Goal: Transaction & Acquisition: Purchase product/service

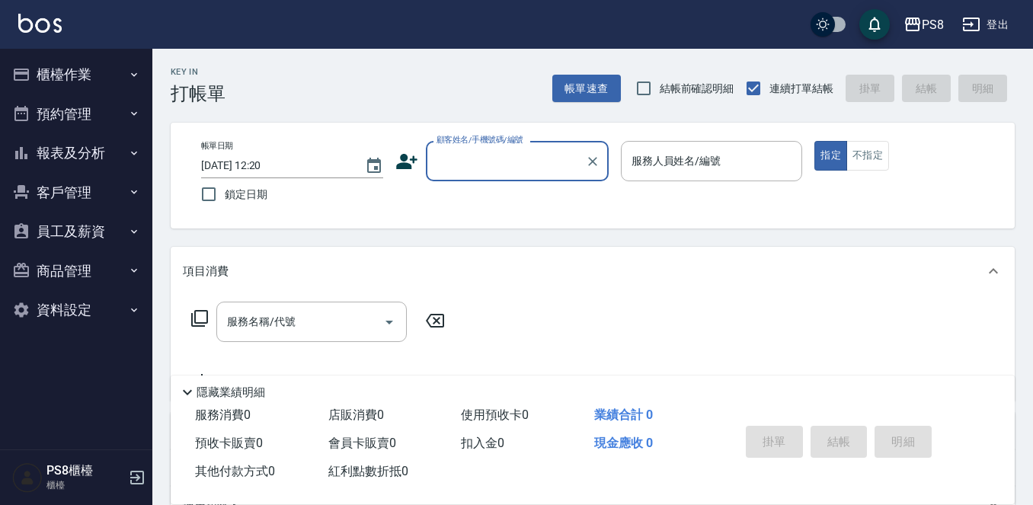
click at [59, 65] on button "櫃檯作業" at bounding box center [76, 75] width 140 height 40
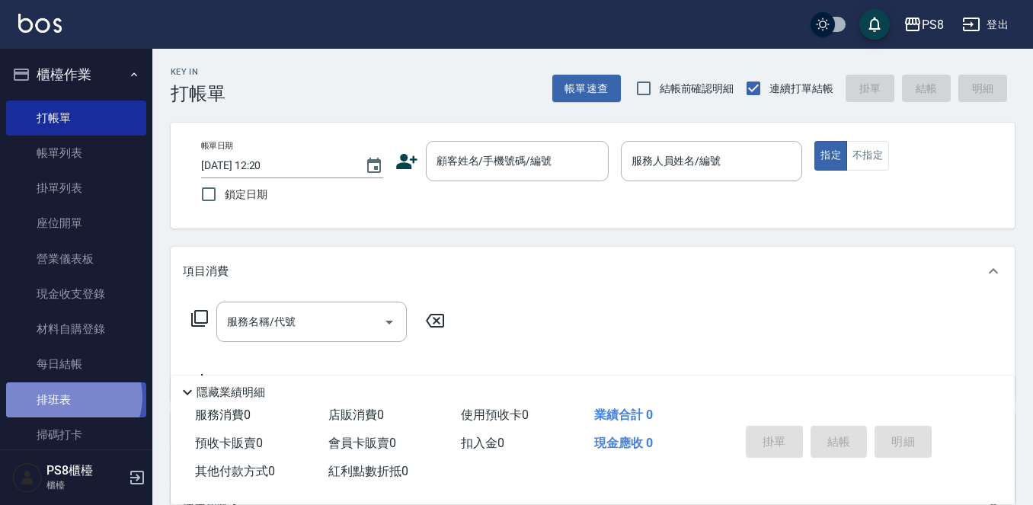
click at [71, 397] on link "排班表" at bounding box center [76, 399] width 140 height 35
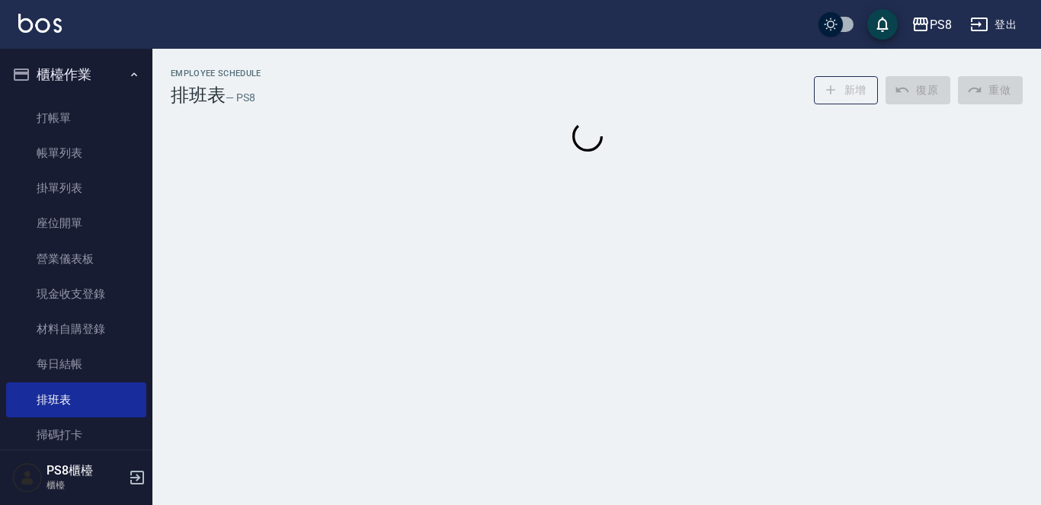
click at [92, 74] on button "櫃檯作業" at bounding box center [76, 75] width 140 height 40
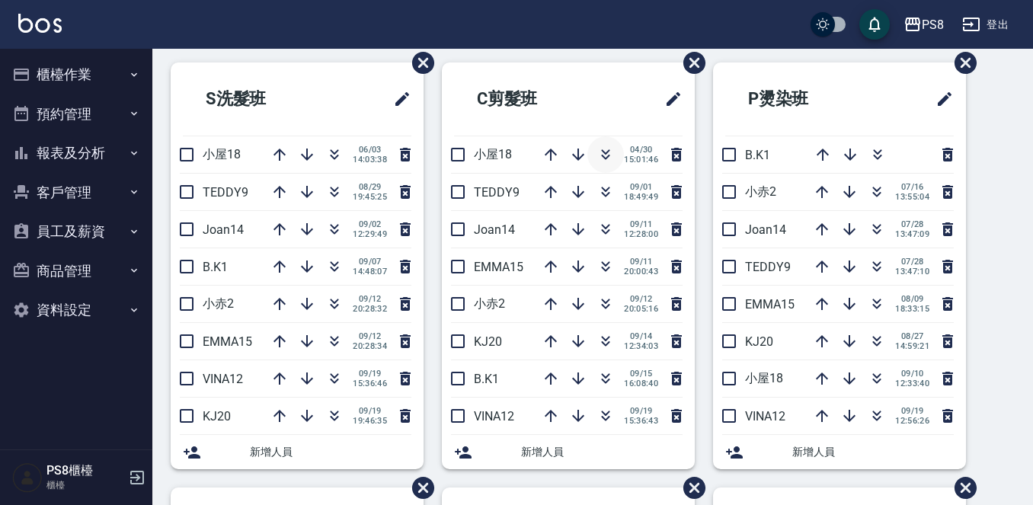
scroll to position [76, 0]
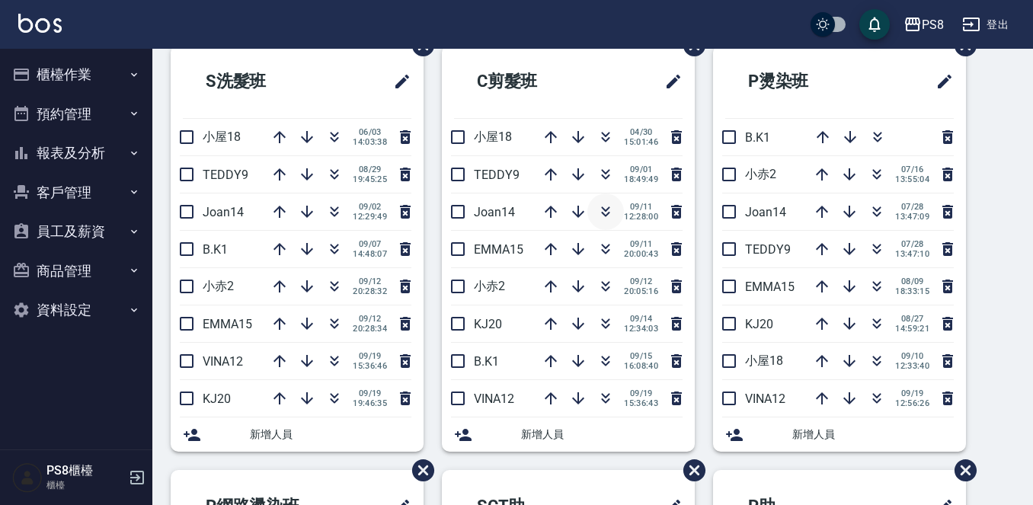
click at [597, 213] on icon "button" at bounding box center [606, 212] width 18 height 18
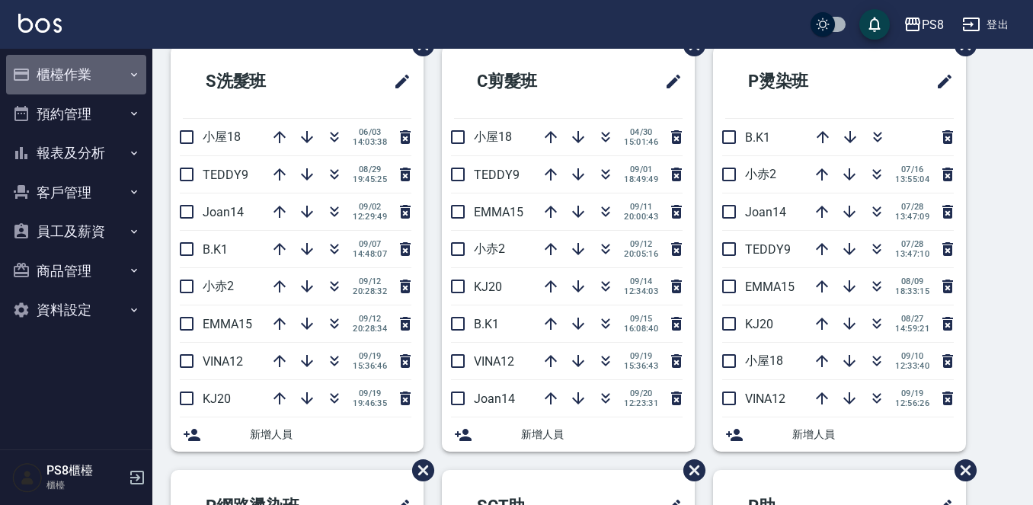
click at [109, 59] on button "櫃檯作業" at bounding box center [76, 75] width 140 height 40
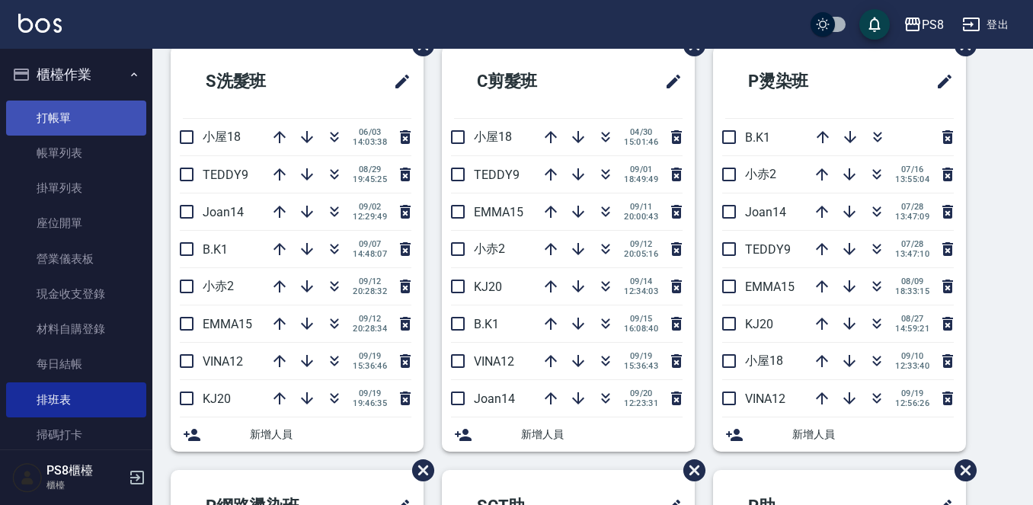
click at [91, 117] on link "打帳單" at bounding box center [76, 118] width 140 height 35
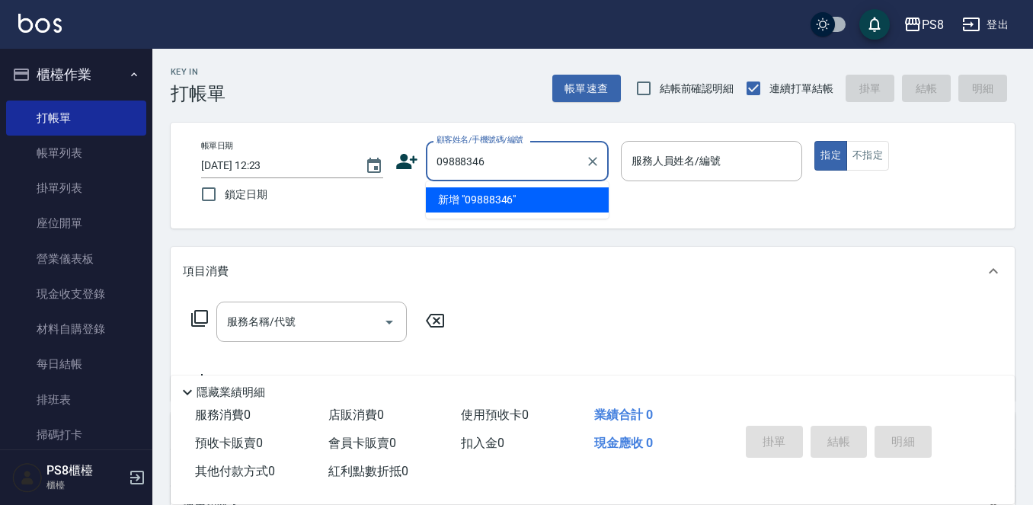
click at [468, 162] on input "09888346" at bounding box center [506, 161] width 146 height 27
click at [503, 163] on input "0988346" at bounding box center [498, 161] width 131 height 27
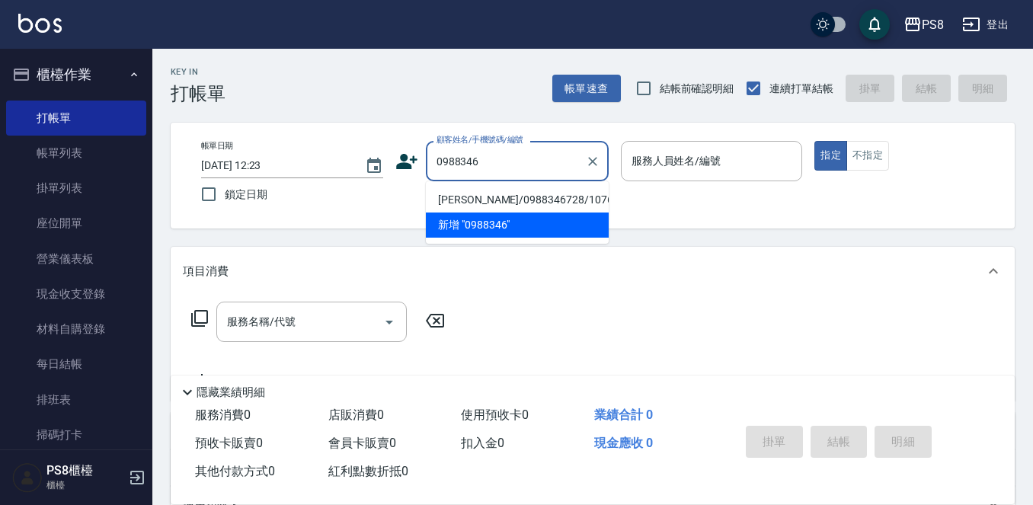
click at [497, 199] on li "劉淳正/0988346728/10762" at bounding box center [517, 199] width 183 height 25
type input "劉淳正/0988346728/10762"
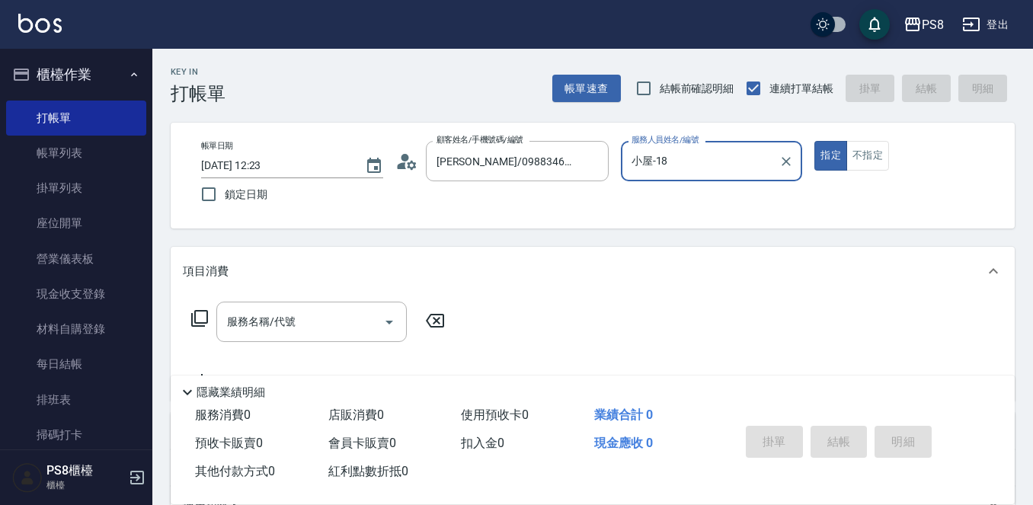
type input "小屋-18"
click at [95, 154] on link "帳單列表" at bounding box center [76, 153] width 140 height 35
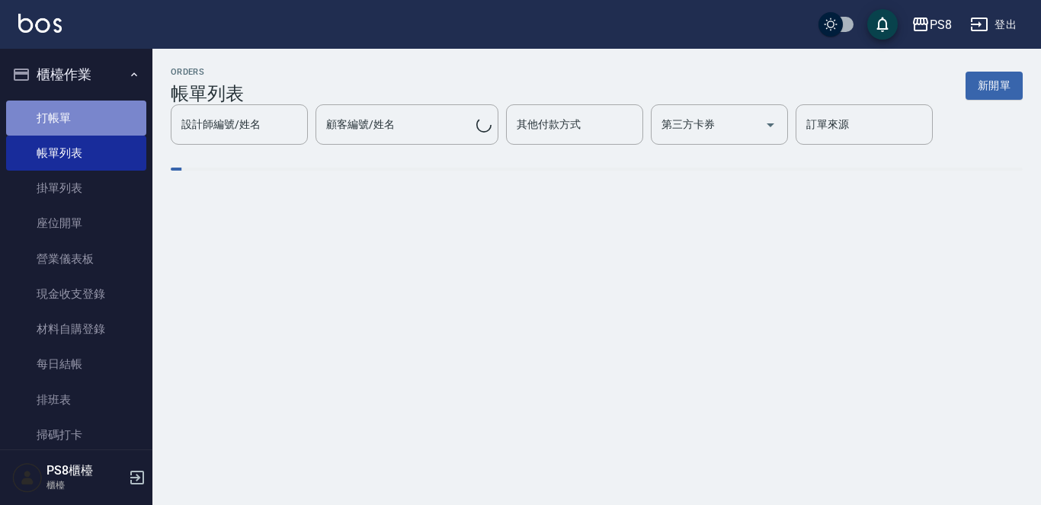
click at [102, 113] on link "打帳單" at bounding box center [76, 118] width 140 height 35
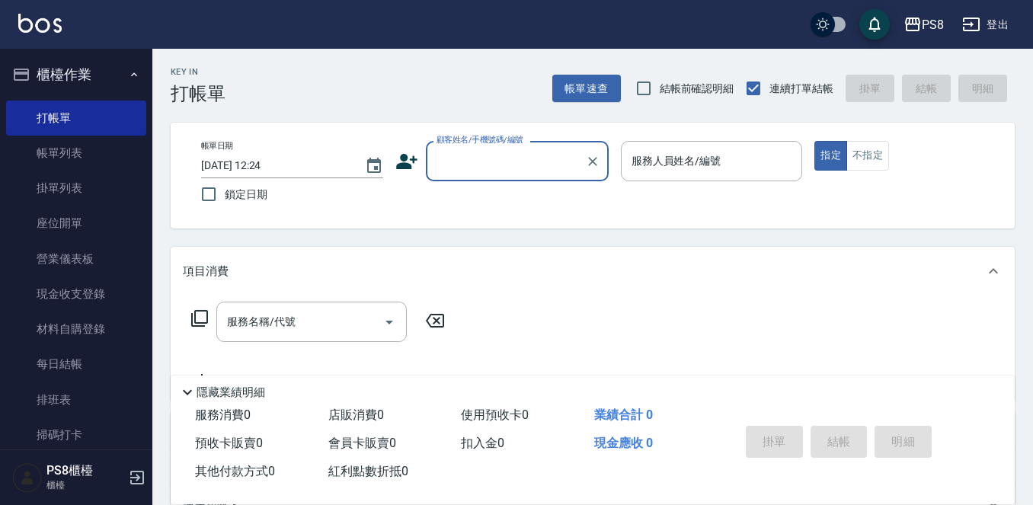
click at [104, 57] on button "櫃檯作業" at bounding box center [76, 75] width 140 height 40
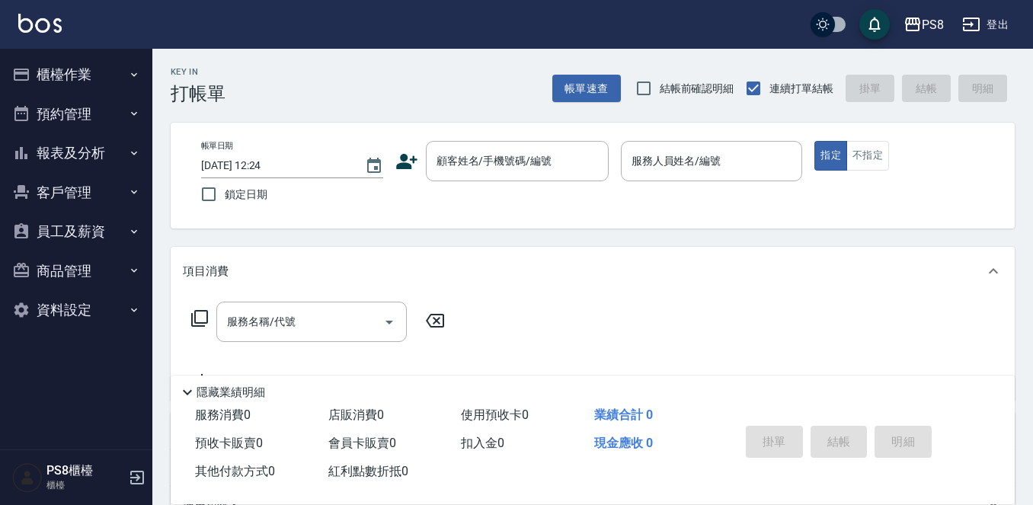
click at [96, 121] on button "預約管理" at bounding box center [76, 114] width 140 height 40
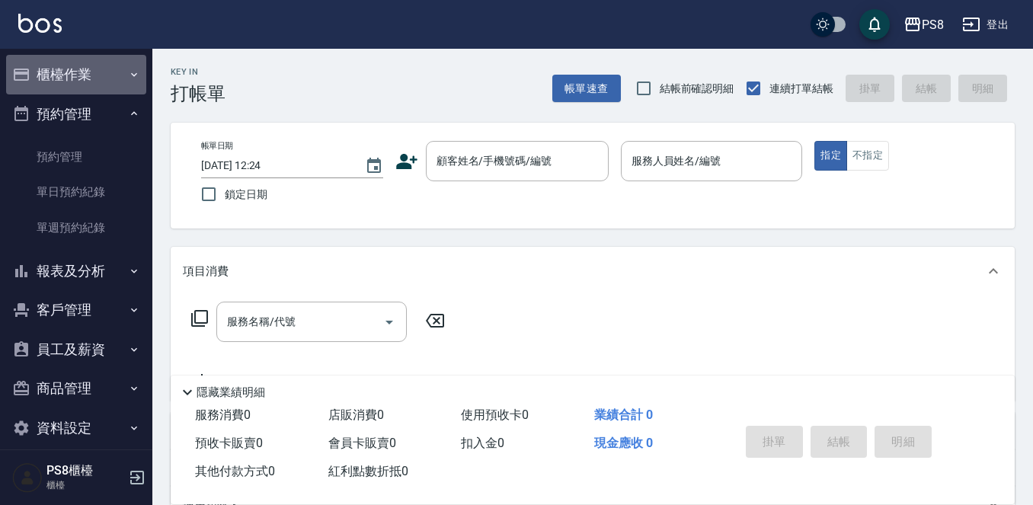
click at [112, 69] on button "櫃檯作業" at bounding box center [76, 75] width 140 height 40
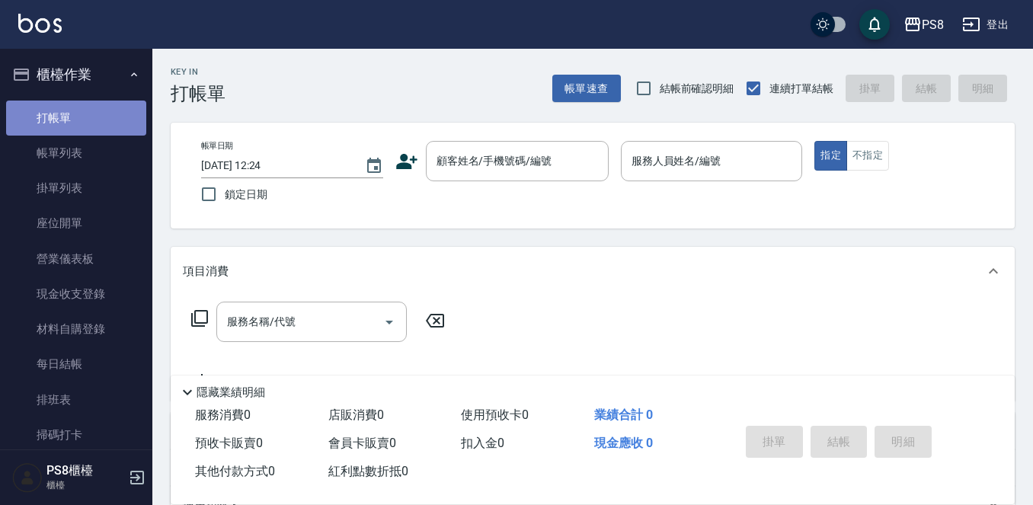
click at [88, 114] on link "打帳單" at bounding box center [76, 118] width 140 height 35
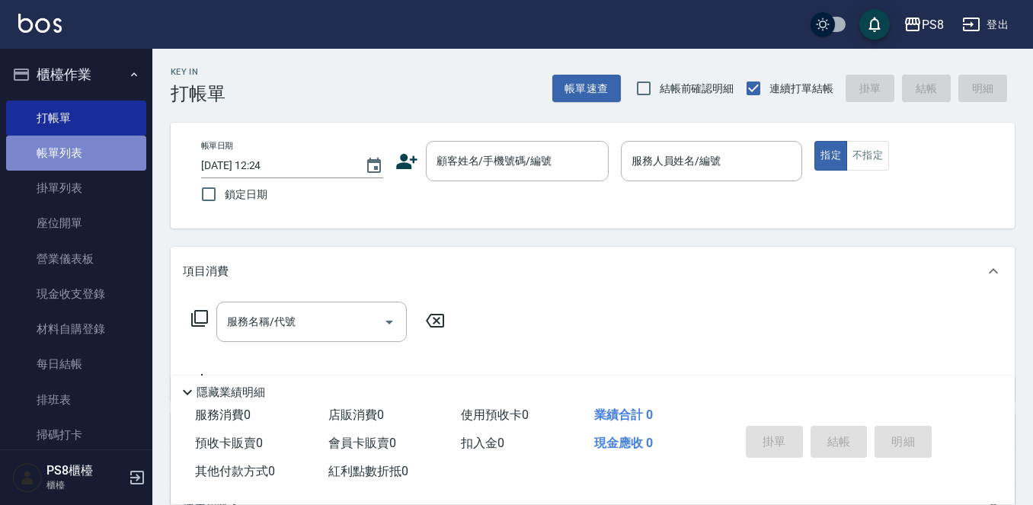
click at [104, 144] on link "帳單列表" at bounding box center [76, 153] width 140 height 35
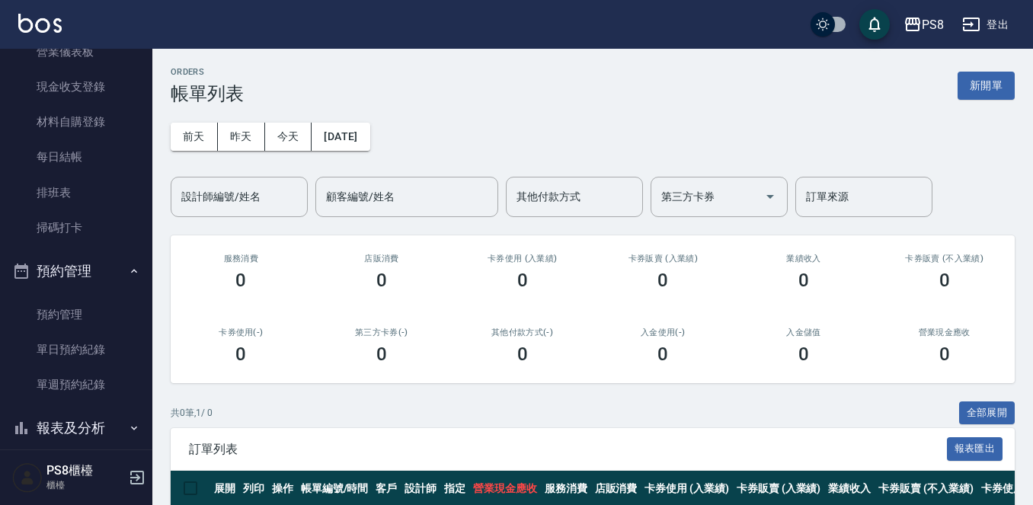
scroll to position [229, 0]
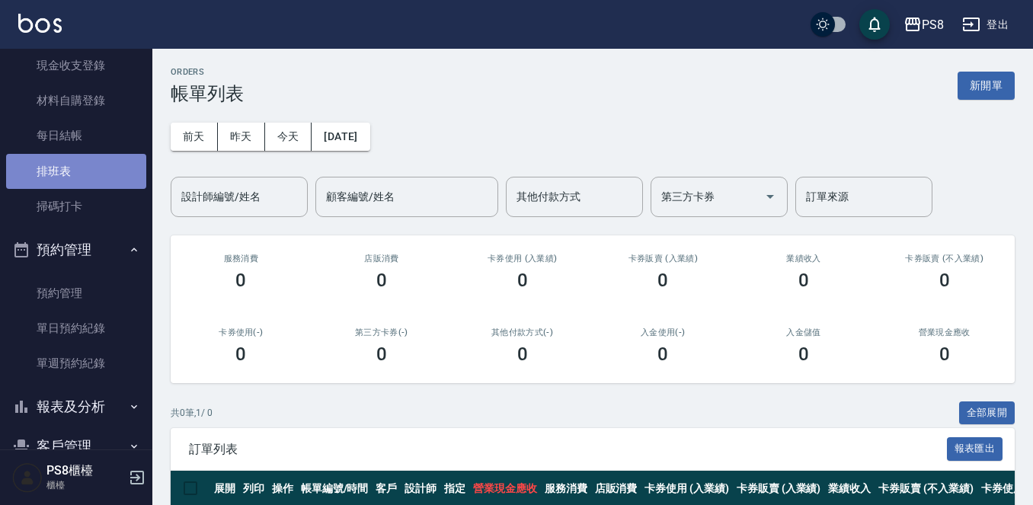
click at [75, 166] on link "排班表" at bounding box center [76, 171] width 140 height 35
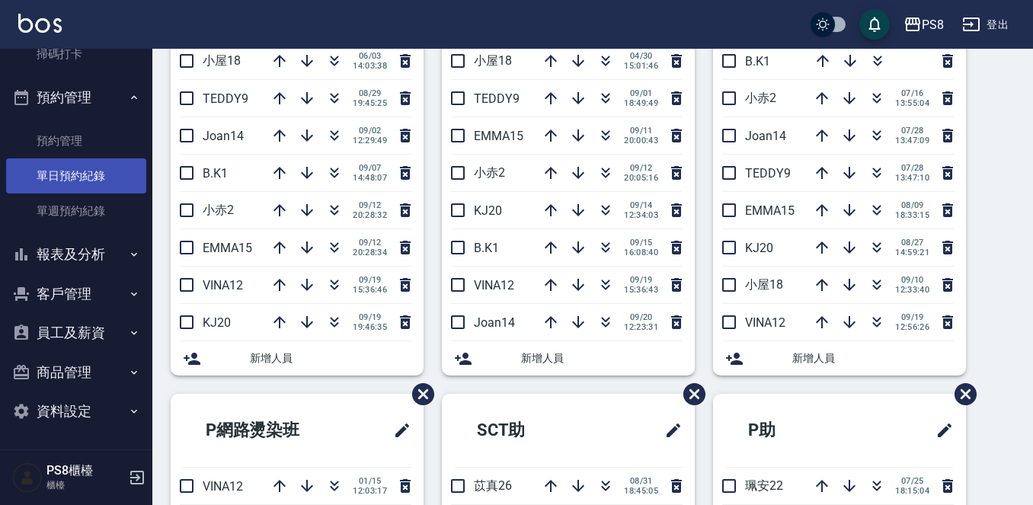
scroll to position [305, 0]
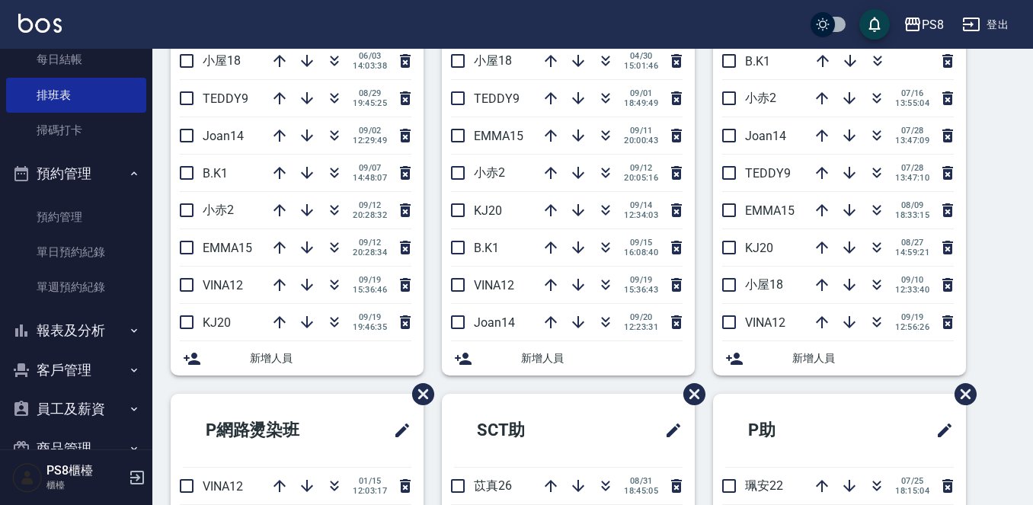
click at [72, 335] on button "報表及分析" at bounding box center [76, 331] width 140 height 40
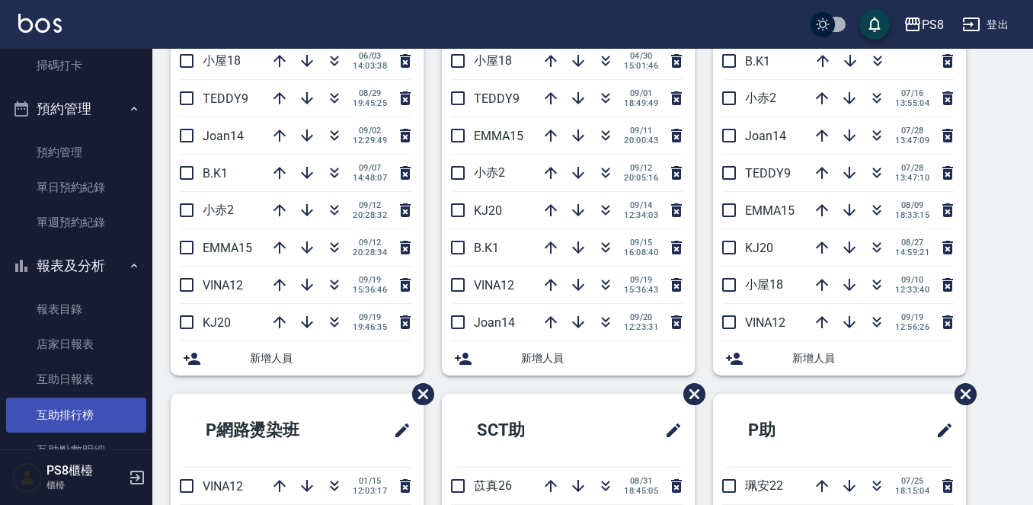
scroll to position [457, 0]
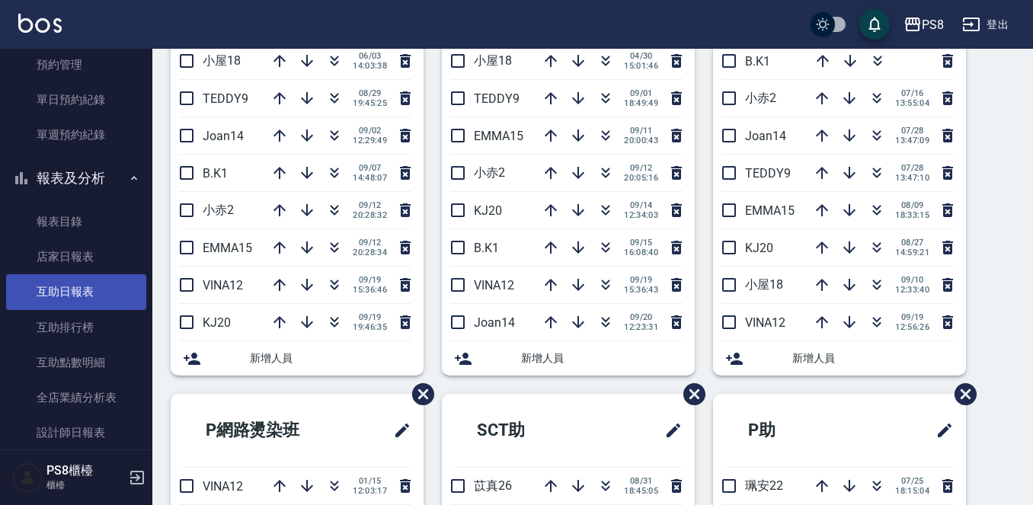
click at [94, 298] on link "互助日報表" at bounding box center [76, 291] width 140 height 35
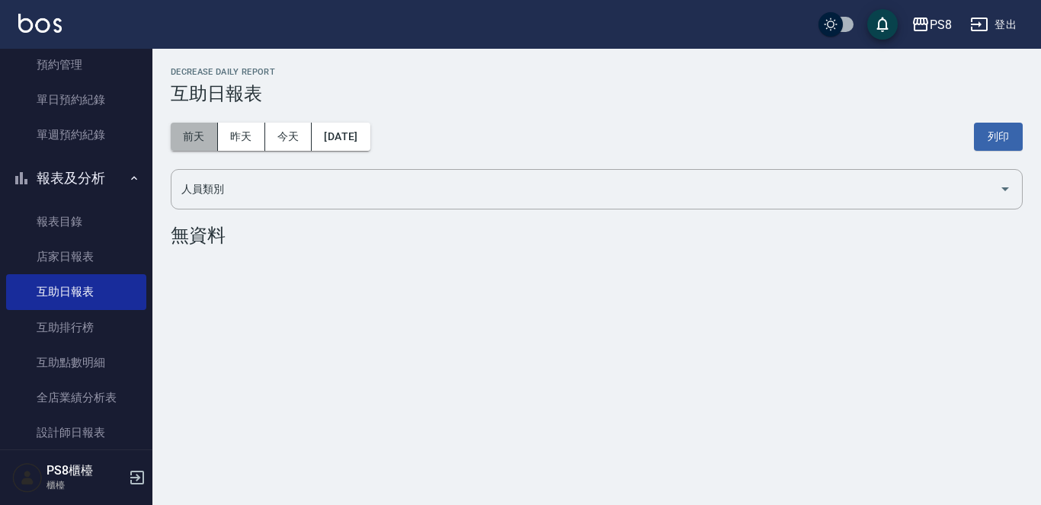
click at [195, 143] on button "前天" at bounding box center [194, 137] width 47 height 28
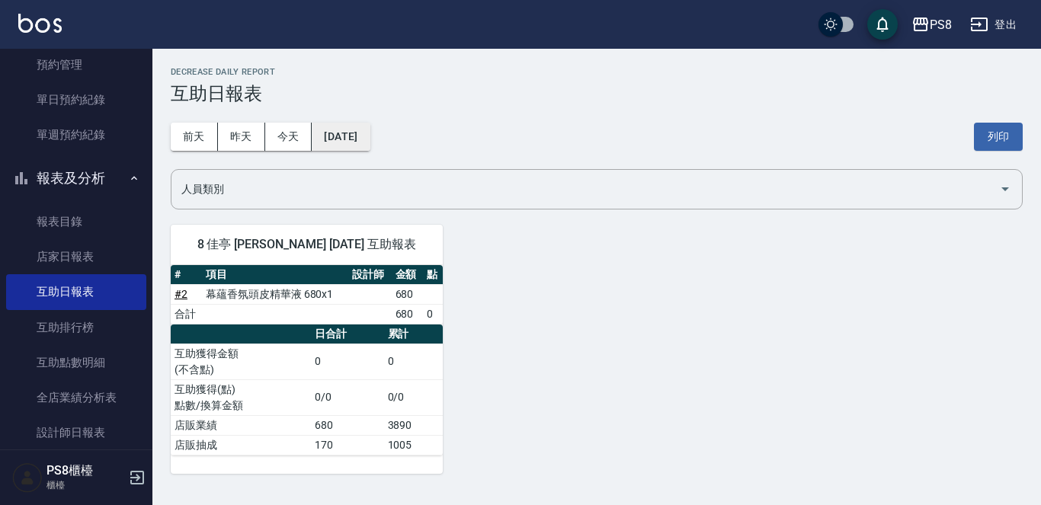
click at [347, 136] on button "2025/09/18" at bounding box center [341, 137] width 58 height 28
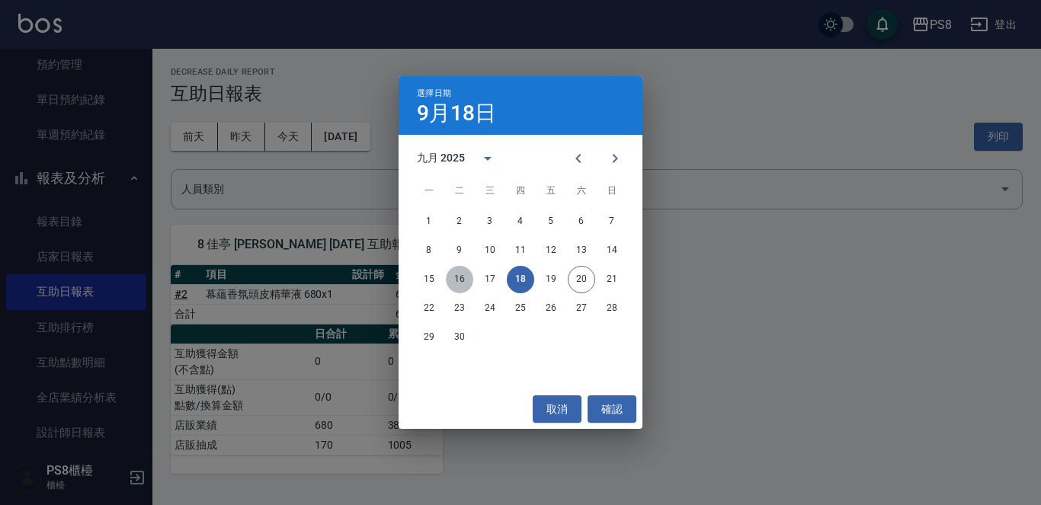
click at [460, 279] on button "16" at bounding box center [459, 279] width 27 height 27
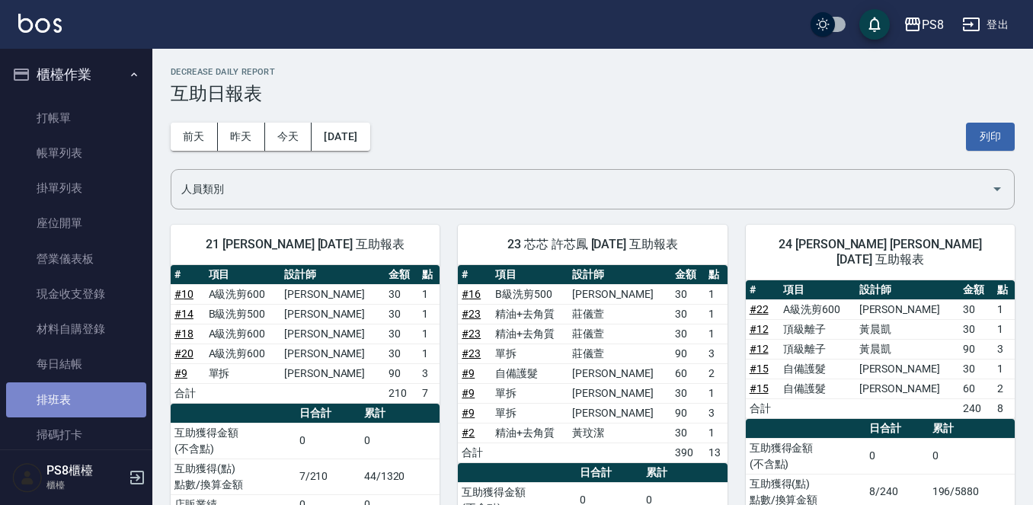
click at [90, 402] on link "排班表" at bounding box center [76, 399] width 140 height 35
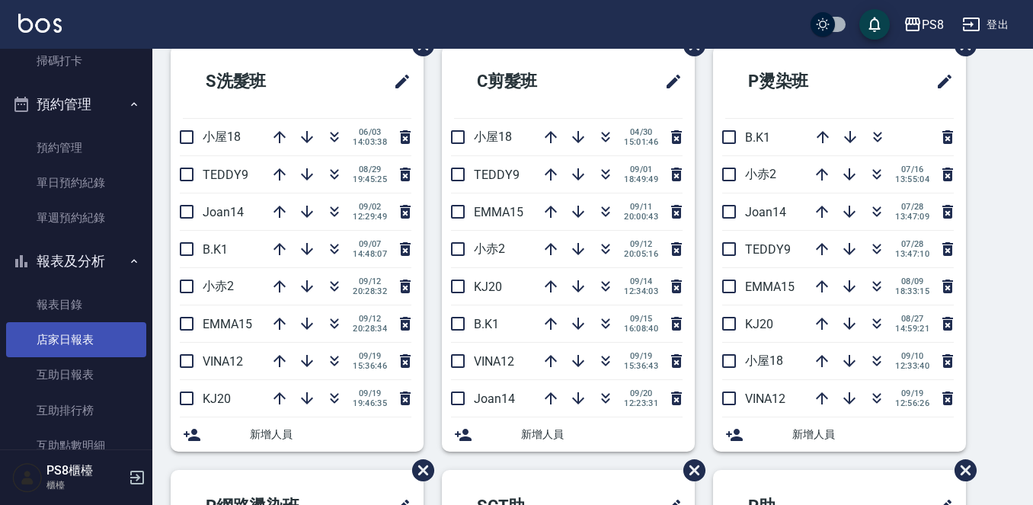
scroll to position [457, 0]
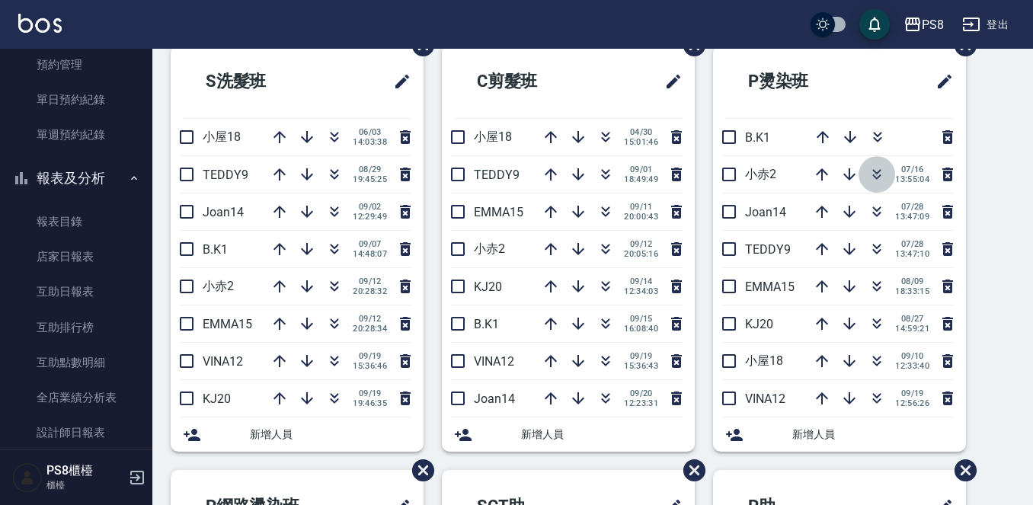
click at [869, 171] on icon "button" at bounding box center [877, 174] width 18 height 18
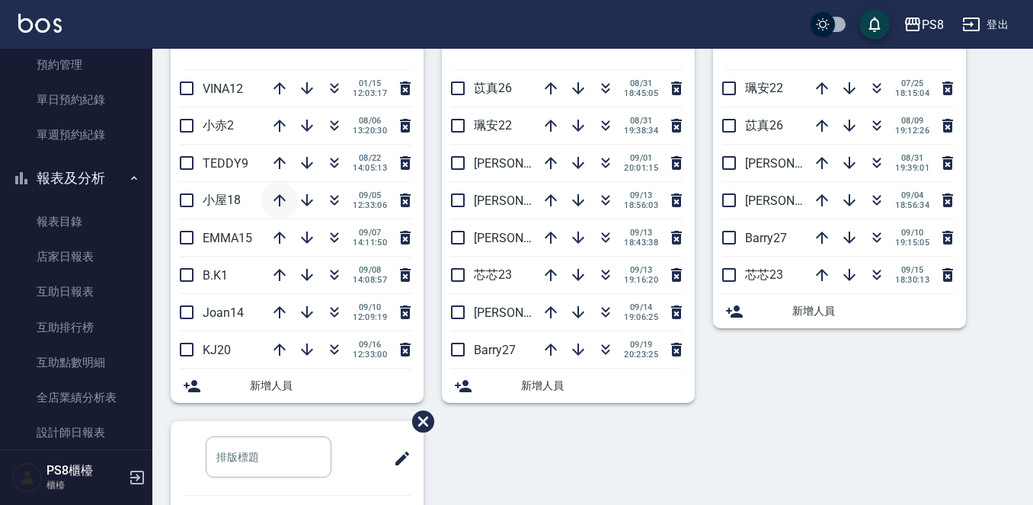
scroll to position [523, 0]
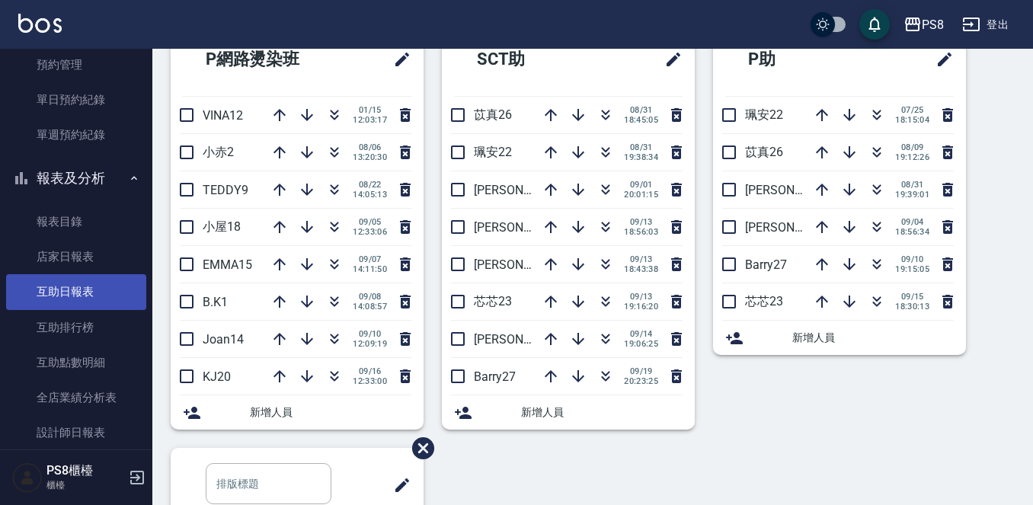
click at [75, 293] on link "互助日報表" at bounding box center [76, 291] width 140 height 35
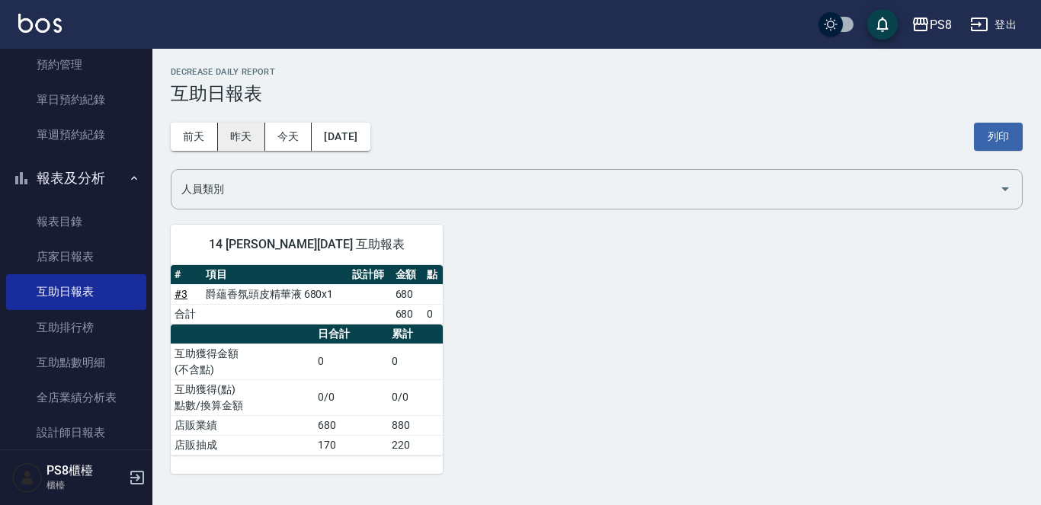
click at [235, 147] on button "昨天" at bounding box center [241, 137] width 47 height 28
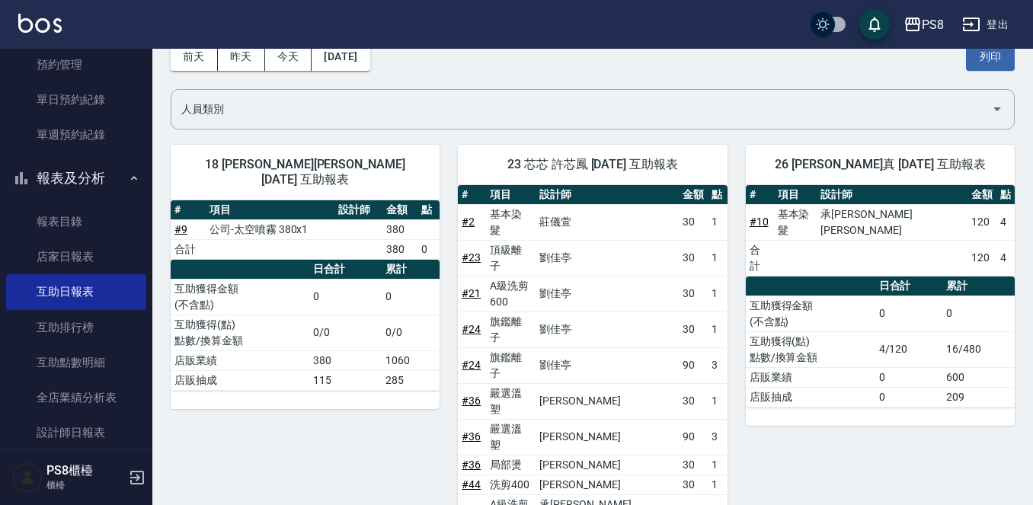
scroll to position [76, 0]
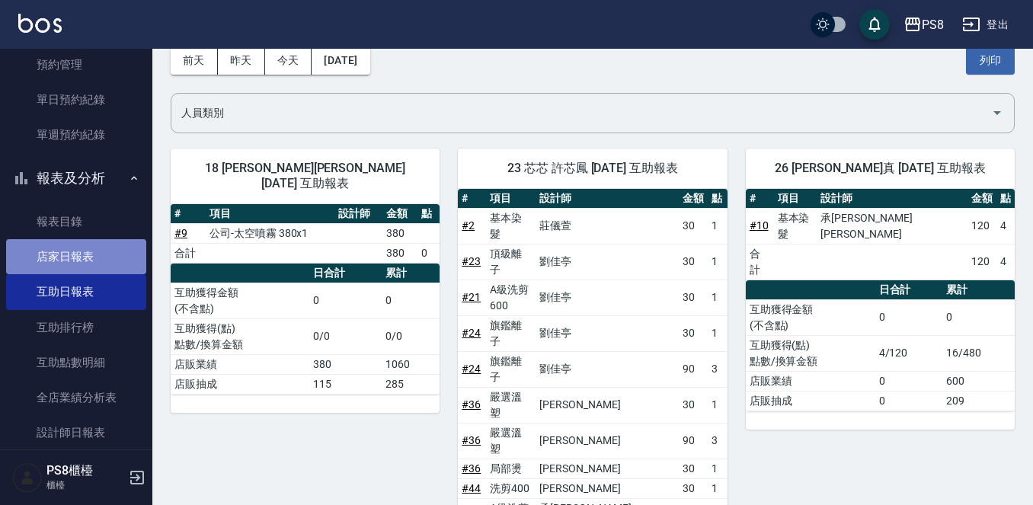
click at [104, 265] on link "店家日報表" at bounding box center [76, 256] width 140 height 35
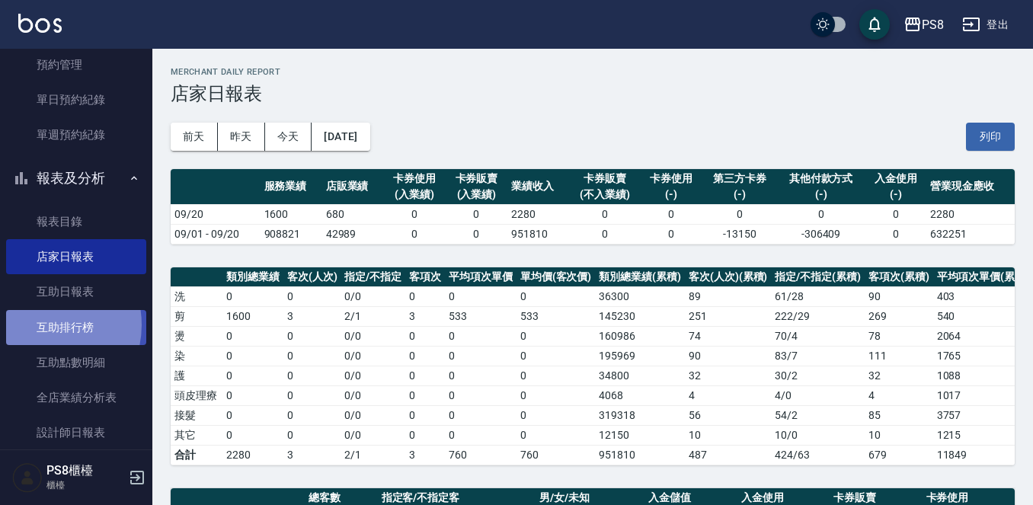
click at [40, 325] on link "互助排行榜" at bounding box center [76, 327] width 140 height 35
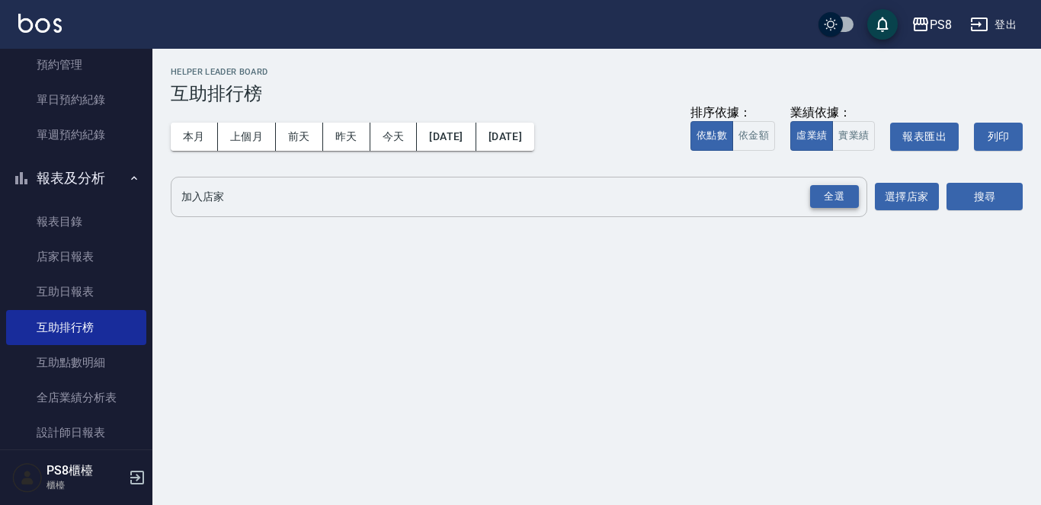
click at [856, 190] on div "全選" at bounding box center [834, 197] width 49 height 24
click at [897, 190] on button "選擇店家" at bounding box center [907, 198] width 64 height 28
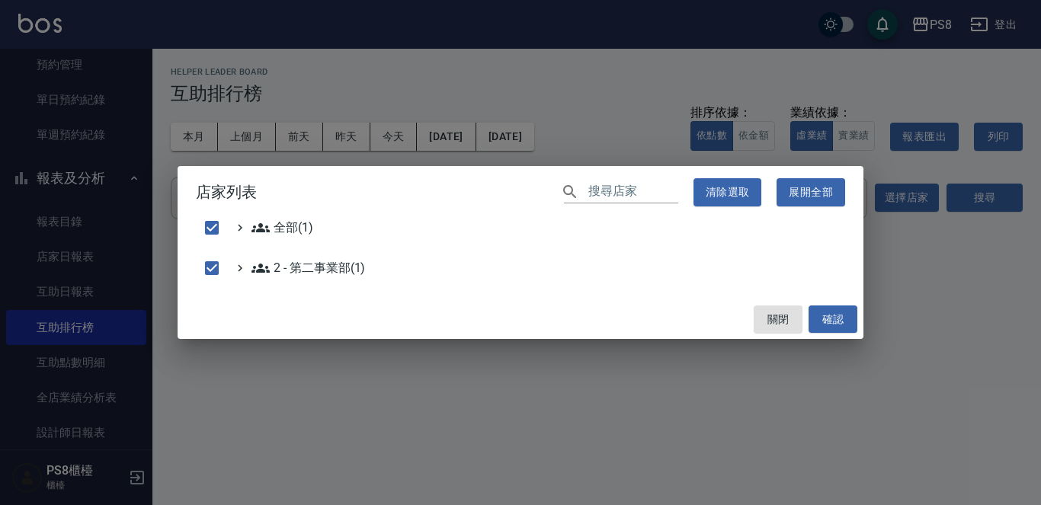
click at [976, 191] on div "店家列表 ​ 清除選取 展開全部 全部(1) 2 - 第二事業部(1) 關閉 確認" at bounding box center [520, 252] width 1041 height 505
checkbox input "false"
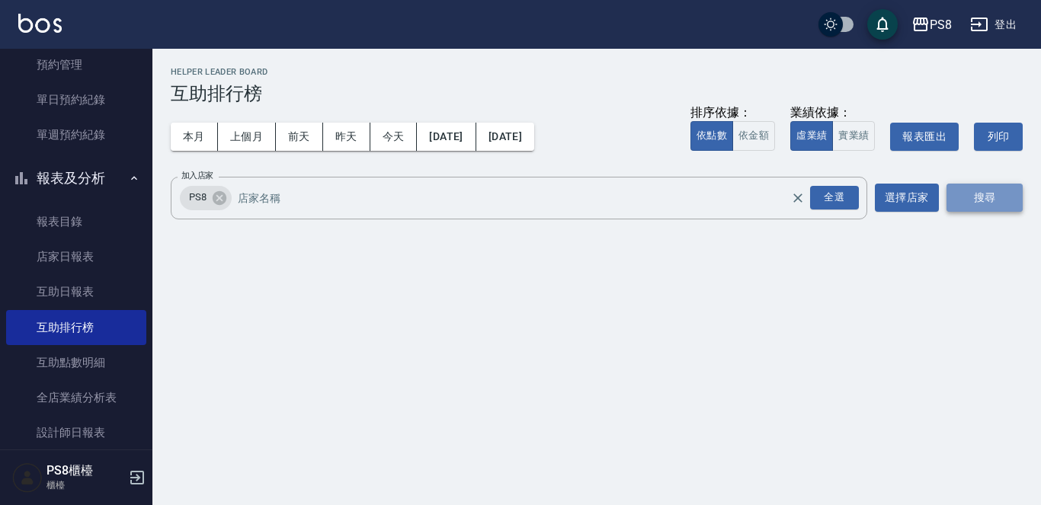
drag, startPoint x: 1004, startPoint y: 203, endPoint x: 989, endPoint y: 208, distance: 15.9
click at [999, 206] on button "搜尋" at bounding box center [984, 198] width 76 height 28
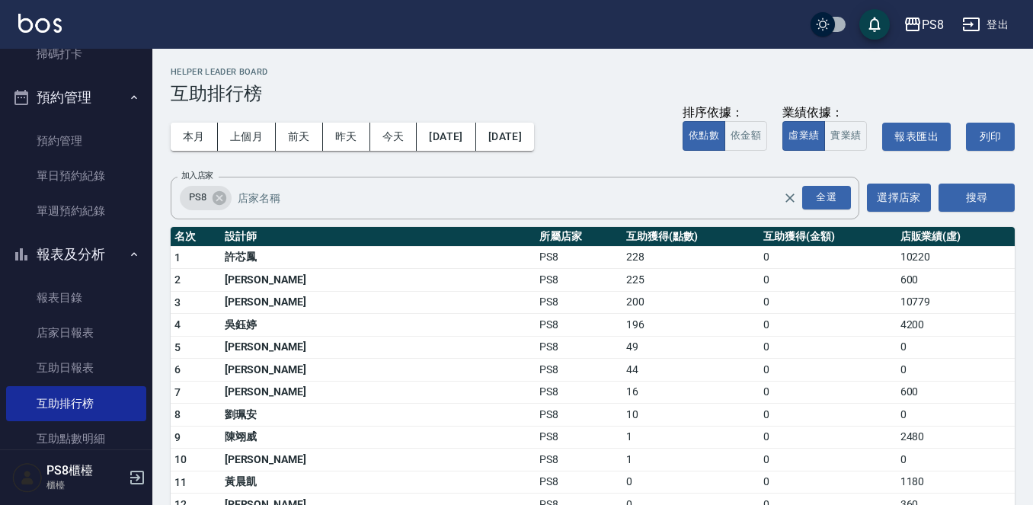
scroll to position [76, 0]
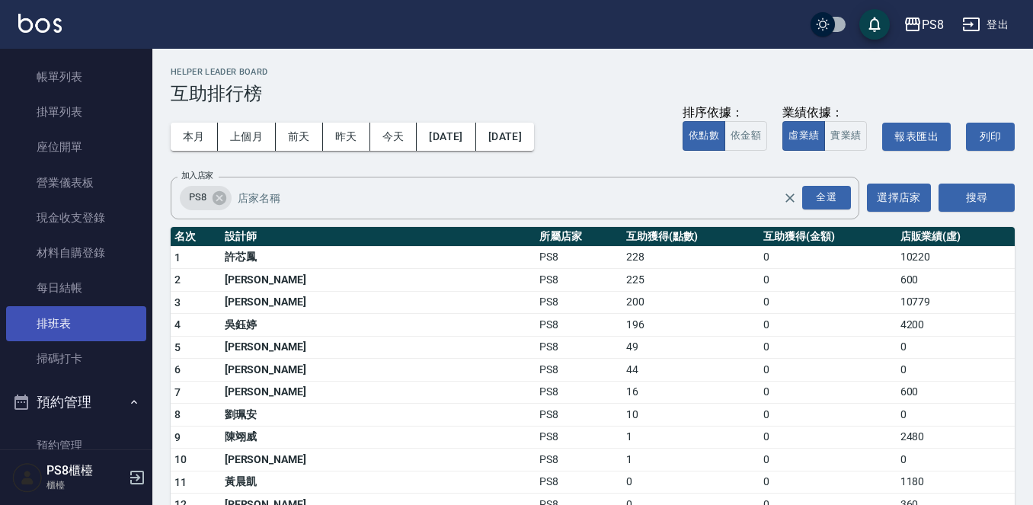
click at [62, 313] on link "排班表" at bounding box center [76, 323] width 140 height 35
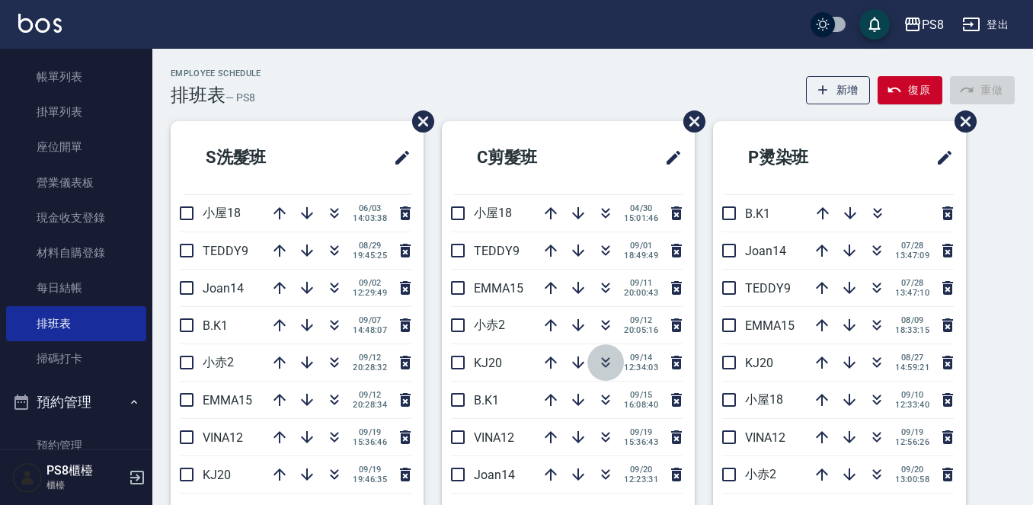
click at [598, 354] on icon "button" at bounding box center [606, 362] width 18 height 18
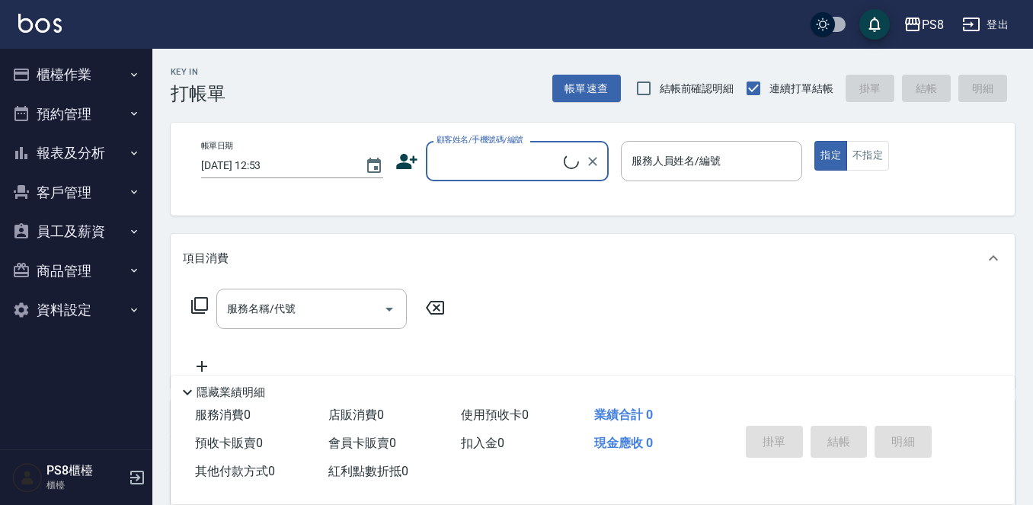
click at [78, 67] on button "櫃檯作業" at bounding box center [76, 75] width 140 height 40
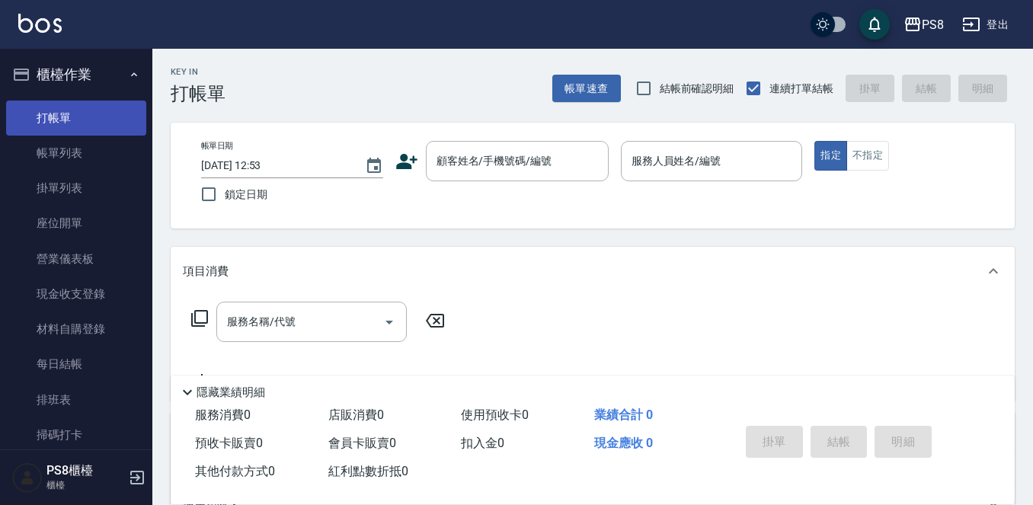
click at [54, 117] on link "打帳單" at bounding box center [76, 118] width 140 height 35
click at [71, 120] on link "打帳單" at bounding box center [76, 118] width 140 height 35
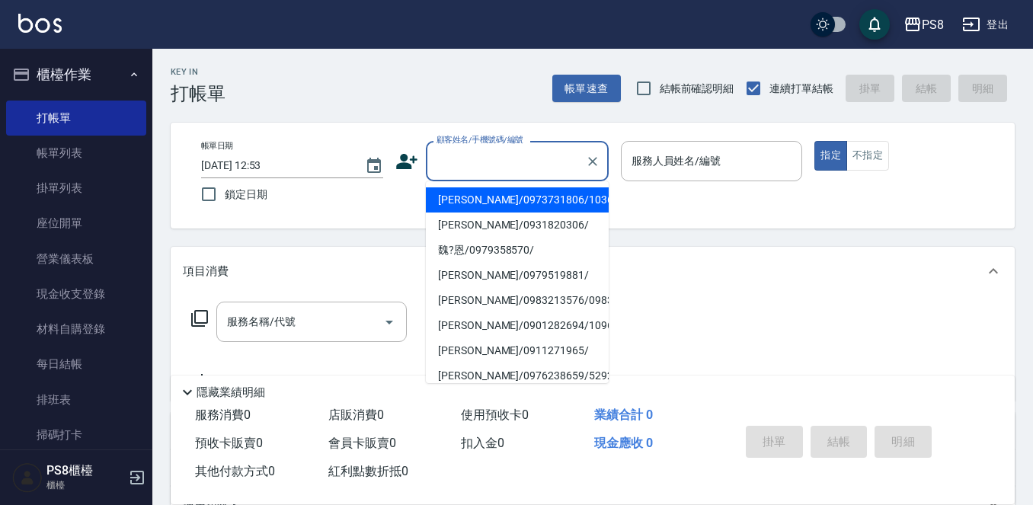
click at [454, 156] on div "顧客姓名/手機號碼/編號 顧客姓名/手機號碼/編號" at bounding box center [517, 161] width 183 height 40
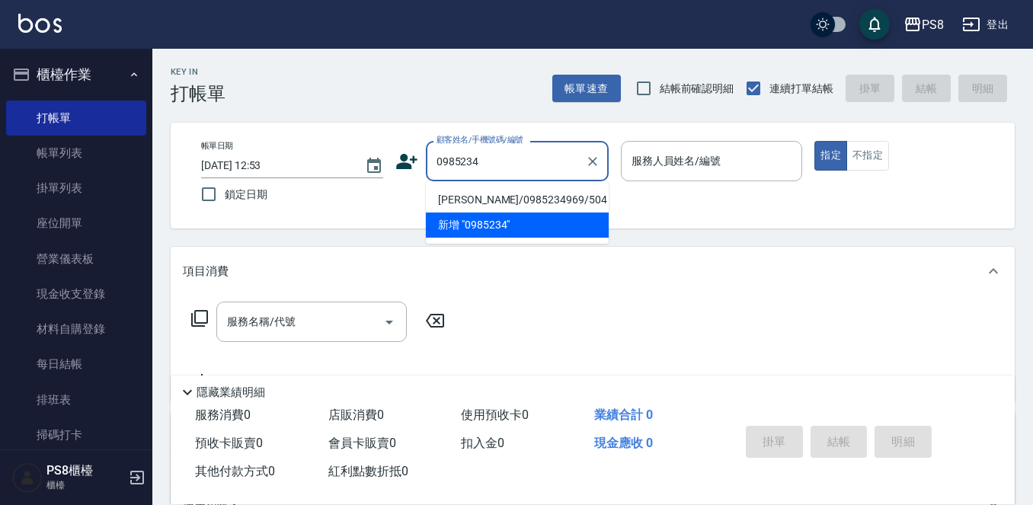
click at [490, 200] on li "[PERSON_NAME]/0985234969/504" at bounding box center [517, 199] width 183 height 25
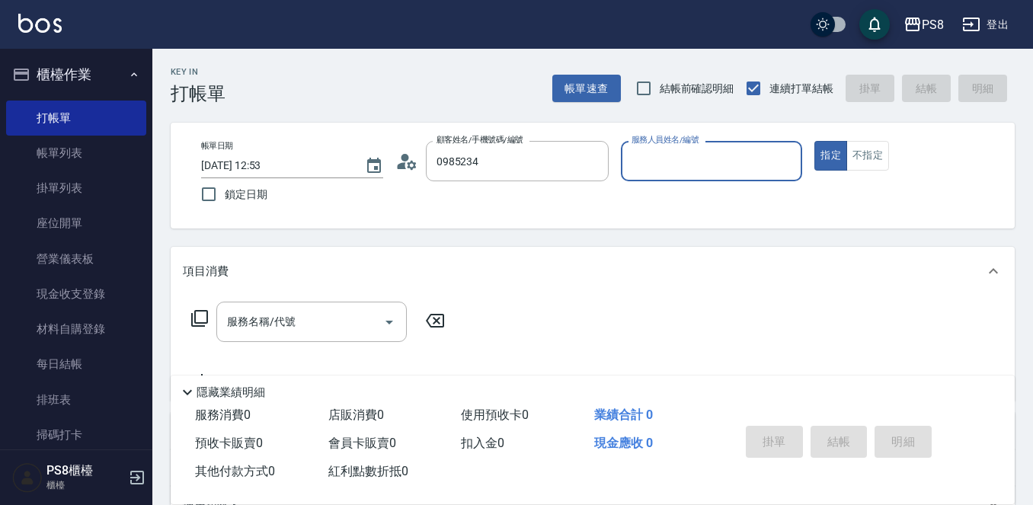
type input "[PERSON_NAME]/0985234969/504"
type input "Joan-14"
click at [341, 315] on input "服務名稱/代號" at bounding box center [300, 322] width 154 height 27
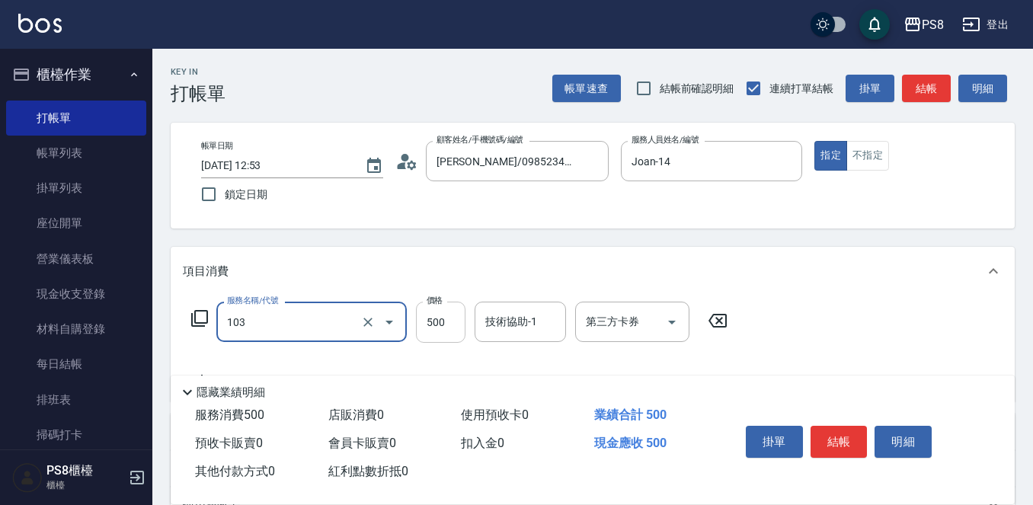
type input "B級洗剪500(103)"
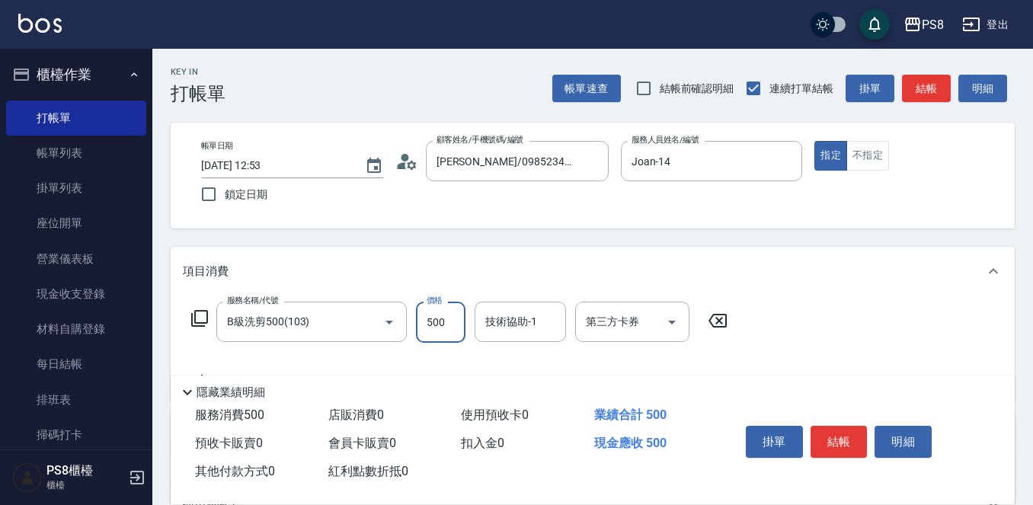
click at [450, 323] on input "500" at bounding box center [441, 322] width 50 height 41
type input "600"
click at [850, 427] on button "結帳" at bounding box center [839, 442] width 57 height 32
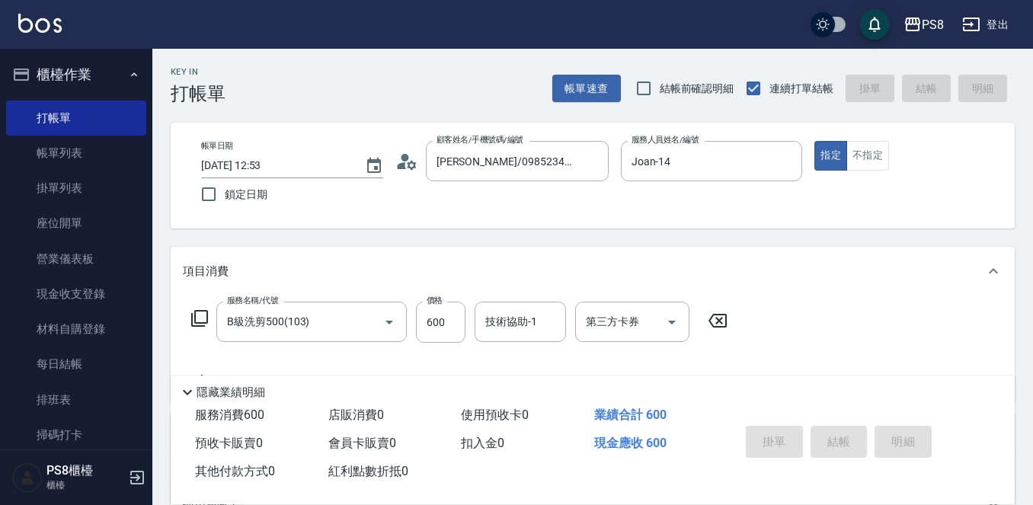
type input "2025/09/20 12:54"
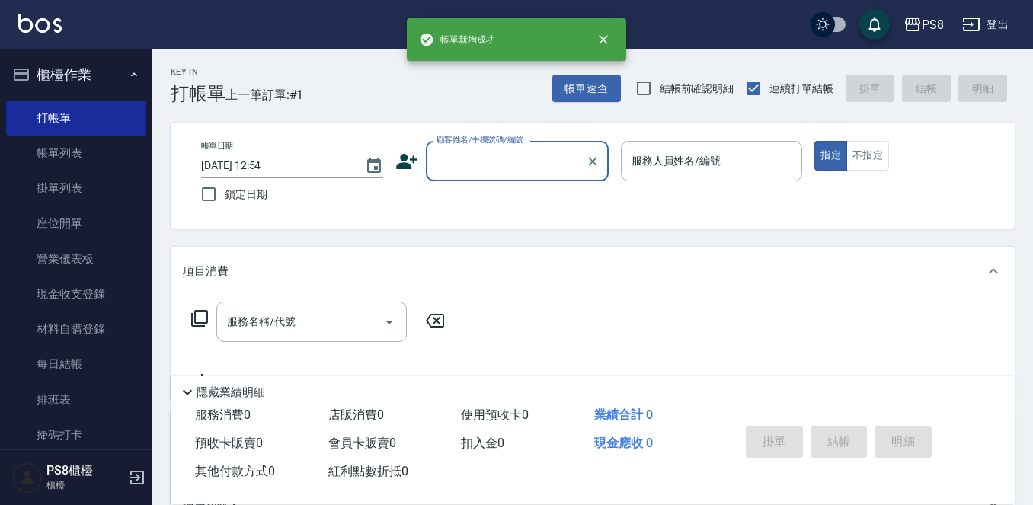
click at [482, 171] on input "顧客姓名/手機號碼/編號" at bounding box center [506, 161] width 146 height 27
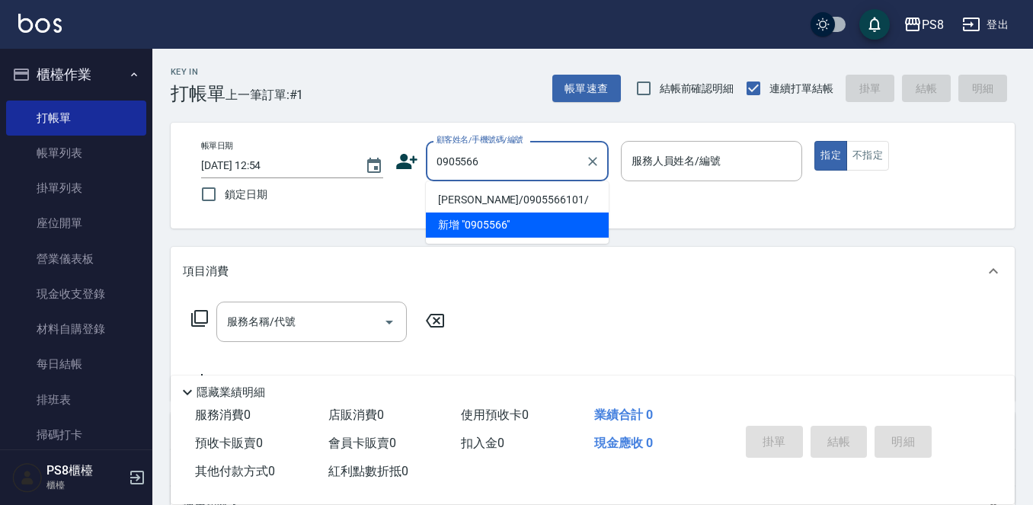
click at [482, 201] on li "[PERSON_NAME]/0905566101/" at bounding box center [517, 199] width 183 height 25
type input "[PERSON_NAME]/0905566101/"
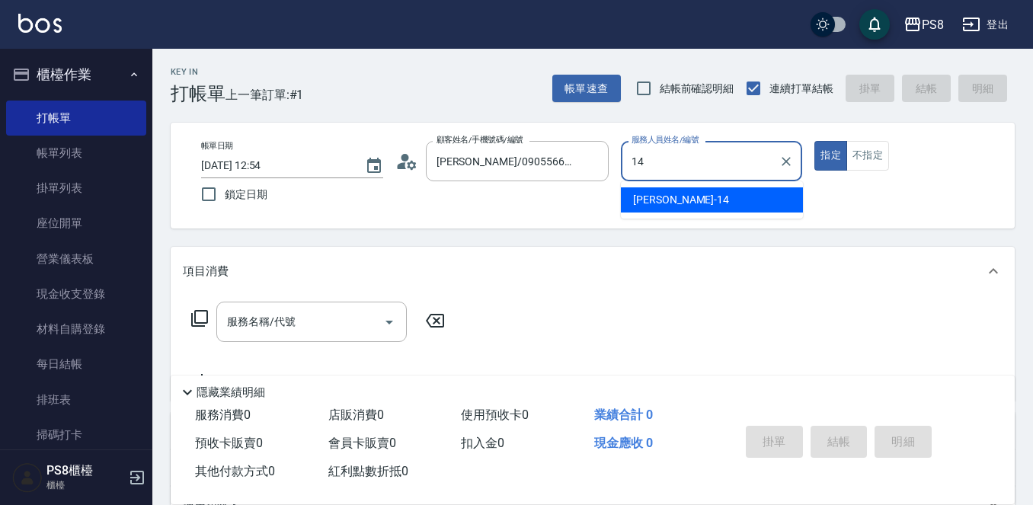
type input "Joan-14"
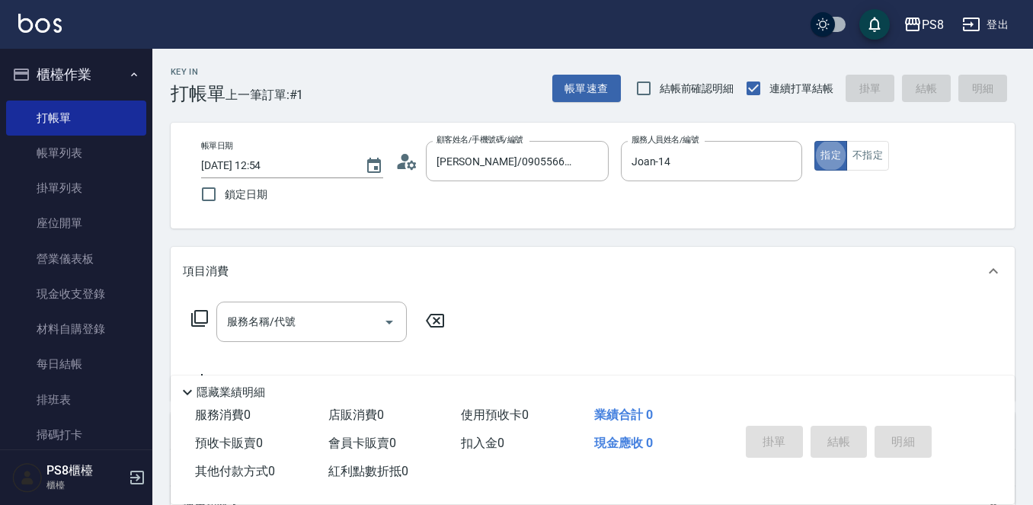
type button "true"
click at [875, 159] on button "不指定" at bounding box center [867, 156] width 43 height 30
click at [410, 165] on icon at bounding box center [406, 161] width 23 height 23
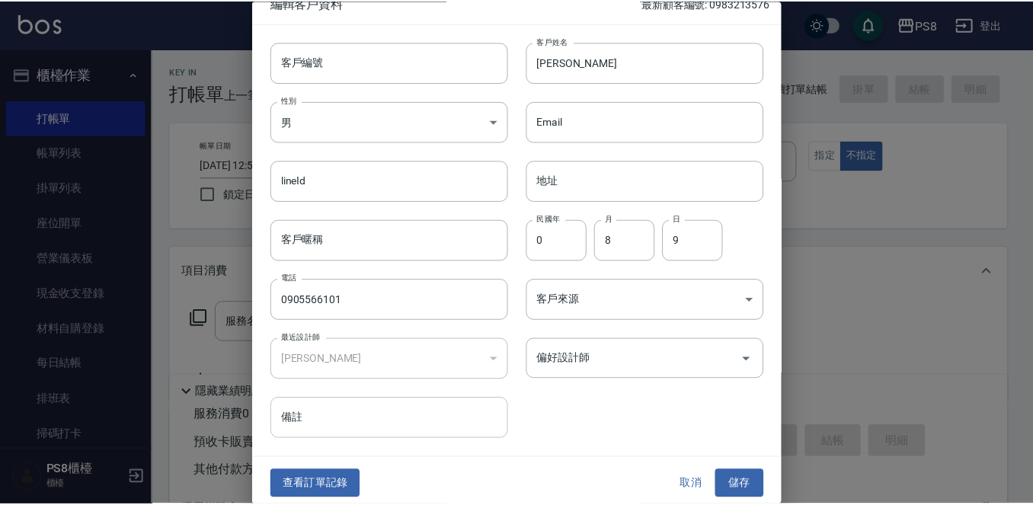
scroll to position [23, 0]
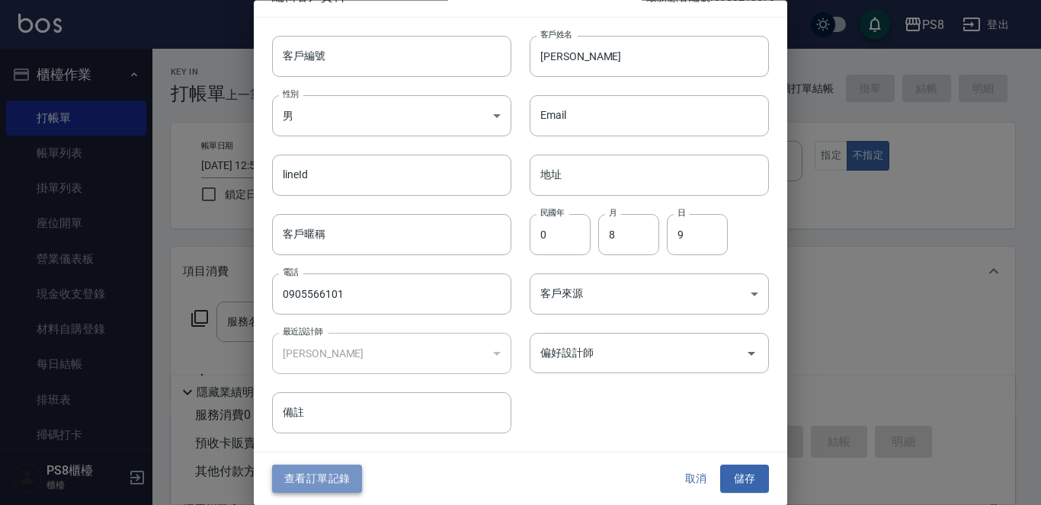
click at [327, 471] on button "查看訂單記錄" at bounding box center [317, 479] width 90 height 28
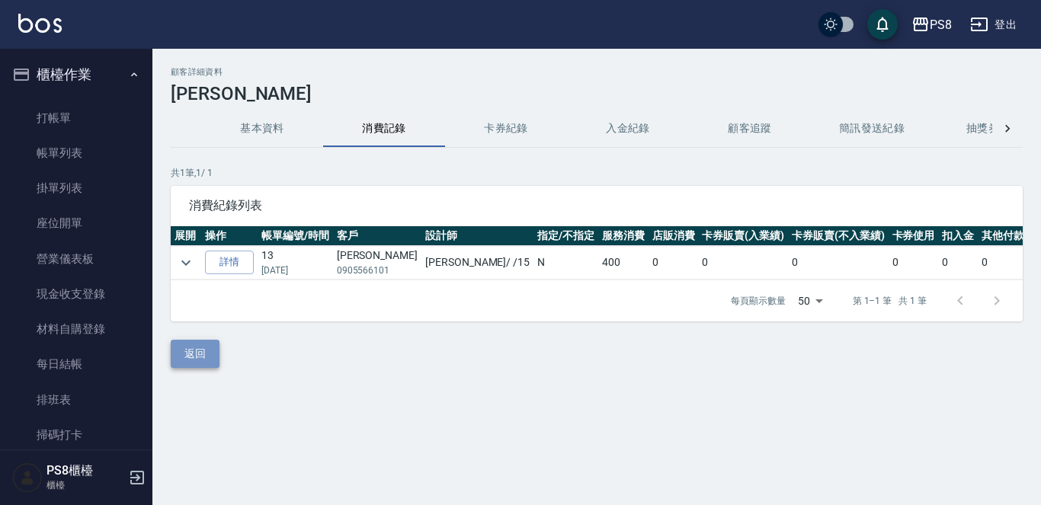
click at [197, 368] on button "返回" at bounding box center [195, 354] width 49 height 28
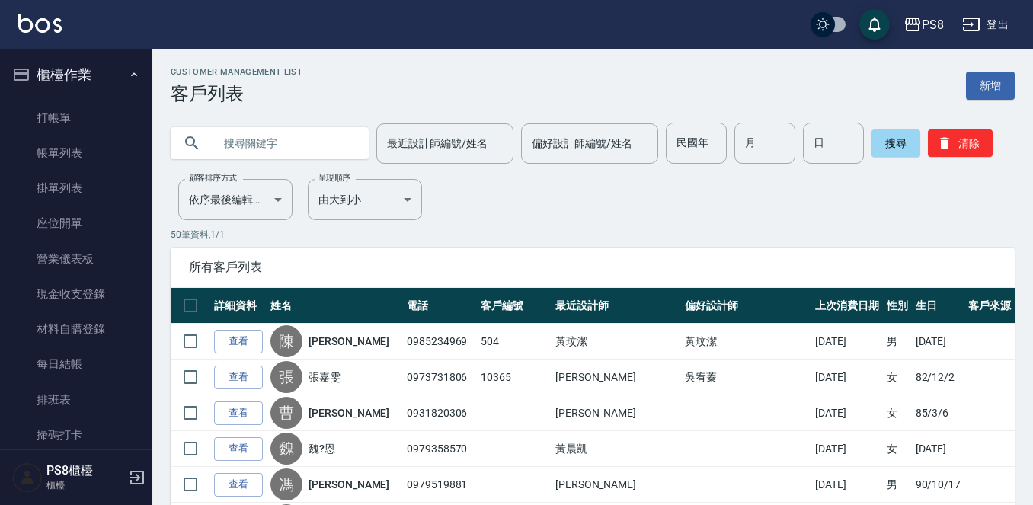
click at [272, 140] on input "text" at bounding box center [284, 143] width 143 height 41
click at [84, 126] on link "打帳單" at bounding box center [76, 118] width 140 height 35
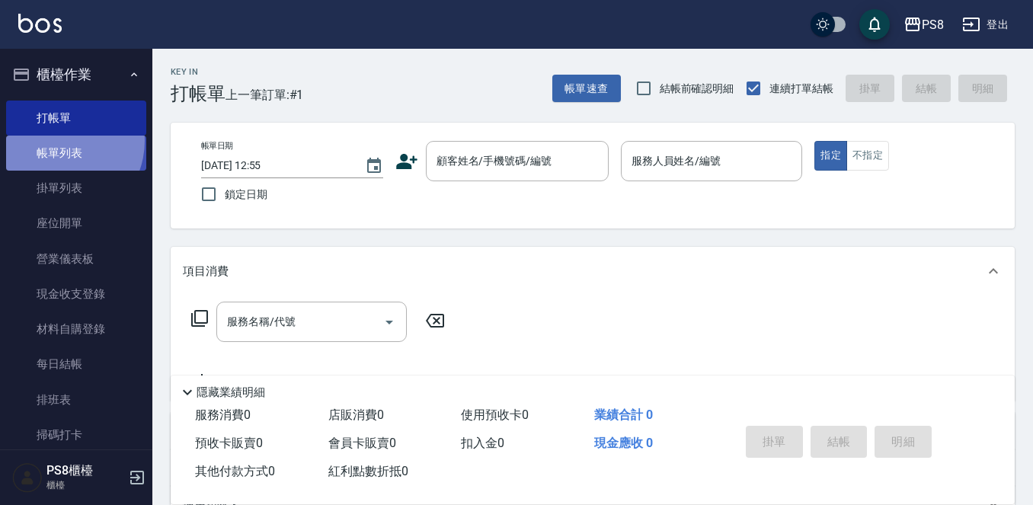
click at [57, 141] on link "帳單列表" at bounding box center [76, 153] width 140 height 35
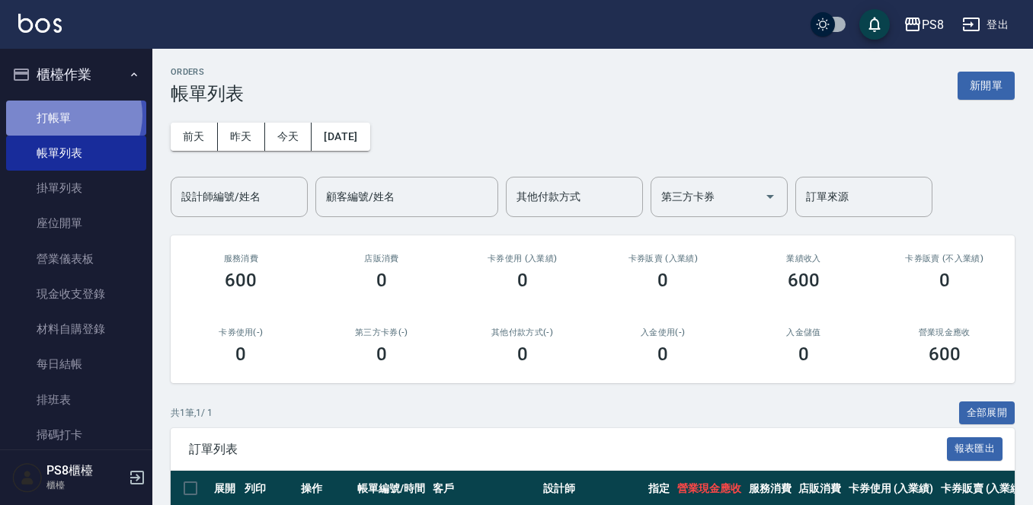
click at [67, 115] on link "打帳單" at bounding box center [76, 118] width 140 height 35
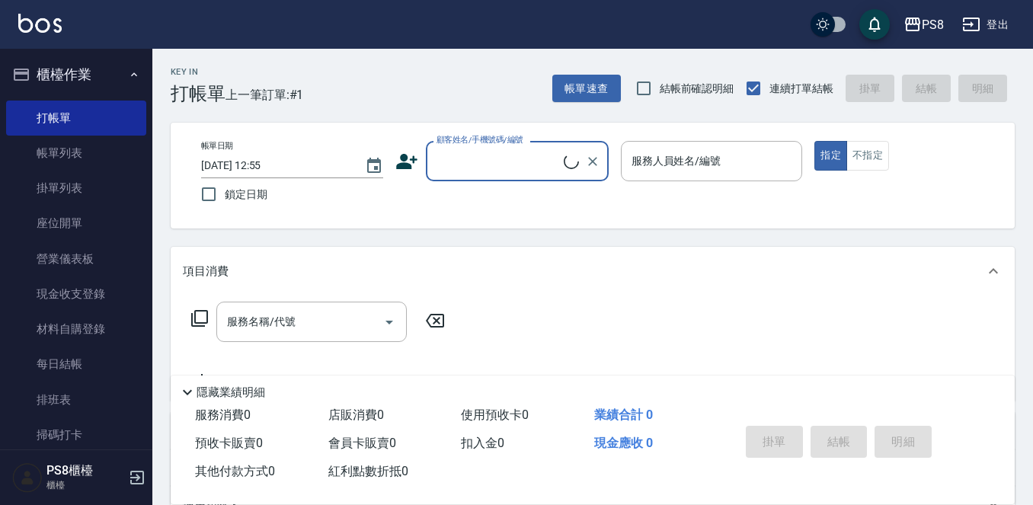
click at [511, 165] on input "顧客姓名/手機號碼/編號" at bounding box center [498, 161] width 131 height 27
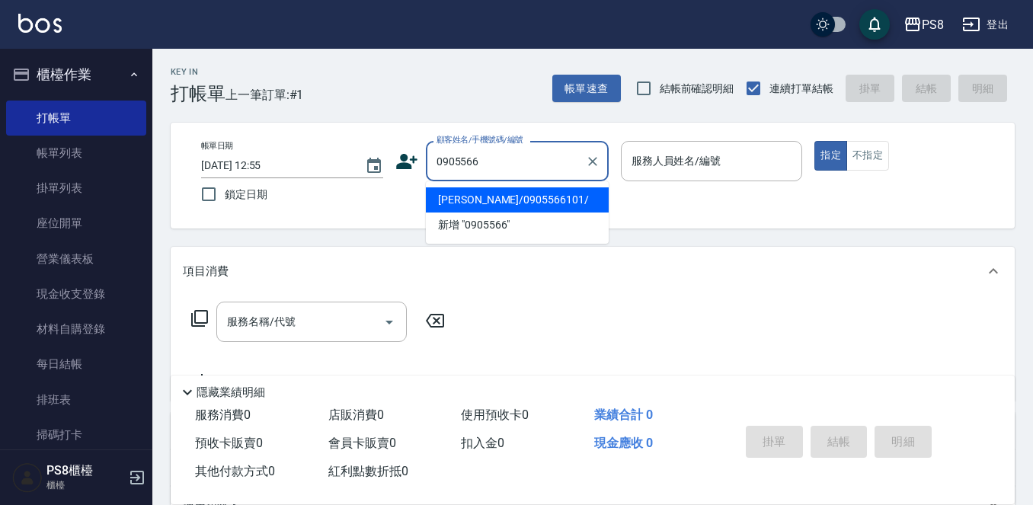
click at [497, 190] on li "[PERSON_NAME]/0905566101/" at bounding box center [517, 199] width 183 height 25
type input "[PERSON_NAME]/0905566101/"
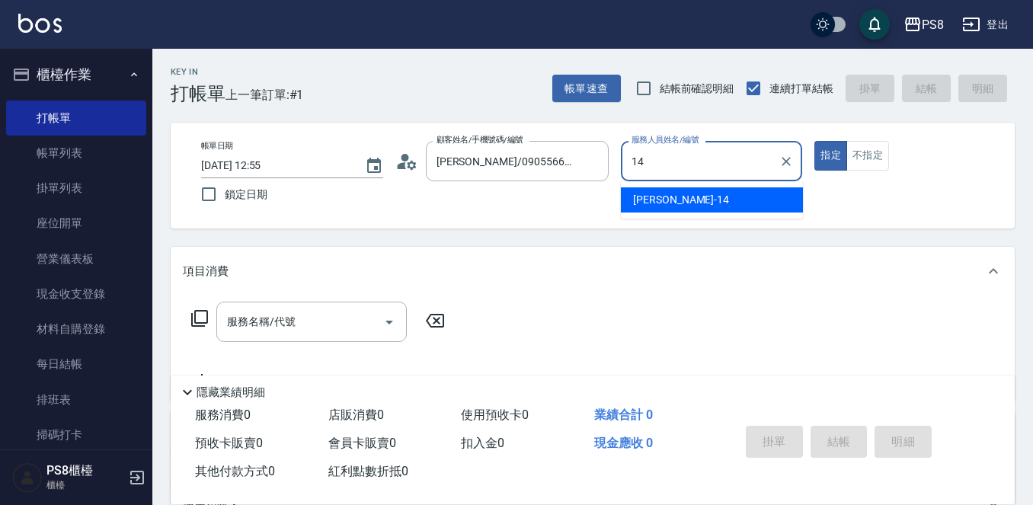
type input "Joan-14"
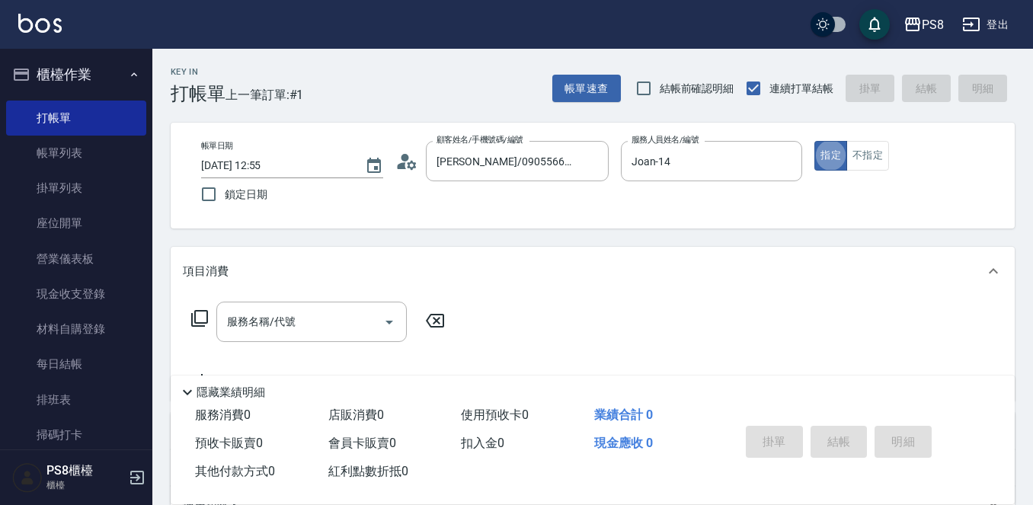
type button "true"
click at [856, 158] on button "不指定" at bounding box center [867, 156] width 43 height 30
click at [329, 326] on input "服務名稱/代號" at bounding box center [300, 322] width 154 height 27
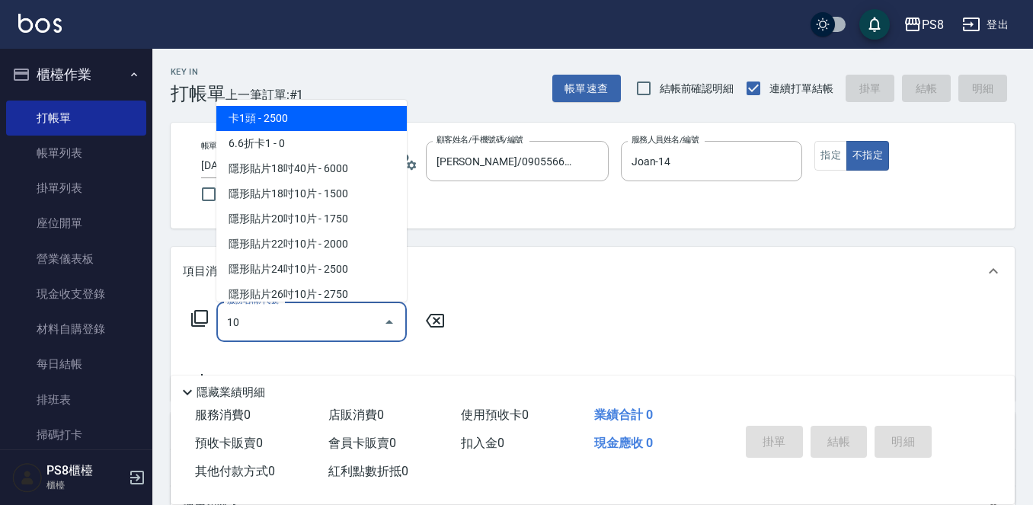
type input "103"
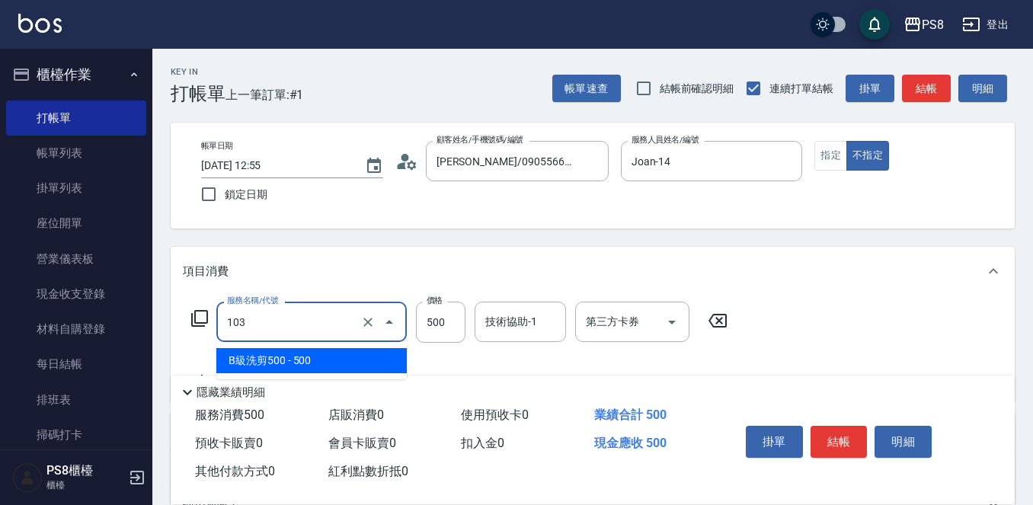
click at [302, 325] on input "103" at bounding box center [290, 322] width 134 height 27
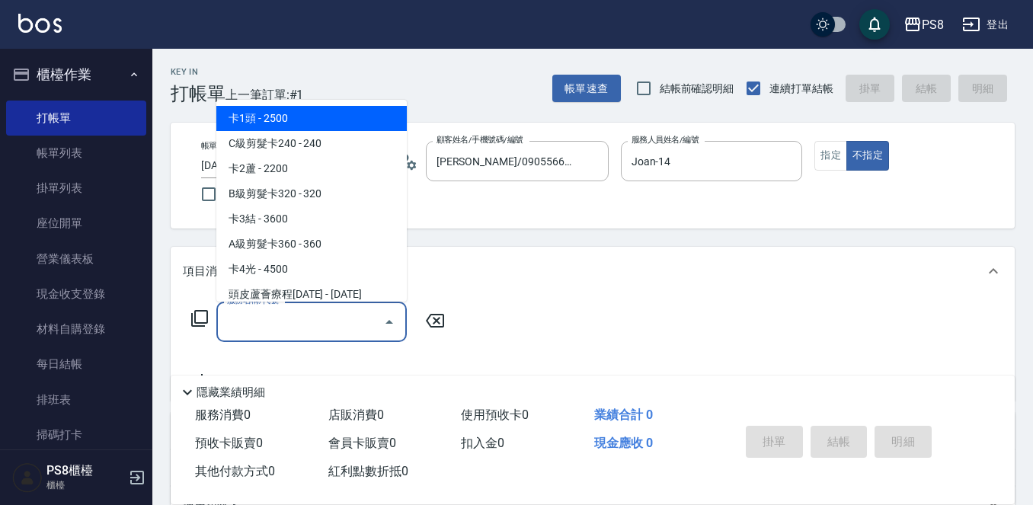
type input "3"
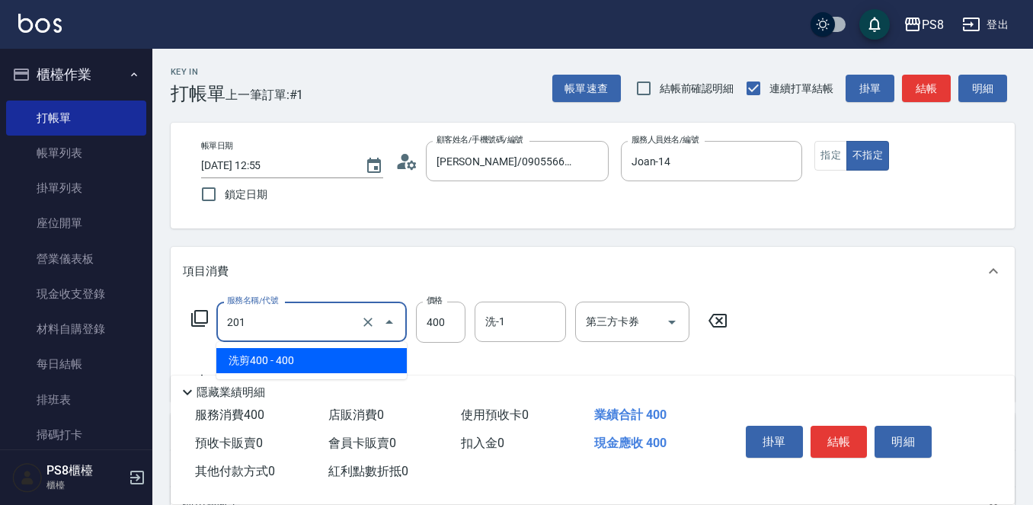
click at [312, 326] on input "201" at bounding box center [290, 322] width 134 height 27
click at [318, 358] on span "洗剪400 - 400" at bounding box center [311, 360] width 190 height 25
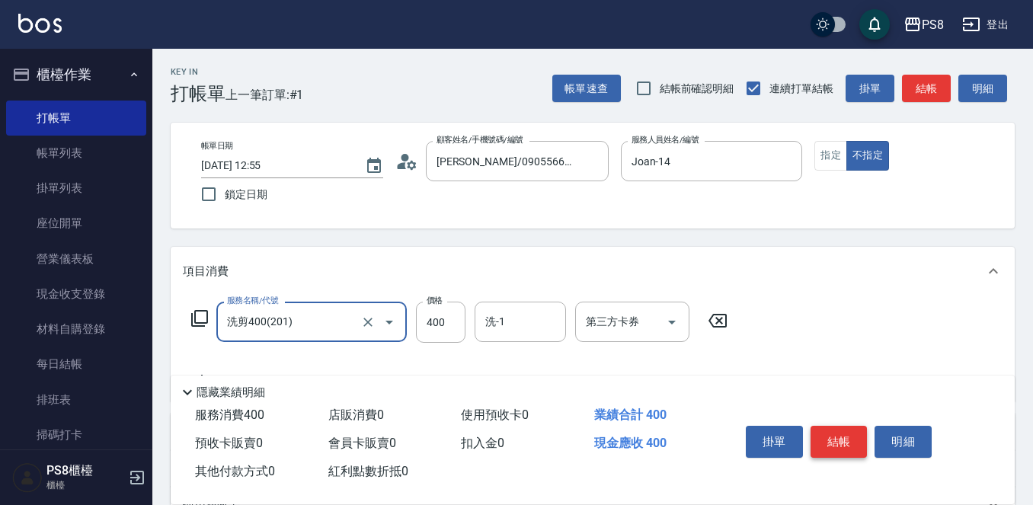
type input "洗剪400(201)"
click at [849, 437] on button "結帳" at bounding box center [839, 442] width 57 height 32
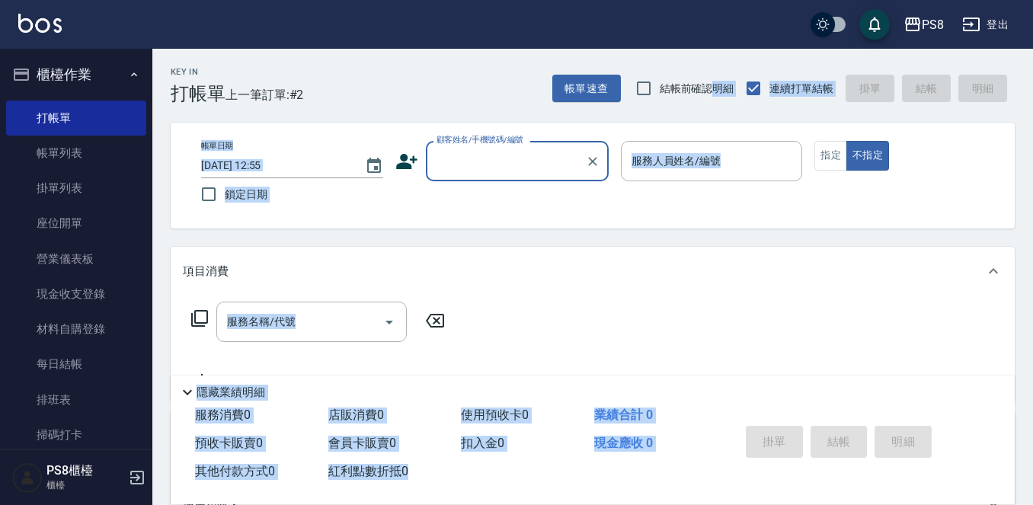
click at [687, 64] on div "Key In 打帳單 上一筆訂單:#2 帳單速查 結帳前確認明細 連續打單結帳 掛單 結帳 明細 帳單日期 2025/09/20 12:55 鎖定日期 顧客姓…" at bounding box center [592, 395] width 881 height 693
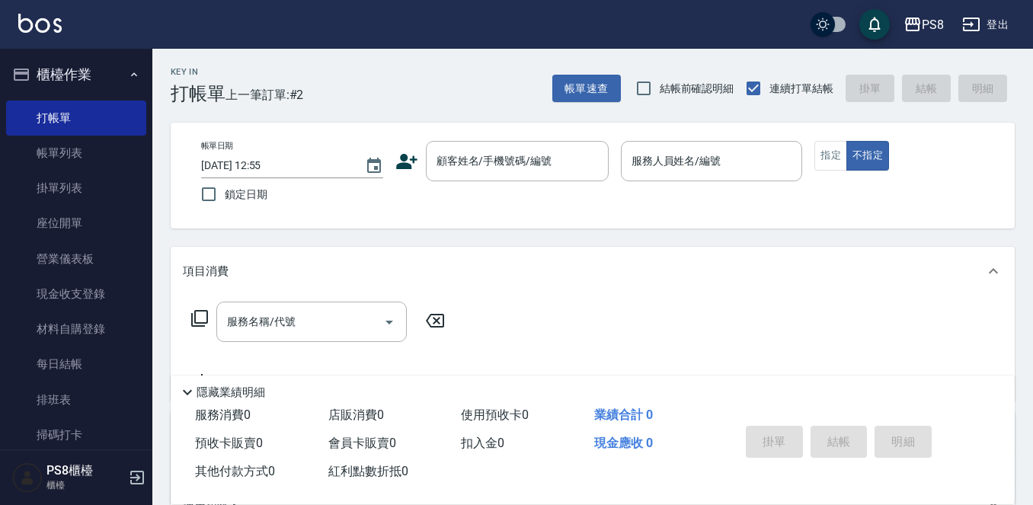
click at [403, 84] on div "Key In 打帳單 上一筆訂單:#2 帳單速查 結帳前確認明細 連續打單結帳 掛單 結帳 明細" at bounding box center [583, 77] width 862 height 56
click at [498, 159] on input "顧客姓名/手機號碼/編號" at bounding box center [506, 161] width 146 height 27
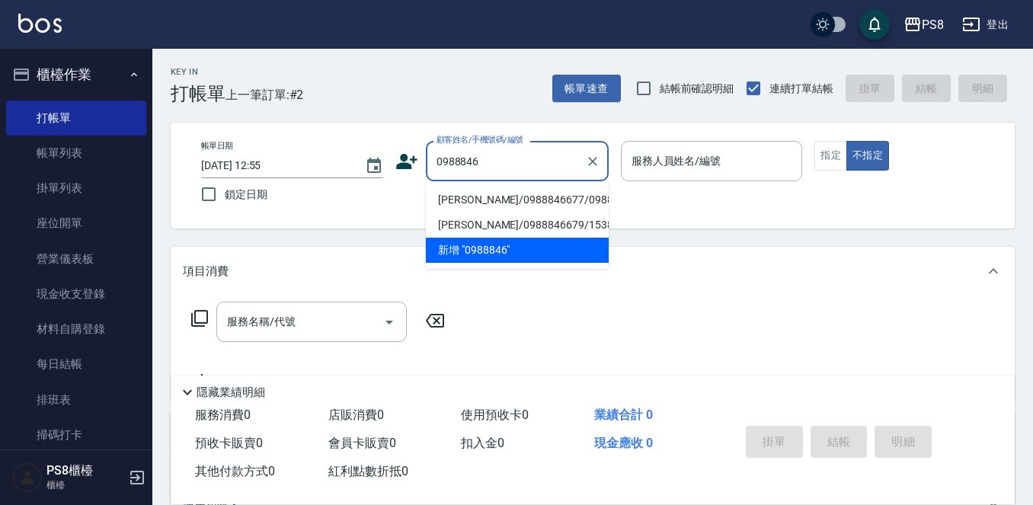
click at [485, 211] on li "[PERSON_NAME]/0988846677/0988846677" at bounding box center [517, 199] width 183 height 25
type input "[PERSON_NAME]/0988846677/0988846677"
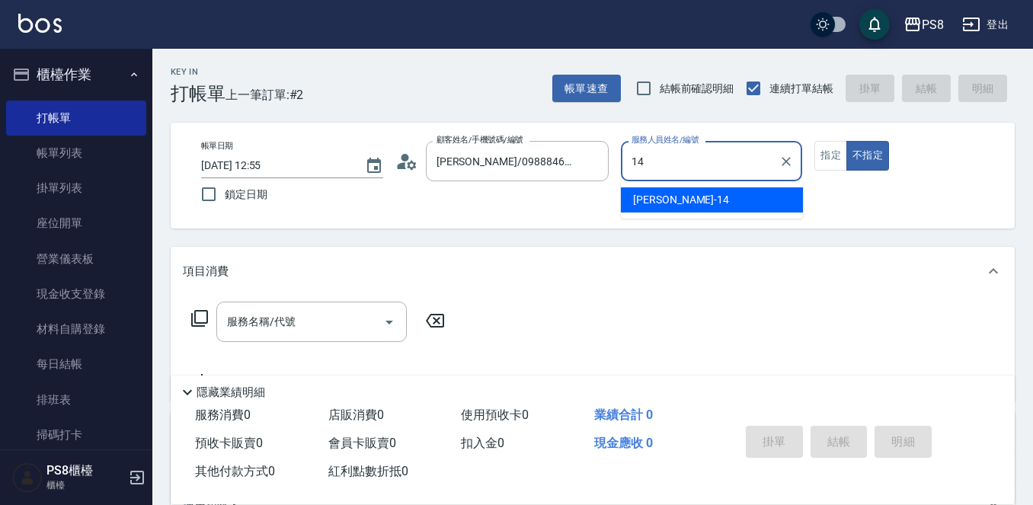
type input "14"
type button "false"
type input "Joan-14"
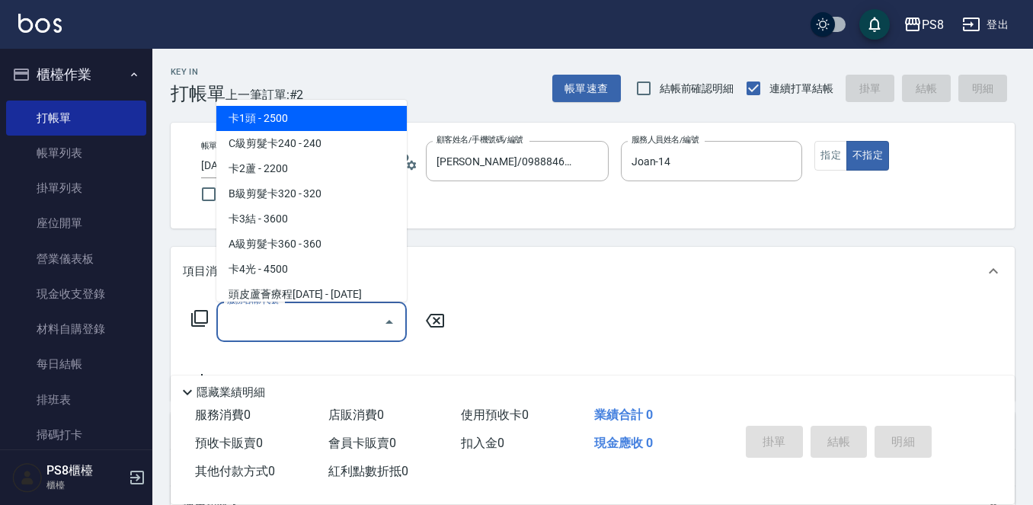
click at [273, 313] on input "服務名稱/代號" at bounding box center [300, 322] width 154 height 27
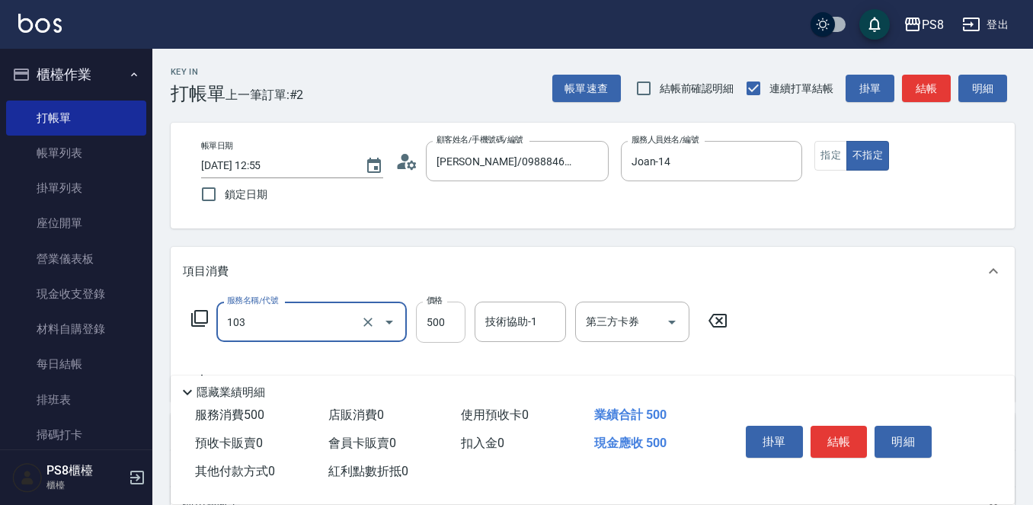
type input "B級洗剪500(103)"
click at [448, 321] on input "500" at bounding box center [441, 322] width 50 height 41
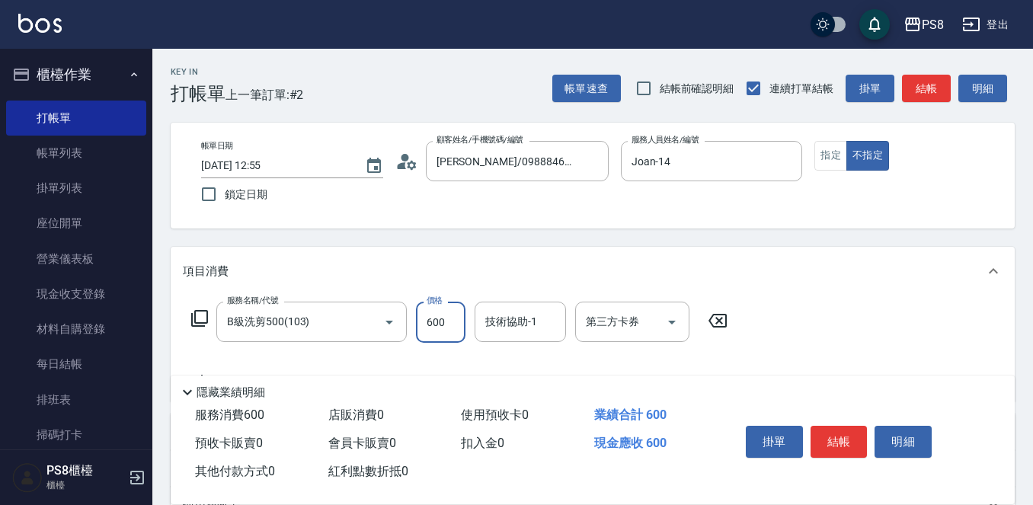
type input "600"
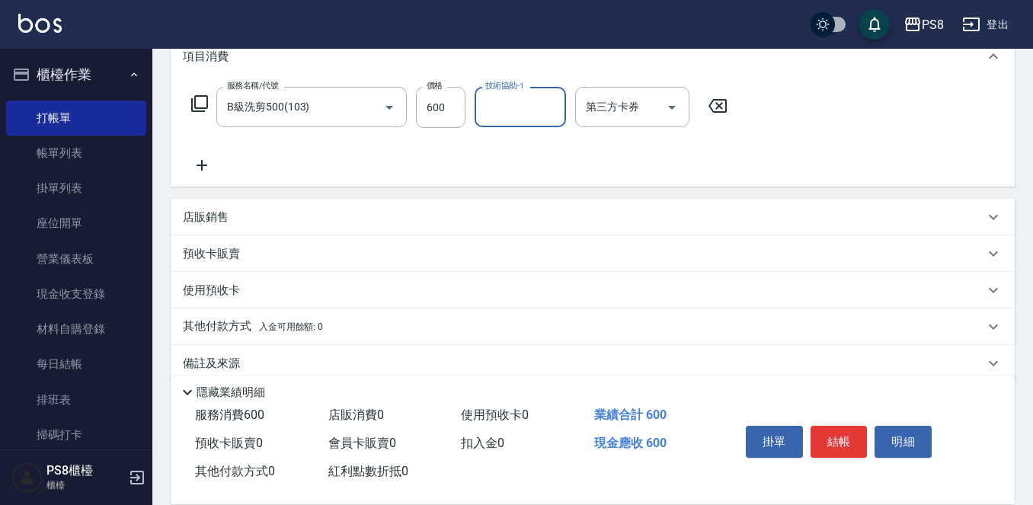
scroll to position [229, 0]
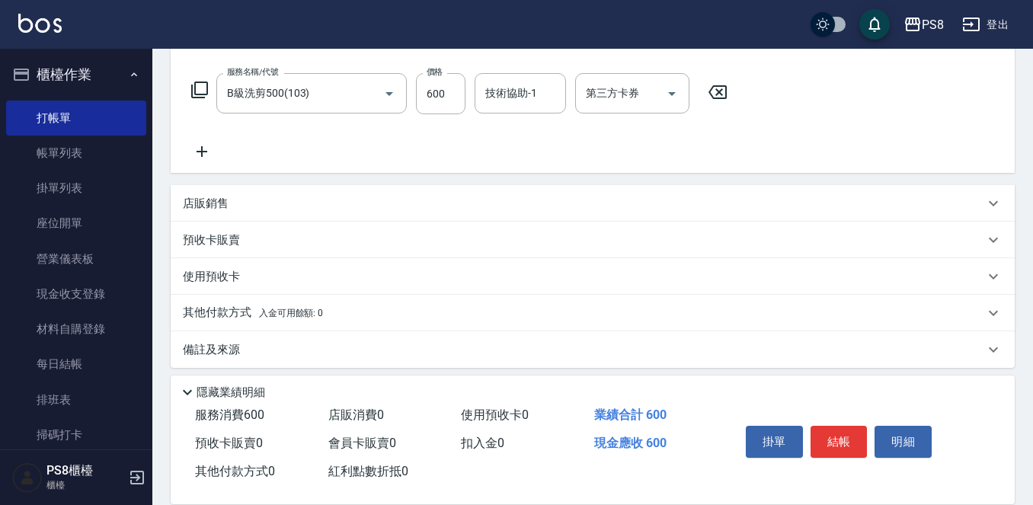
click at [211, 200] on p "店販銷售" at bounding box center [206, 204] width 46 height 16
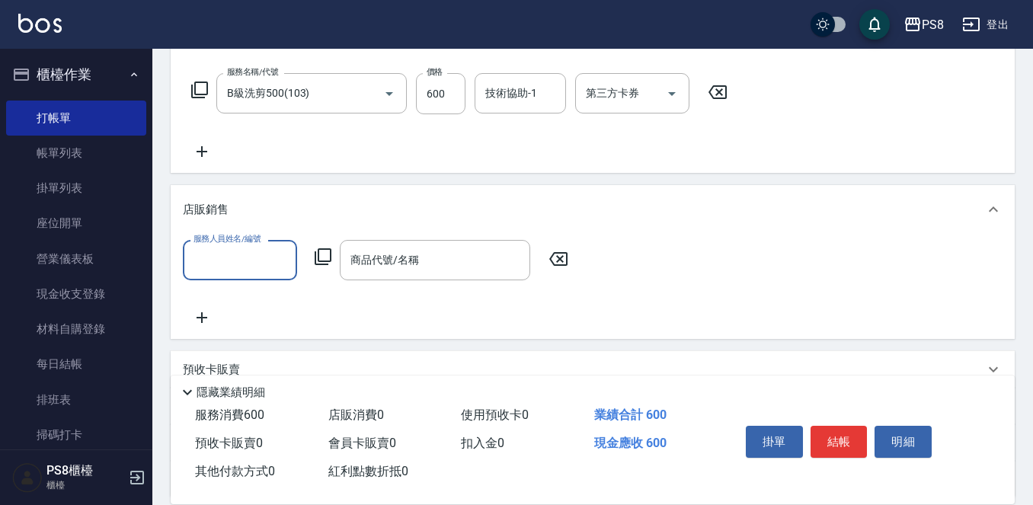
scroll to position [0, 0]
click at [260, 257] on input "服務人員姓名/編號" at bounding box center [240, 260] width 101 height 27
type input "Joan-14"
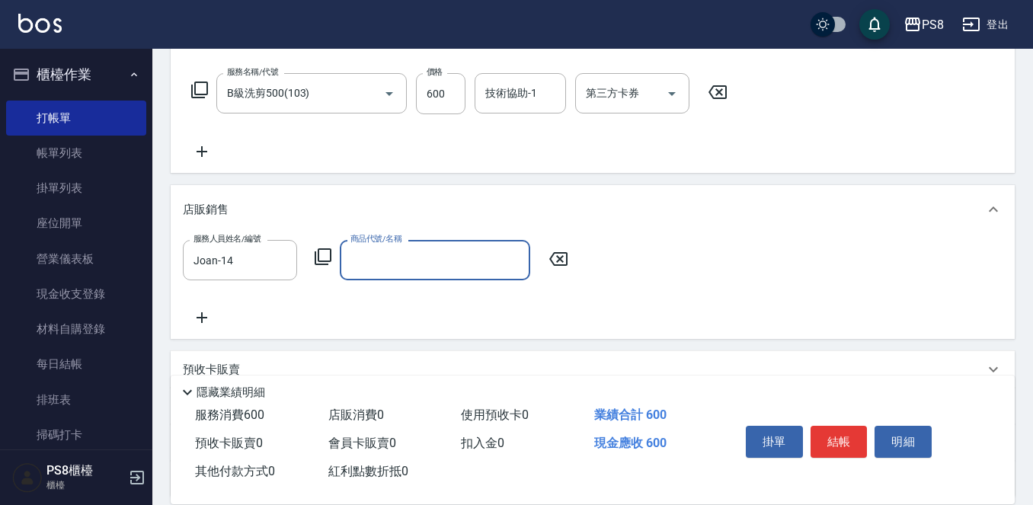
click at [382, 267] on input "商品代號/名稱" at bounding box center [435, 260] width 177 height 27
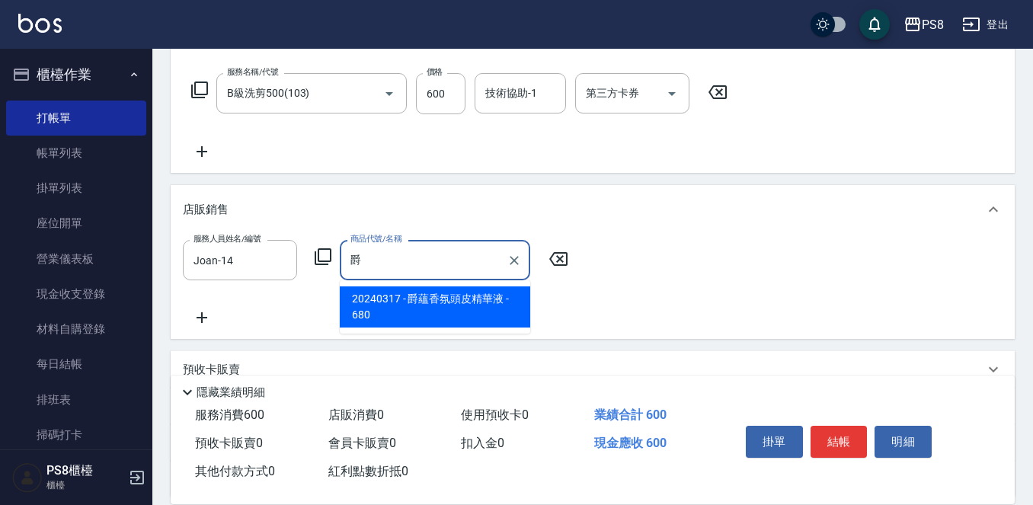
click at [403, 307] on span "20240317 - 爵蘊香氛頭皮精華液 - 680" at bounding box center [435, 306] width 190 height 41
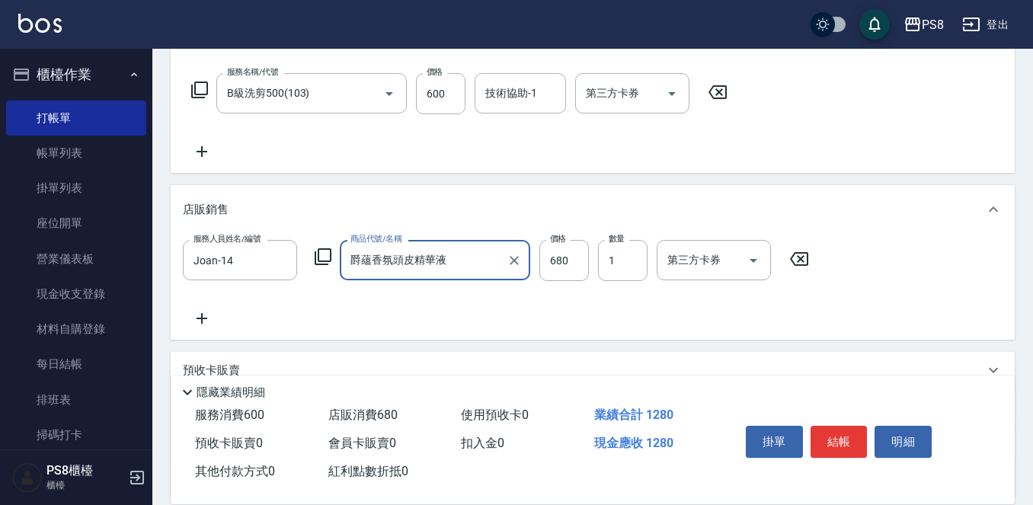
type input "爵蘊香氛頭皮精華液"
click at [643, 322] on div "服務人員姓名/編號 Joan-14 服務人員姓名/編號 商品代號/名稱 爵蘊香氛頭皮精華液 商品代號/名稱 價格 680 價格 數量 1 數量 第三方卡券 第…" at bounding box center [593, 284] width 820 height 88
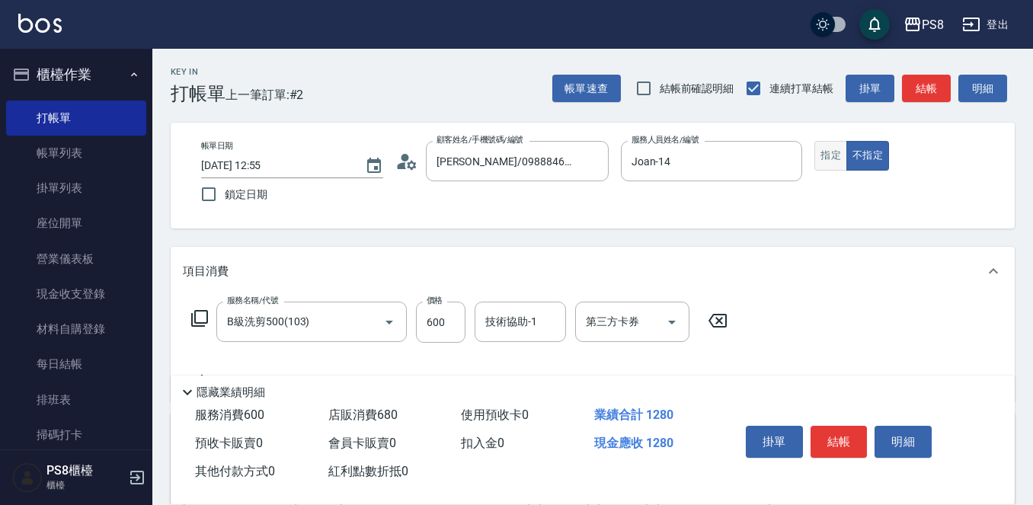
click at [833, 156] on button "指定" at bounding box center [830, 156] width 33 height 30
click at [858, 433] on button "結帳" at bounding box center [839, 442] width 57 height 32
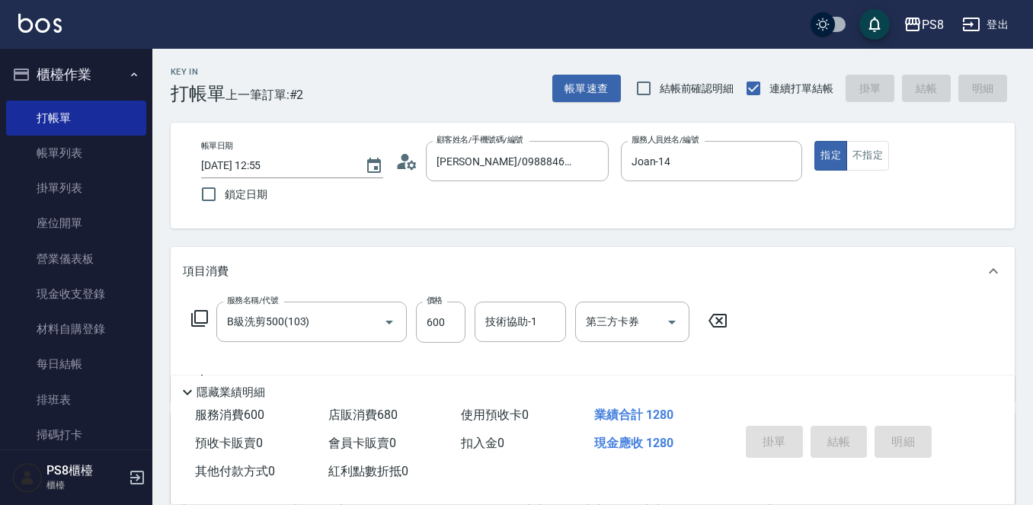
type input "2025/09/20 13:28"
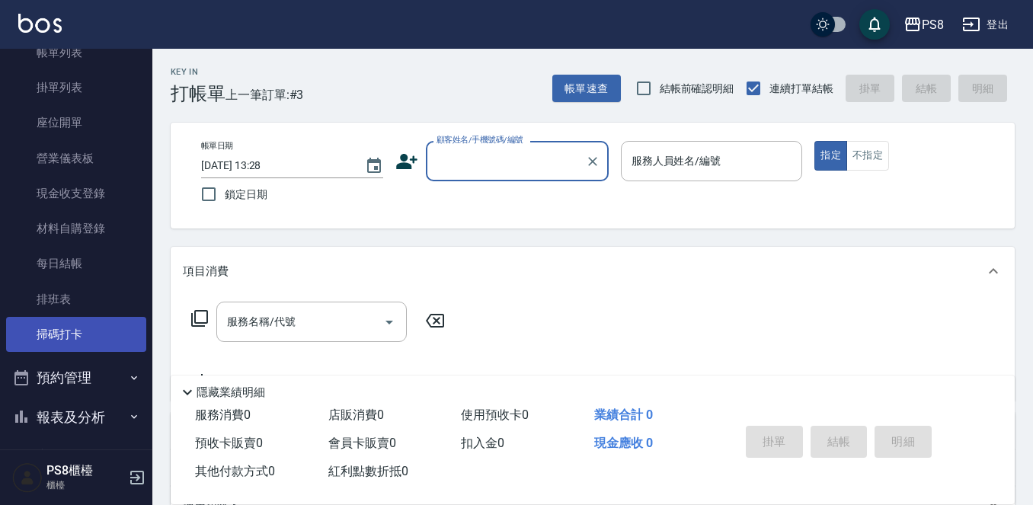
scroll to position [263, 0]
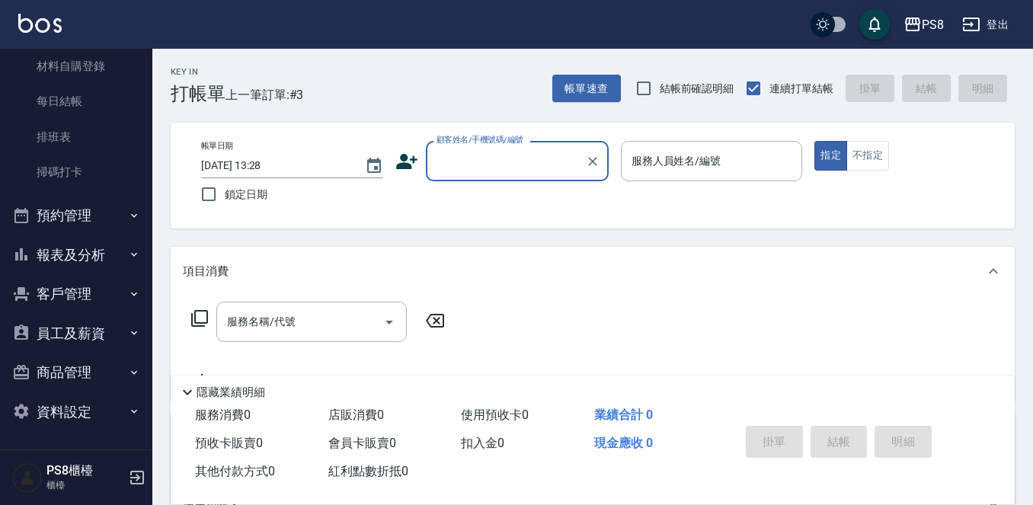
click at [60, 257] on button "報表及分析" at bounding box center [76, 255] width 140 height 40
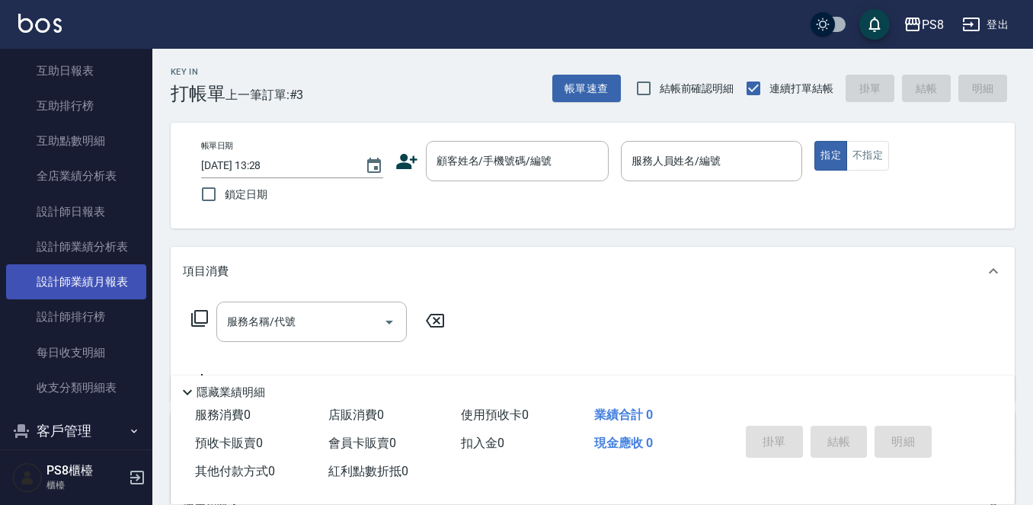
scroll to position [568, 0]
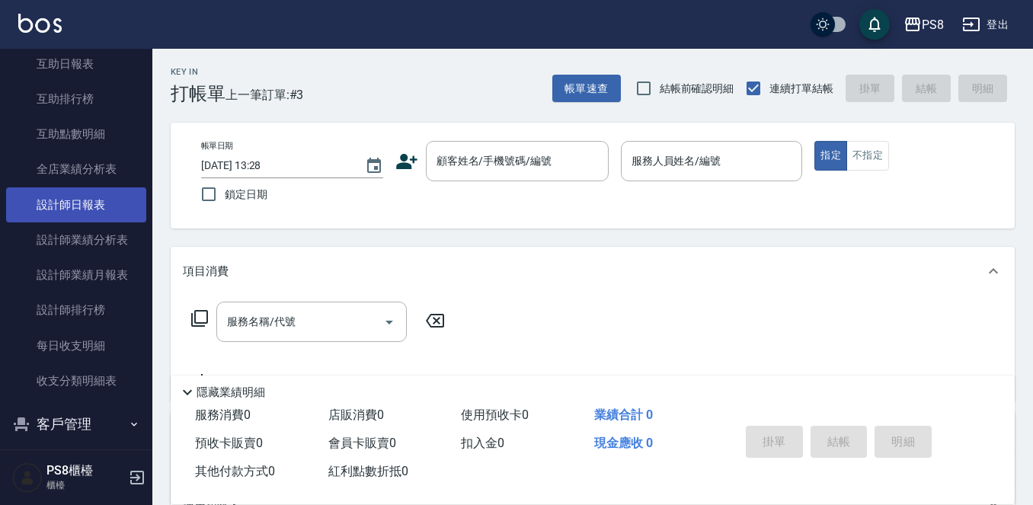
click at [63, 217] on link "設計師日報表" at bounding box center [76, 204] width 140 height 35
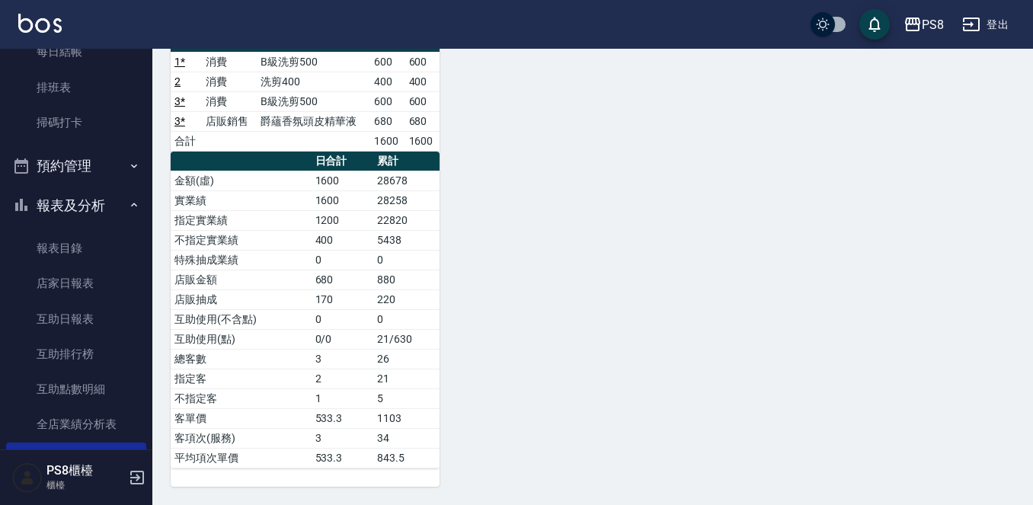
scroll to position [263, 0]
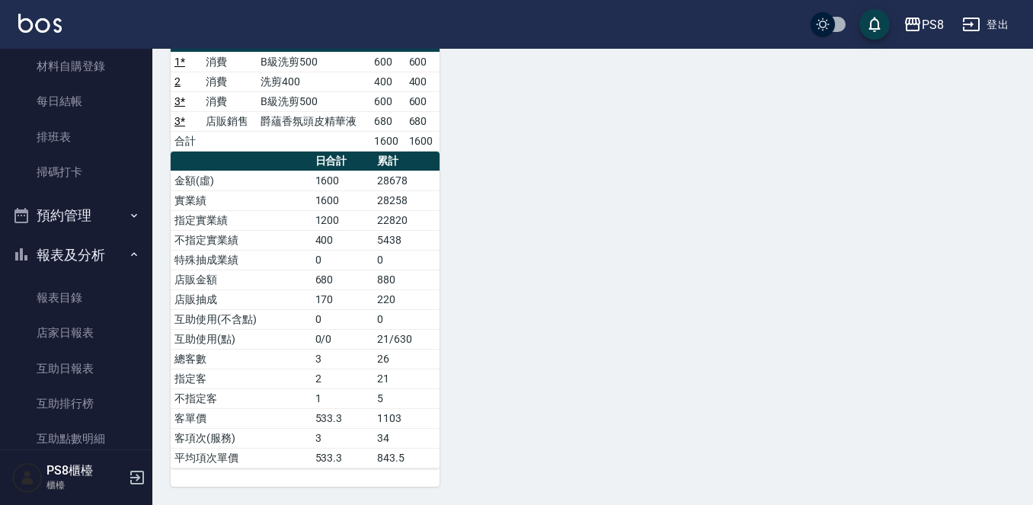
click at [72, 253] on button "報表及分析" at bounding box center [76, 255] width 140 height 40
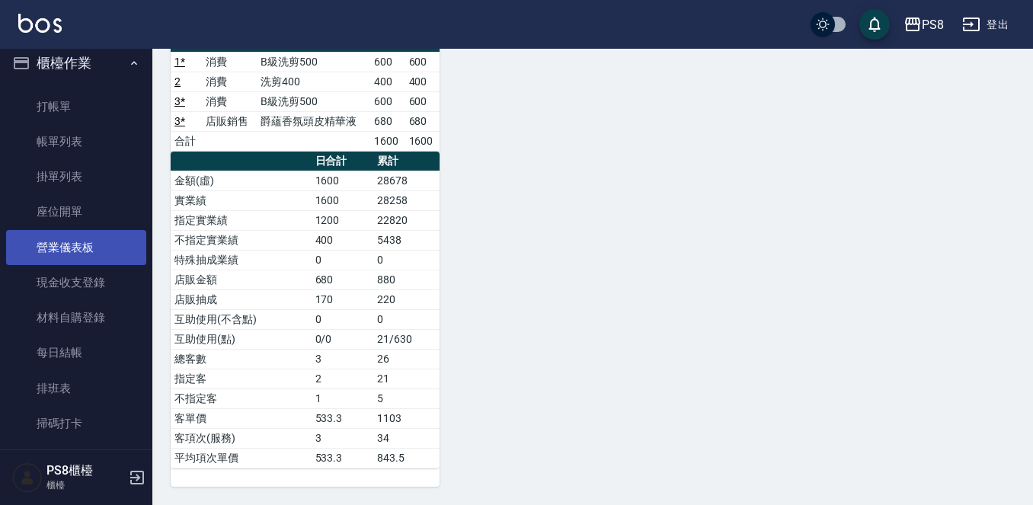
scroll to position [0, 0]
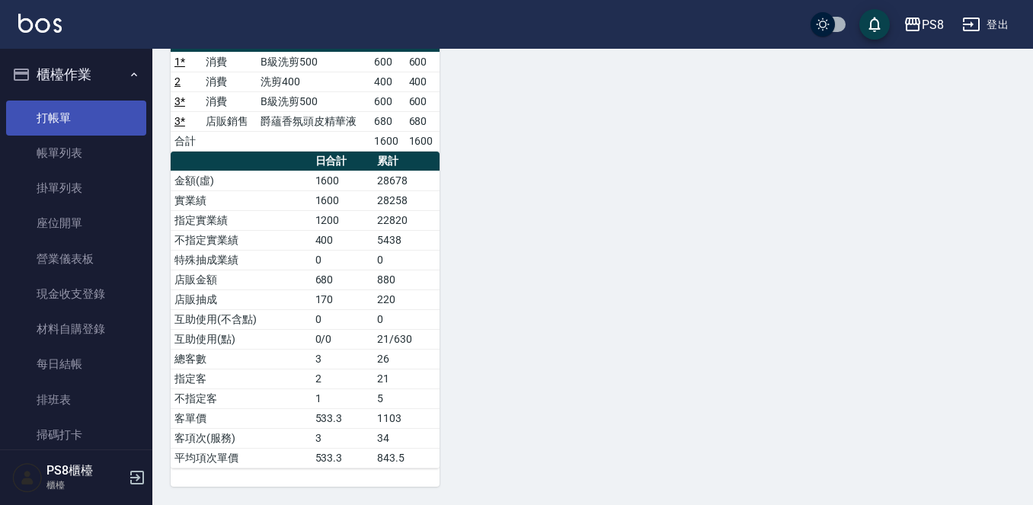
click at [84, 115] on link "打帳單" at bounding box center [76, 118] width 140 height 35
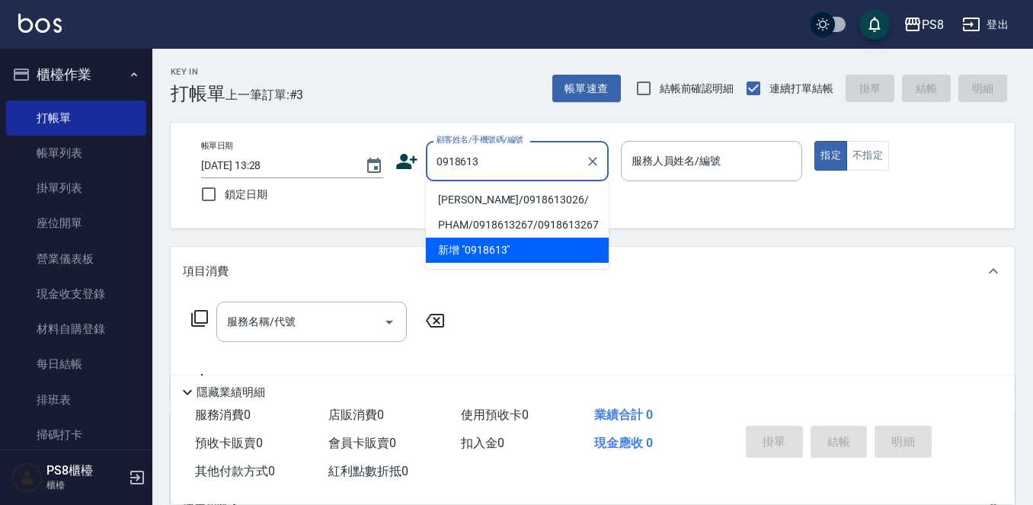
click at [515, 153] on input "0918613" at bounding box center [506, 161] width 146 height 27
click at [523, 197] on li "TINA/0918613026/" at bounding box center [517, 199] width 183 height 25
type input "TINA/0918613026/"
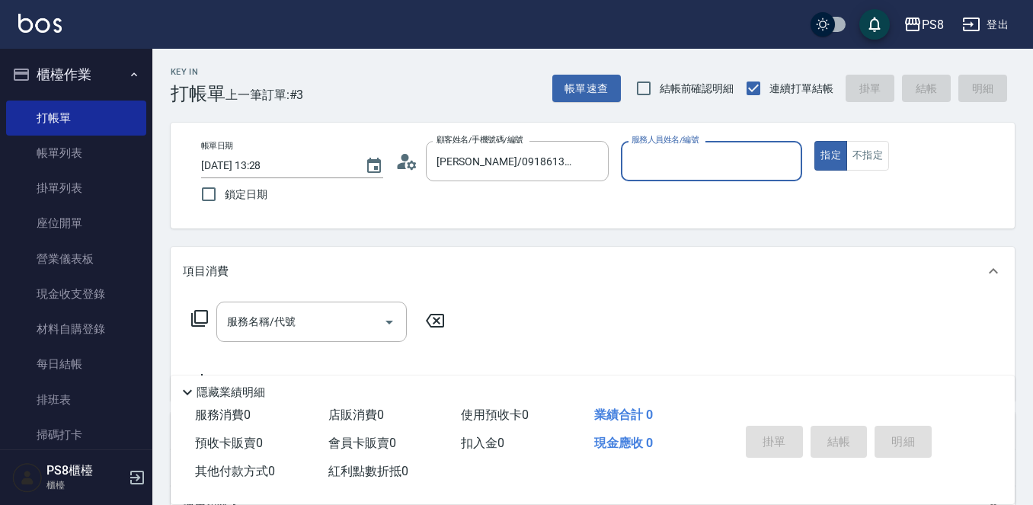
click at [404, 160] on circle at bounding box center [405, 158] width 8 height 8
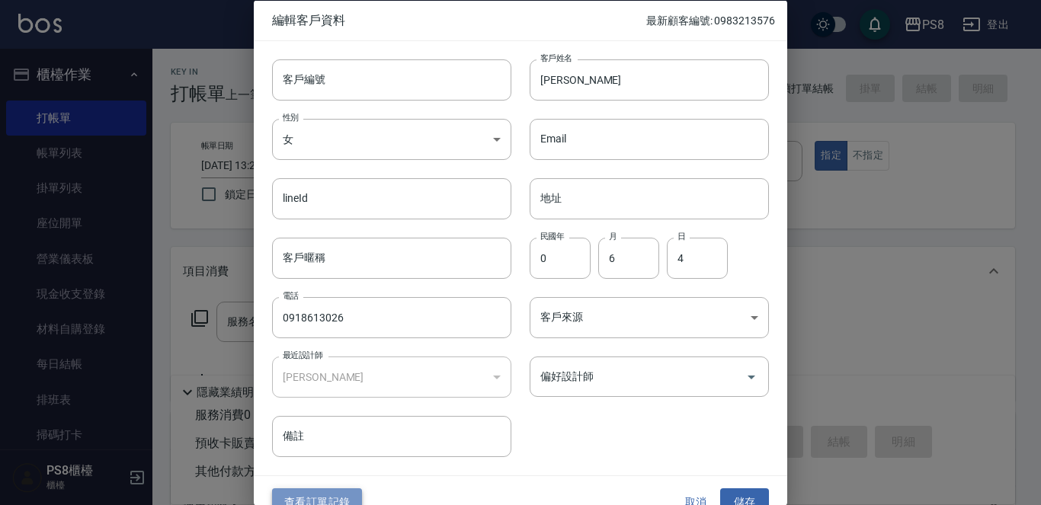
click at [348, 493] on button "查看訂單記錄" at bounding box center [317, 502] width 90 height 28
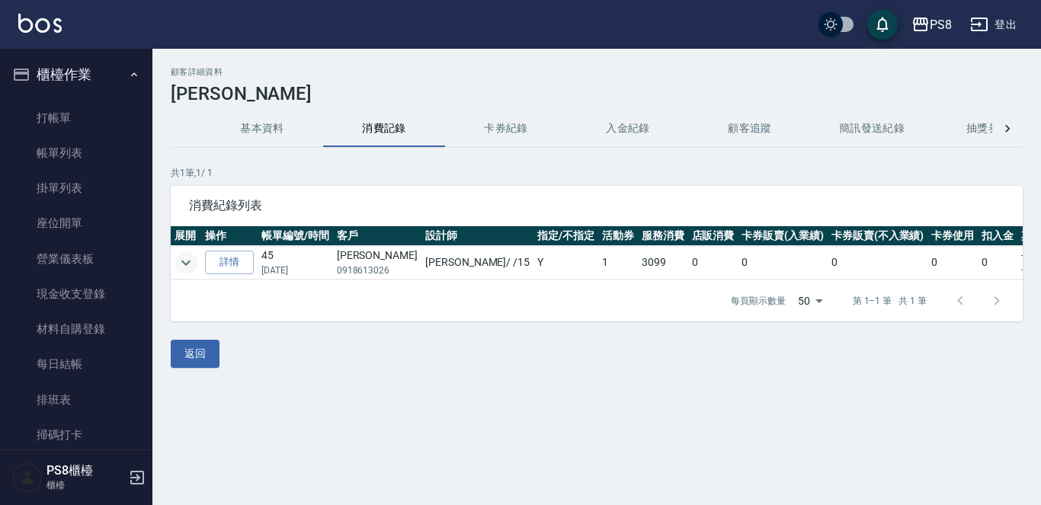
click at [179, 267] on icon "expand row" at bounding box center [186, 263] width 18 height 18
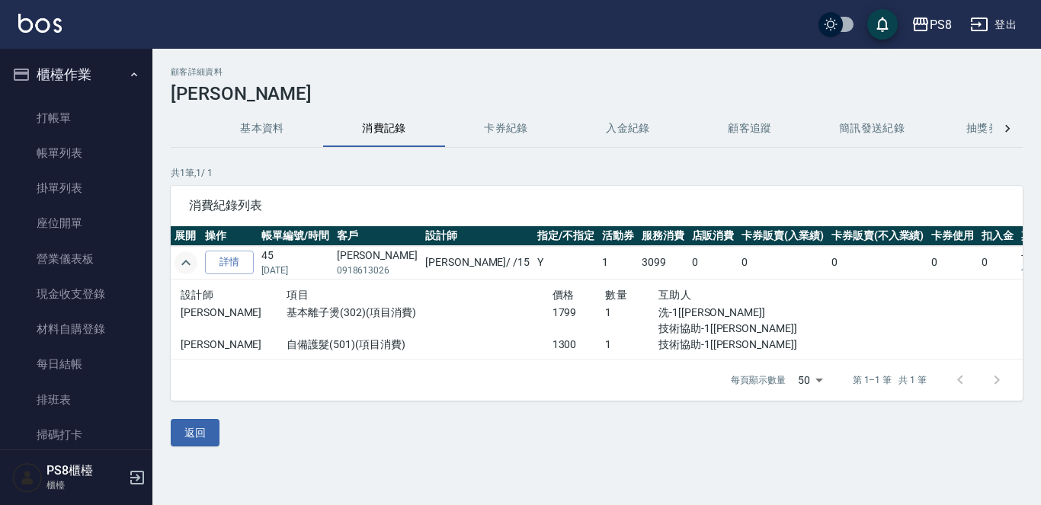
click at [179, 266] on icon "expand row" at bounding box center [186, 263] width 18 height 18
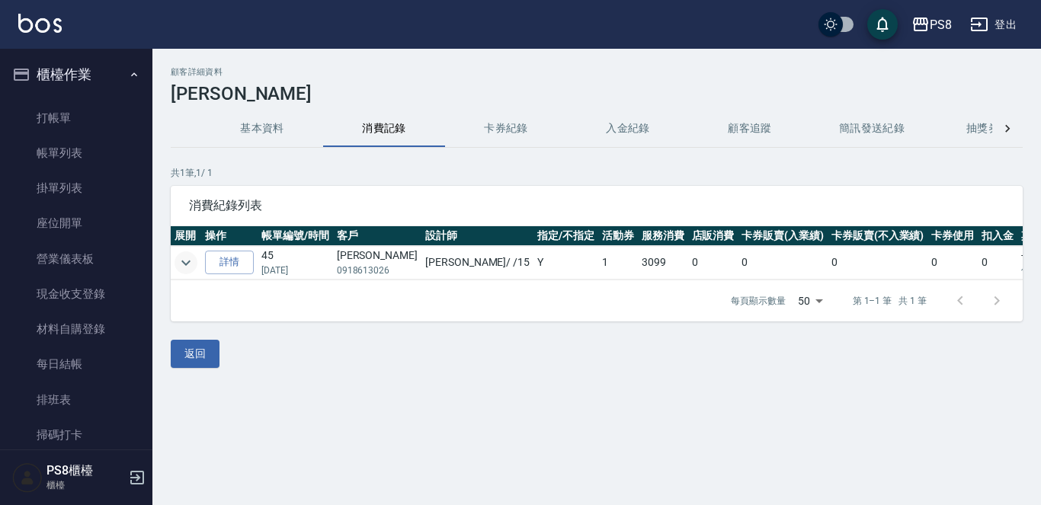
click at [69, 108] on link "打帳單" at bounding box center [76, 118] width 140 height 35
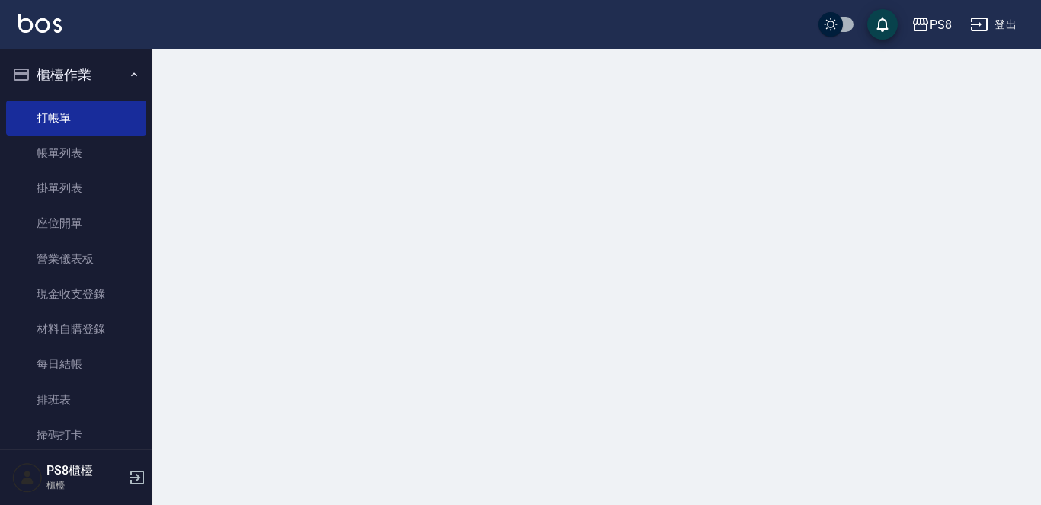
click at [62, 68] on button "櫃檯作業" at bounding box center [76, 75] width 140 height 40
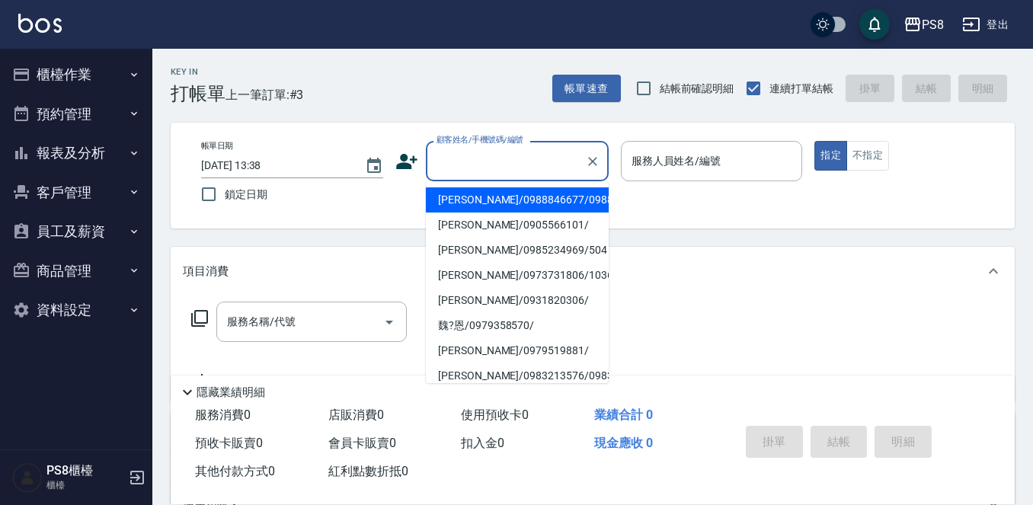
click at [481, 162] on input "顧客姓名/手機號碼/編號" at bounding box center [506, 161] width 146 height 27
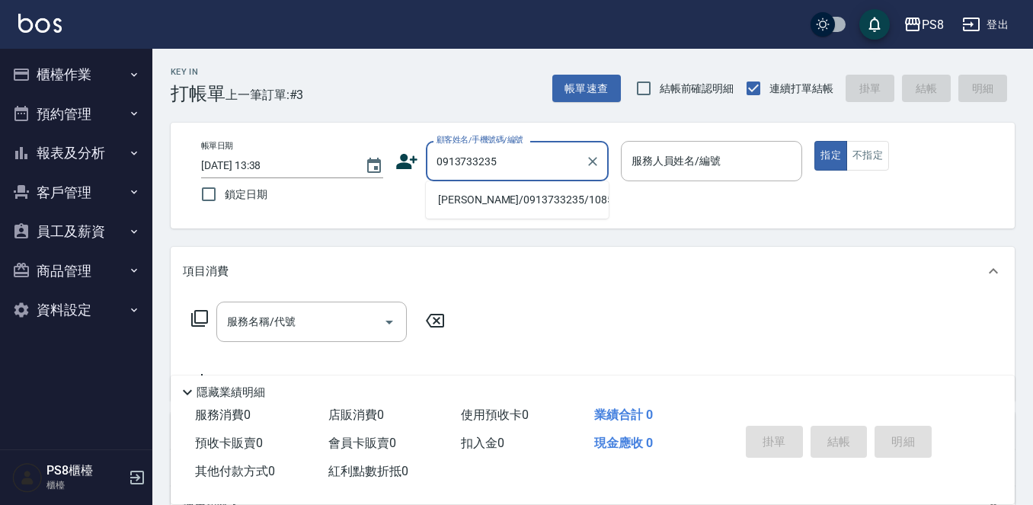
drag, startPoint x: 517, startPoint y: 181, endPoint x: 516, endPoint y: 197, distance: 15.3
click at [516, 197] on li "熊尚毅/0913733235/10854" at bounding box center [517, 199] width 183 height 25
type input "熊尚毅/0913733235/10854"
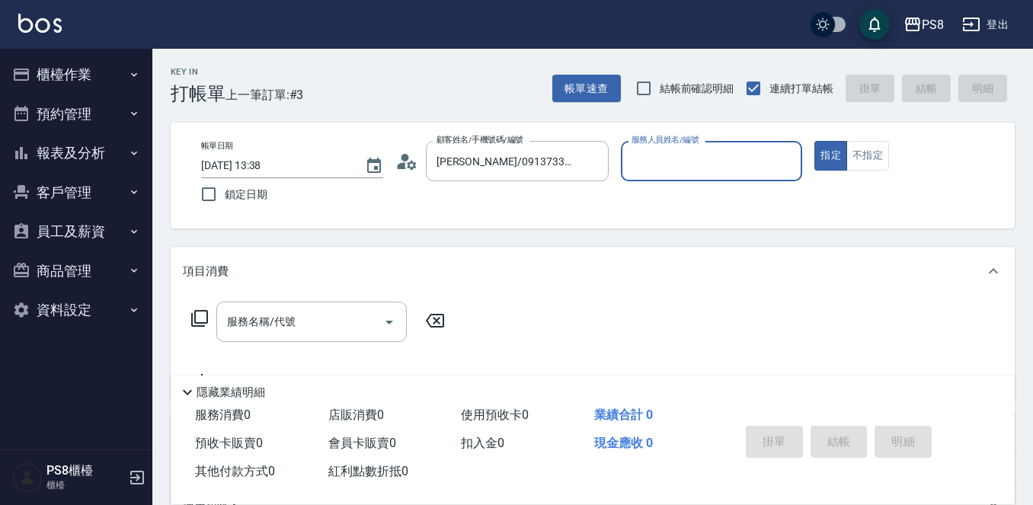
click at [414, 169] on icon at bounding box center [406, 161] width 23 height 23
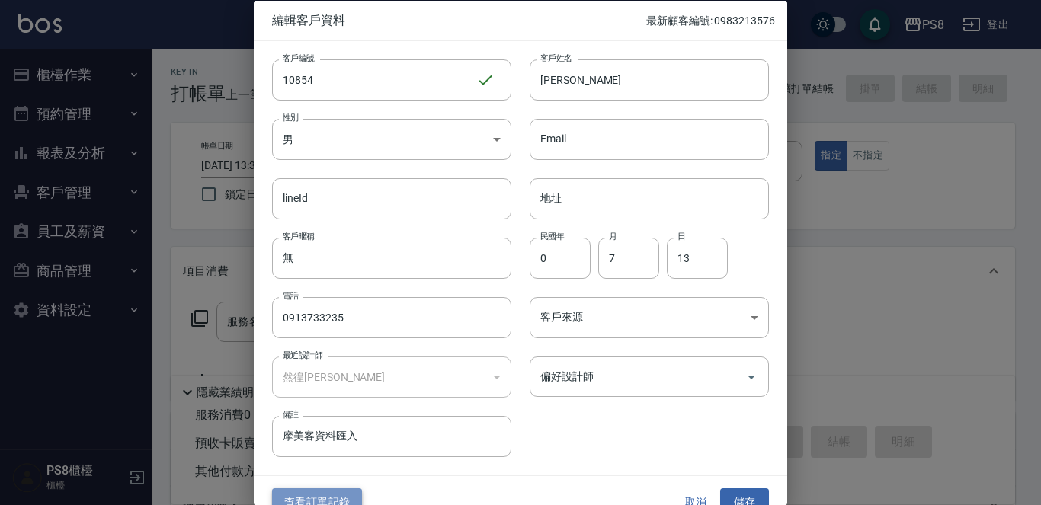
drag, startPoint x: 346, startPoint y: 498, endPoint x: 347, endPoint y: 488, distance: 9.9
click at [346, 497] on button "查看訂單記錄" at bounding box center [317, 502] width 90 height 28
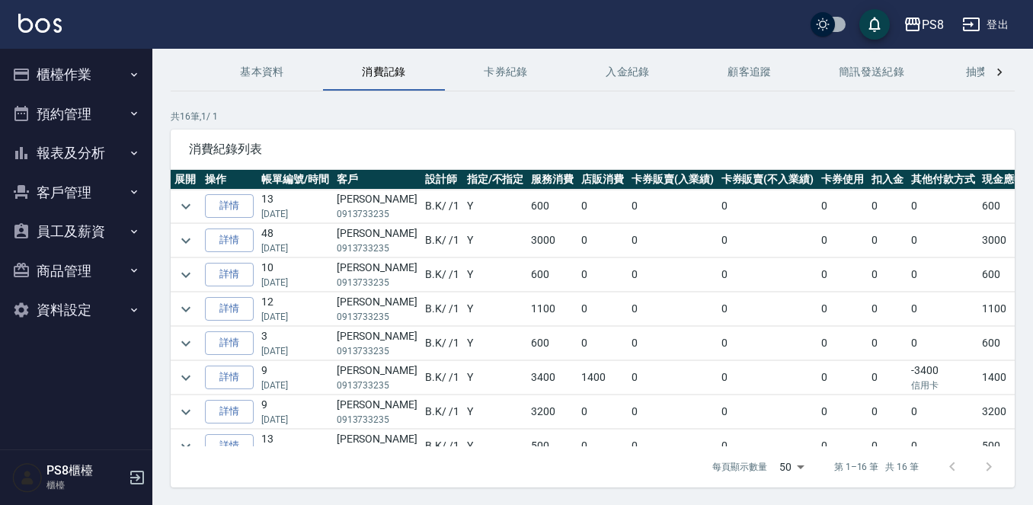
scroll to position [104, 0]
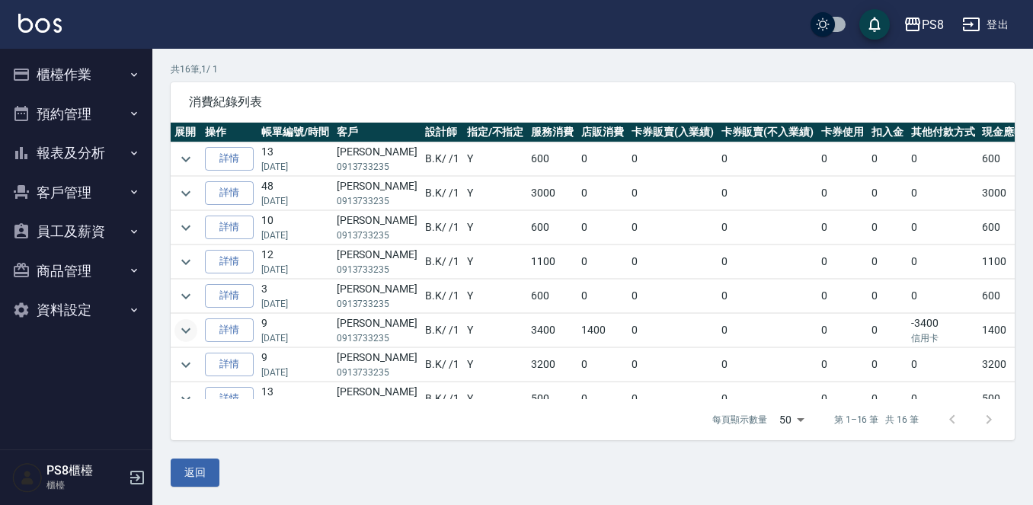
click at [181, 325] on icon "expand row" at bounding box center [186, 330] width 18 height 18
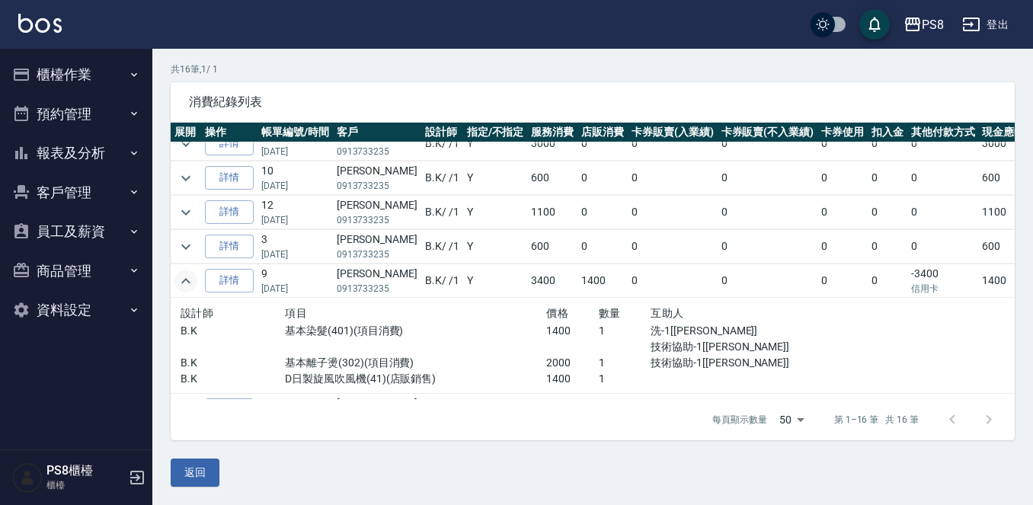
scroll to position [76, 0]
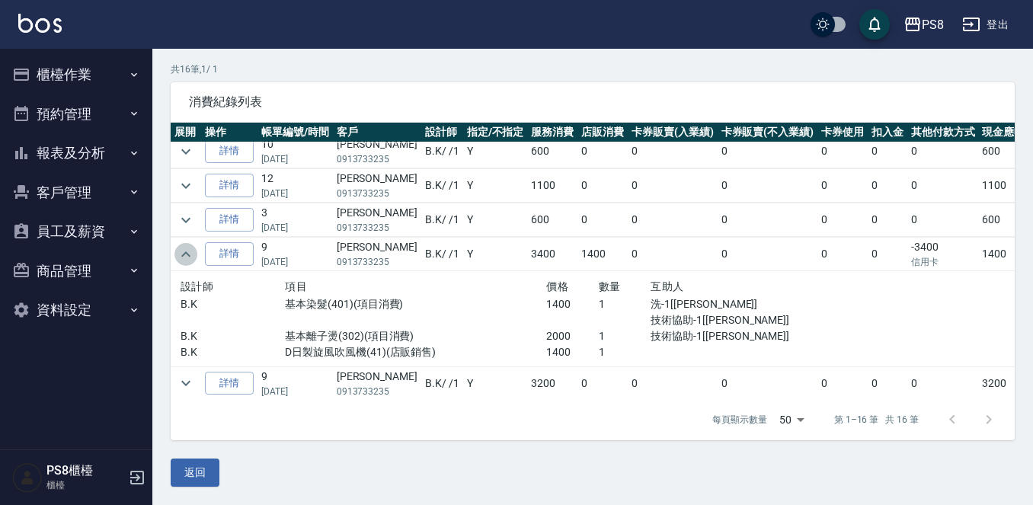
click at [190, 259] on icon "expand row" at bounding box center [186, 254] width 18 height 18
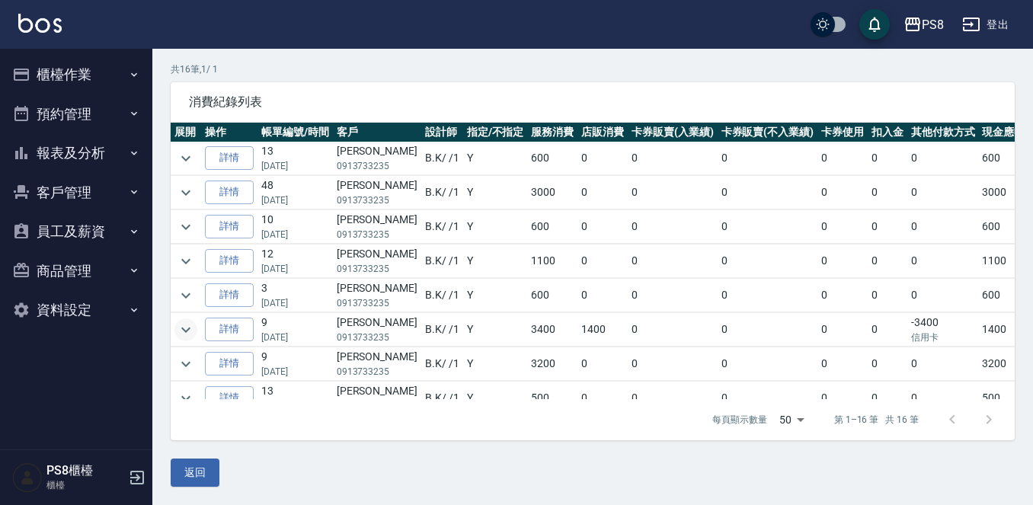
scroll to position [0, 0]
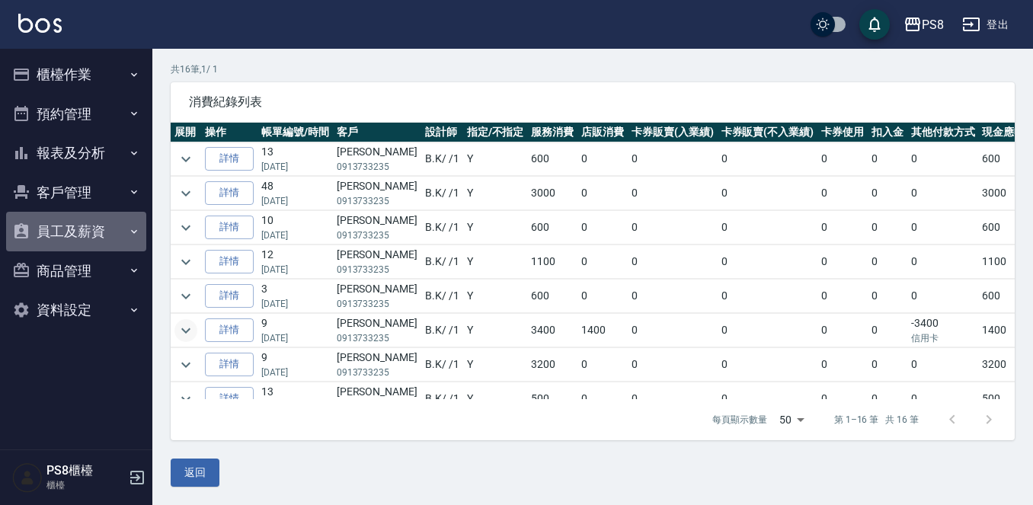
click at [109, 229] on button "員工及薪資" at bounding box center [76, 232] width 140 height 40
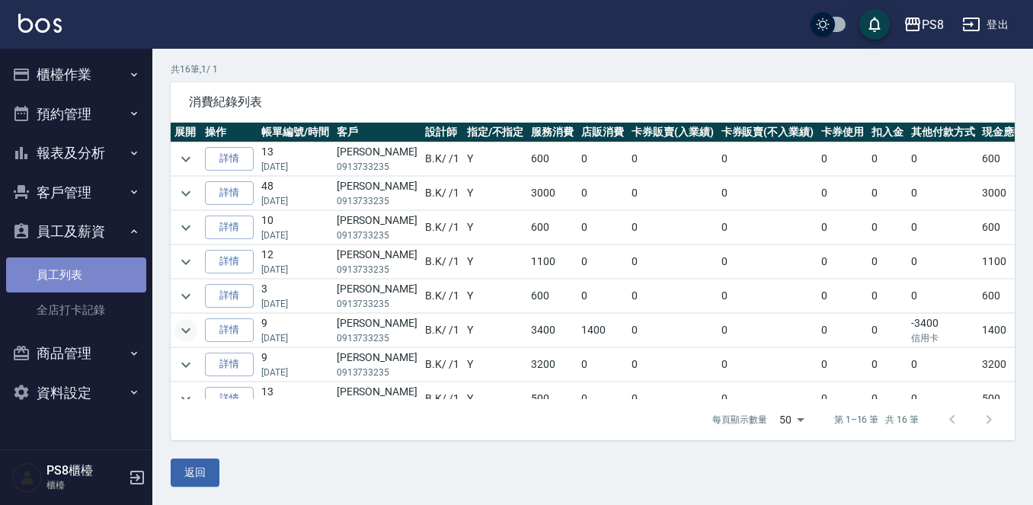
click at [86, 280] on link "員工列表" at bounding box center [76, 275] width 140 height 35
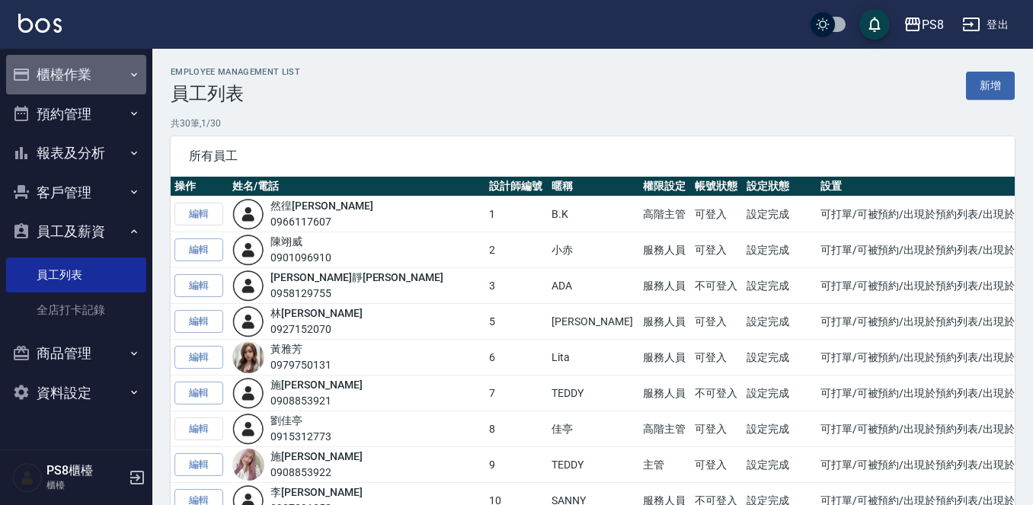
click at [76, 68] on button "櫃檯作業" at bounding box center [76, 75] width 140 height 40
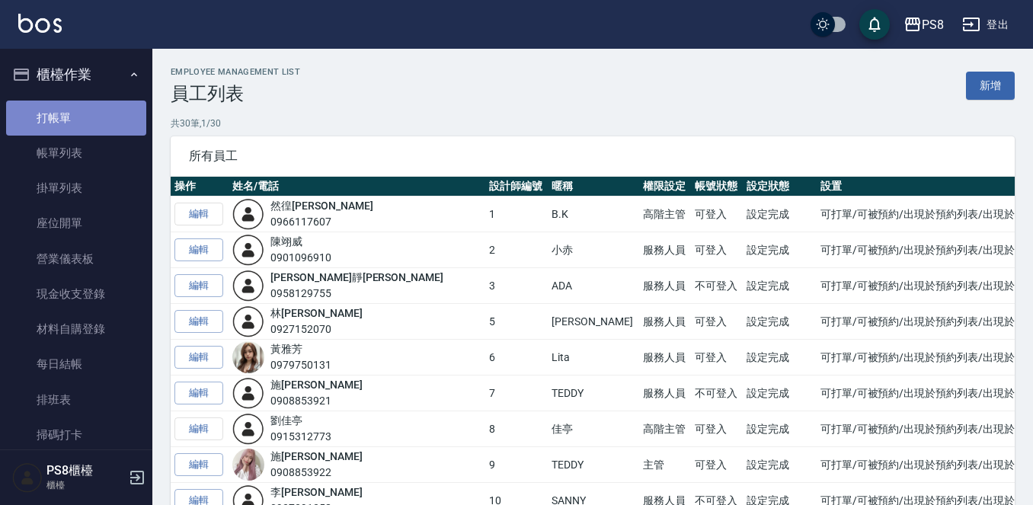
click at [88, 117] on link "打帳單" at bounding box center [76, 118] width 140 height 35
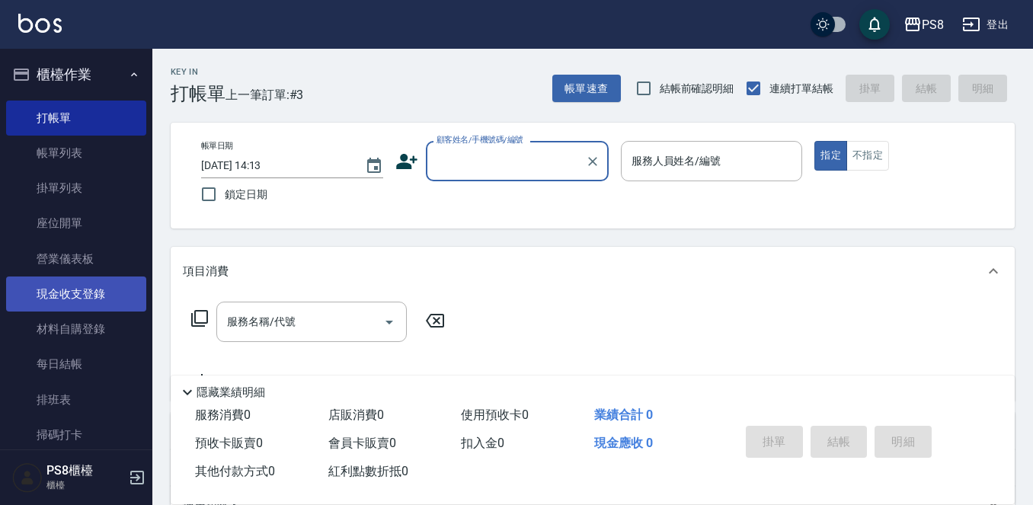
click at [84, 298] on link "現金收支登錄" at bounding box center [76, 294] width 140 height 35
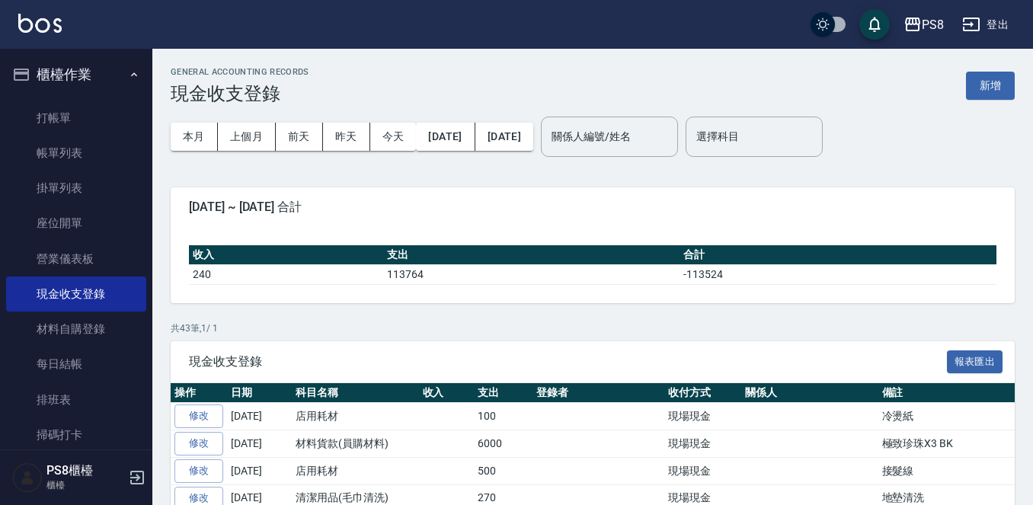
drag, startPoint x: 621, startPoint y: 69, endPoint x: 597, endPoint y: 67, distance: 23.7
click at [76, 126] on link "打帳單" at bounding box center [76, 118] width 140 height 35
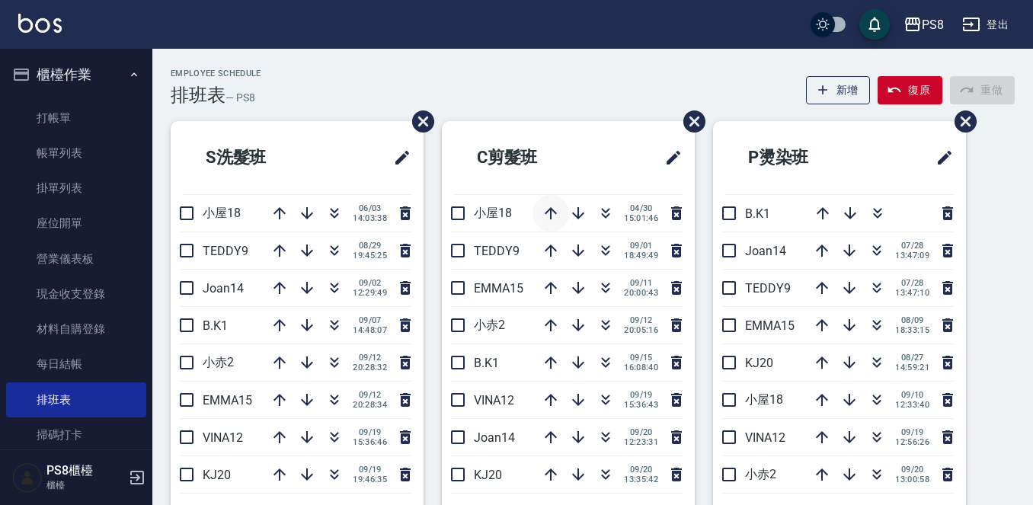
scroll to position [76, 0]
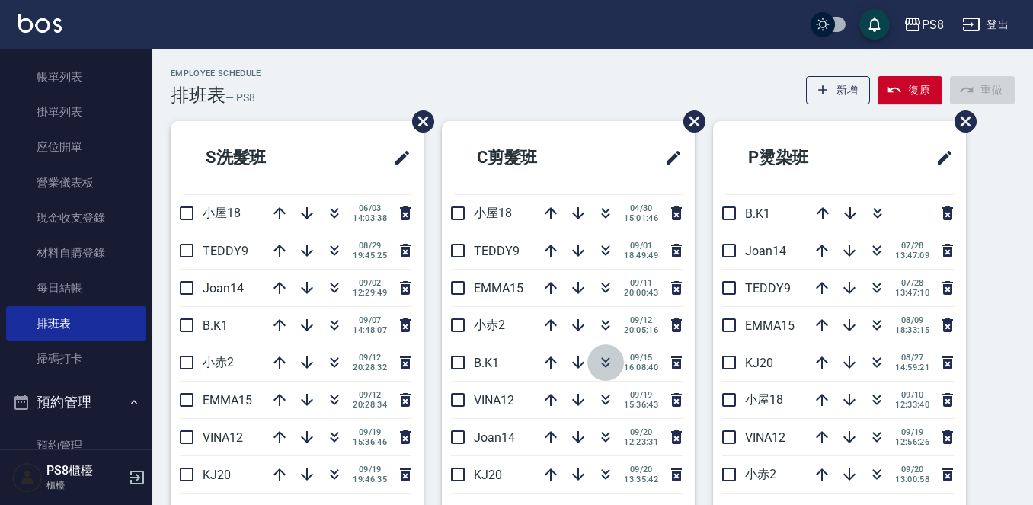
click at [604, 366] on icon "button" at bounding box center [606, 362] width 18 height 18
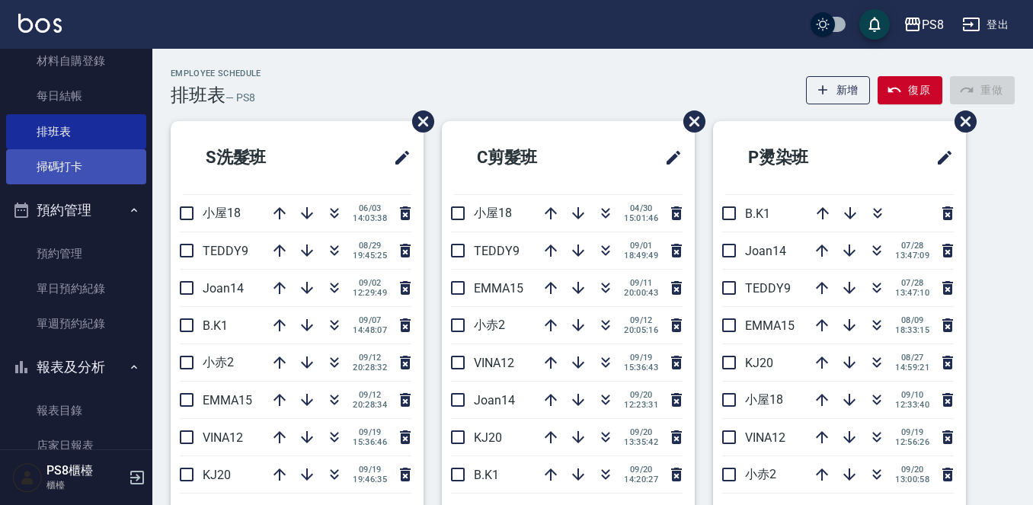
scroll to position [381, 0]
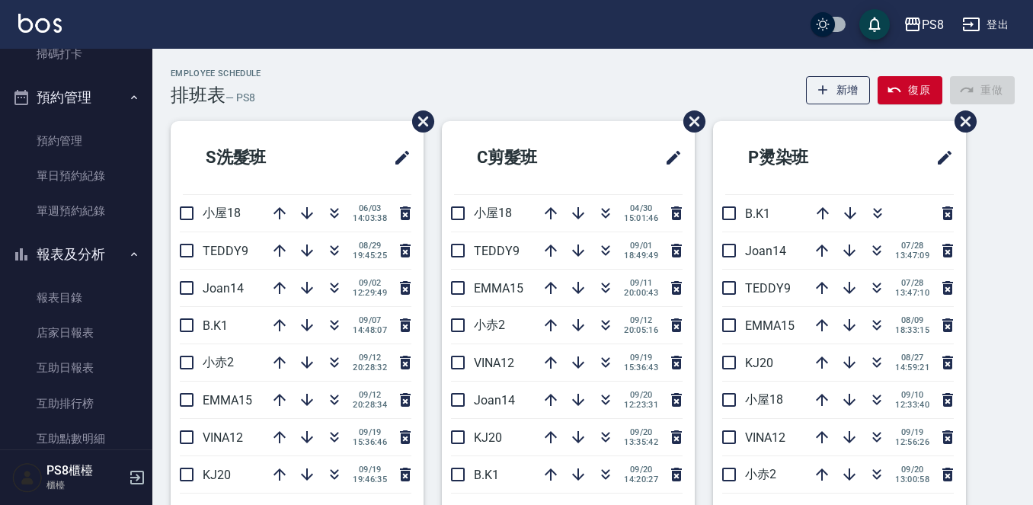
click at [85, 107] on button "預約管理" at bounding box center [76, 98] width 140 height 40
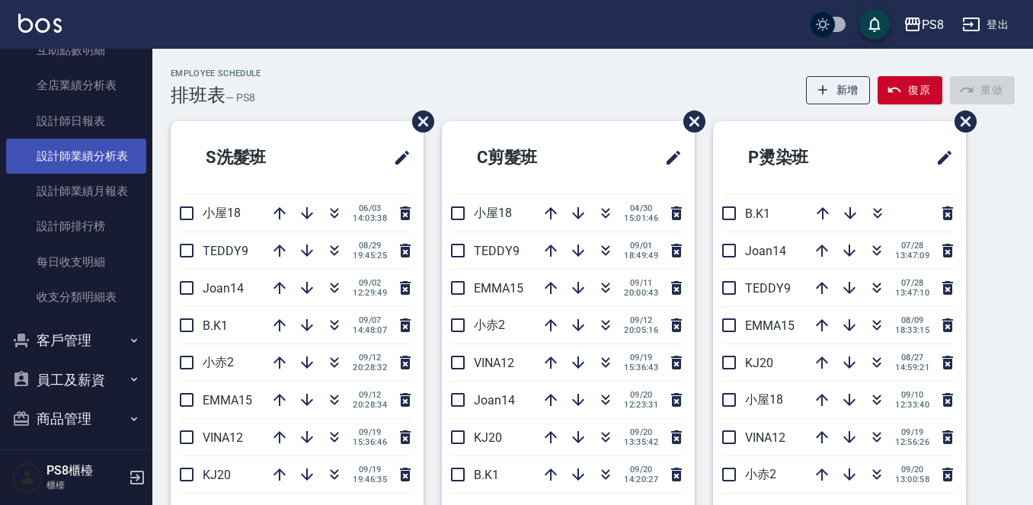
scroll to position [686, 0]
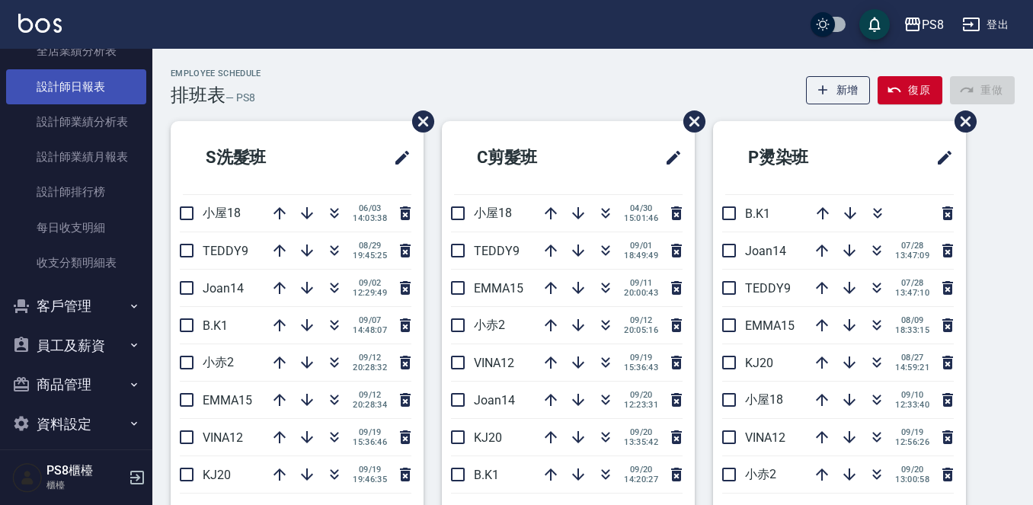
click at [101, 95] on link "設計師日報表" at bounding box center [76, 86] width 140 height 35
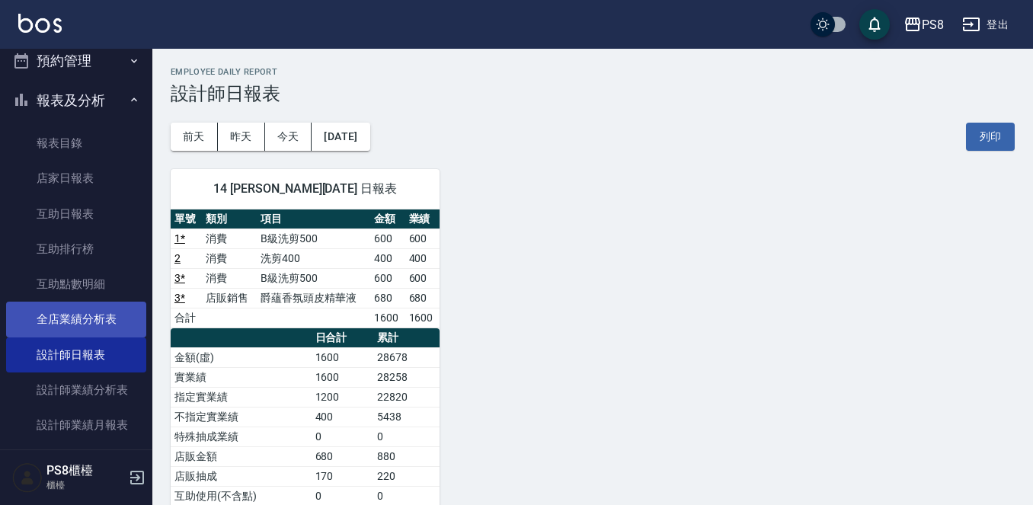
scroll to position [381, 0]
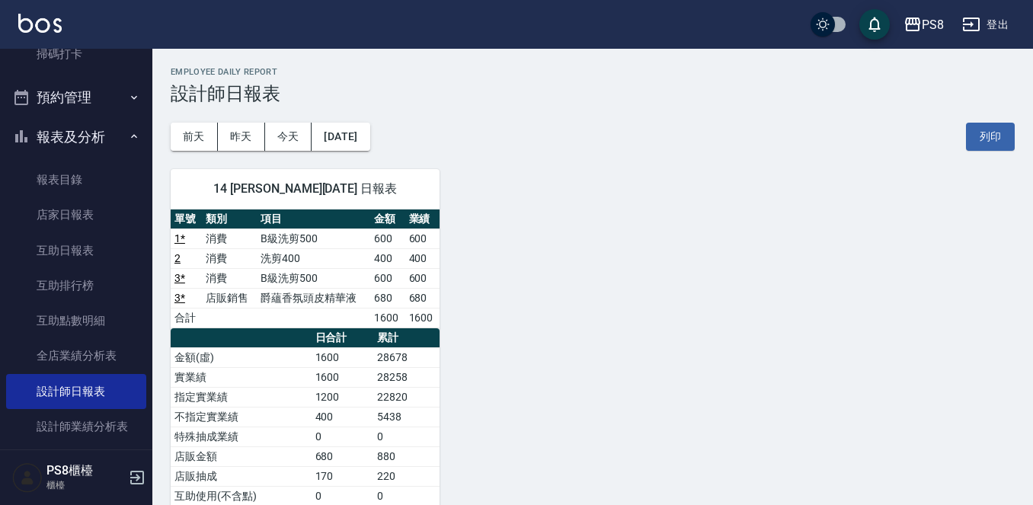
click at [96, 147] on button "報表及分析" at bounding box center [76, 137] width 140 height 40
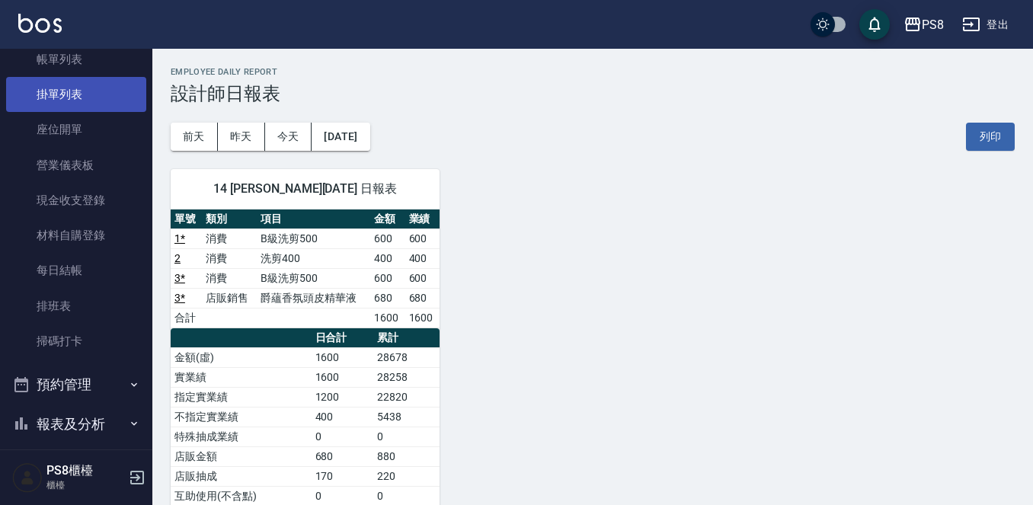
scroll to position [0, 0]
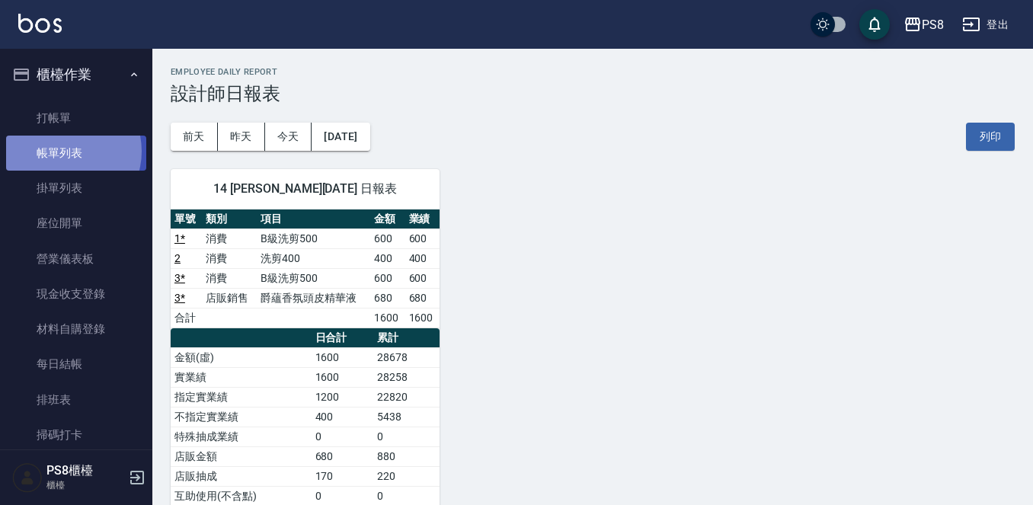
click at [66, 153] on link "帳單列表" at bounding box center [76, 153] width 140 height 35
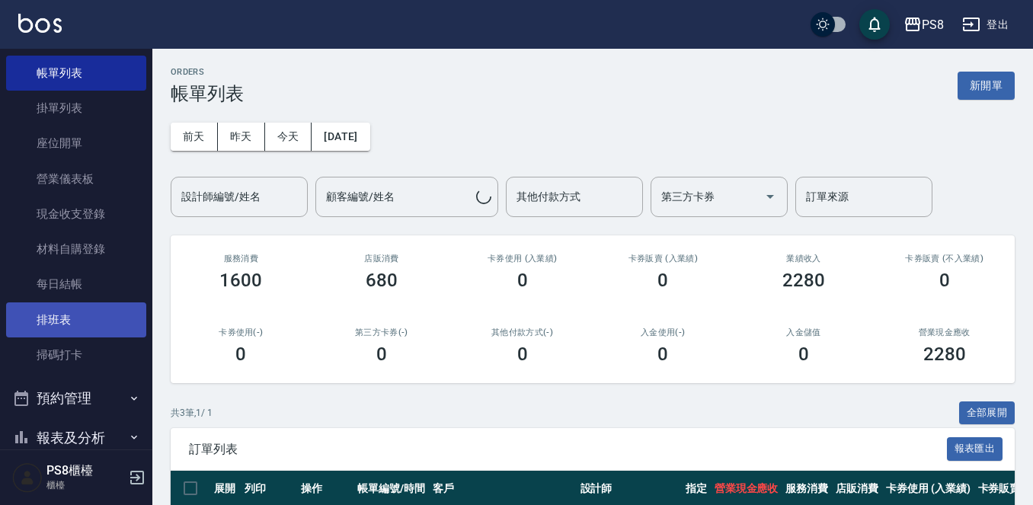
scroll to position [263, 0]
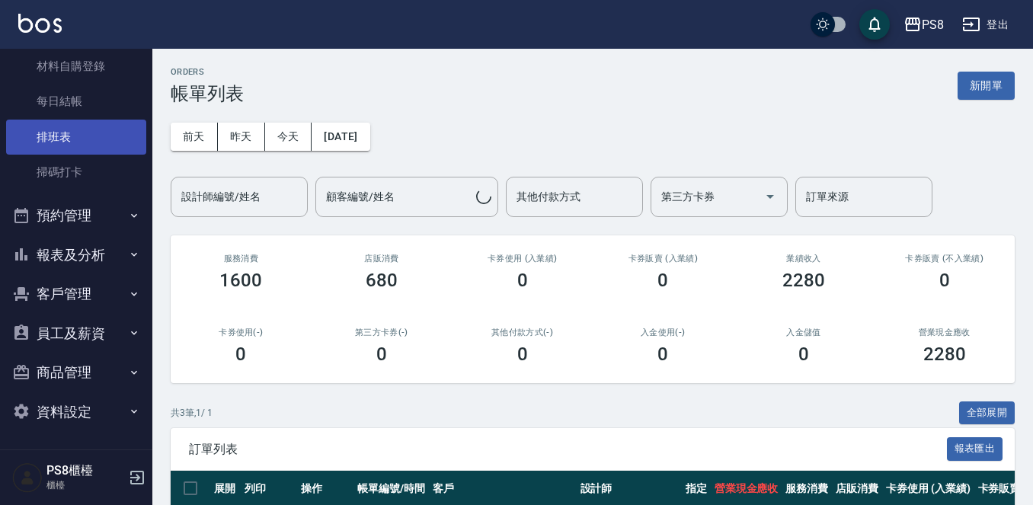
click at [87, 138] on link "排班表" at bounding box center [76, 137] width 140 height 35
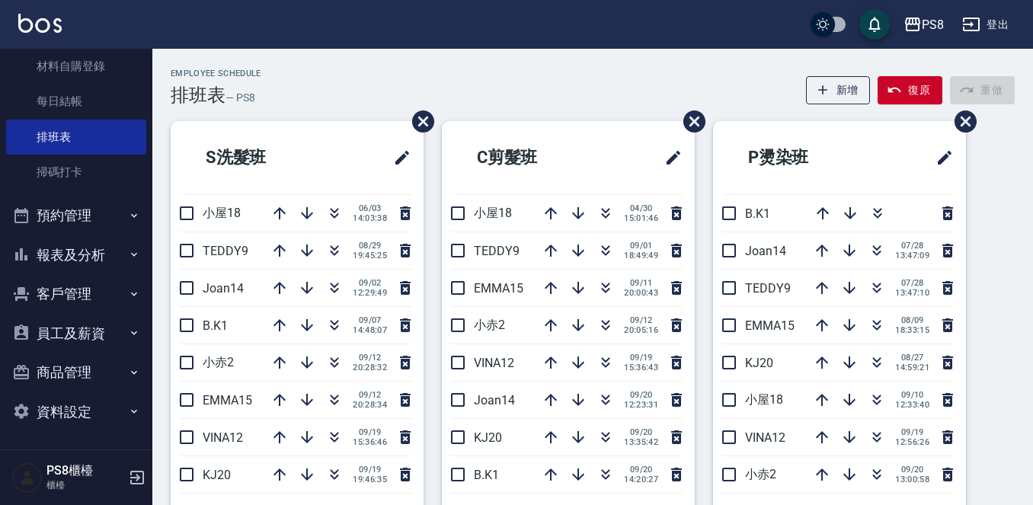
drag, startPoint x: 289, startPoint y: 67, endPoint x: 290, endPoint y: 75, distance: 7.7
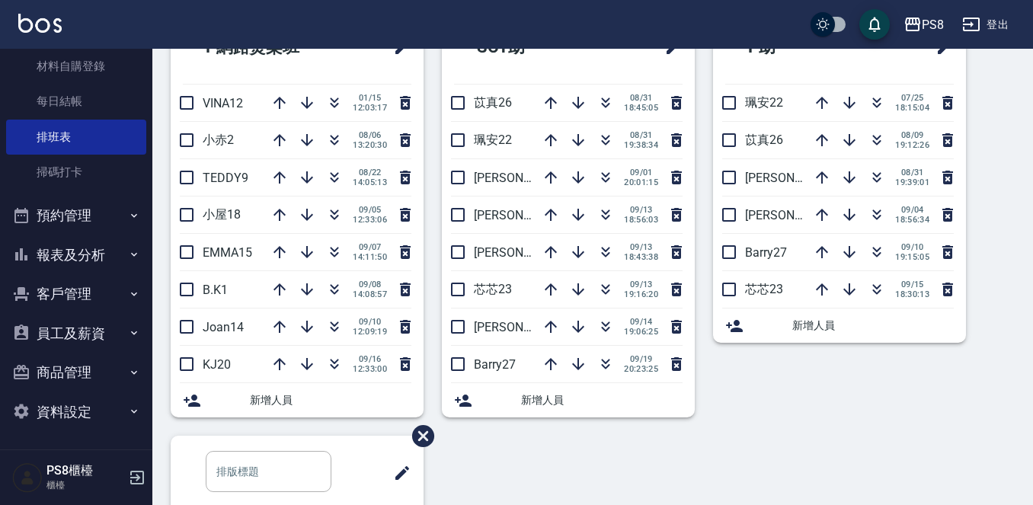
scroll to position [600, 0]
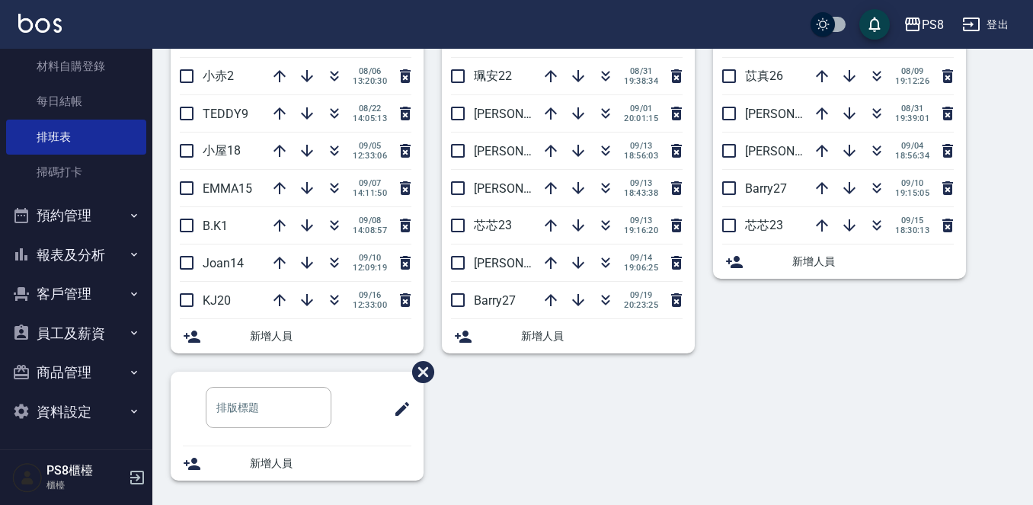
click at [101, 256] on button "報表及分析" at bounding box center [76, 255] width 140 height 40
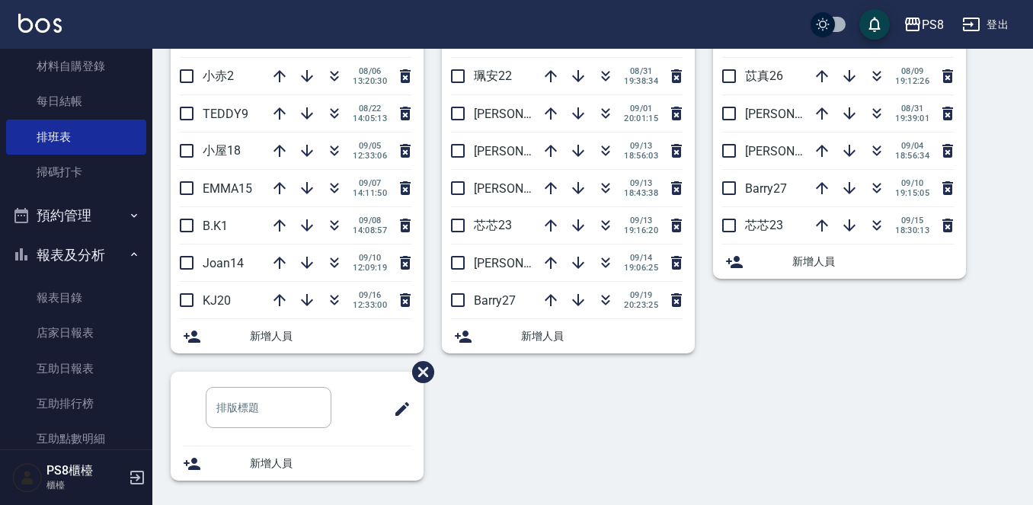
click at [160, 197] on div "P網路燙染班 VINA12 01/15 12:03:17 小赤2 08/06 13:20:30 TEDDY9 08/22 14:05:13 小屋18 09/0…" at bounding box center [287, 159] width 271 height 425
click at [163, 160] on div "P網路燙染班 VINA12 01/15 12:03:17 小赤2 08/06 13:20:30 TEDDY9 08/22 14:05:13 小屋18 09/0…" at bounding box center [287, 159] width 271 height 425
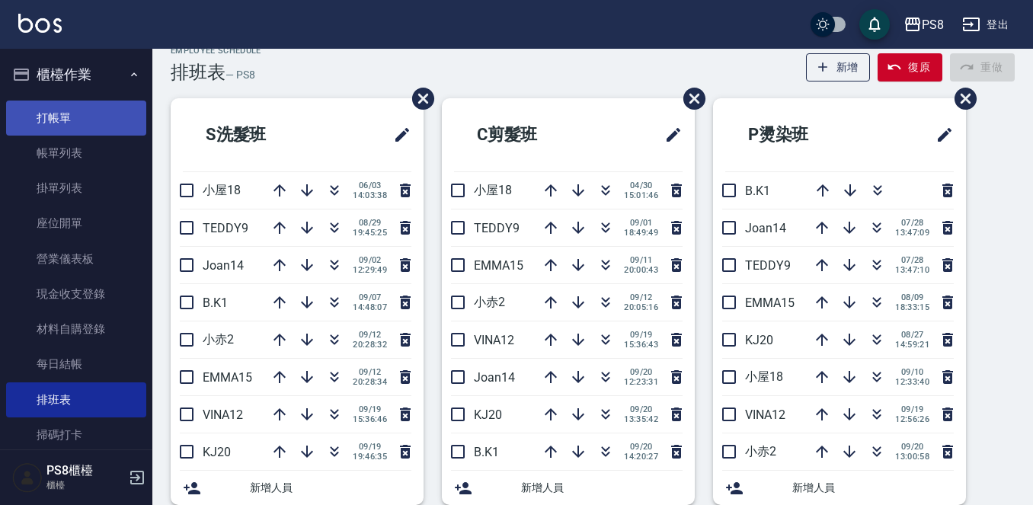
scroll to position [0, 0]
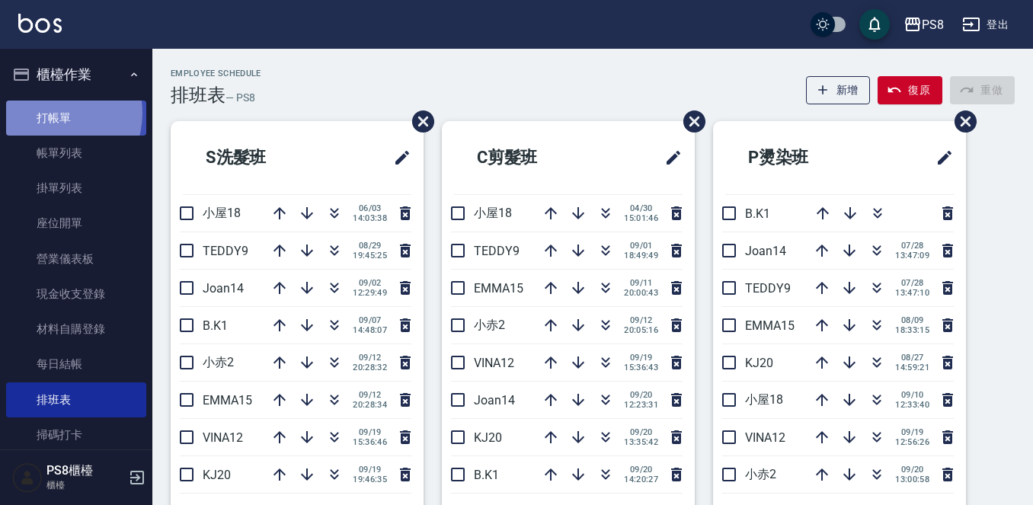
click at [50, 113] on link "打帳單" at bounding box center [76, 118] width 140 height 35
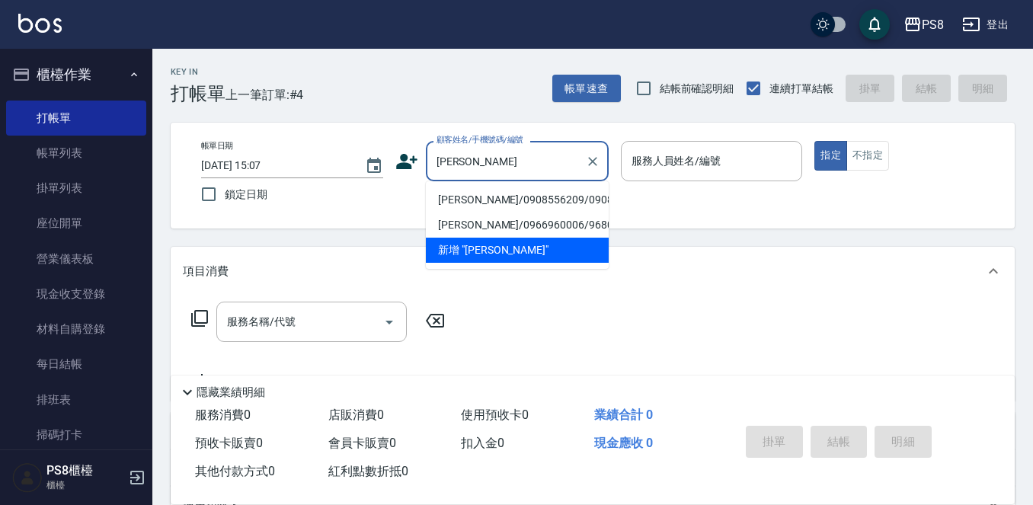
click at [522, 213] on li "柯紫文/0908556209/0908556209" at bounding box center [517, 199] width 183 height 25
type input "柯紫文/0908556209/0908556209"
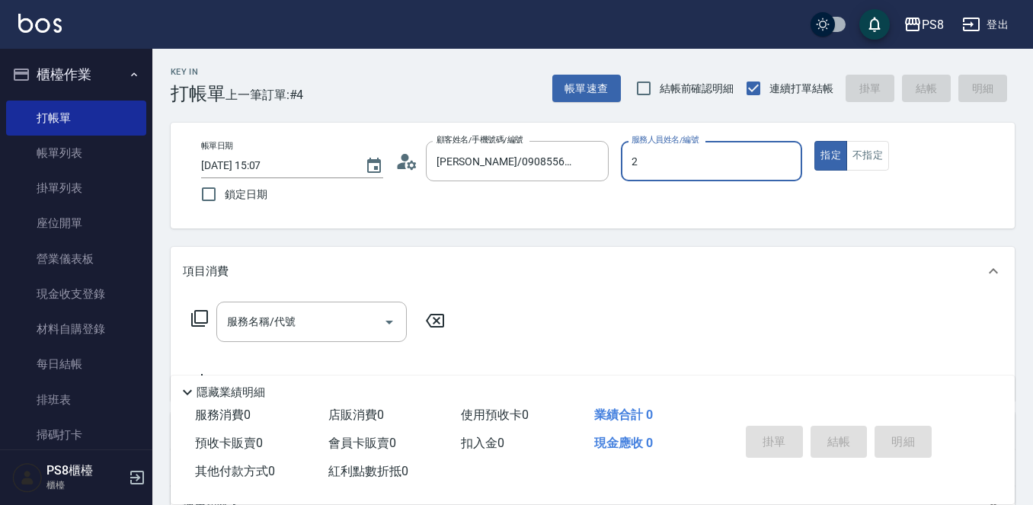
type input "小赤-2"
type button "true"
click at [353, 286] on div "項目消費" at bounding box center [593, 271] width 844 height 49
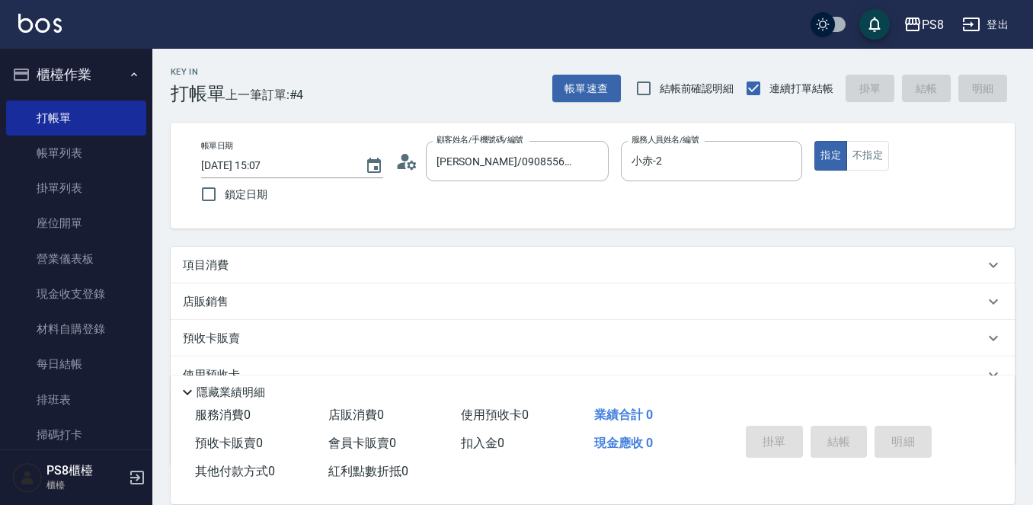
click at [306, 311] on div "店販銷售" at bounding box center [593, 301] width 844 height 37
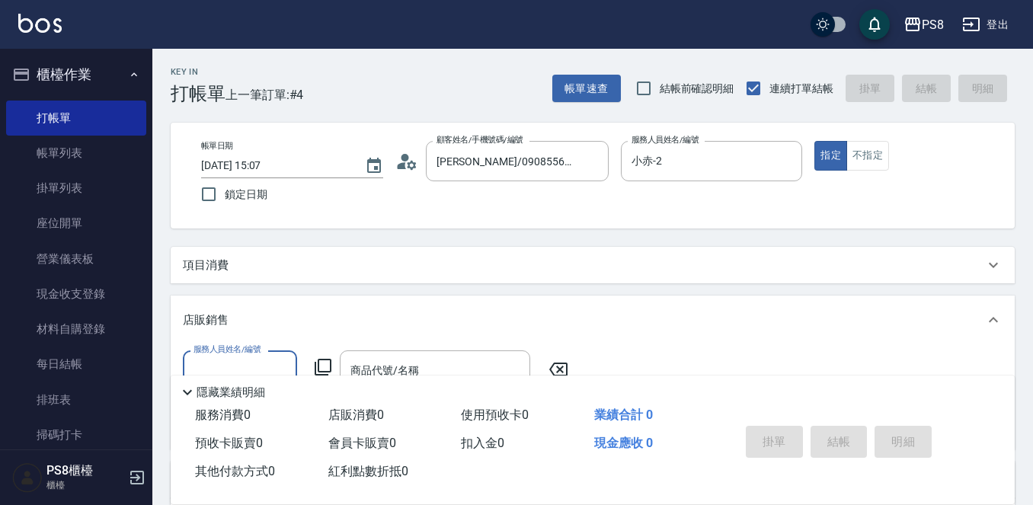
click at [288, 270] on div "項目消費" at bounding box center [583, 266] width 801 height 16
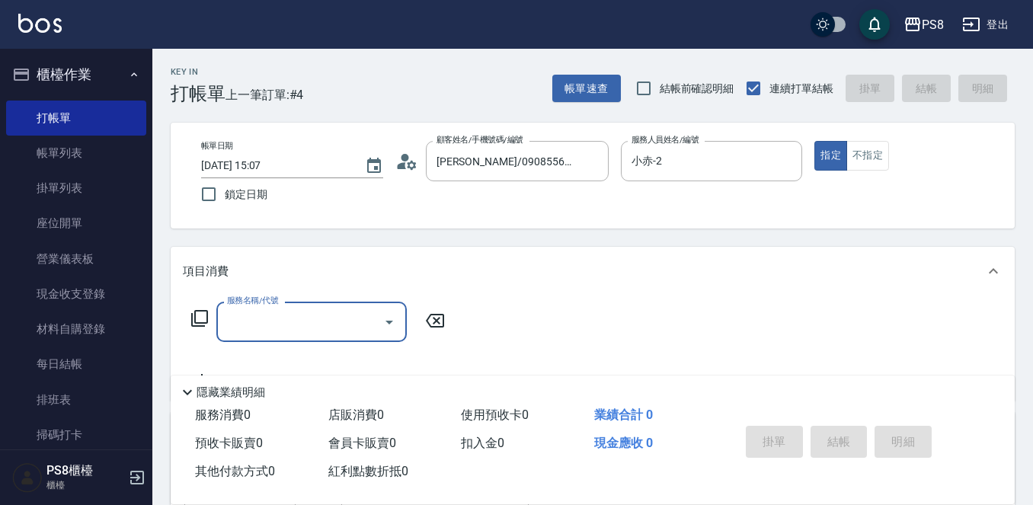
click at [289, 321] on input "服務名稱/代號" at bounding box center [300, 322] width 154 height 27
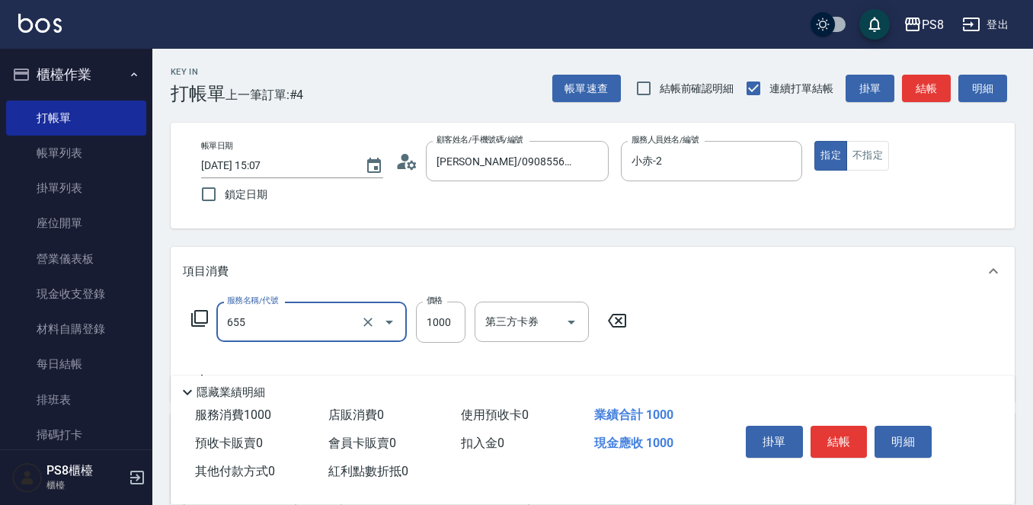
type input "拆接(655)"
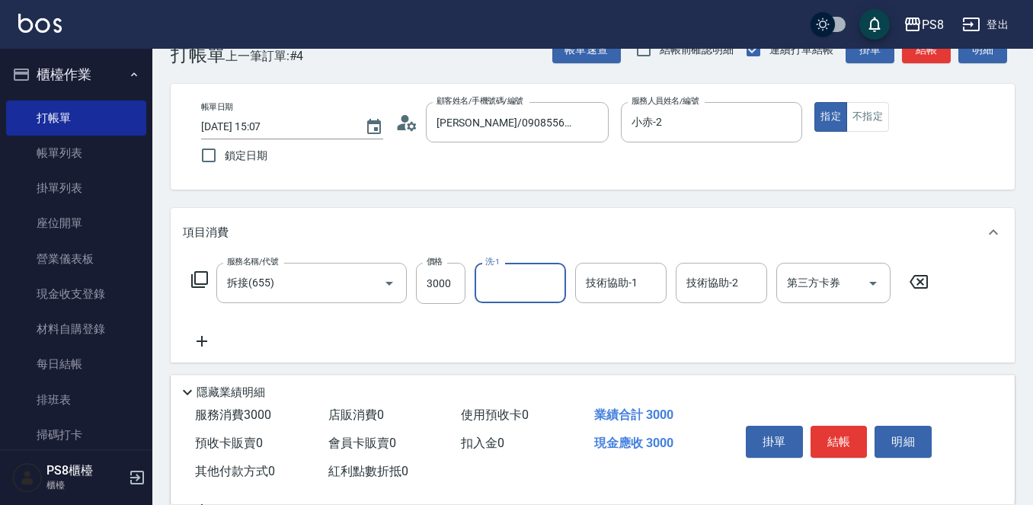
scroll to position [76, 0]
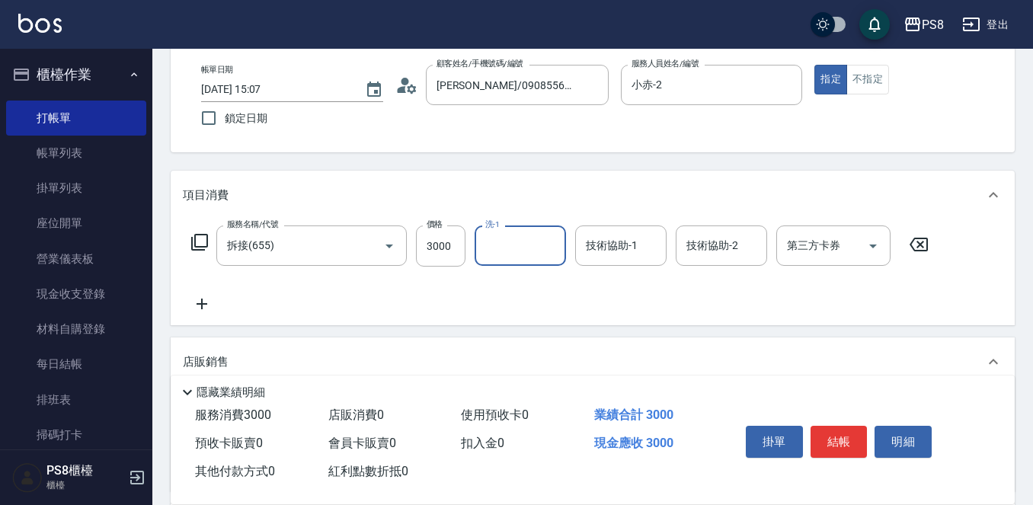
click at [206, 306] on icon at bounding box center [202, 304] width 38 height 18
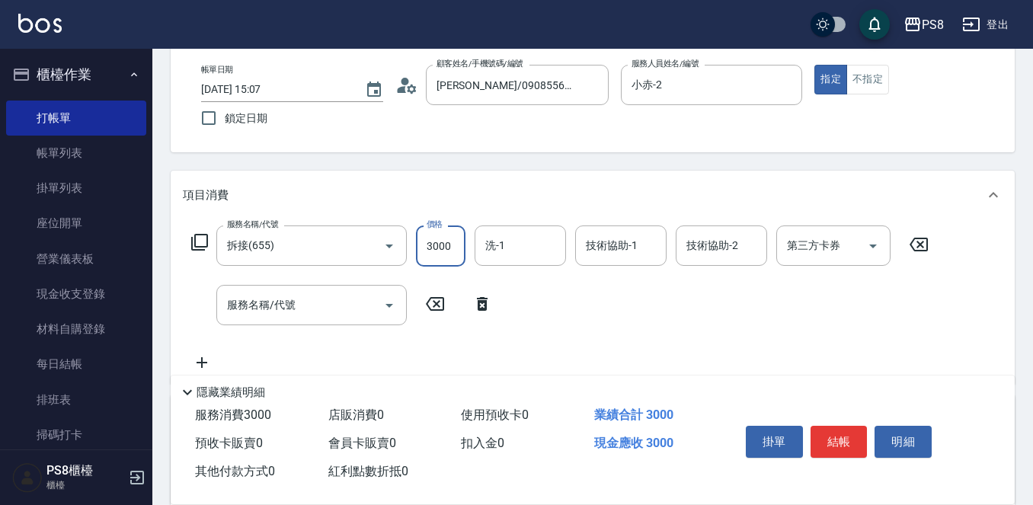
click at [435, 242] on input "3000" at bounding box center [441, 246] width 50 height 41
click at [429, 247] on input "33000" at bounding box center [441, 246] width 50 height 41
type input "3300"
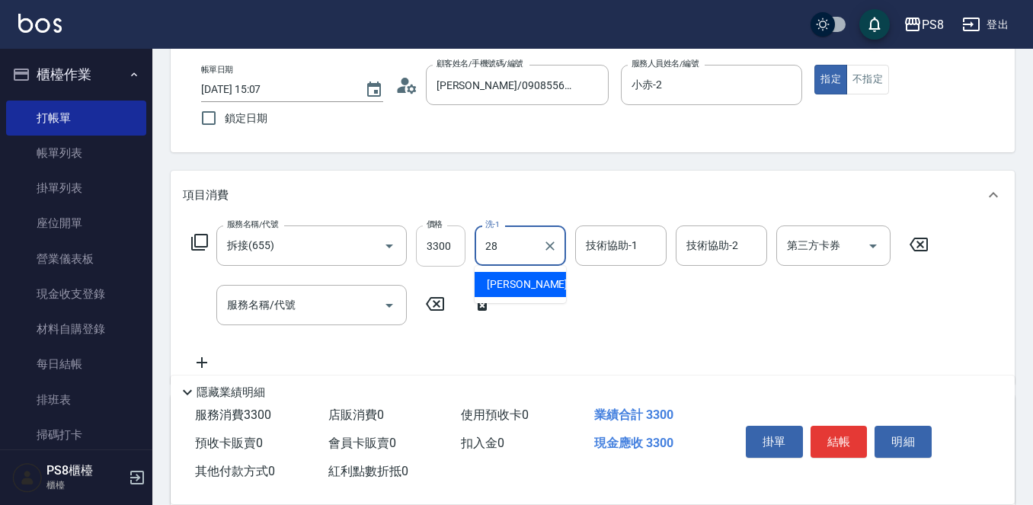
type input "姵蓁-28"
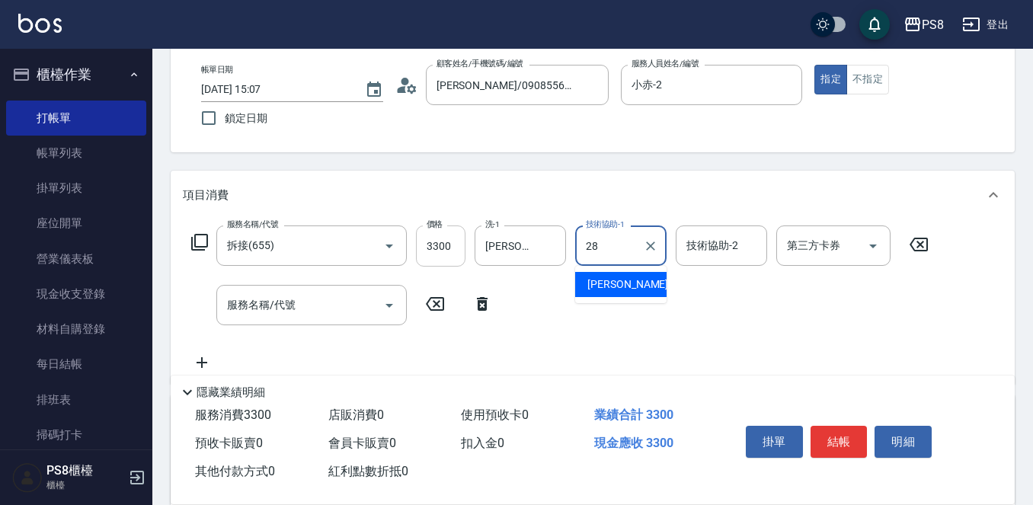
type input "姵蓁-28"
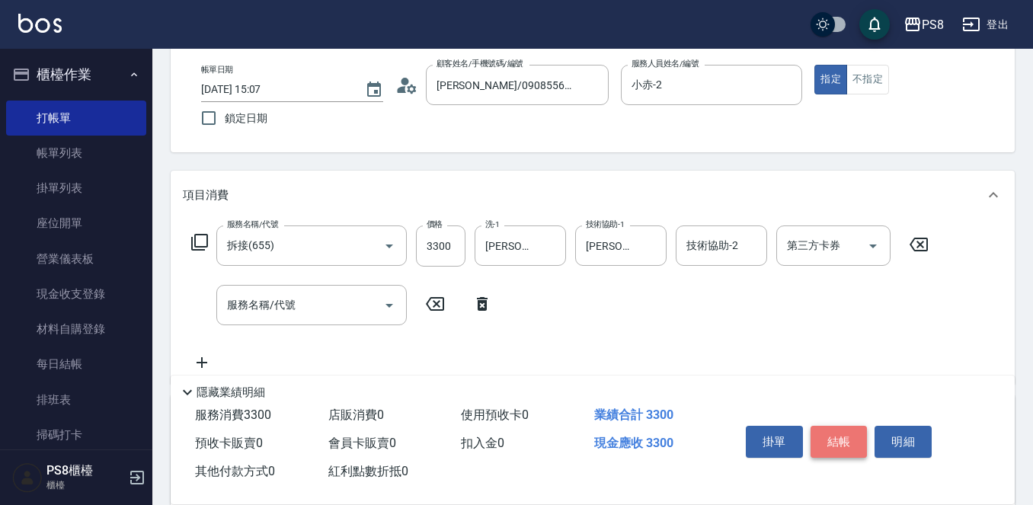
click at [849, 428] on button "結帳" at bounding box center [839, 442] width 57 height 32
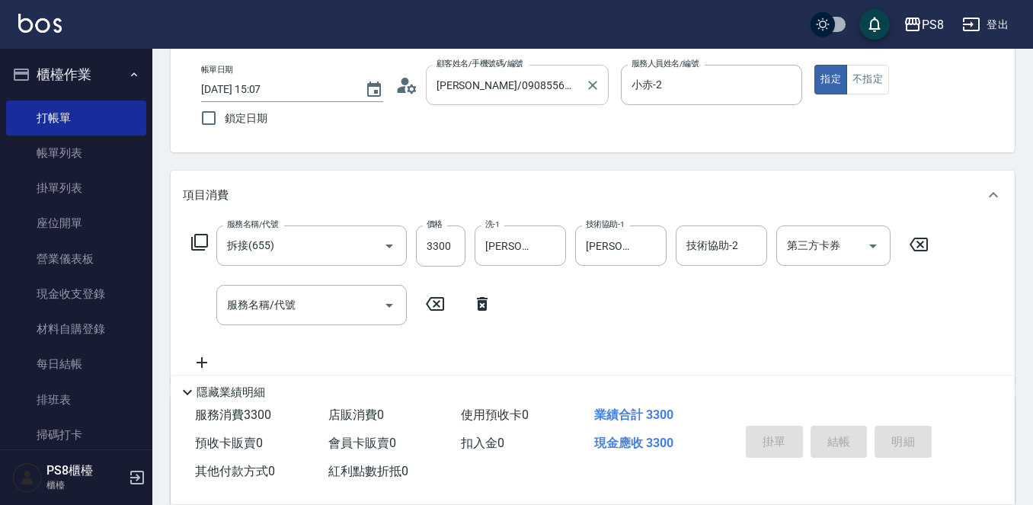
type input "2025/09/20 15:08"
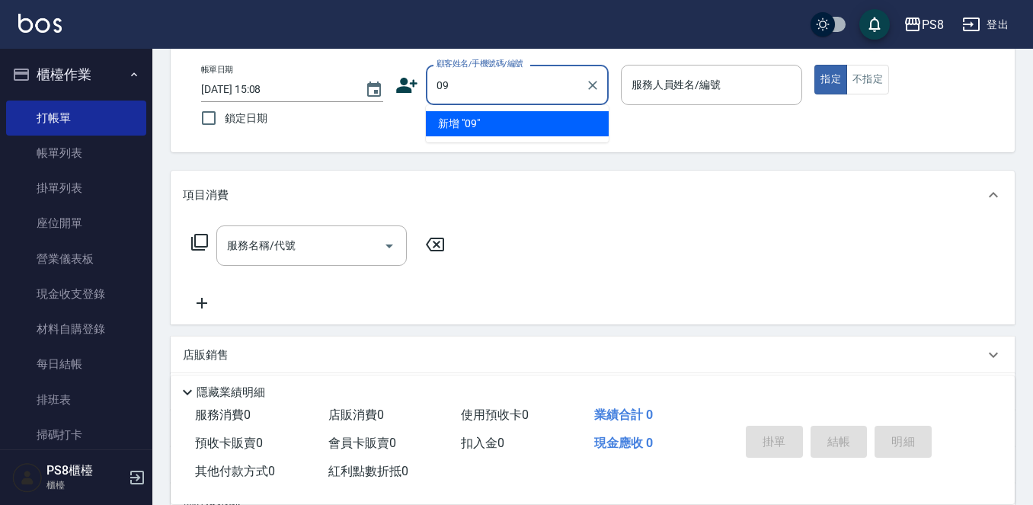
type input "0"
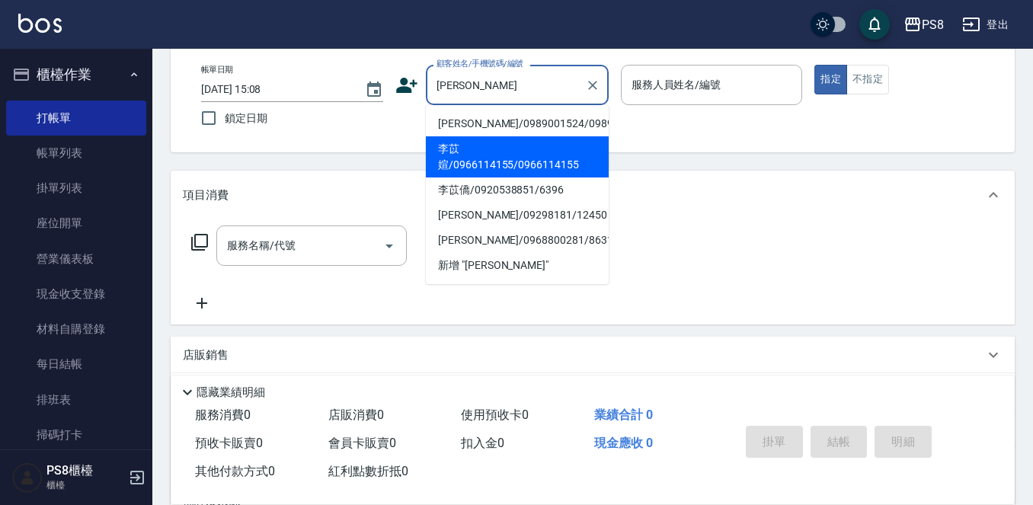
click at [495, 178] on li "李苡媗/0966114155/0966114155" at bounding box center [517, 156] width 183 height 41
type input "李苡媗/0966114155/0966114155"
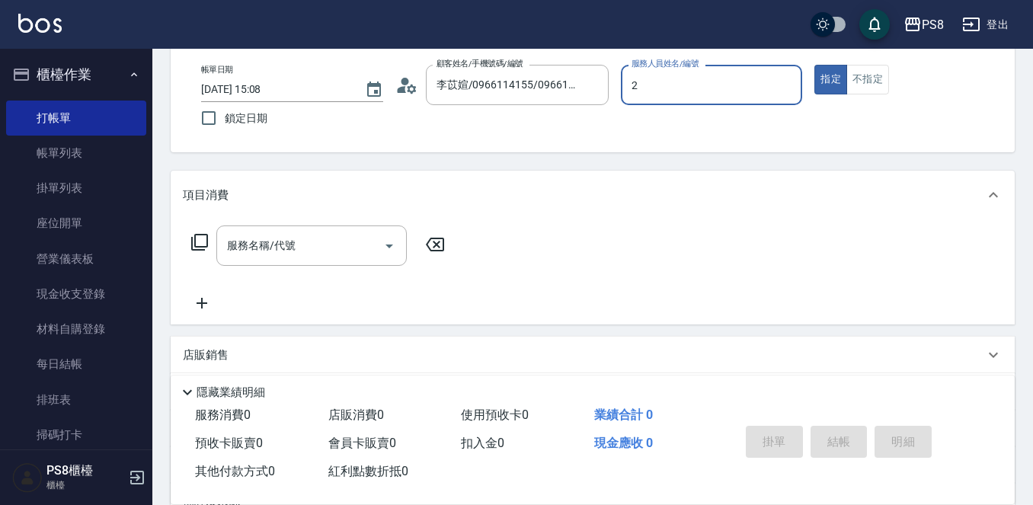
type input "小赤-2"
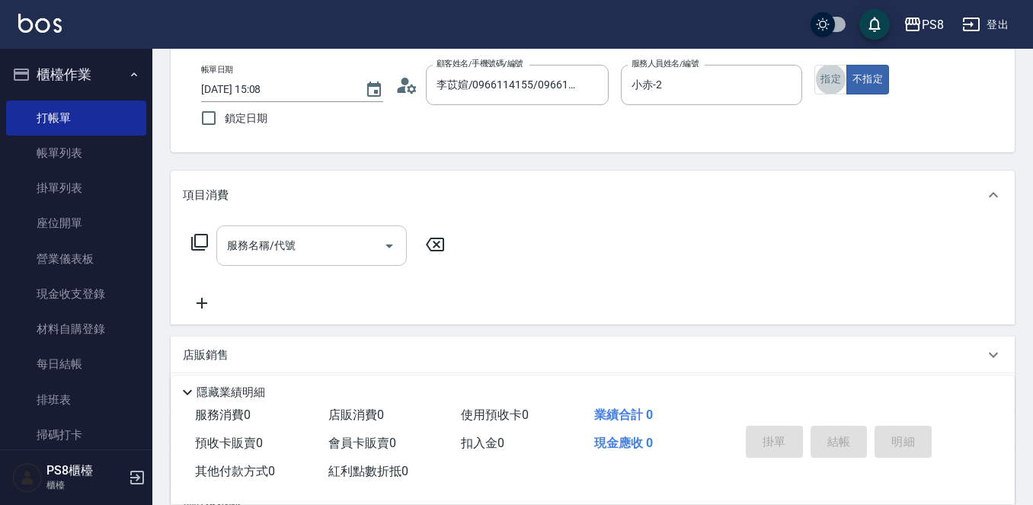
click at [315, 245] on input "服務名稱/代號" at bounding box center [300, 245] width 154 height 27
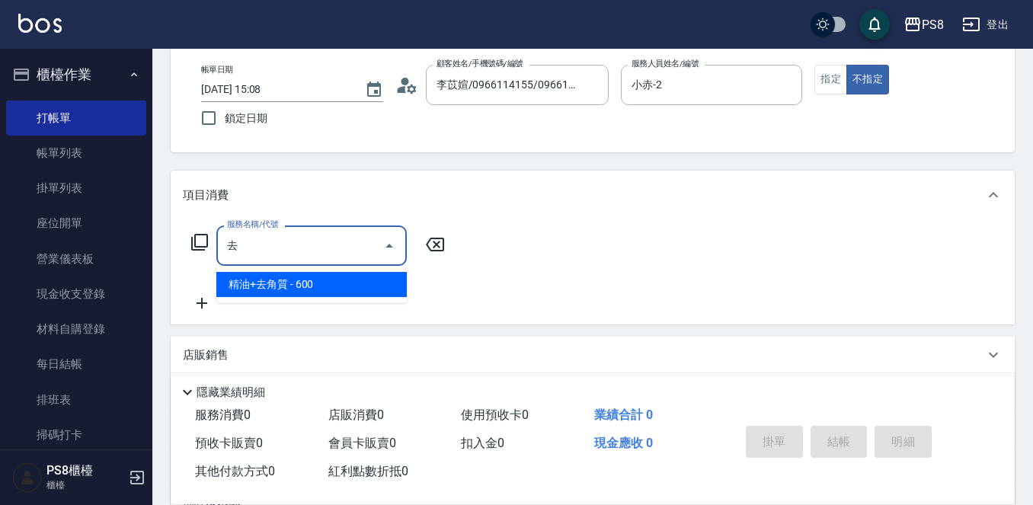
click at [296, 281] on span "精油+去角質 - 600" at bounding box center [311, 284] width 190 height 25
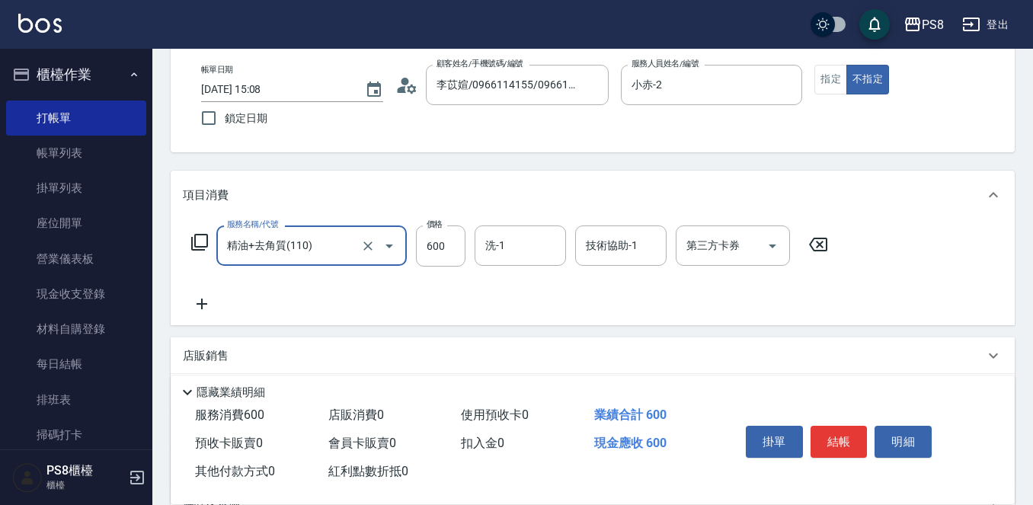
type input "精油+去角質(110)"
click at [194, 306] on icon at bounding box center [202, 304] width 38 height 18
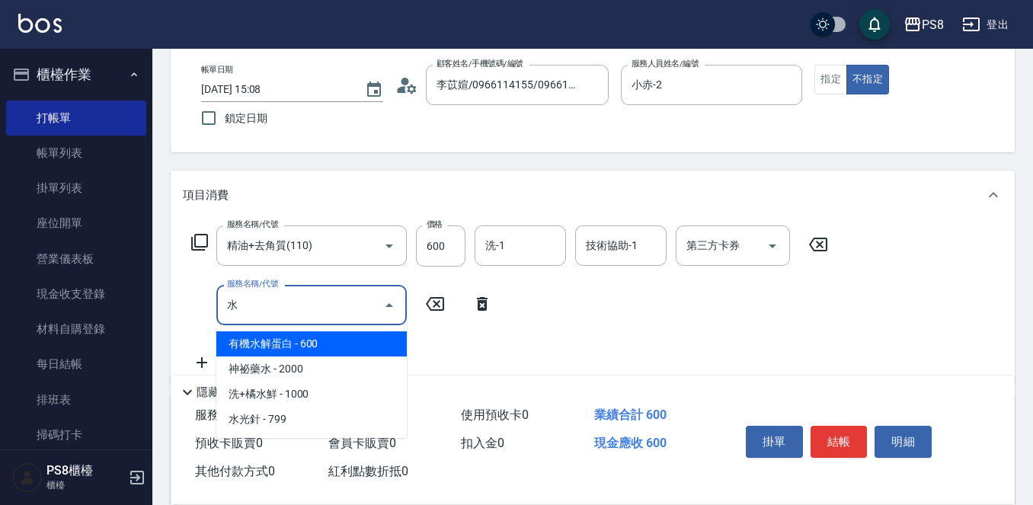
click at [380, 337] on span "有機水解蛋白 - 600" at bounding box center [311, 343] width 190 height 25
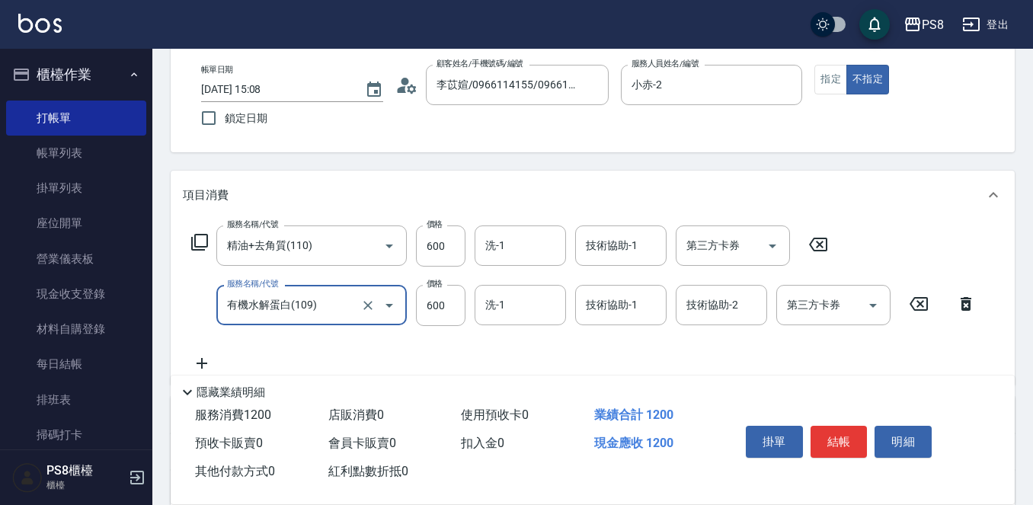
type input "有機水解蛋白(109)"
click at [200, 353] on div "服務名稱/代號 精油+去角質(110) 服務名稱/代號 價格 600 價格 洗-1 洗-1 技術協助-1 技術協助-1 第三方卡券 第三方卡券 服務名稱/代號…" at bounding box center [584, 299] width 802 height 147
click at [208, 360] on icon at bounding box center [202, 363] width 38 height 18
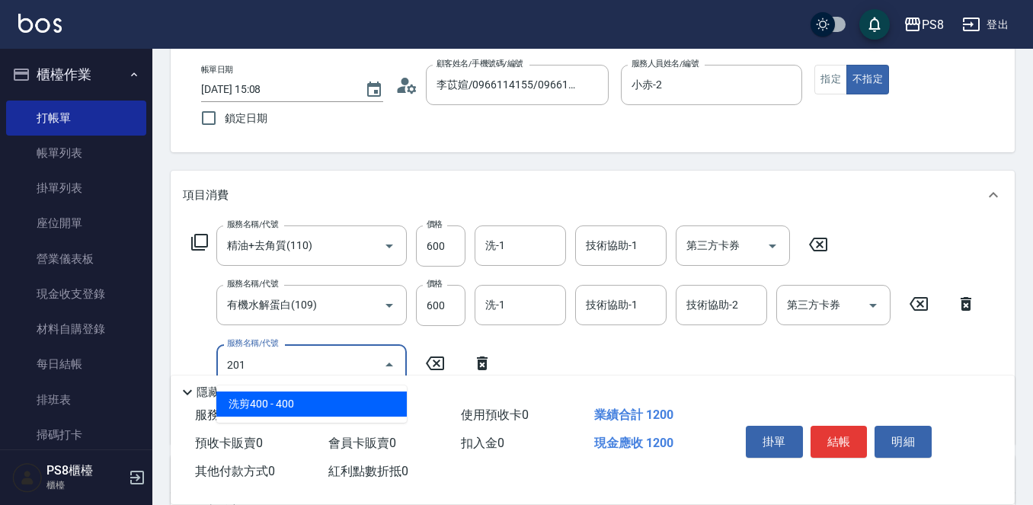
type input "洗剪400(201)"
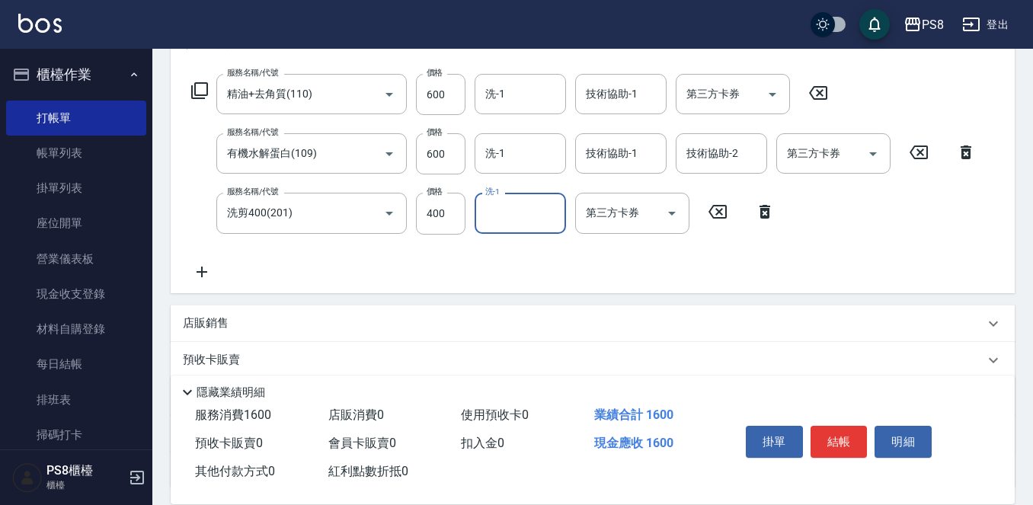
scroll to position [229, 0]
click at [446, 212] on input "400" at bounding box center [441, 212] width 50 height 41
type input "300"
type input "趙宇文-21"
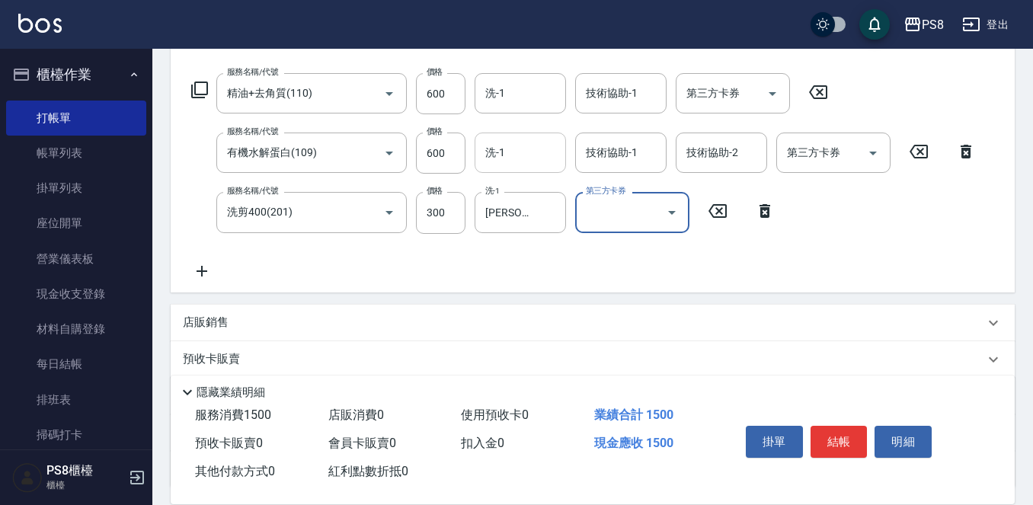
click at [526, 165] on input "洗-1" at bounding box center [520, 152] width 78 height 27
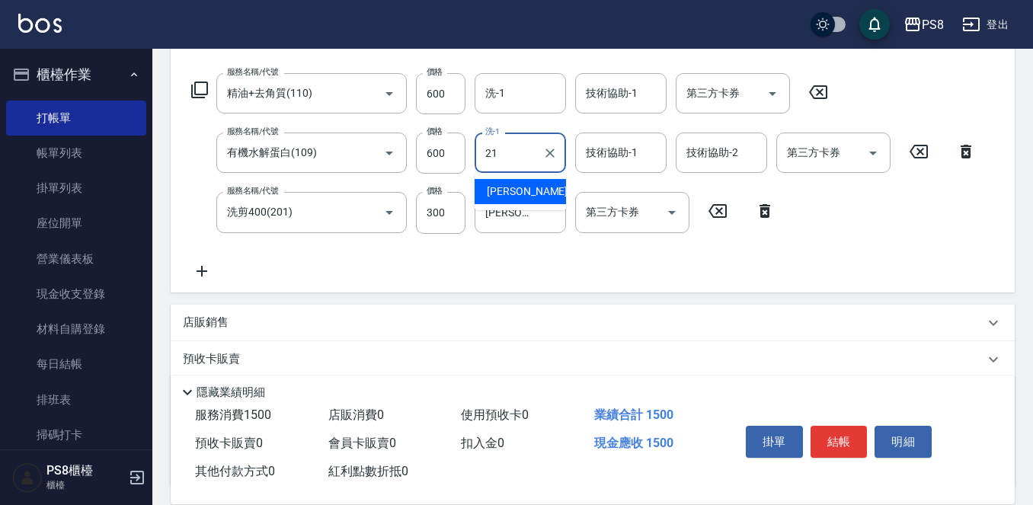
type input "趙宇文-21"
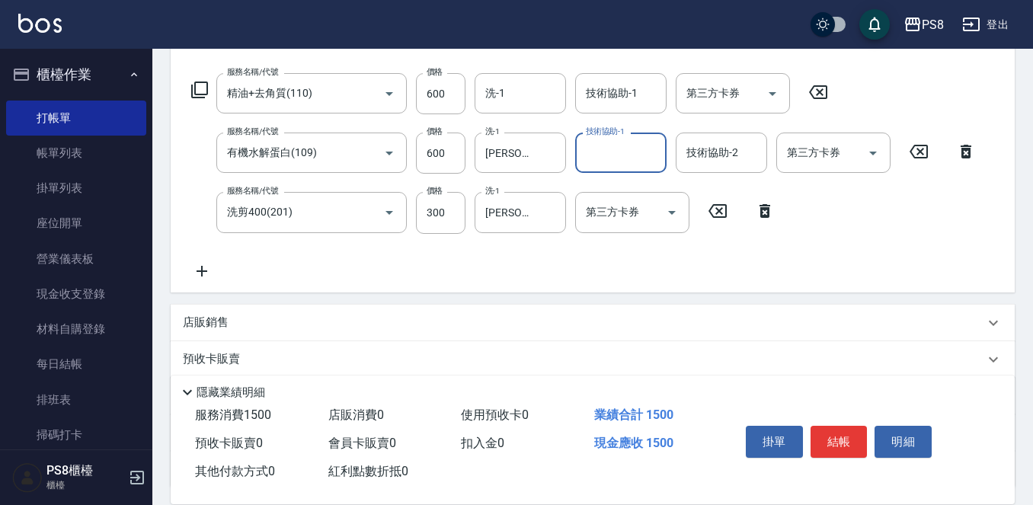
click at [593, 88] on div "技術協助-1 技術協助-1" at bounding box center [620, 93] width 91 height 40
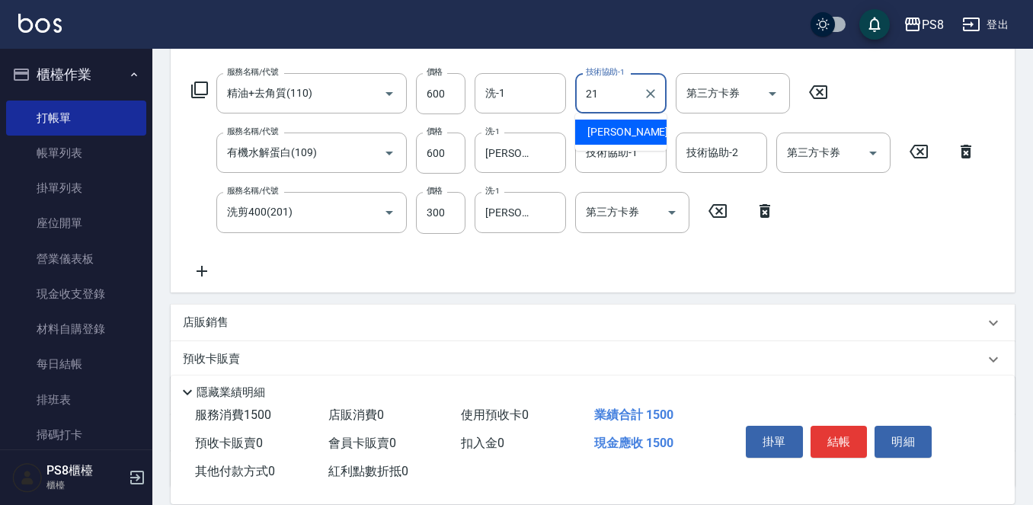
type input "趙宇文-21"
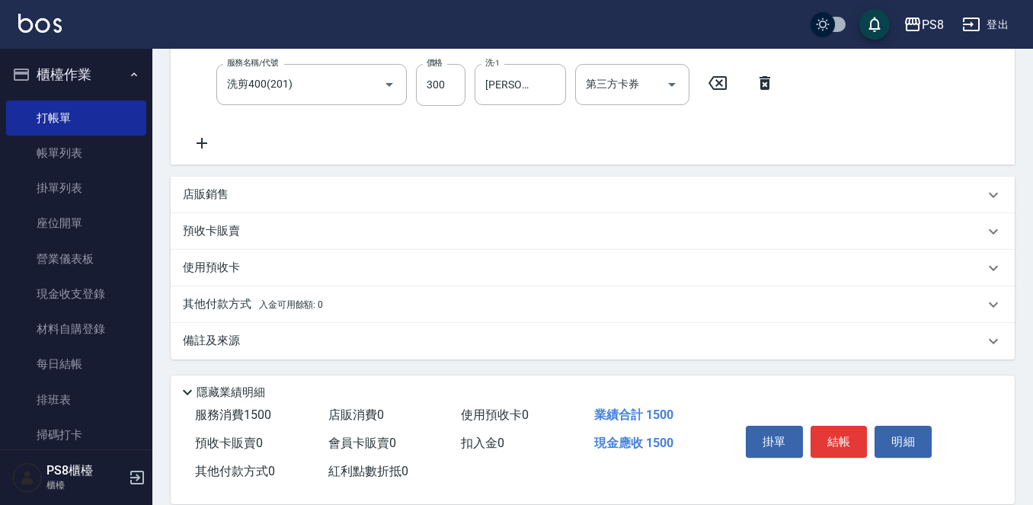
scroll to position [357, 0]
click at [833, 438] on button "結帳" at bounding box center [839, 442] width 57 height 32
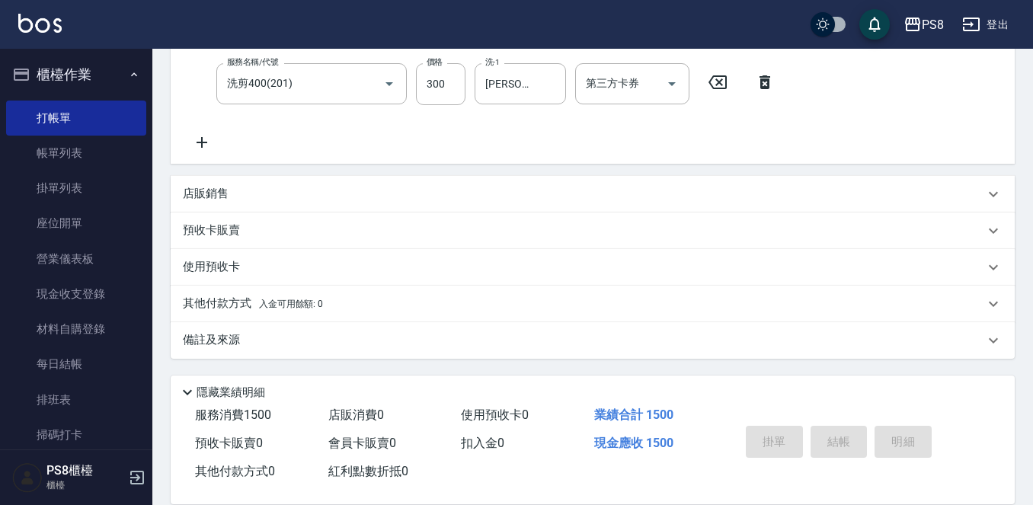
type input "2025/09/20 15:09"
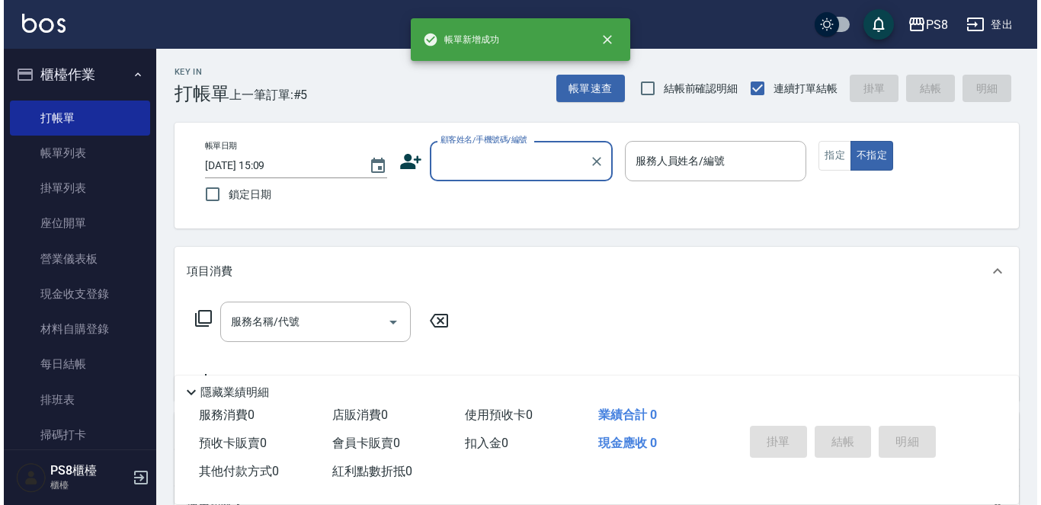
scroll to position [0, 0]
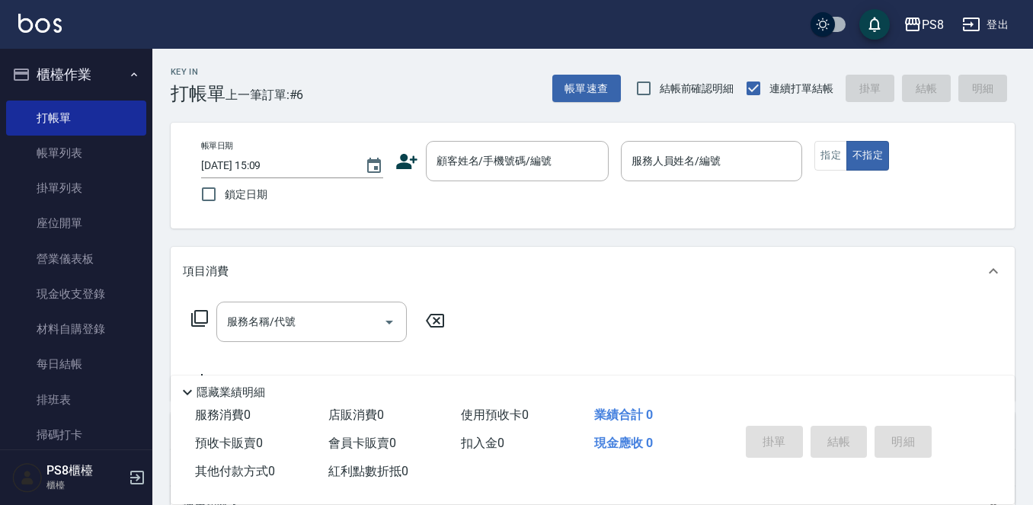
click at [400, 162] on icon at bounding box center [406, 161] width 23 height 23
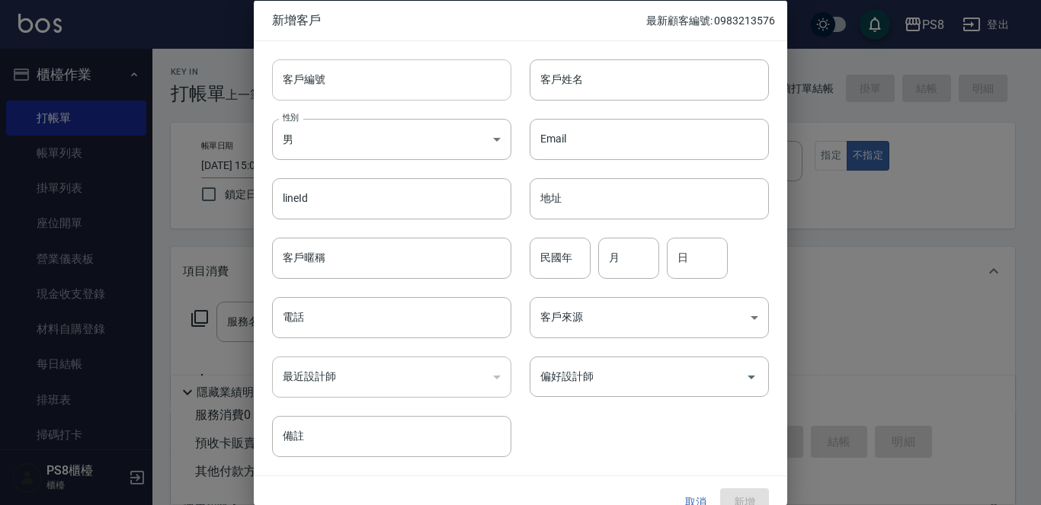
click at [376, 85] on input "客戶編號" at bounding box center [391, 79] width 239 height 41
type input "0901210607"
click at [586, 73] on input "客戶姓名" at bounding box center [648, 79] width 239 height 41
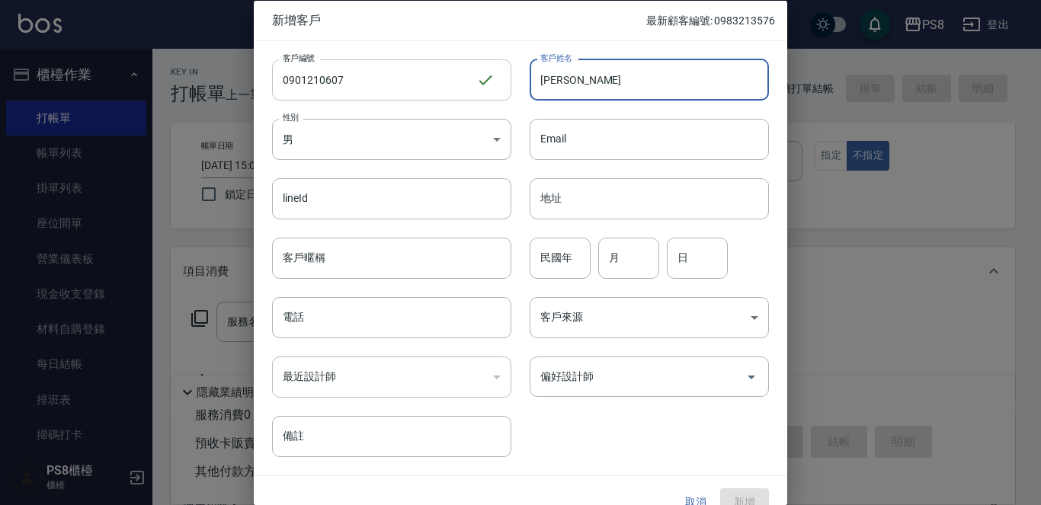
type input "鄭清芬"
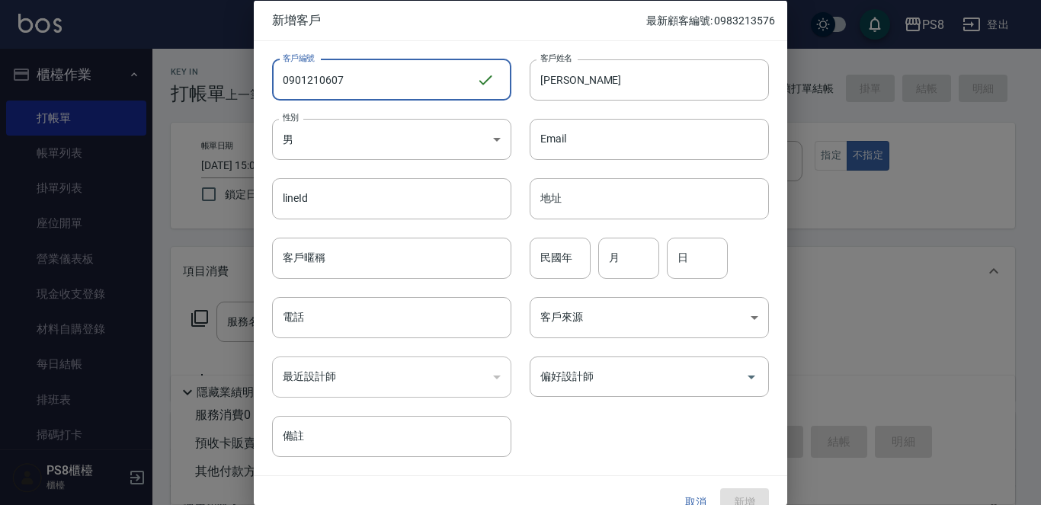
click at [291, 71] on input "0901210607" at bounding box center [374, 79] width 204 height 41
drag, startPoint x: 271, startPoint y: 75, endPoint x: 295, endPoint y: 71, distance: 23.9
click at [295, 71] on div "客戶編號 0901210607 ​ 客戶編號" at bounding box center [383, 69] width 258 height 59
drag, startPoint x: 281, startPoint y: 75, endPoint x: 357, endPoint y: 64, distance: 76.2
click at [359, 64] on input "0901210607" at bounding box center [374, 79] width 204 height 41
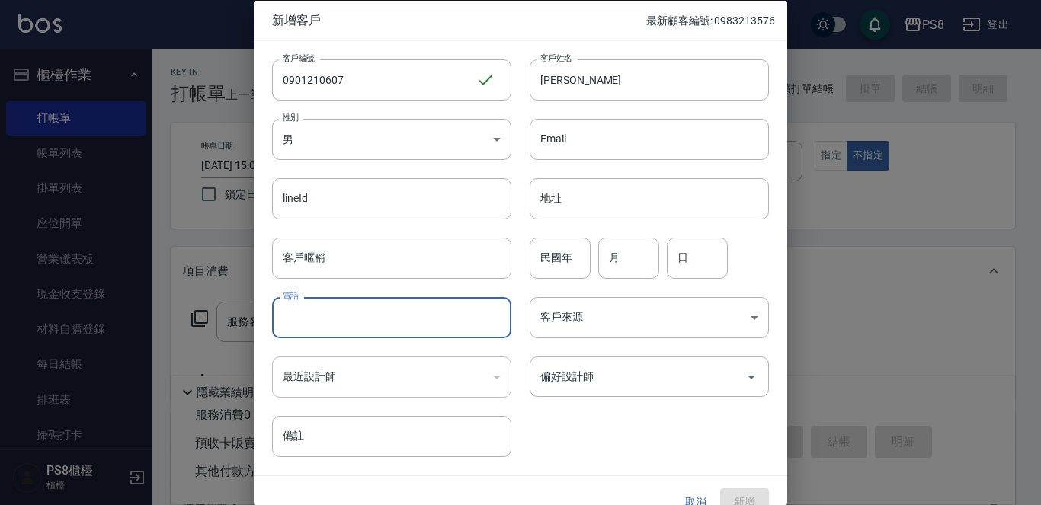
drag, startPoint x: 353, startPoint y: 340, endPoint x: 288, endPoint y: 325, distance: 66.5
drag, startPoint x: 288, startPoint y: 325, endPoint x: 262, endPoint y: 337, distance: 29.0
click at [262, 338] on div "最近設計師 ​ 最近設計師" at bounding box center [383, 367] width 258 height 59
paste input "0901210607"
type input "0901210607"
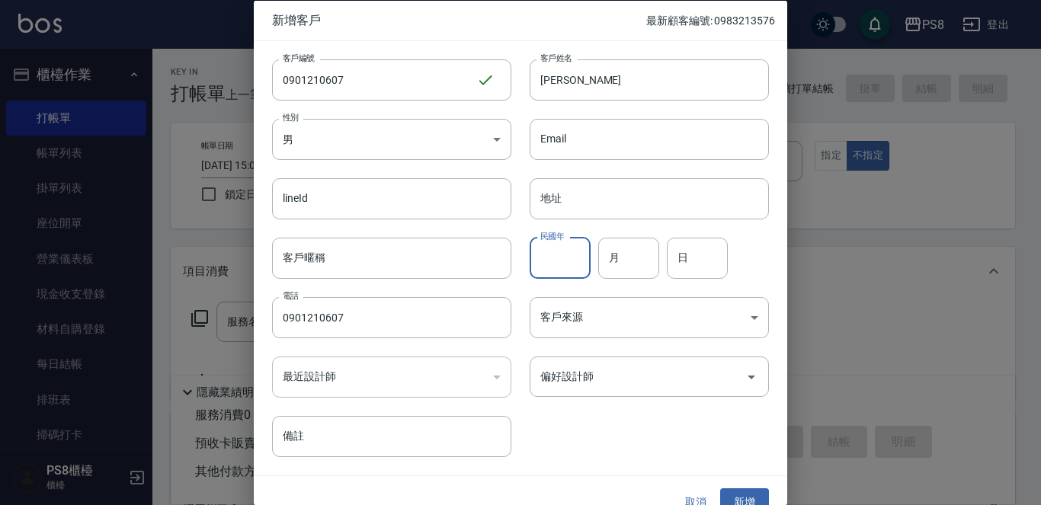
click at [568, 257] on input "民國年" at bounding box center [559, 257] width 61 height 41
click at [749, 229] on div "民國年 民國年 月 月 日 日" at bounding box center [640, 248] width 258 height 59
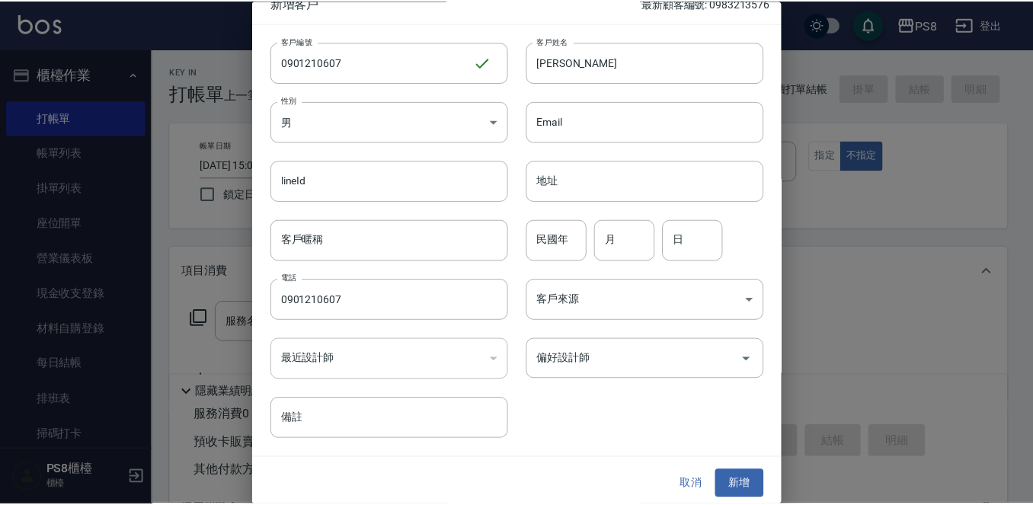
scroll to position [23, 0]
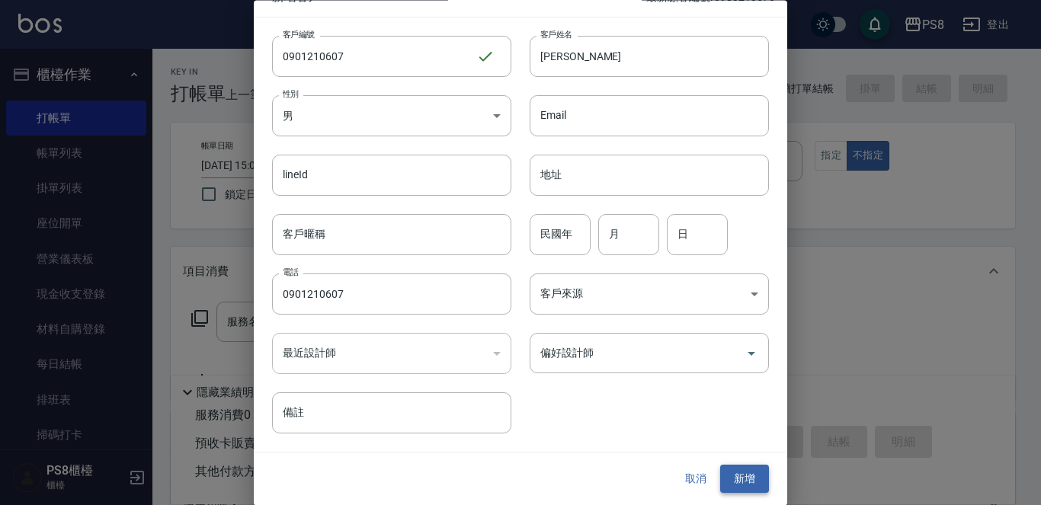
click at [742, 477] on button "新增" at bounding box center [744, 479] width 49 height 28
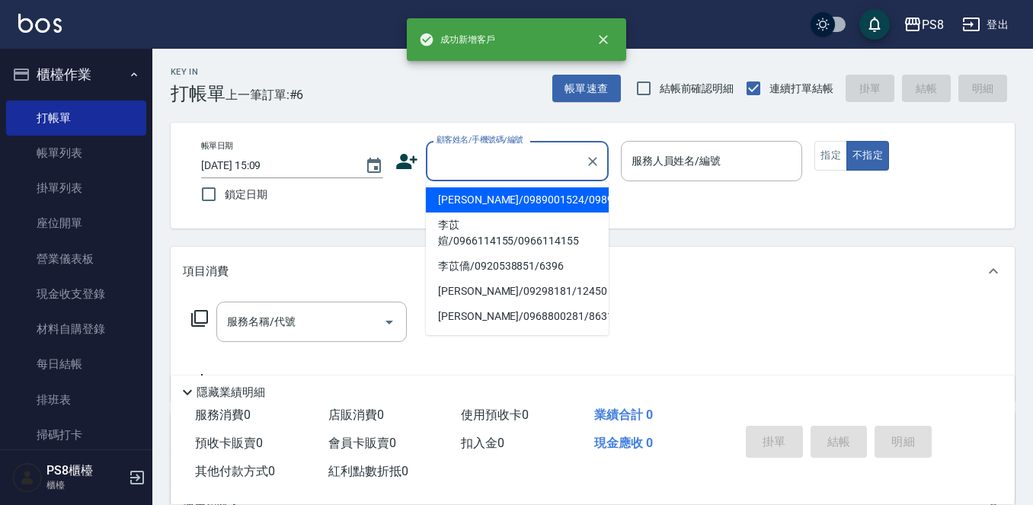
click at [457, 152] on div "顧客姓名/手機號碼/編號 顧客姓名/手機號碼/編號" at bounding box center [517, 161] width 183 height 40
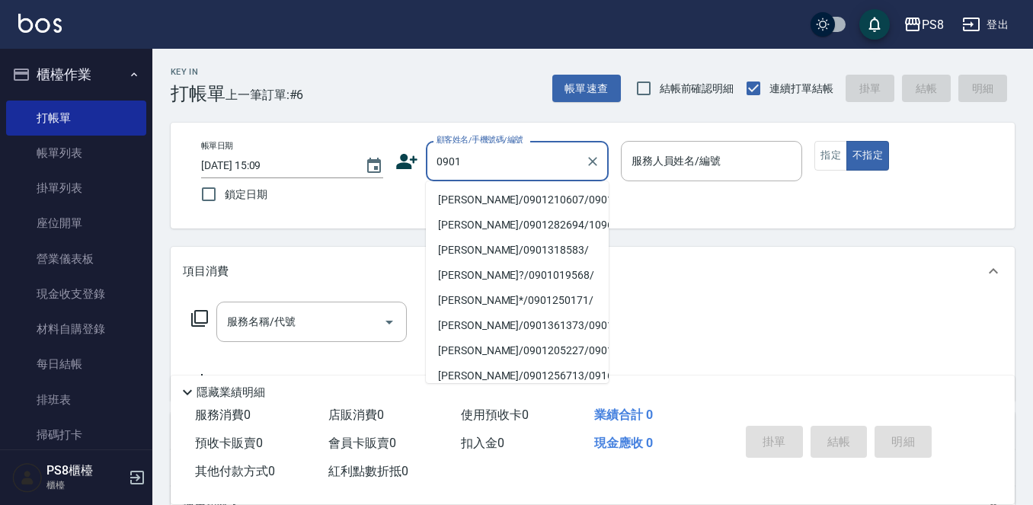
click at [475, 213] on li "鄭清芬/0901210607/0901210607" at bounding box center [517, 199] width 183 height 25
type input "鄭清芬/0901210607/0901210607"
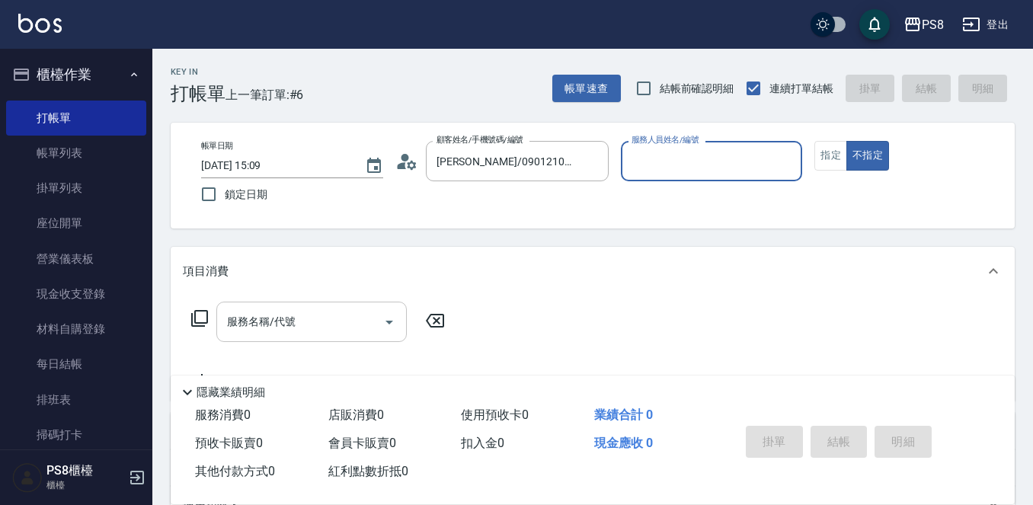
click at [260, 325] on input "服務名稱/代號" at bounding box center [300, 322] width 154 height 27
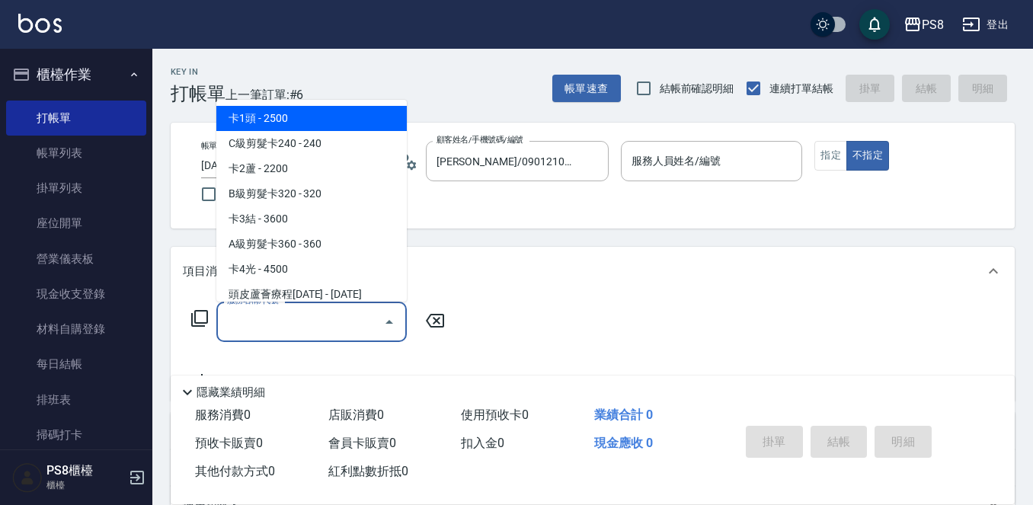
type input "1"
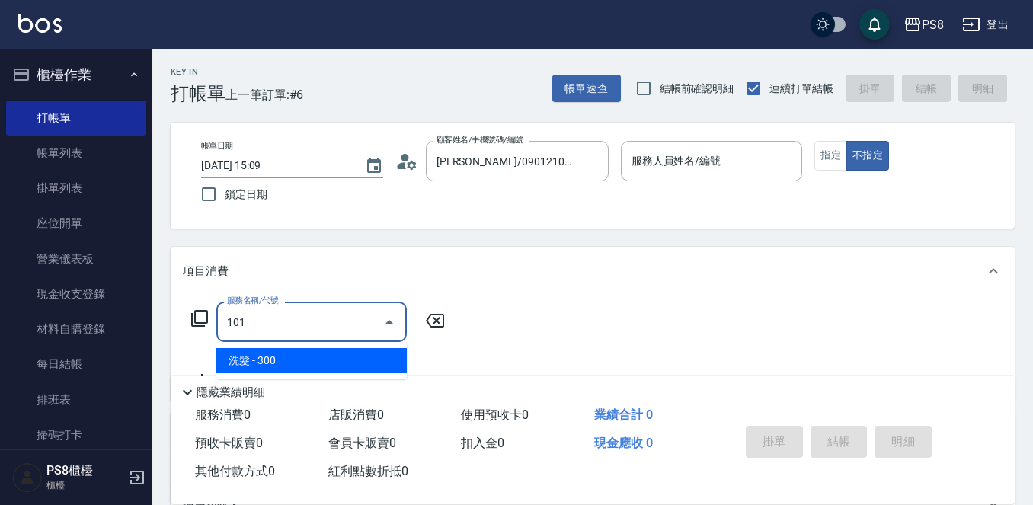
click at [337, 357] on span "洗髮 - 300" at bounding box center [311, 360] width 190 height 25
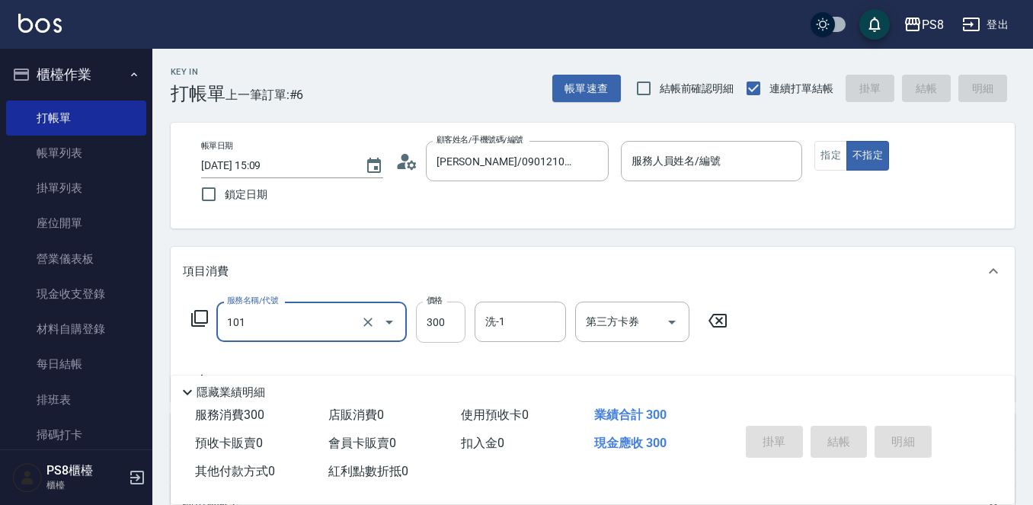
type input "洗髮(101)"
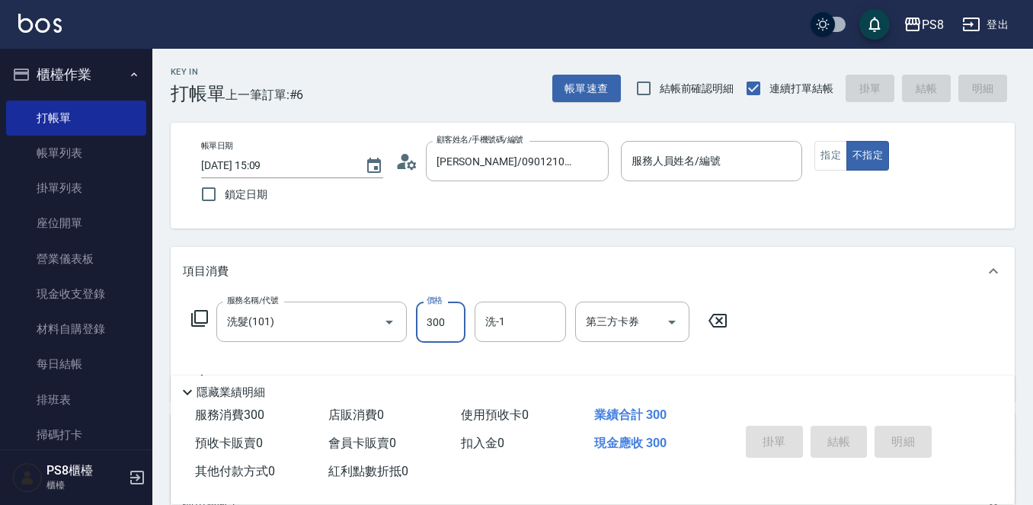
click at [443, 328] on input "300" at bounding box center [441, 322] width 50 height 41
type input "100"
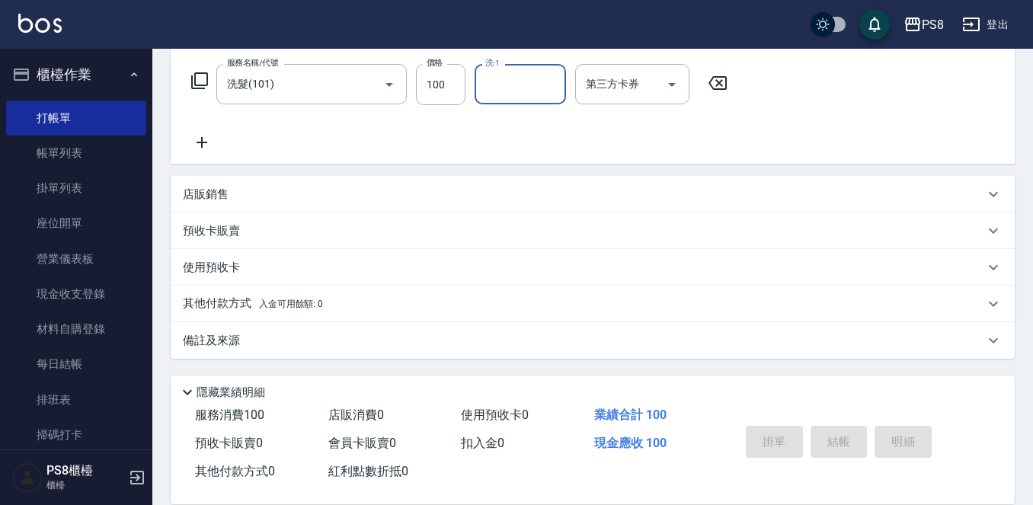
scroll to position [0, 0]
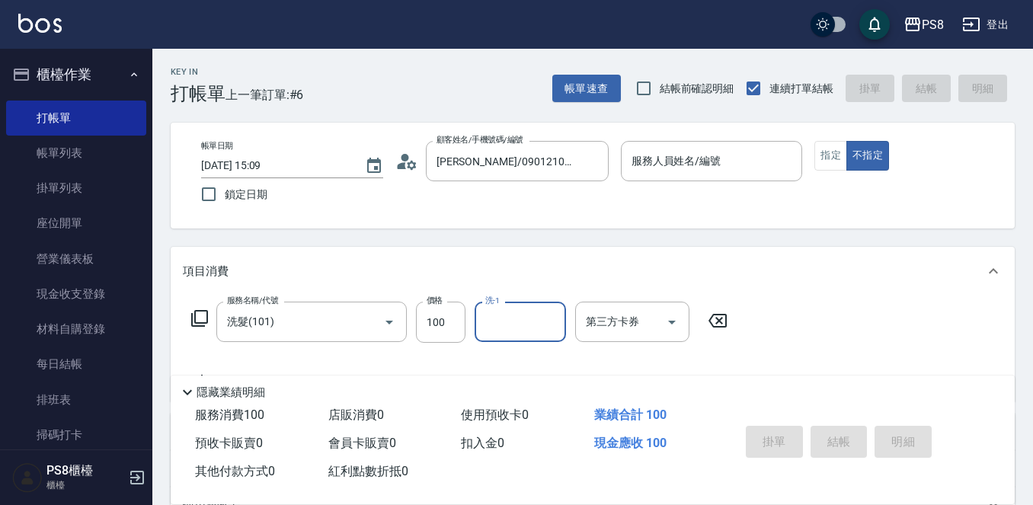
click at [838, 245] on div "Key In 打帳單 上一筆訂單:#6 帳單速查 結帳前確認明細 連續打單結帳 掛單 結帳 明細 帳單日期 2025/09/20 15:09 鎖定日期 顧客姓…" at bounding box center [592, 396] width 881 height 694
click at [688, 150] on div "服務人員姓名/編號 服務人員姓名/編號" at bounding box center [712, 161] width 182 height 40
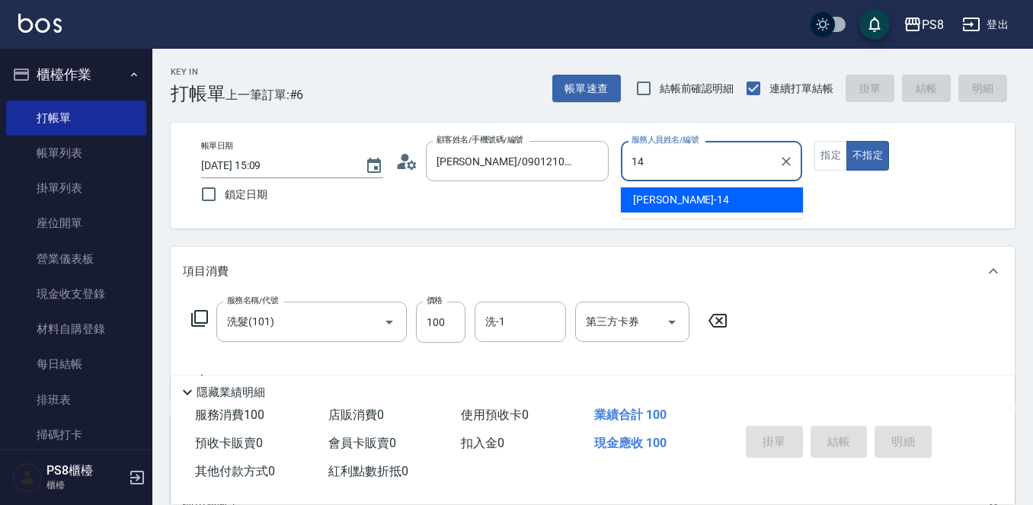
type input "Joan-14"
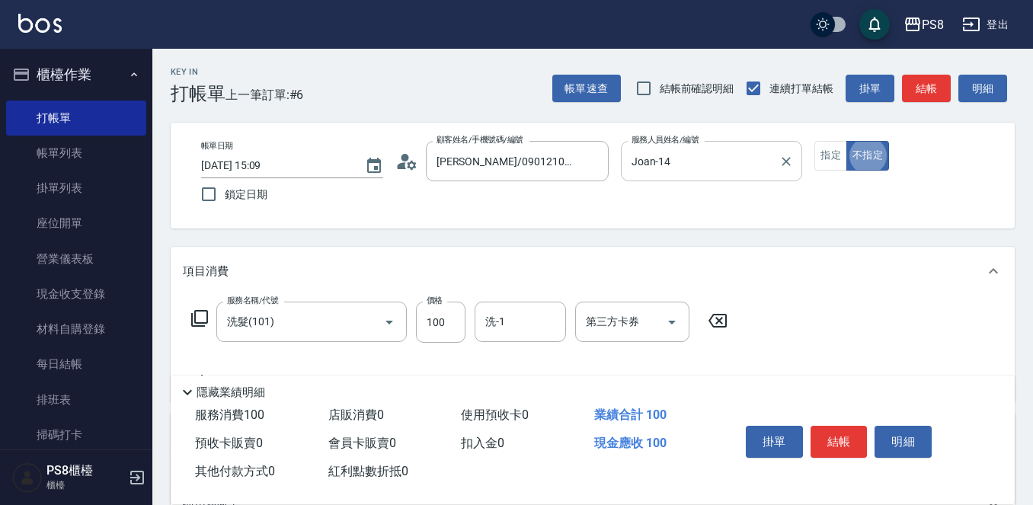
type button "false"
click at [833, 437] on button "結帳" at bounding box center [839, 442] width 57 height 32
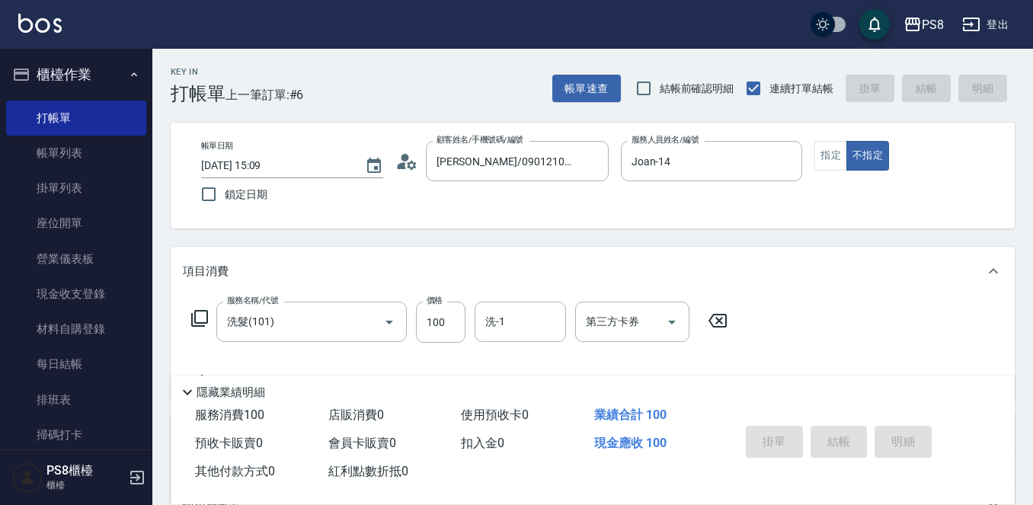
type input "2025/09/20 15:12"
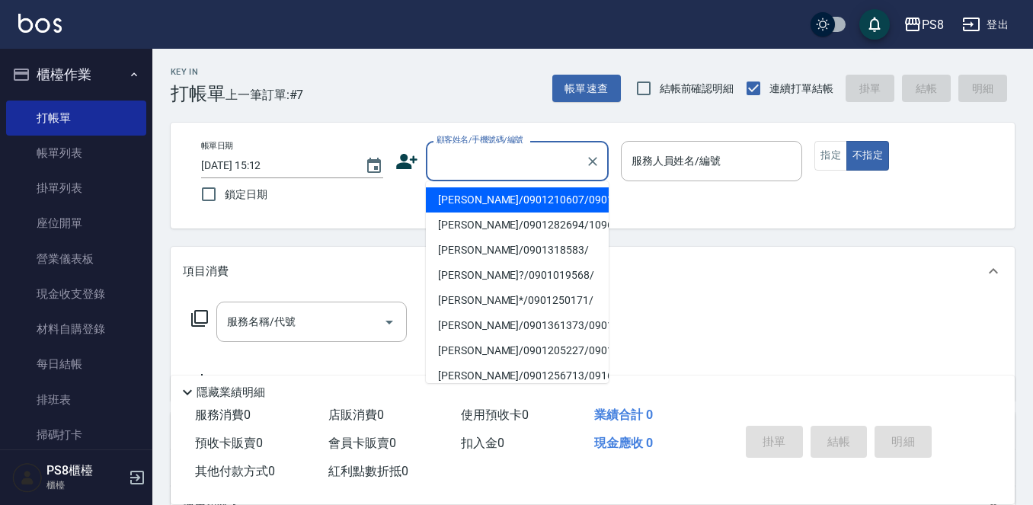
click at [479, 153] on input "顧客姓名/手機號碼/編號" at bounding box center [506, 161] width 146 height 27
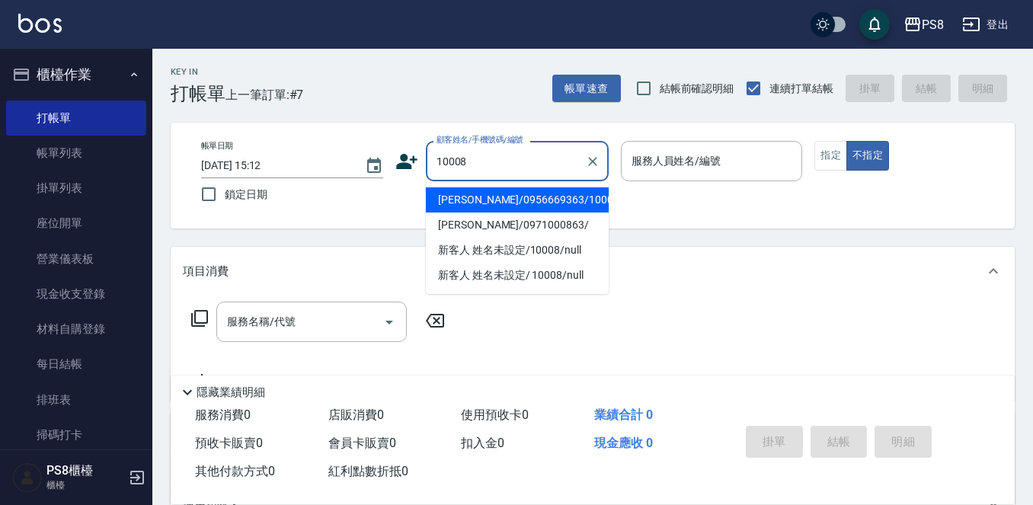
click at [478, 200] on li "潘瑞敏/0956669363/10008" at bounding box center [517, 199] width 183 height 25
type input "潘瑞敏/0956669363/10008"
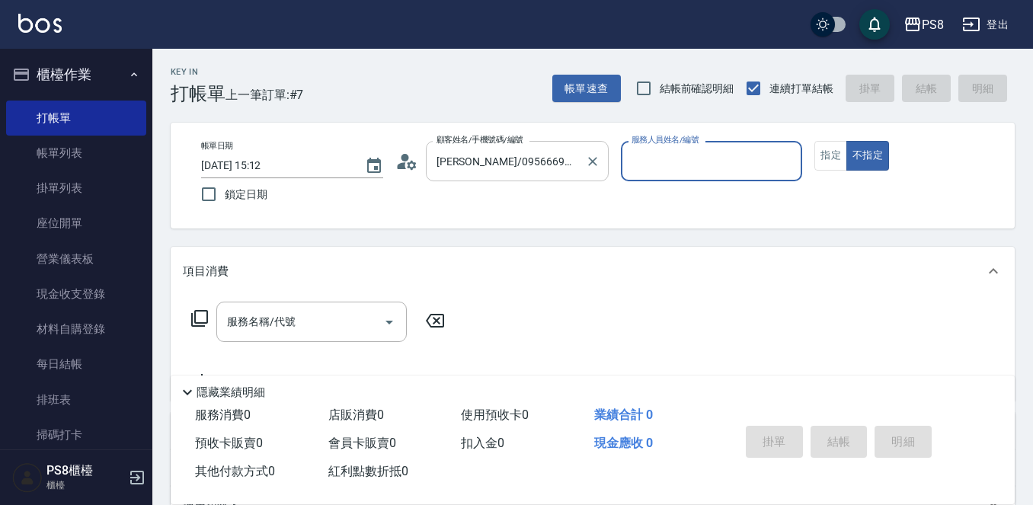
type input "SANNY-10"
click at [836, 163] on button "指定" at bounding box center [830, 156] width 33 height 30
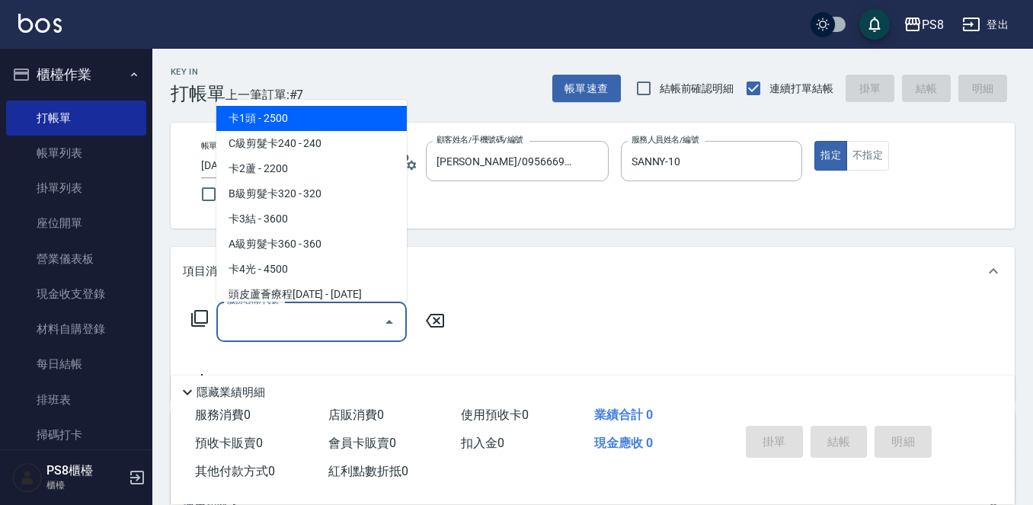
click at [277, 330] on input "服務名稱/代號" at bounding box center [300, 322] width 154 height 27
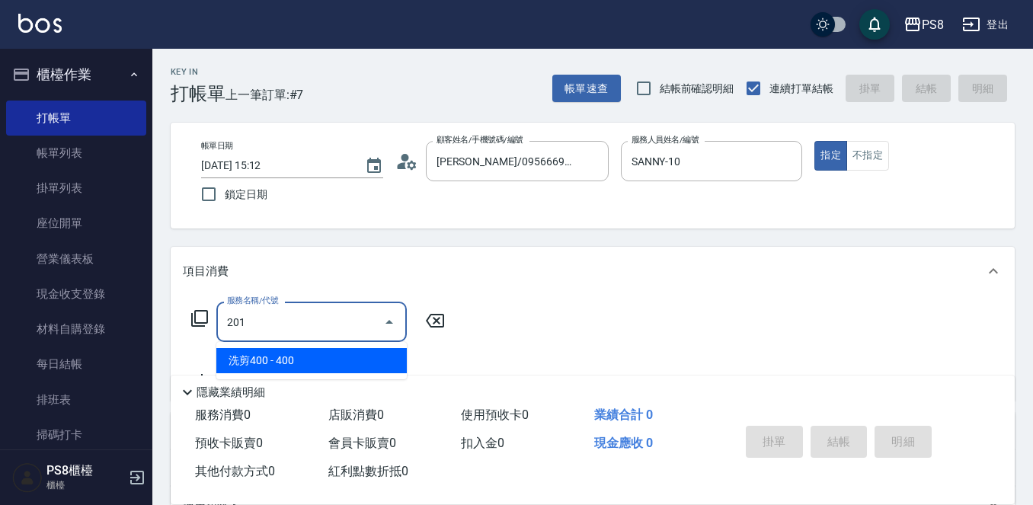
click at [310, 353] on span "洗剪400 - 400" at bounding box center [311, 360] width 190 height 25
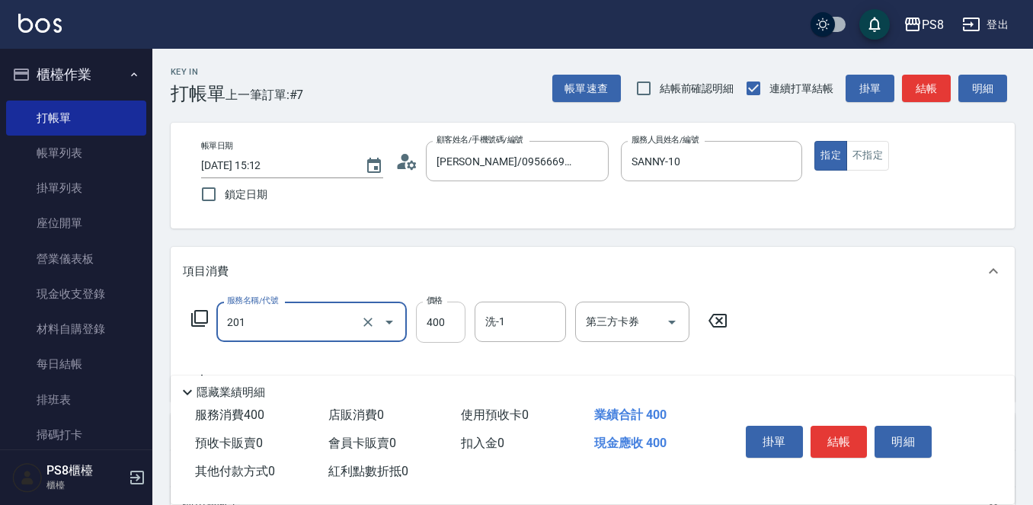
type input "洗剪400(201)"
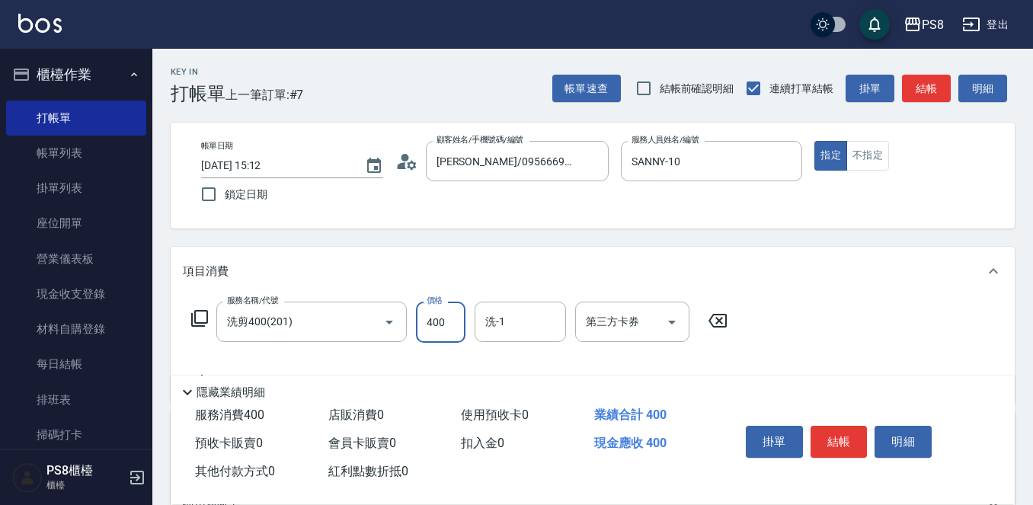
click at [439, 321] on input "400" at bounding box center [441, 322] width 50 height 41
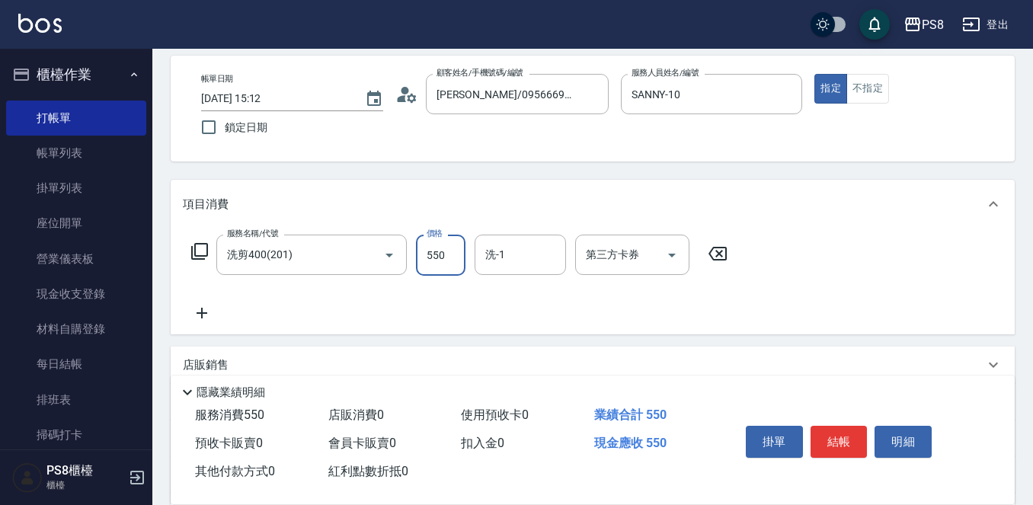
scroll to position [76, 0]
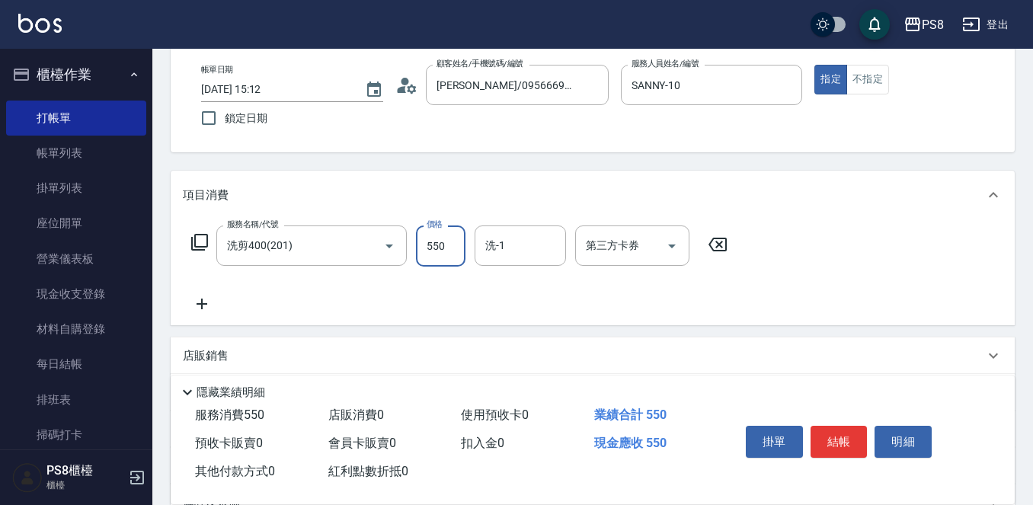
type input "550"
click at [203, 304] on icon at bounding box center [202, 304] width 11 height 11
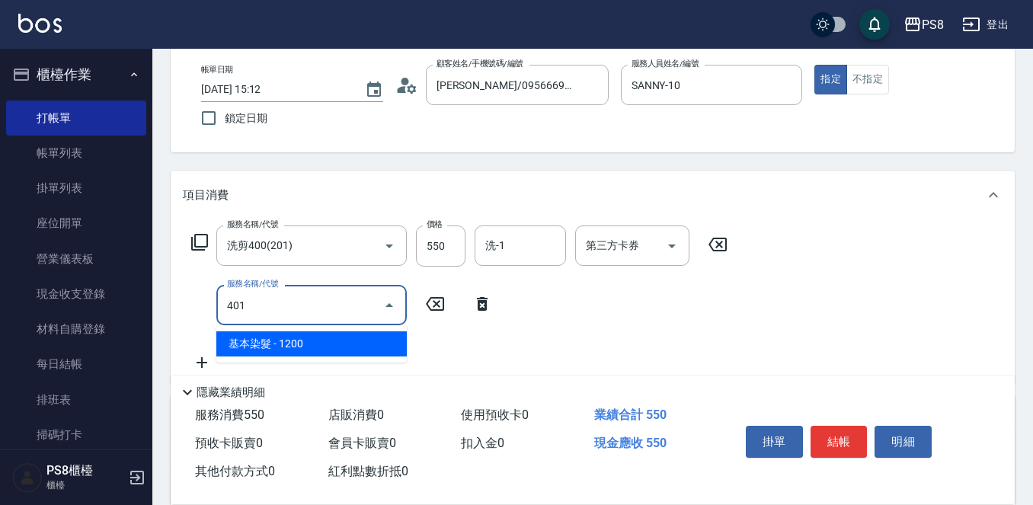
drag, startPoint x: 229, startPoint y: 344, endPoint x: 269, endPoint y: 328, distance: 42.4
click at [232, 344] on span "基本染髮 - 1200" at bounding box center [311, 343] width 190 height 25
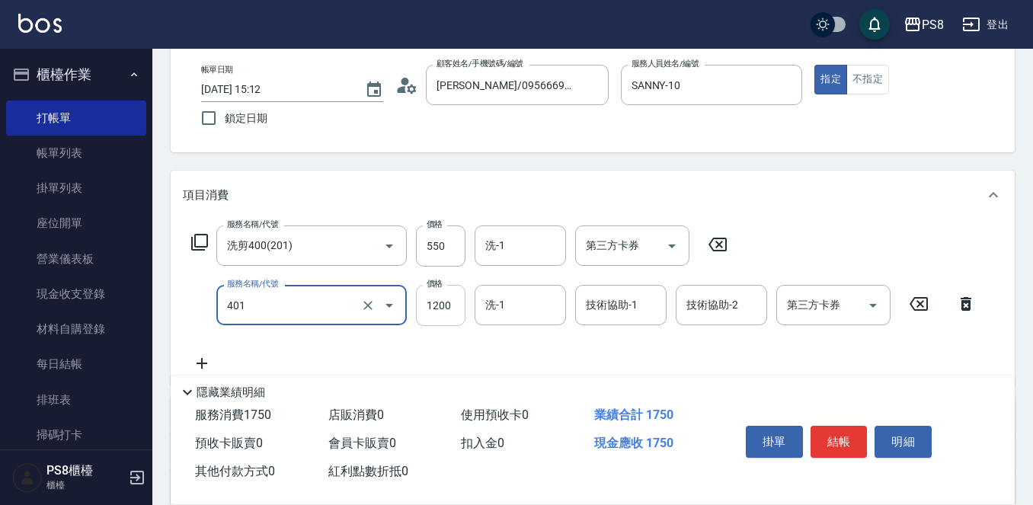
type input "基本染髮(401)"
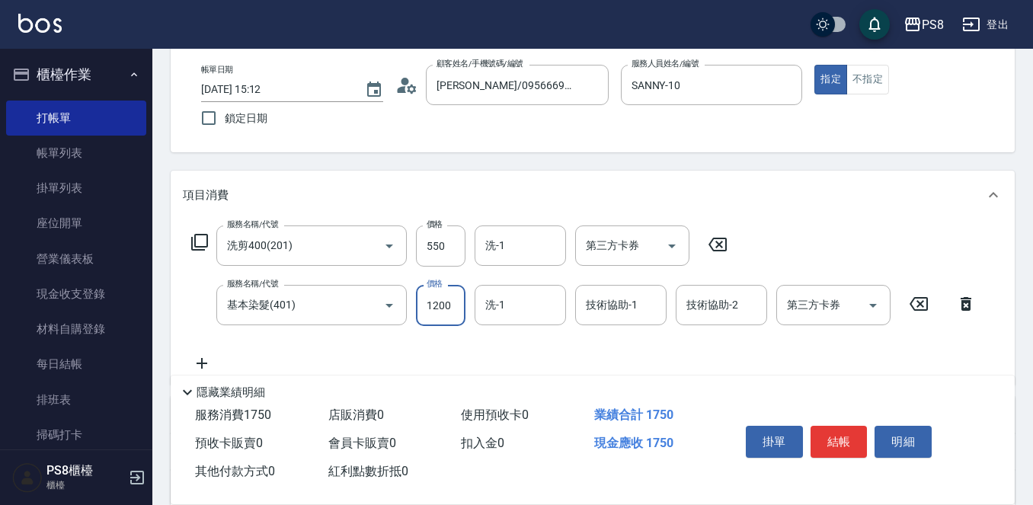
click at [458, 299] on input "1200" at bounding box center [441, 305] width 50 height 41
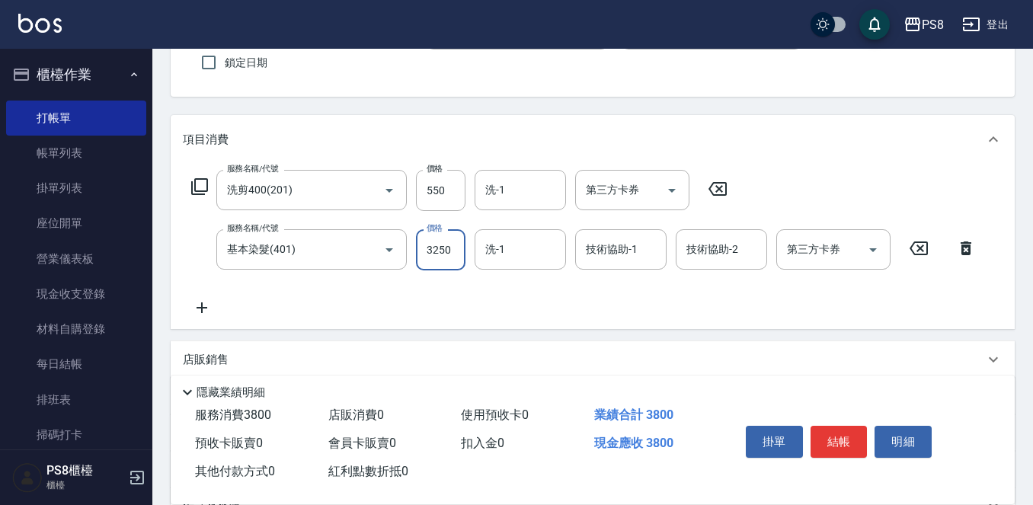
scroll to position [229, 0]
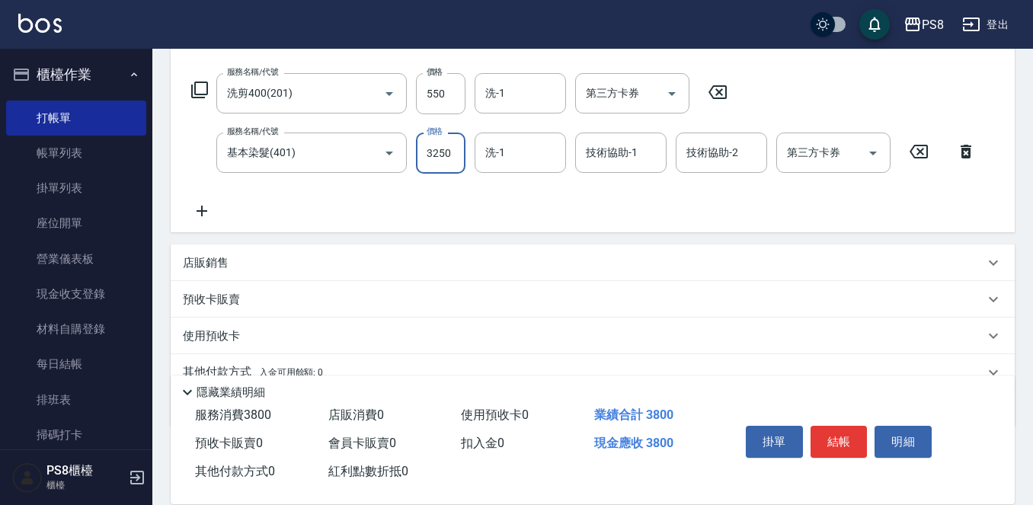
type input "3250"
click at [235, 270] on div "店販銷售" at bounding box center [583, 263] width 801 height 16
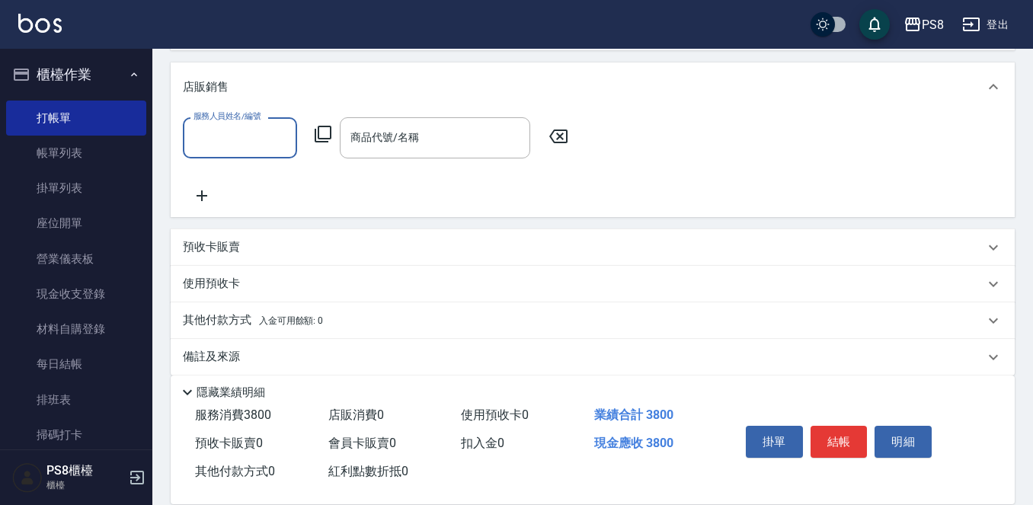
scroll to position [427, 0]
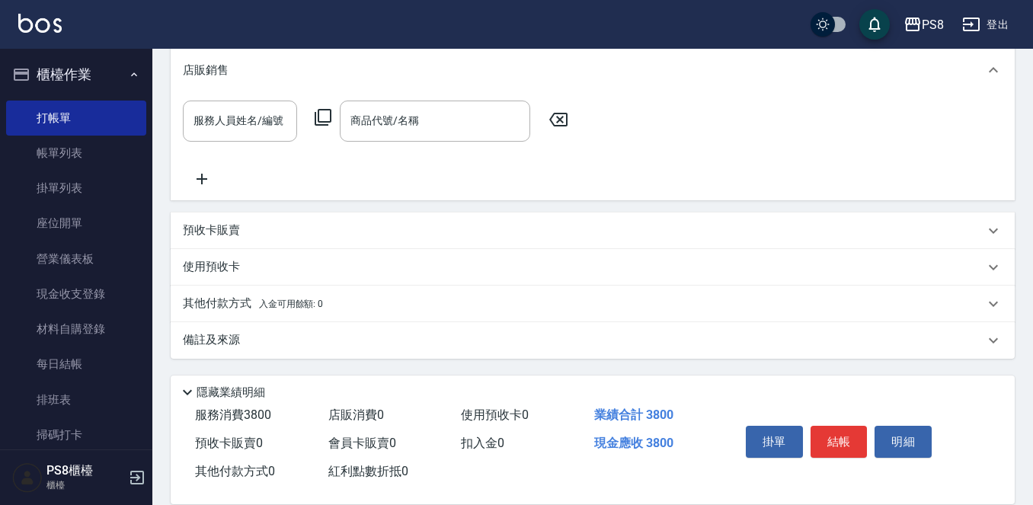
click at [561, 121] on icon at bounding box center [558, 120] width 18 height 14
click at [251, 301] on p "其他付款方式 入金可用餘額: 0" at bounding box center [253, 304] width 140 height 17
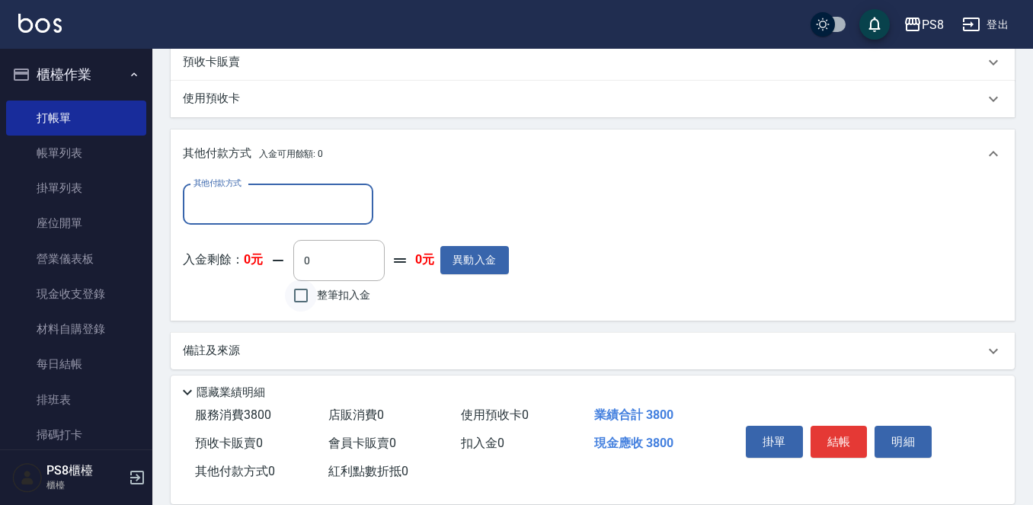
scroll to position [606, 0]
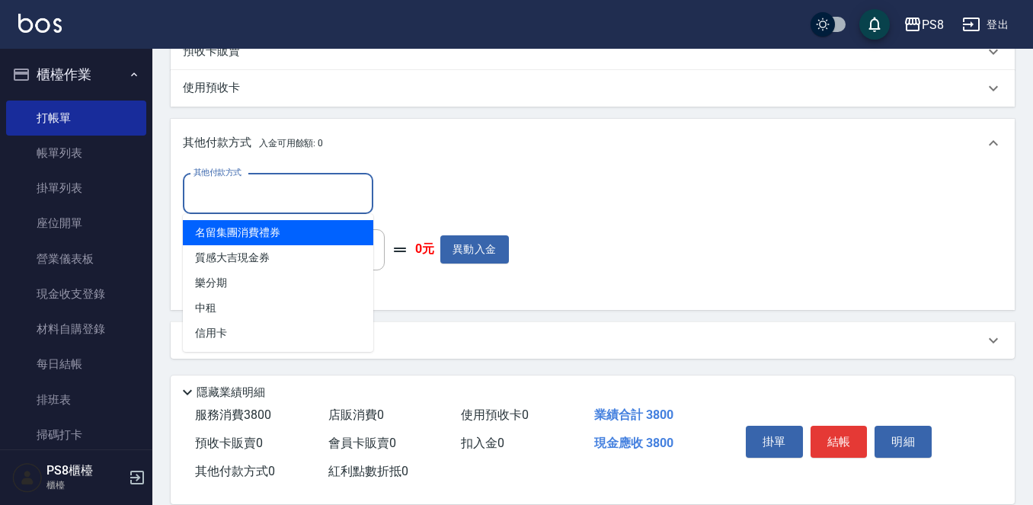
click at [288, 197] on input "其他付款方式" at bounding box center [278, 194] width 177 height 27
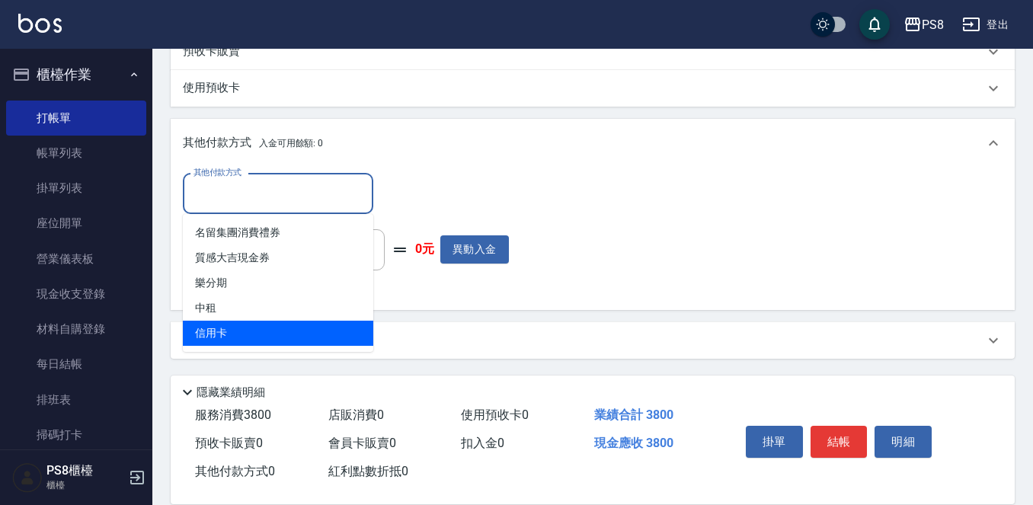
click at [264, 331] on span "信用卡" at bounding box center [278, 333] width 190 height 25
type input "信用卡"
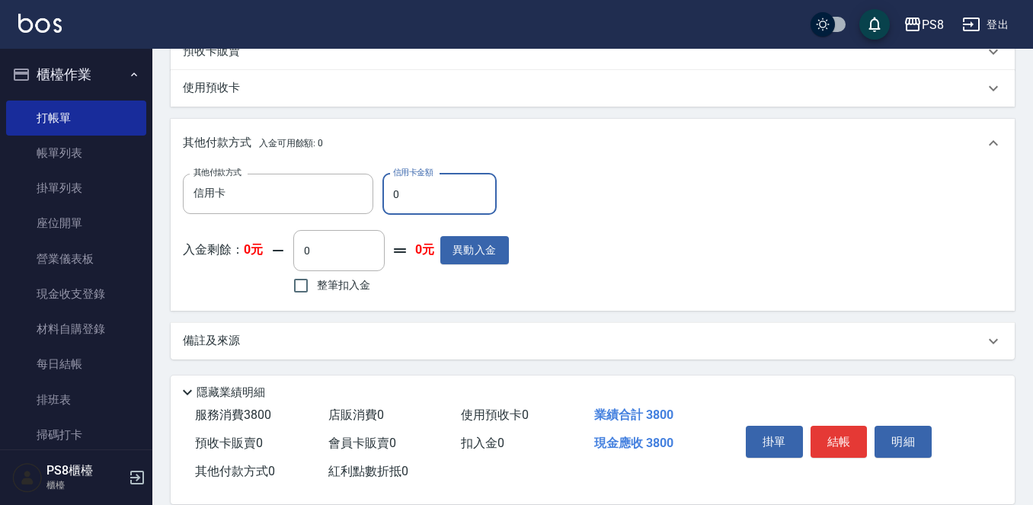
click at [409, 195] on input "0" at bounding box center [439, 194] width 114 height 41
type input "3250"
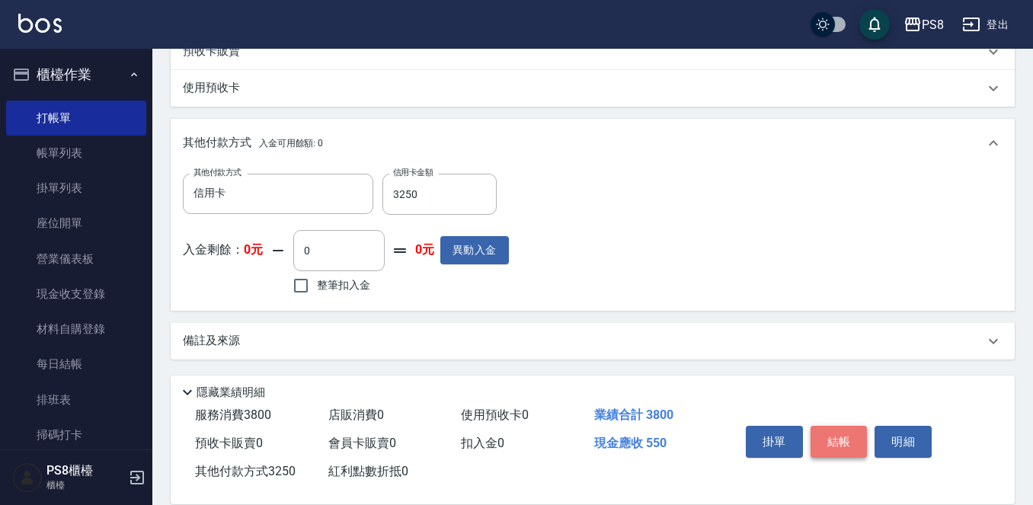
click at [830, 437] on button "結帳" at bounding box center [839, 442] width 57 height 32
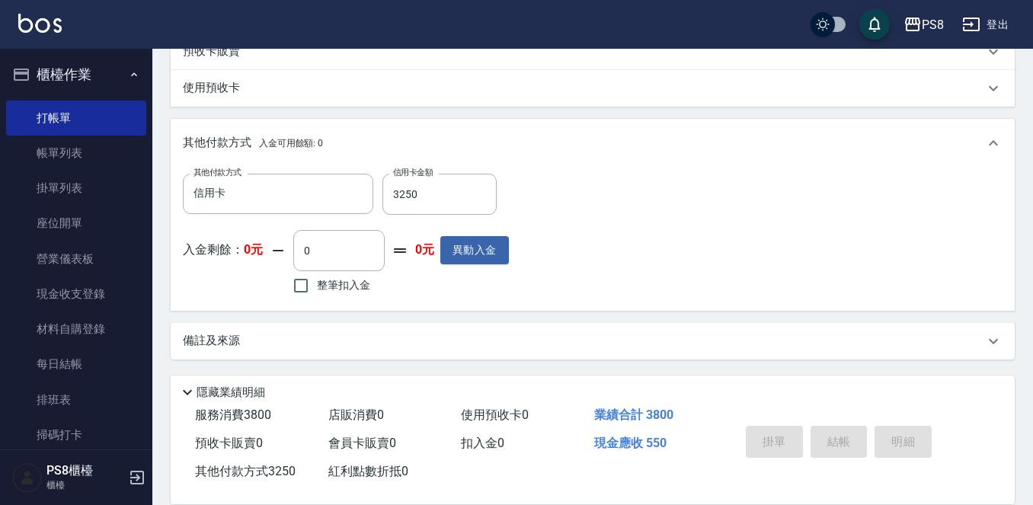
type input "2025/09/20 15:21"
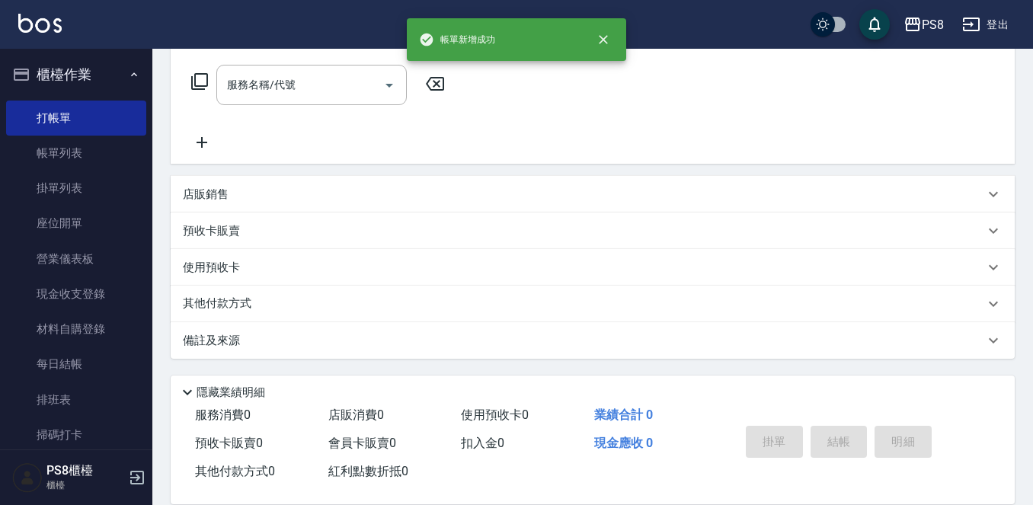
scroll to position [0, 0]
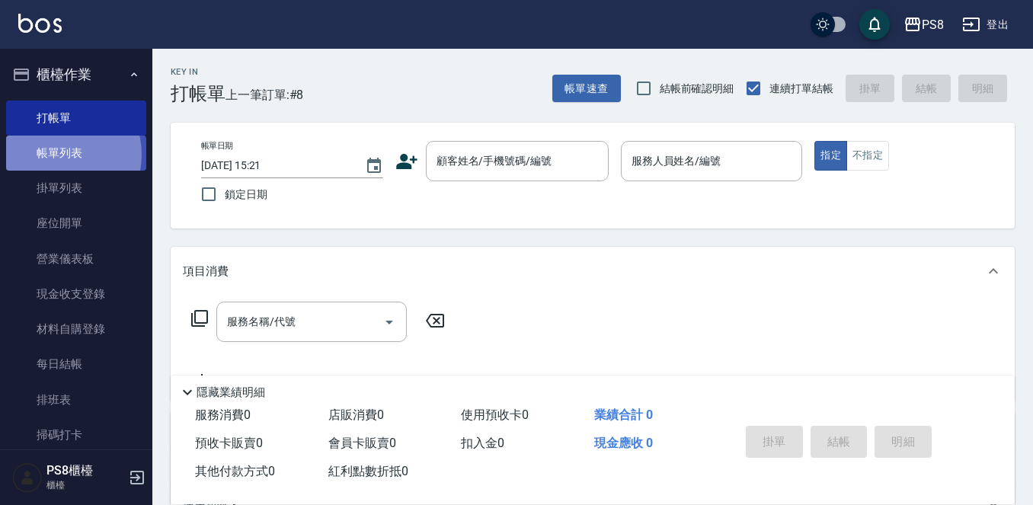
click at [55, 155] on link "帳單列表" at bounding box center [76, 153] width 140 height 35
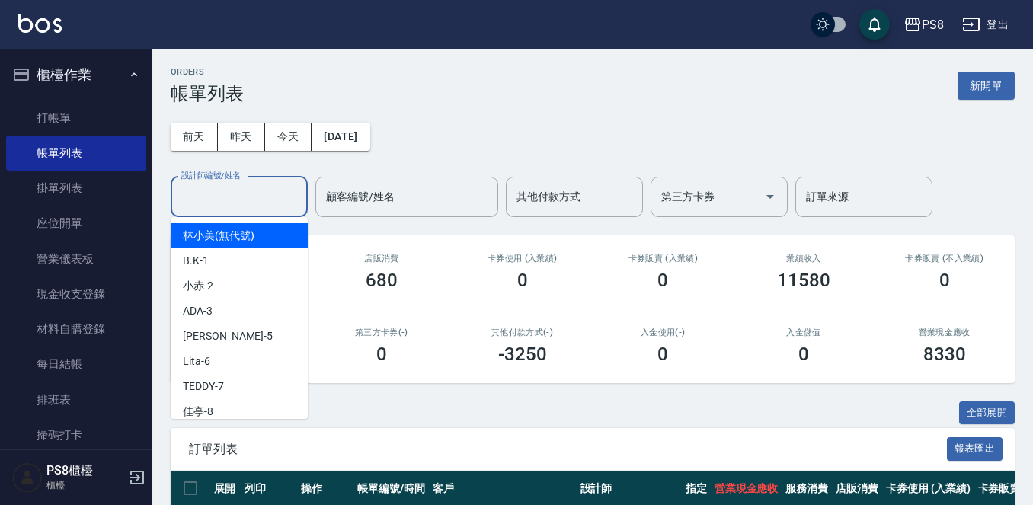
click at [214, 190] on input "設計師編號/姓名" at bounding box center [239, 197] width 123 height 27
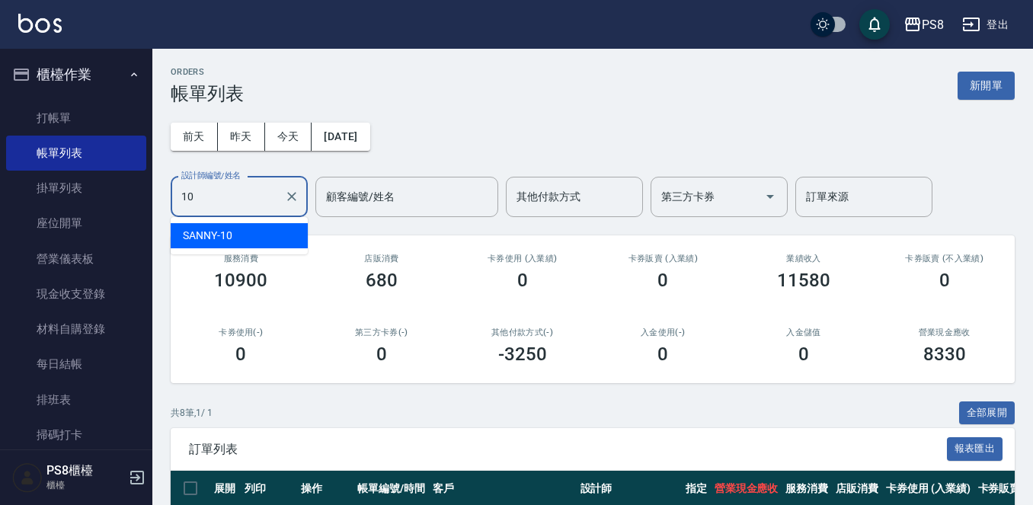
click at [220, 235] on span "SANNY -10" at bounding box center [208, 236] width 50 height 16
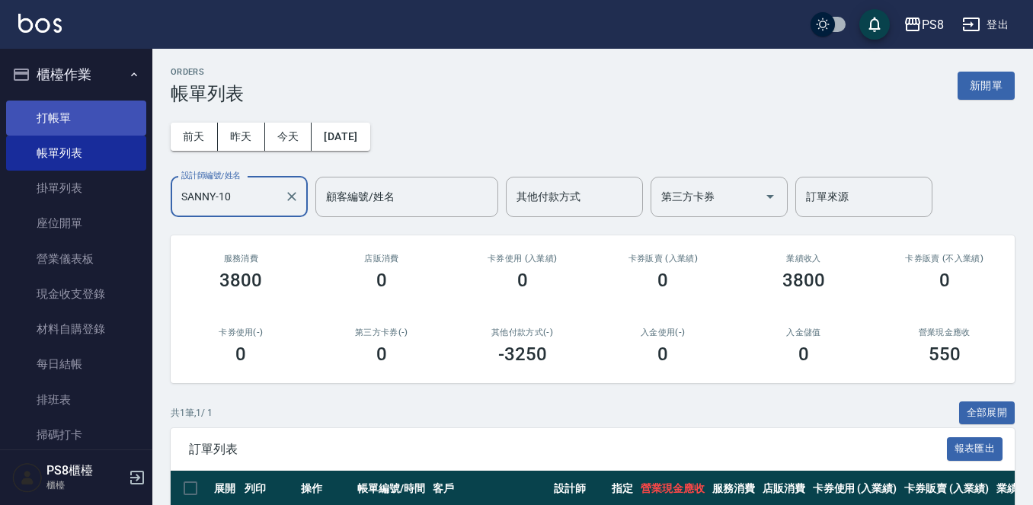
type input "SANNY-10"
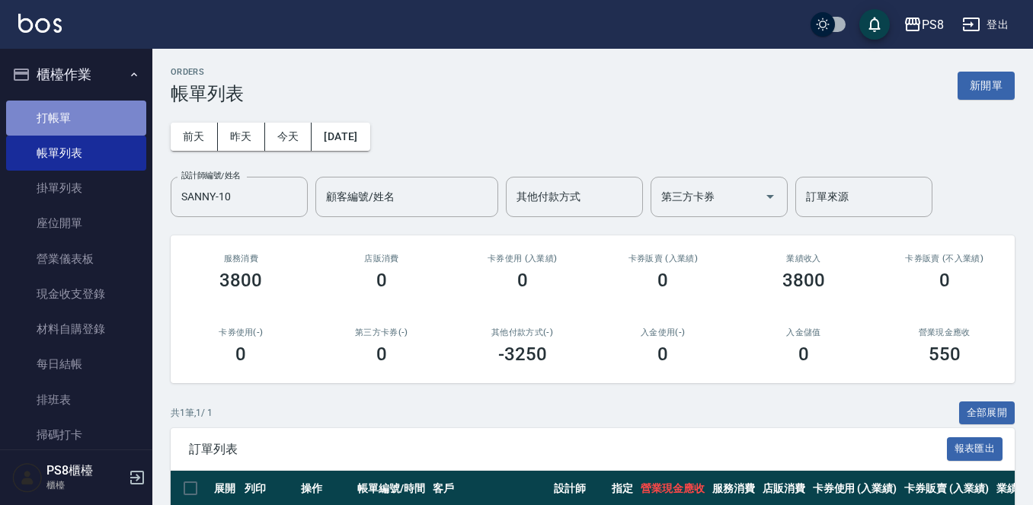
click at [78, 120] on link "打帳單" at bounding box center [76, 118] width 140 height 35
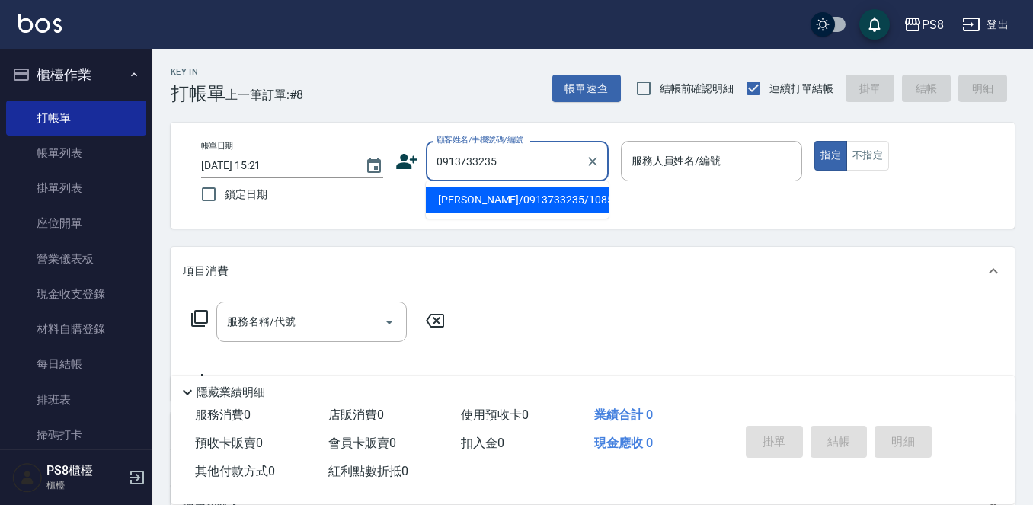
type input "熊尚毅/0913733235/10854"
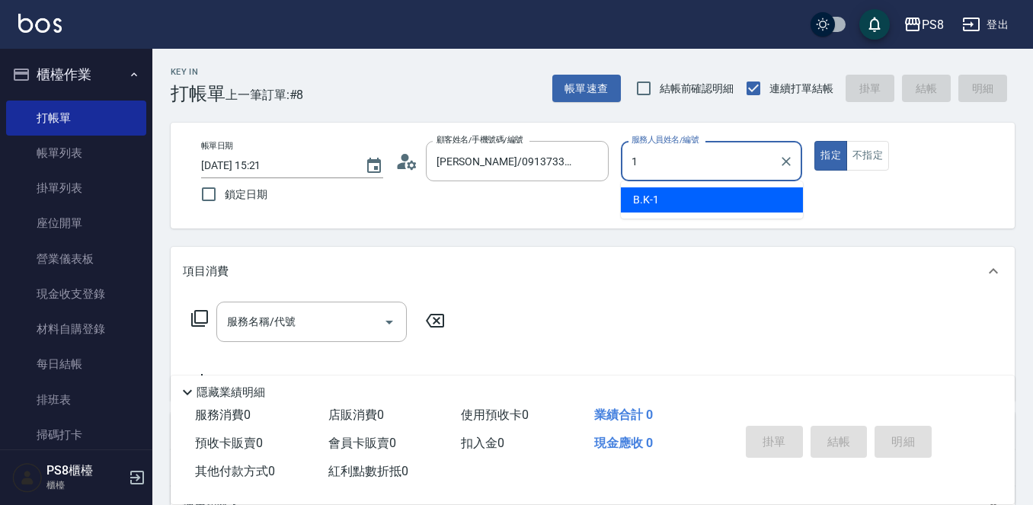
type input "B.K-1"
type button "true"
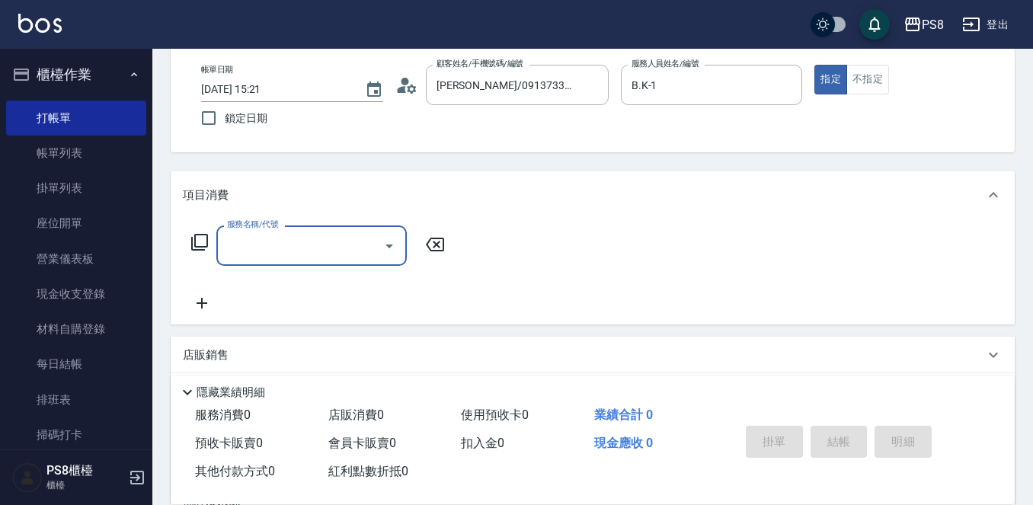
scroll to position [229, 0]
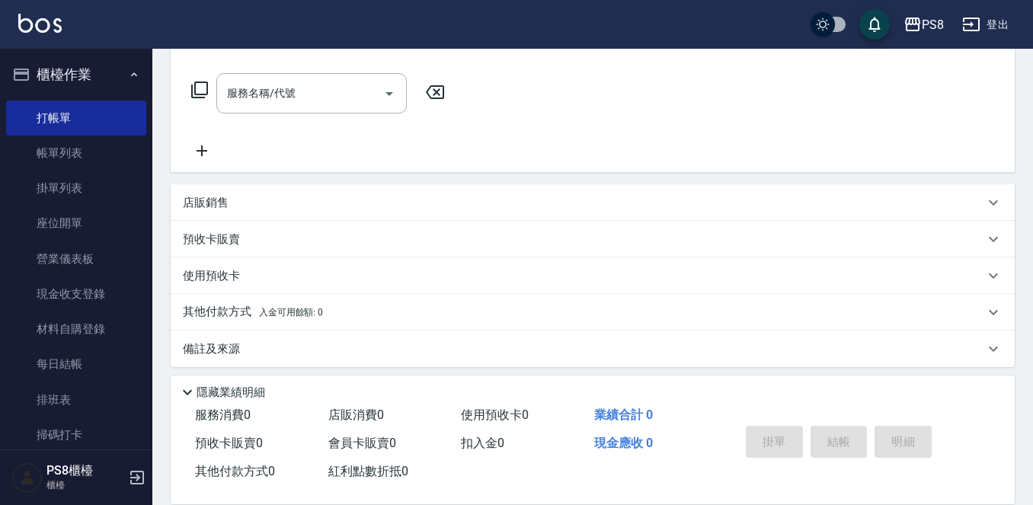
click at [206, 199] on p "店販銷售" at bounding box center [206, 203] width 46 height 16
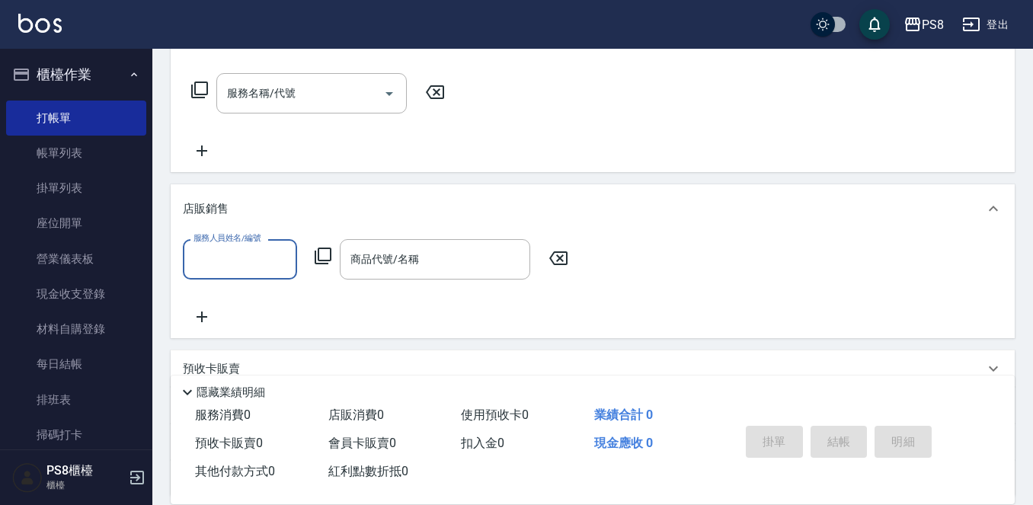
scroll to position [0, 0]
type input "B.K-1"
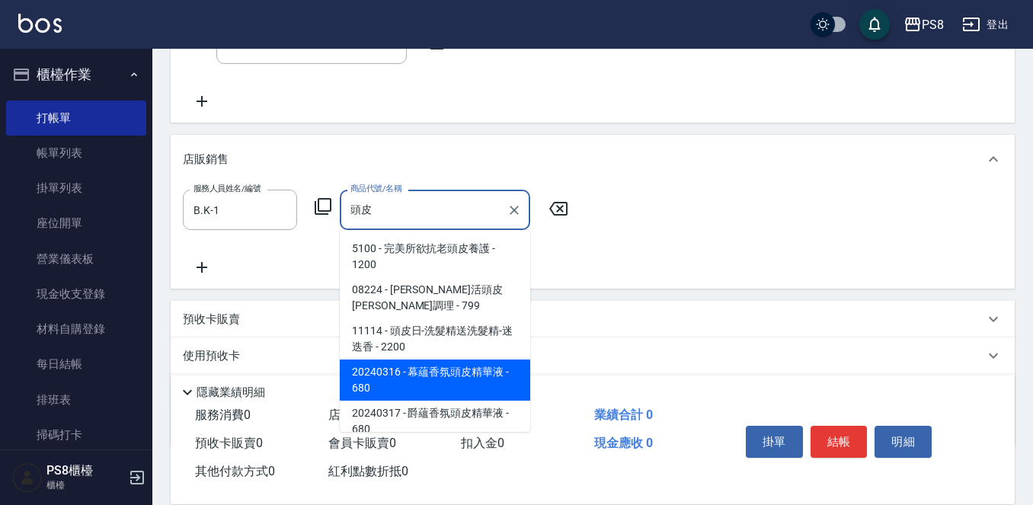
scroll to position [305, 0]
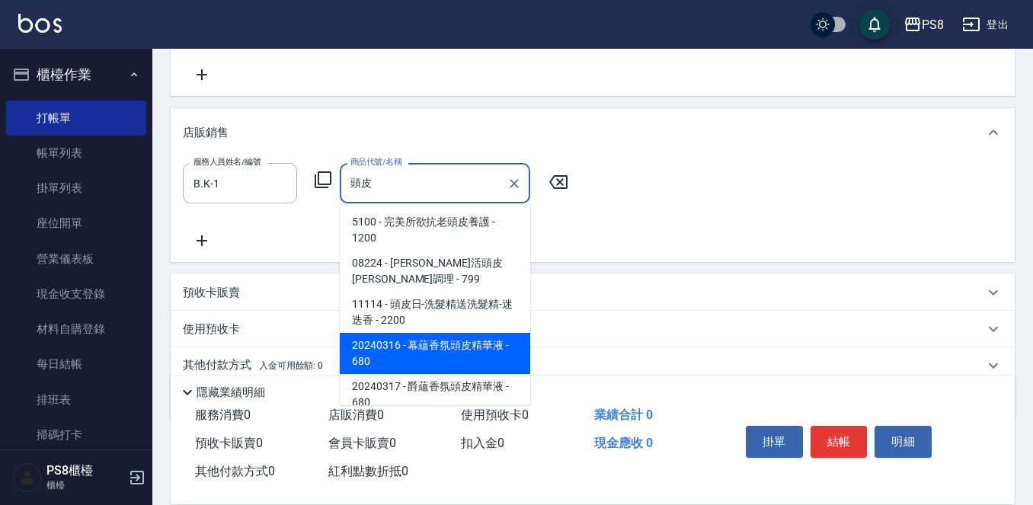
drag, startPoint x: 428, startPoint y: 351, endPoint x: 435, endPoint y: 345, distance: 9.2
click at [430, 348] on span "20240316 - 幕蘊香氛頭皮精華液 - 680" at bounding box center [435, 353] width 190 height 41
type input "幕蘊香氛頭皮精華液"
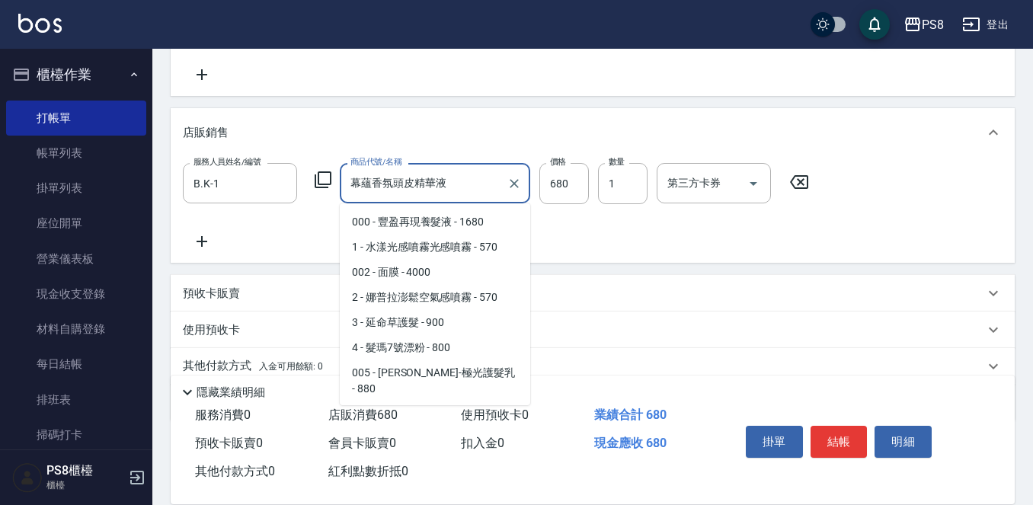
click at [477, 184] on input "幕蘊香氛頭皮精華液" at bounding box center [424, 183] width 154 height 27
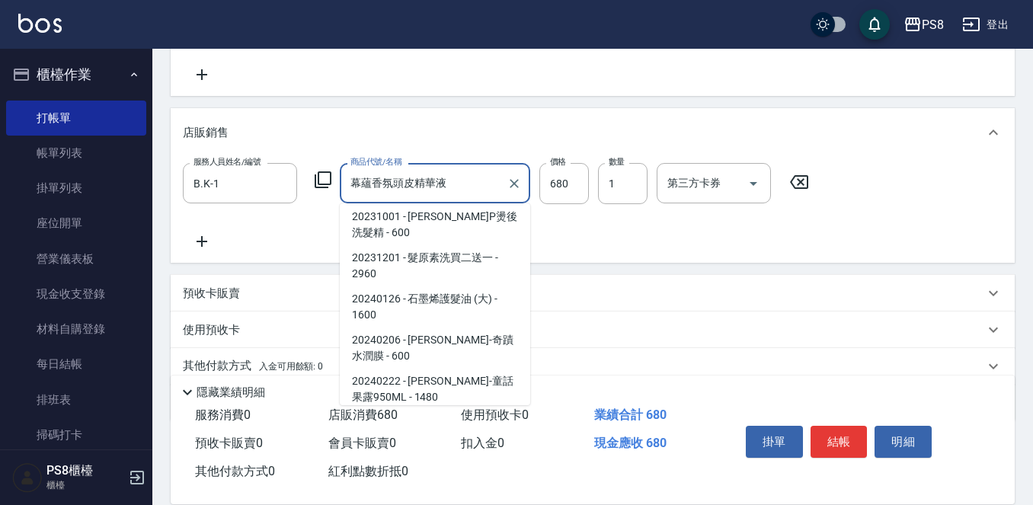
drag, startPoint x: 471, startPoint y: 194, endPoint x: 144, endPoint y: 194, distance: 326.8
click at [144, 194] on div "PS8 登出 櫃檯作業 打帳單 帳單列表 掛單列表 座位開單 營業儀表板 現金收支登錄 材料自購登錄 每日結帳 排班表 掃碼打卡 預約管理 預約管理 單日預約…" at bounding box center [516, 131] width 1033 height 872
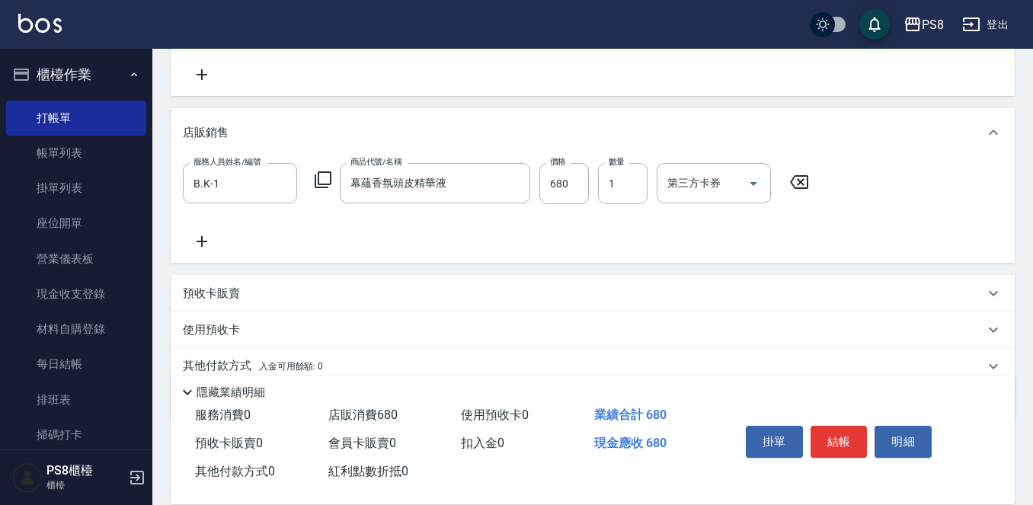
click at [198, 242] on icon at bounding box center [202, 241] width 11 height 11
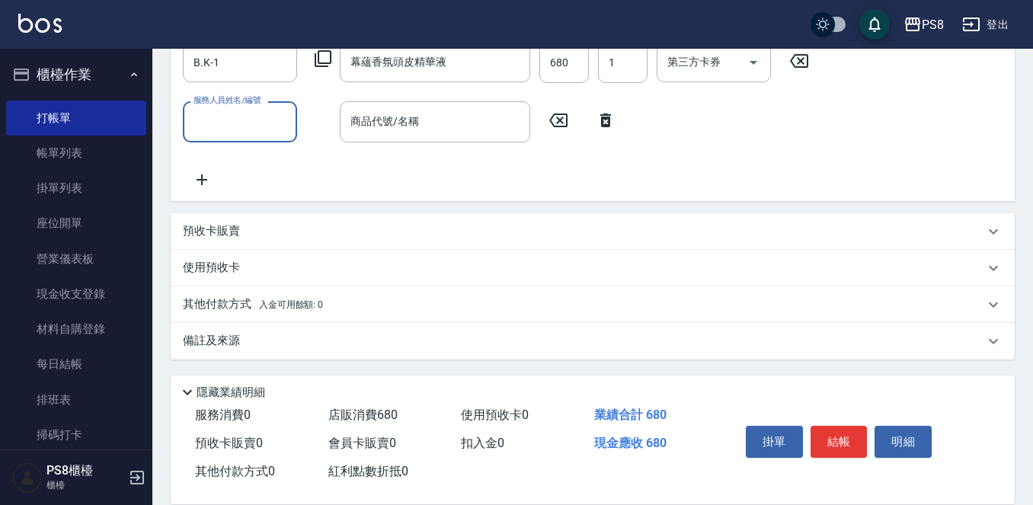
scroll to position [427, 0]
click at [197, 191] on div "服務人員姓名/編號 B.K-1 服務人員姓名/編號 商品代號/名稱 幕蘊香氛頭皮精華液 商品代號/名稱 價格 680 價格 數量 1 數量 第三方卡券 第三方…" at bounding box center [593, 117] width 844 height 165
click at [206, 181] on icon at bounding box center [202, 179] width 38 height 18
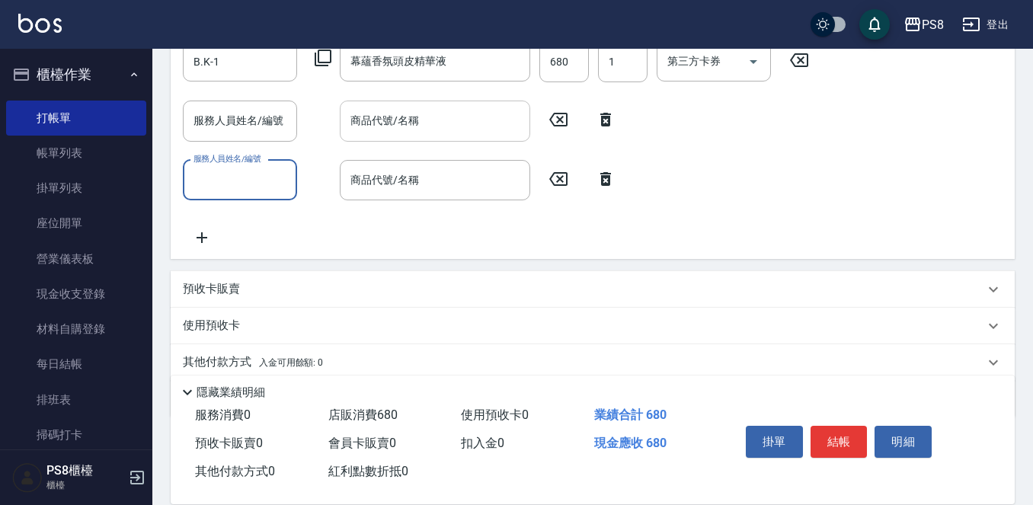
click at [361, 134] on input "商品代號/名稱" at bounding box center [435, 120] width 177 height 27
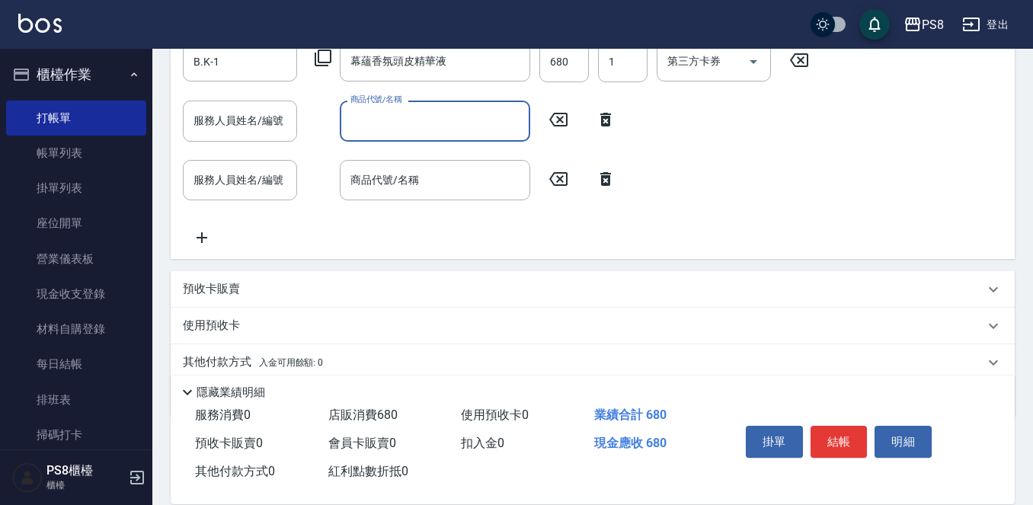
paste input "幕蘊香氛頭皮精華液"
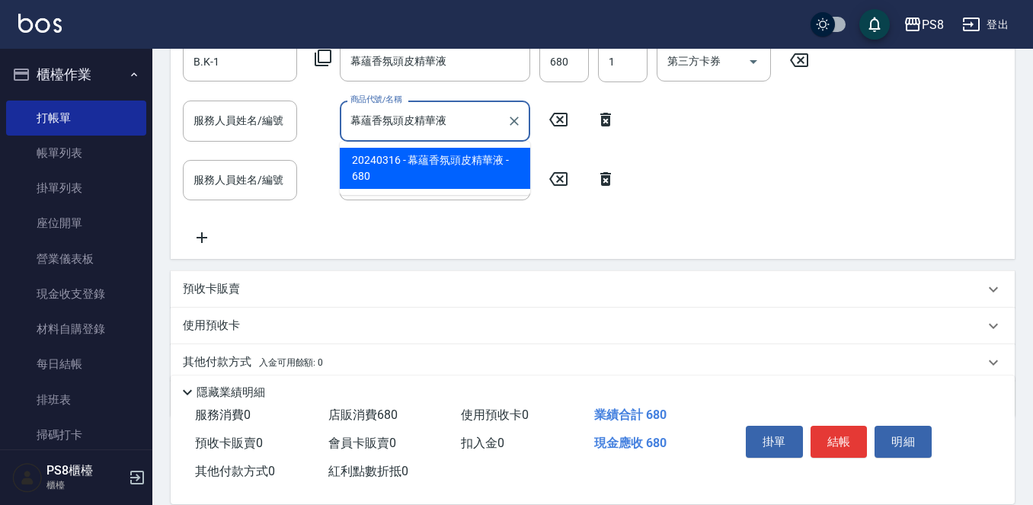
click at [404, 162] on span "20240316 - 幕蘊香氛頭皮精華液 - 680" at bounding box center [435, 168] width 190 height 41
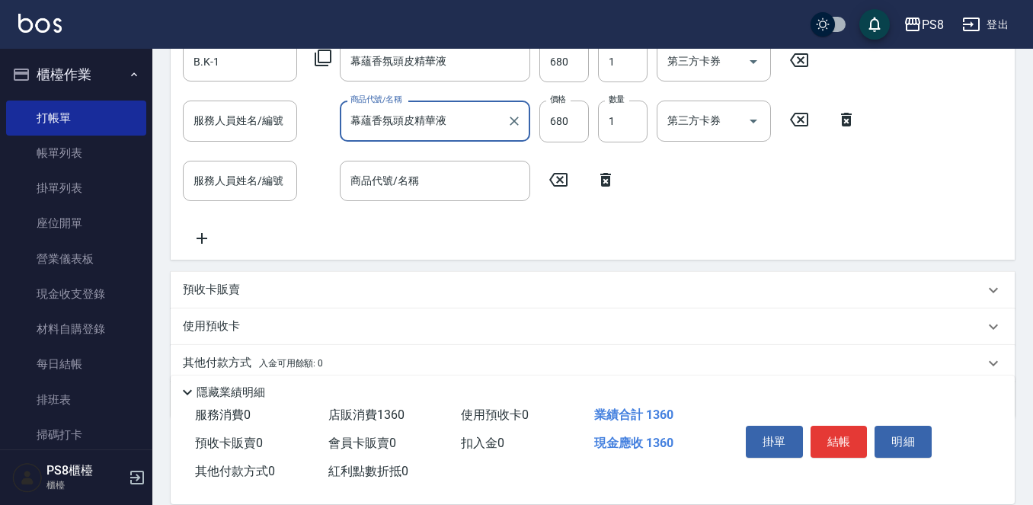
type input "幕蘊香氛頭皮精華液"
click at [400, 177] on div "商品代號/名稱 商品代號/名稱" at bounding box center [435, 181] width 190 height 40
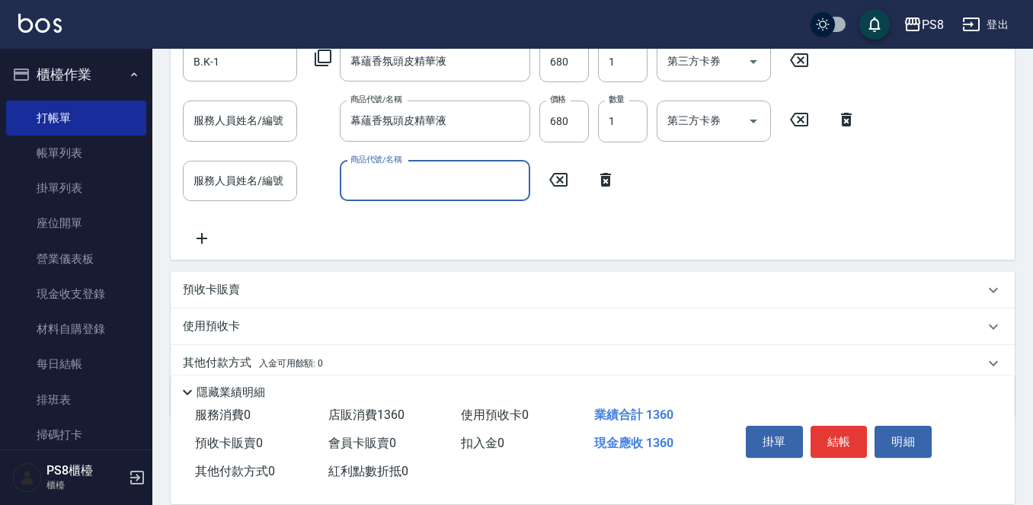
paste input "幕蘊香氛頭皮精華液"
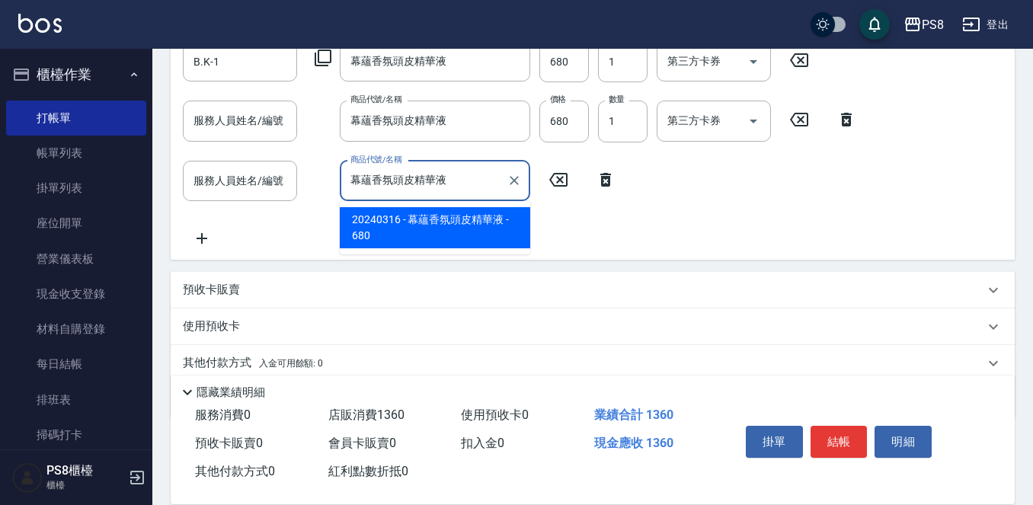
type input "幕蘊香氛頭皮精華液"
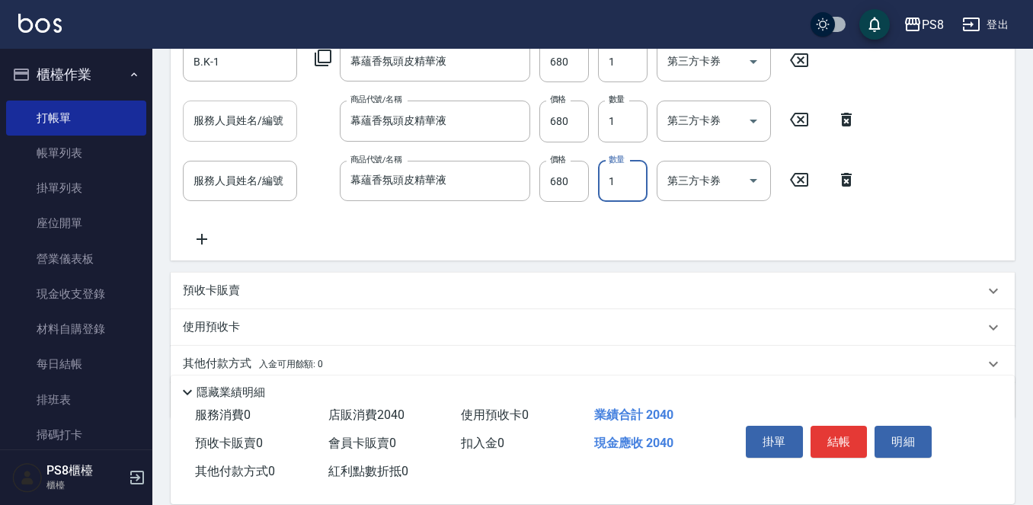
drag, startPoint x: 246, startPoint y: 124, endPoint x: 264, endPoint y: 122, distance: 18.4
click at [248, 124] on input "服務人員姓名/編號" at bounding box center [240, 120] width 101 height 27
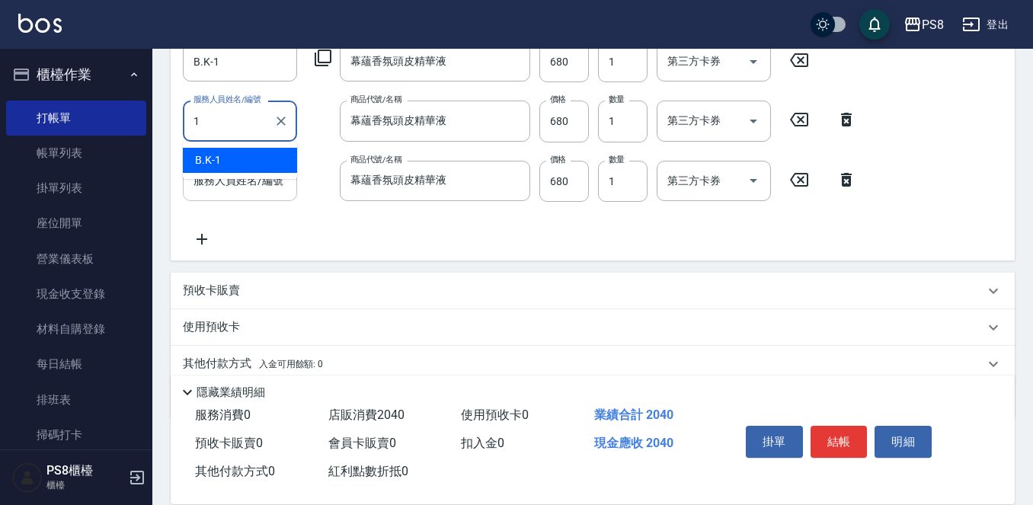
type input "B.K-1"
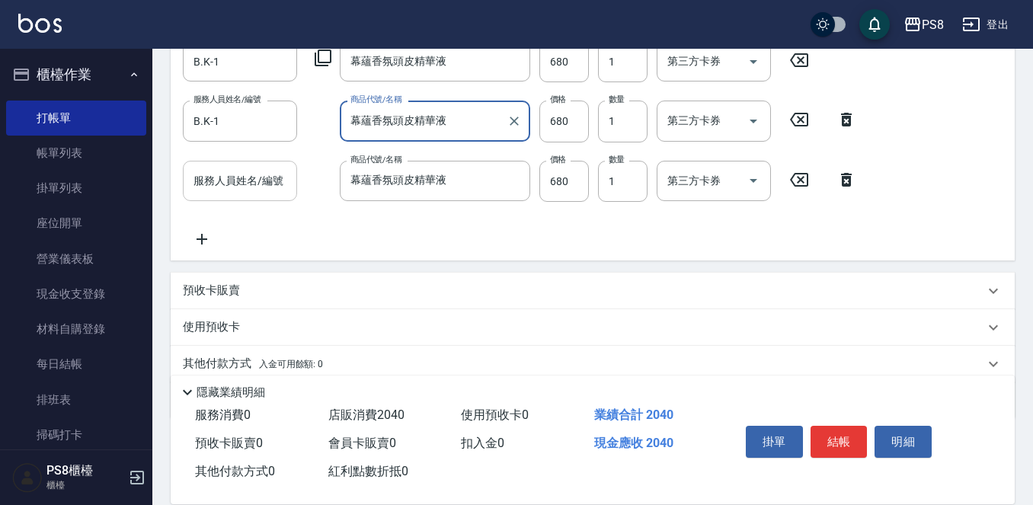
click at [248, 181] on div "服務人員姓名/編號 服務人員姓名/編號" at bounding box center [240, 181] width 114 height 41
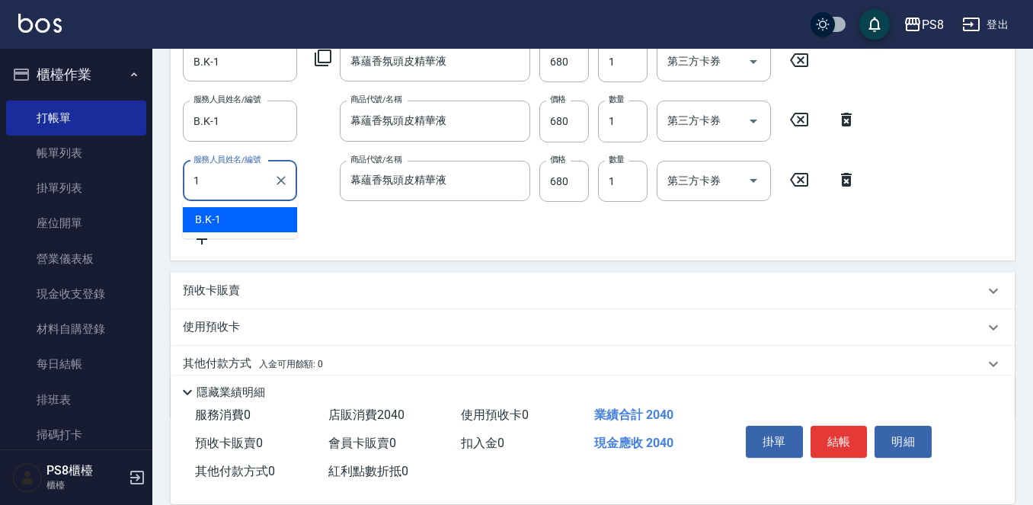
type input "B.K-1"
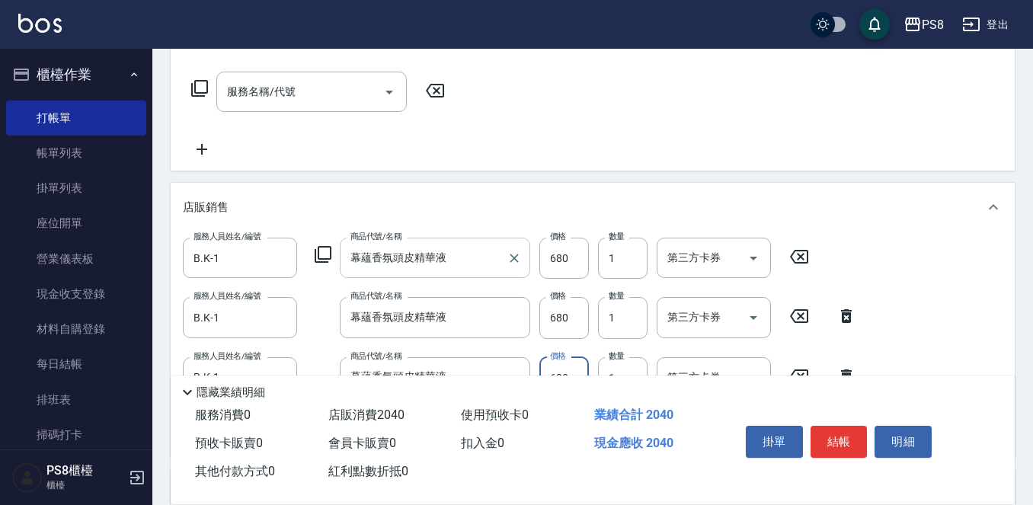
scroll to position [46, 0]
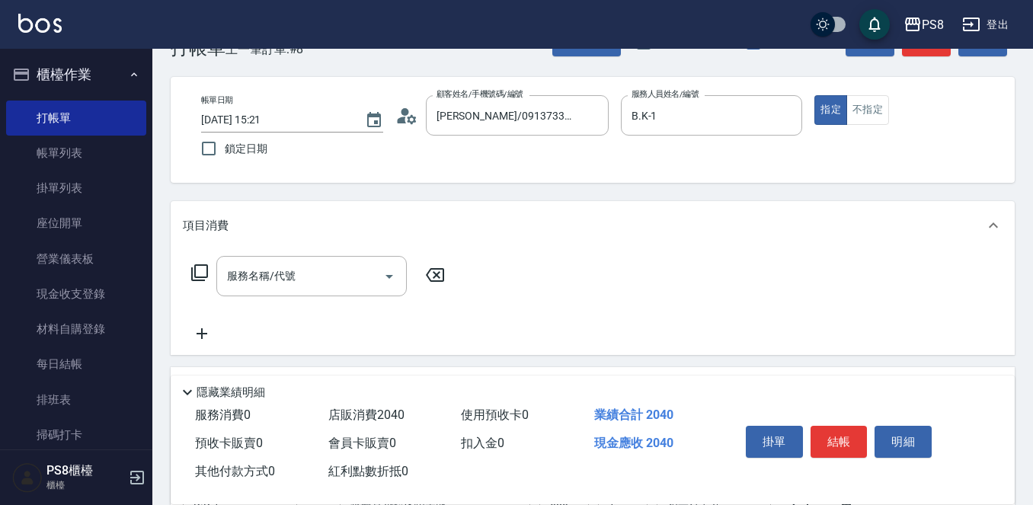
click at [251, 280] on div "服務名稱/代號 服務名稱/代號" at bounding box center [311, 276] width 190 height 40
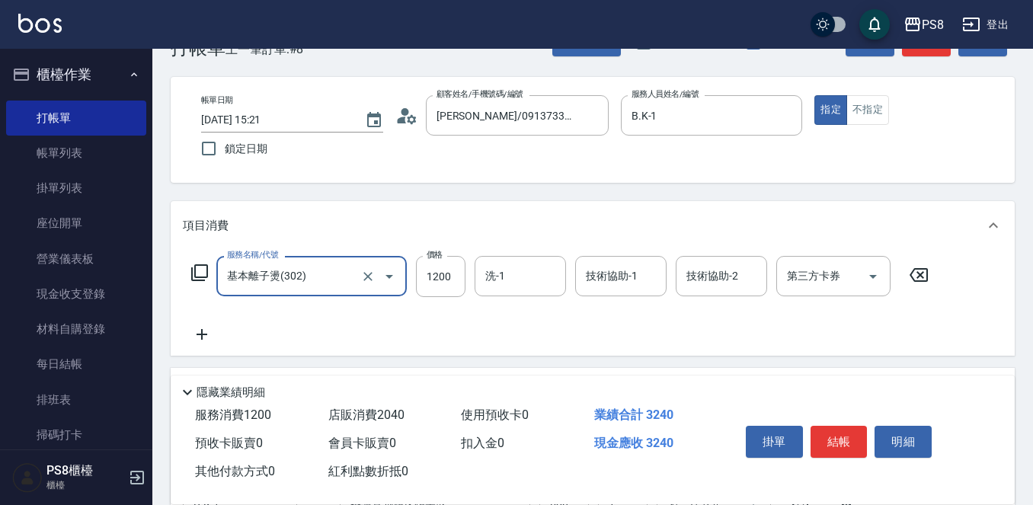
type input "基本離子燙(302)"
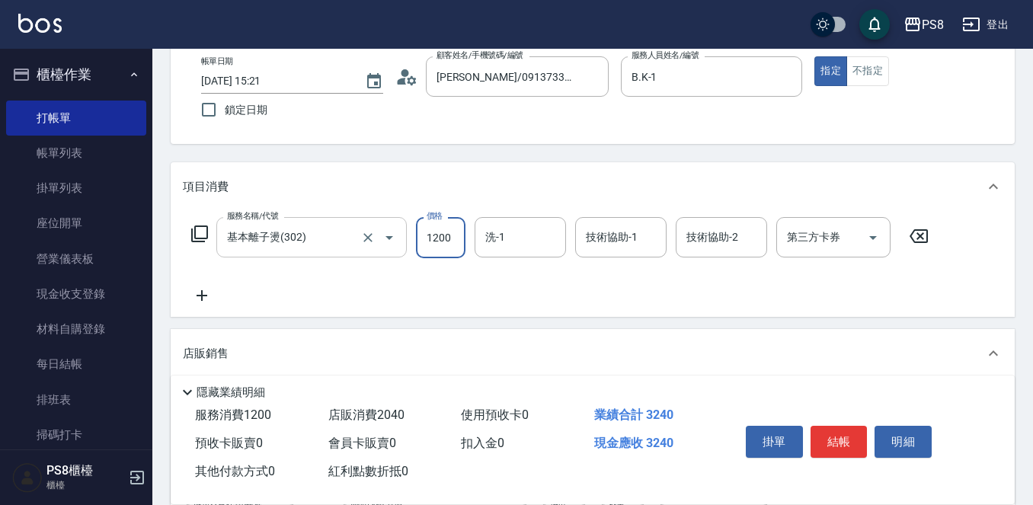
scroll to position [122, 0]
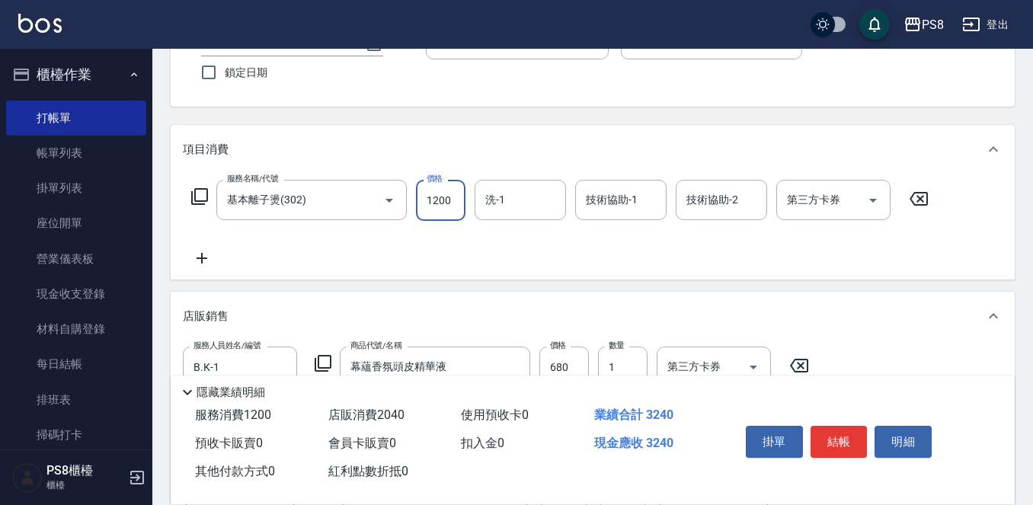
click at [203, 269] on div "服務名稱/代號 基本離子燙(302) 服務名稱/代號 價格 1200 價格 洗-1 洗-1 技術協助-1 技術協助-1 技術協助-2 技術協助-2 第三方卡券…" at bounding box center [593, 227] width 844 height 106
click at [197, 256] on icon at bounding box center [202, 258] width 38 height 18
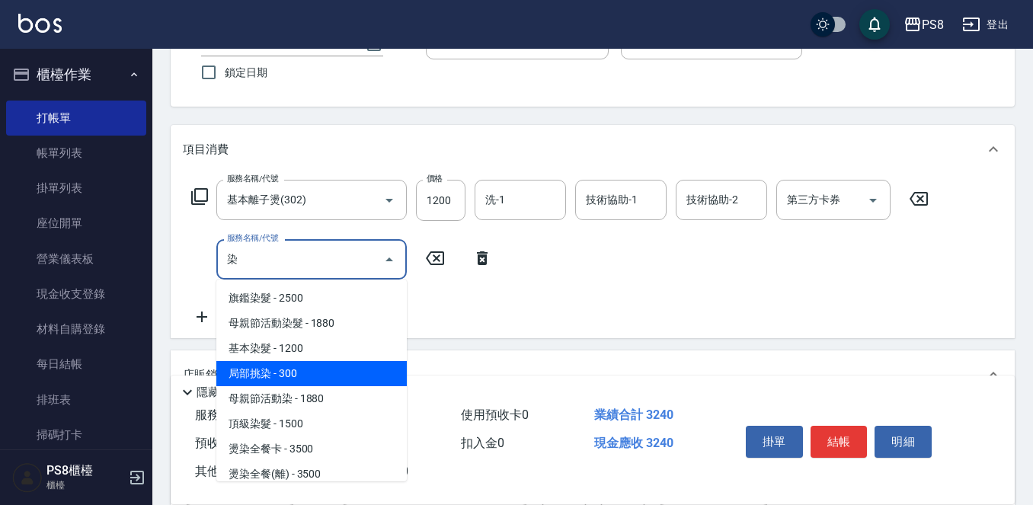
click at [287, 346] on span "基本染髮 - 1200" at bounding box center [311, 348] width 190 height 25
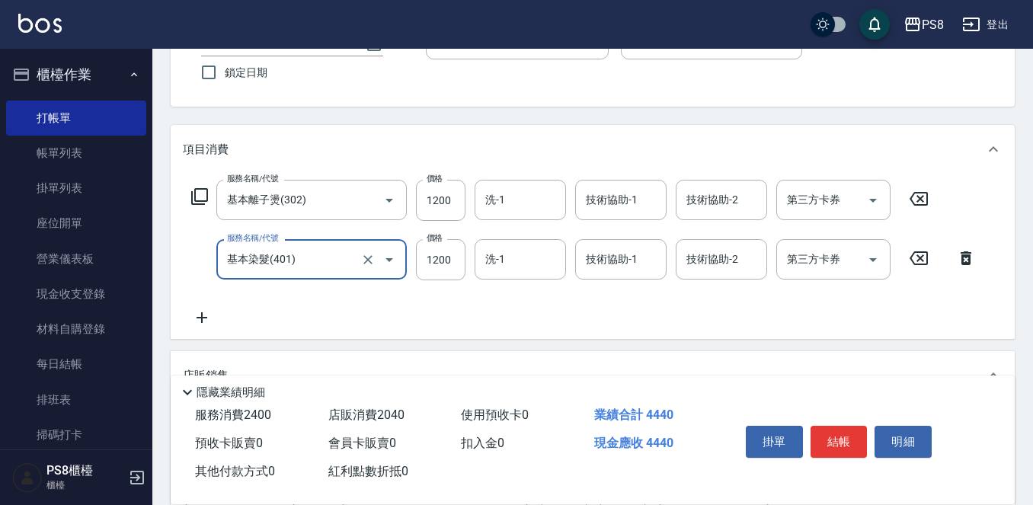
type input "基本染髮(401)"
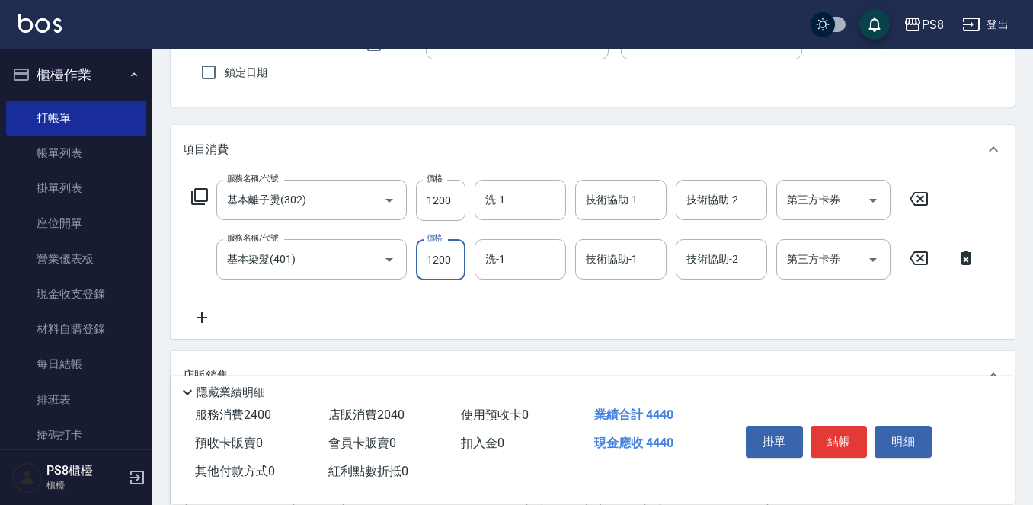
type input "0"
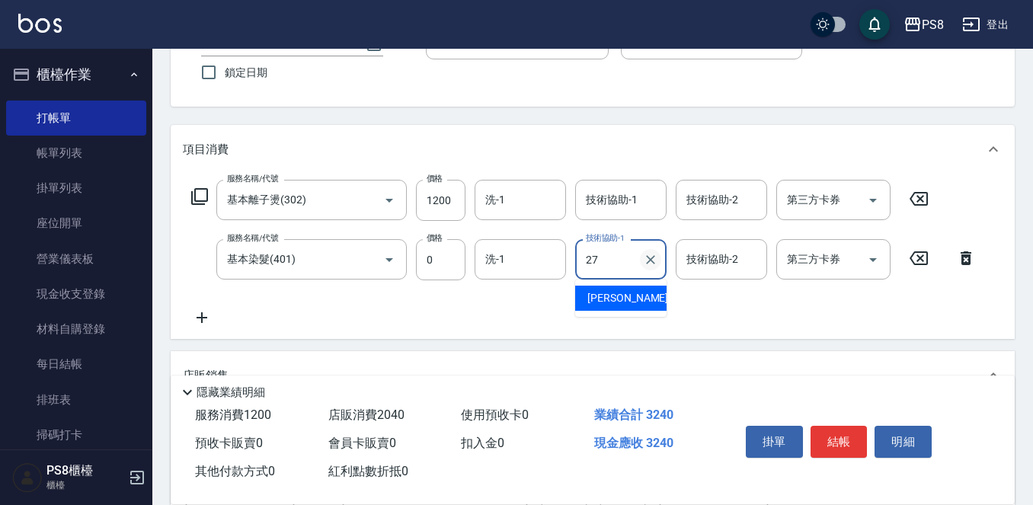
type input "2"
type input "芯芯-23"
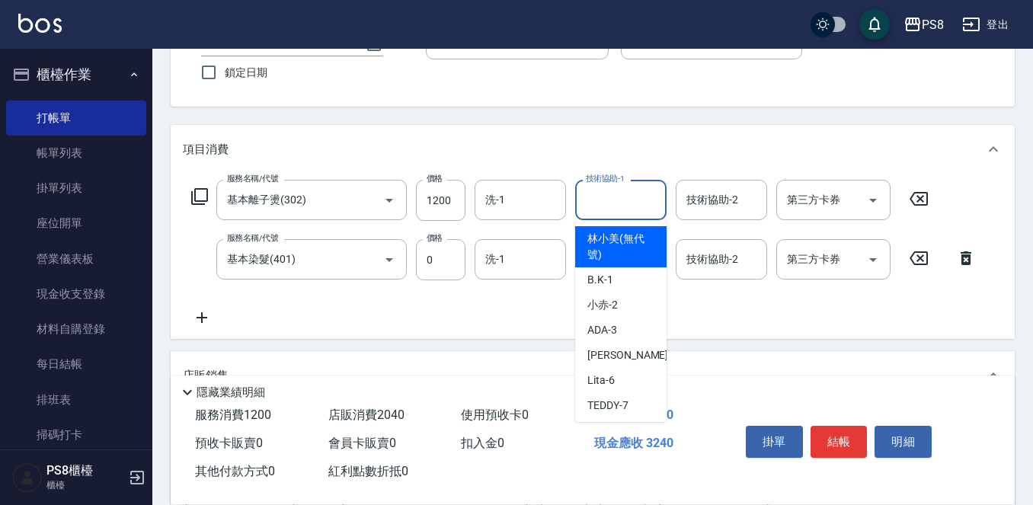
click at [622, 200] on div "技術協助-1 技術協助-1" at bounding box center [620, 200] width 91 height 40
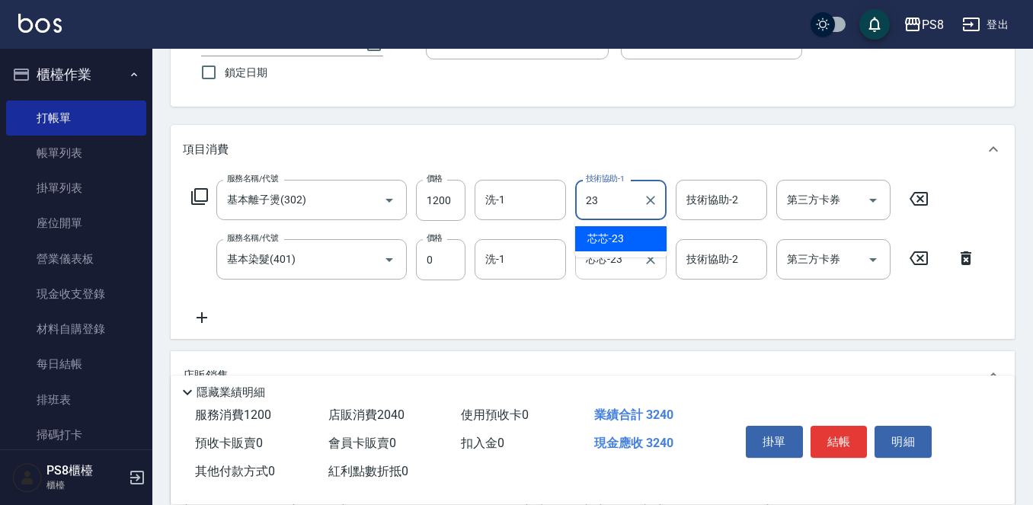
type input "芯芯-23"
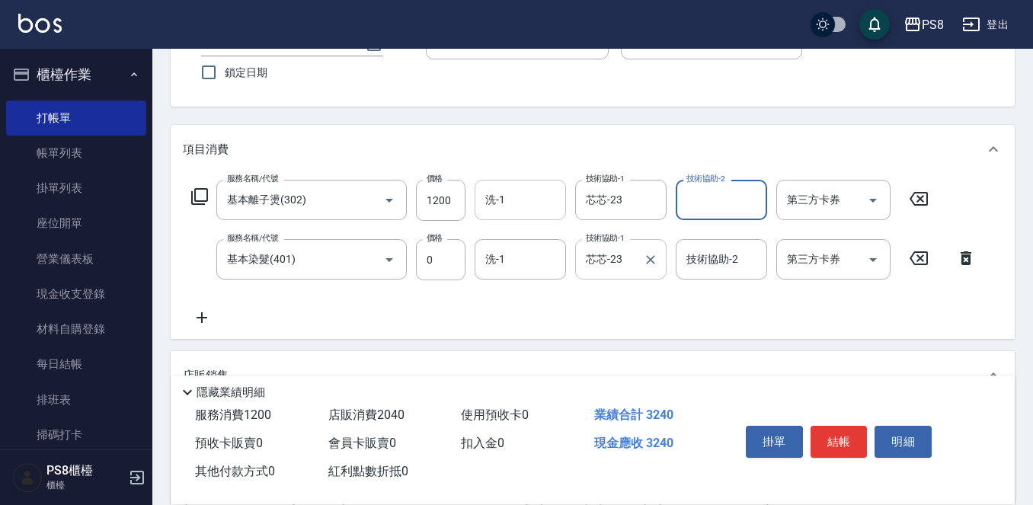
click at [526, 210] on input "洗-1" at bounding box center [520, 200] width 78 height 27
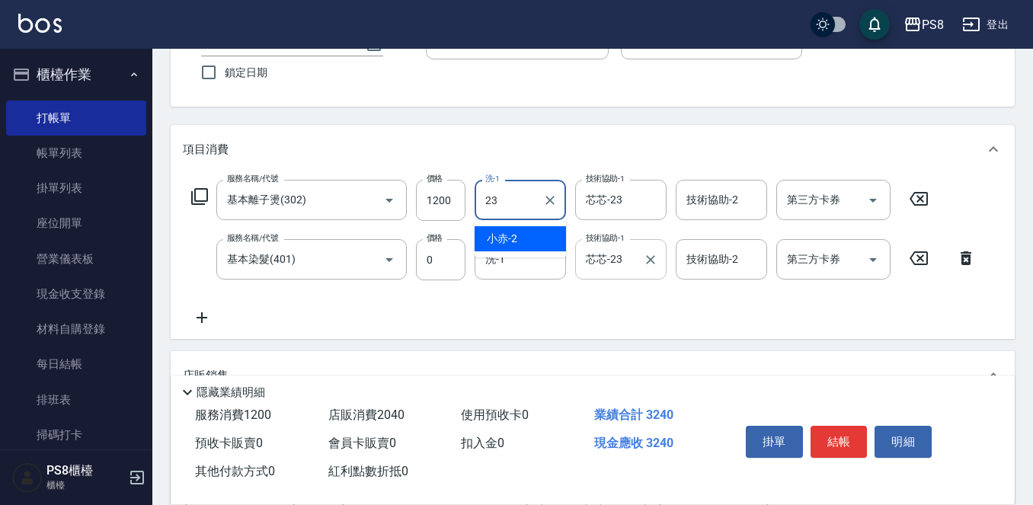
type input "芯芯-23"
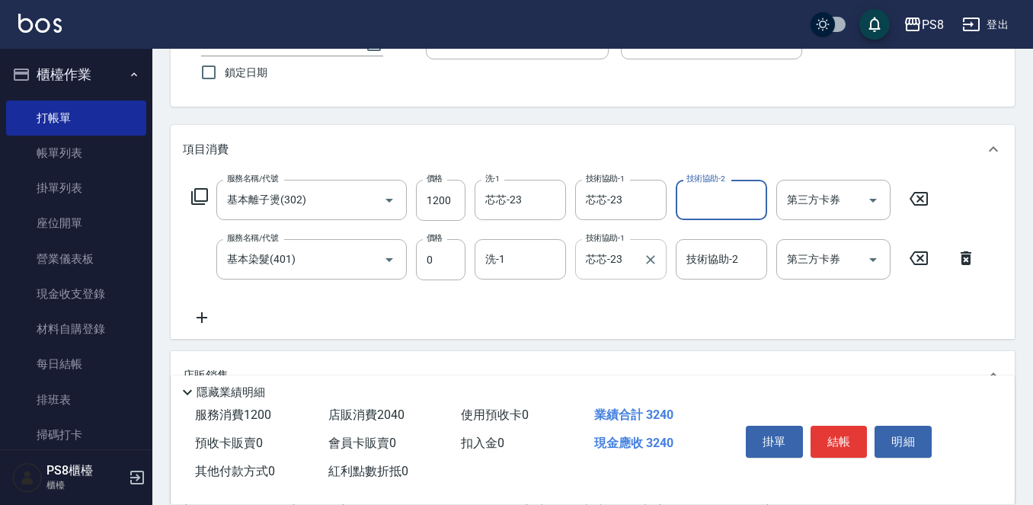
click at [211, 324] on icon at bounding box center [202, 318] width 38 height 18
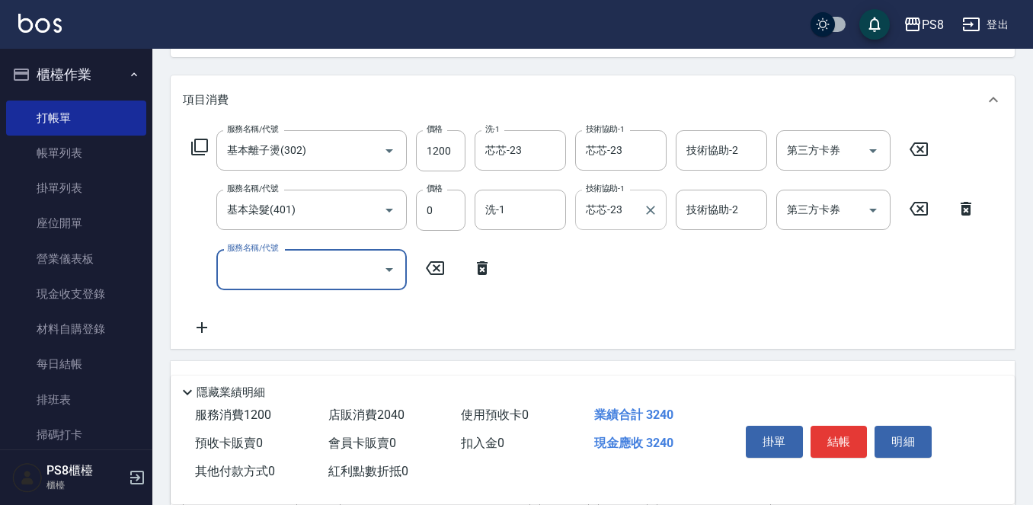
scroll to position [198, 0]
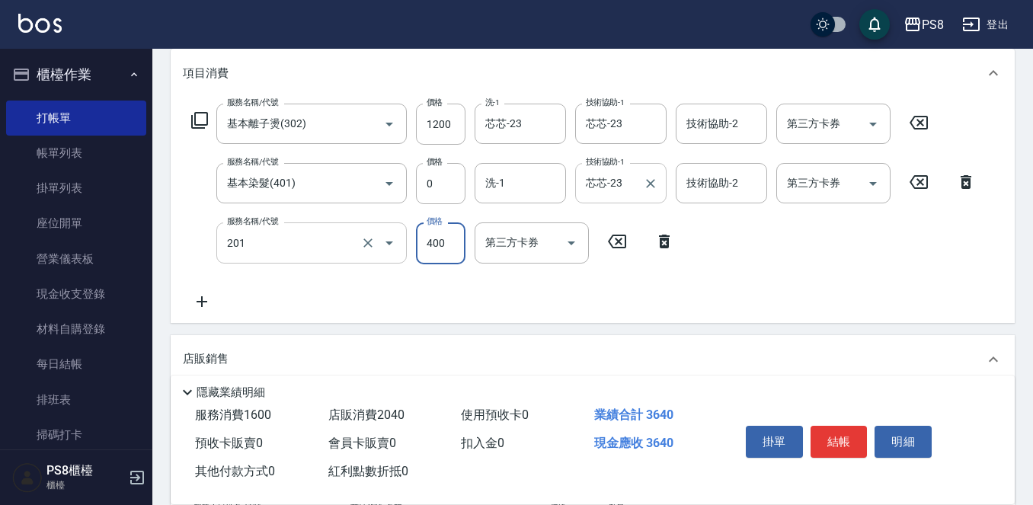
type input "洗剪400(201)"
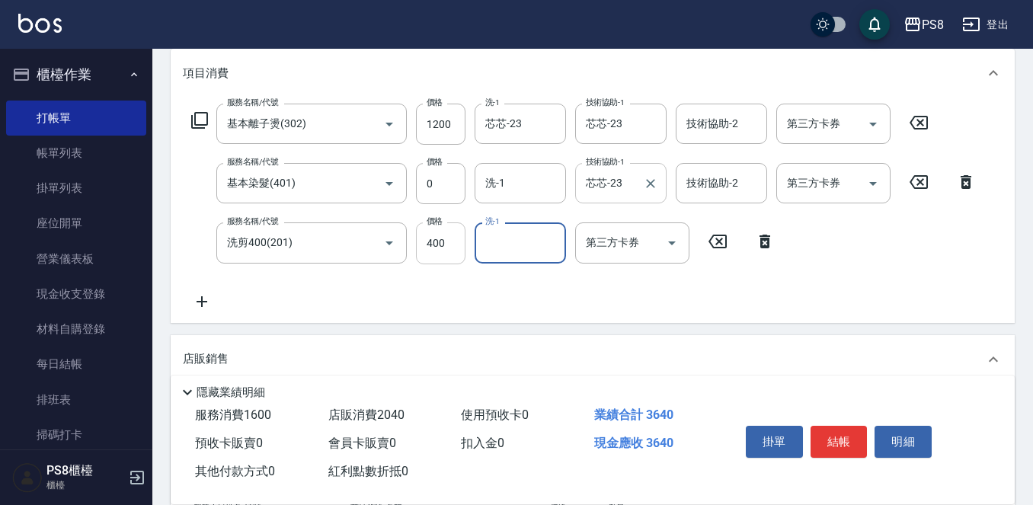
click at [443, 240] on input "400" at bounding box center [441, 242] width 50 height 41
click at [448, 130] on input "1200" at bounding box center [441, 124] width 50 height 41
type input "1256"
click at [446, 132] on input "1200" at bounding box center [441, 124] width 50 height 41
type input "1260"
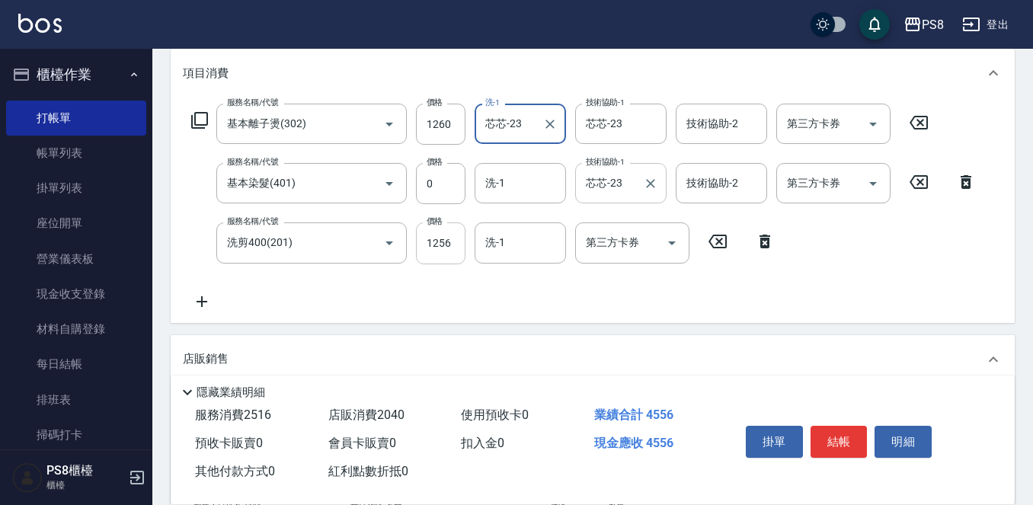
click at [434, 239] on input "1256" at bounding box center [441, 242] width 50 height 41
click at [452, 238] on input "0" at bounding box center [441, 242] width 50 height 41
type input "400"
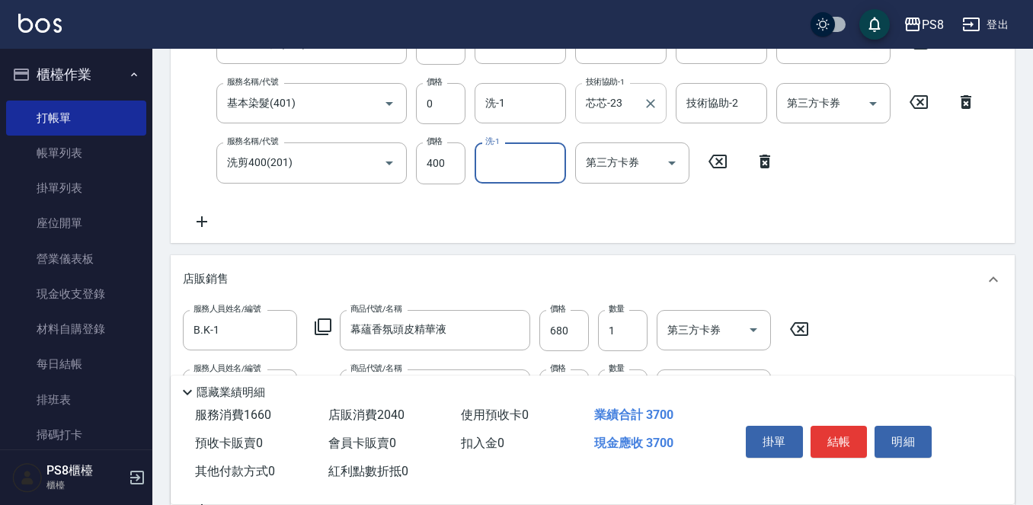
scroll to position [350, 0]
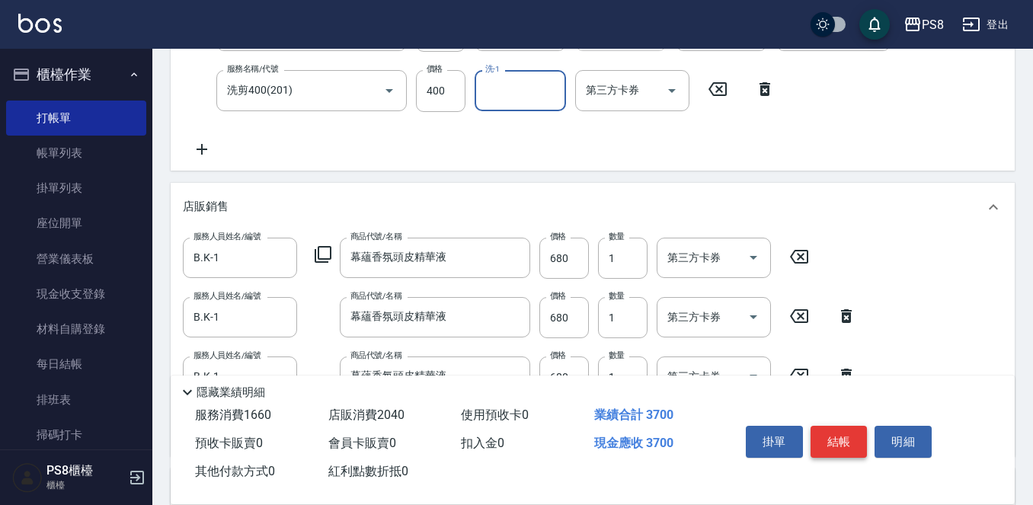
click at [833, 426] on button "結帳" at bounding box center [839, 442] width 57 height 32
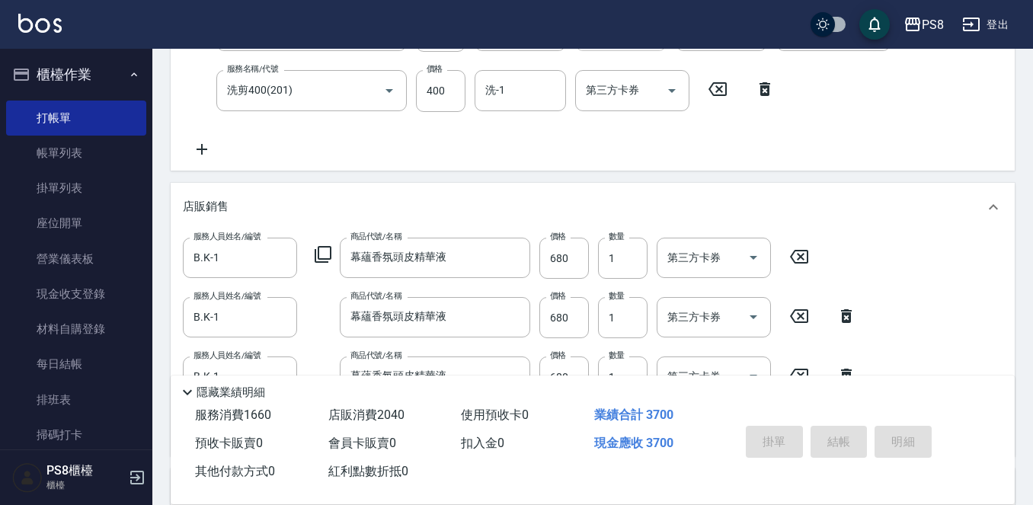
type input "2025/09/20 15:45"
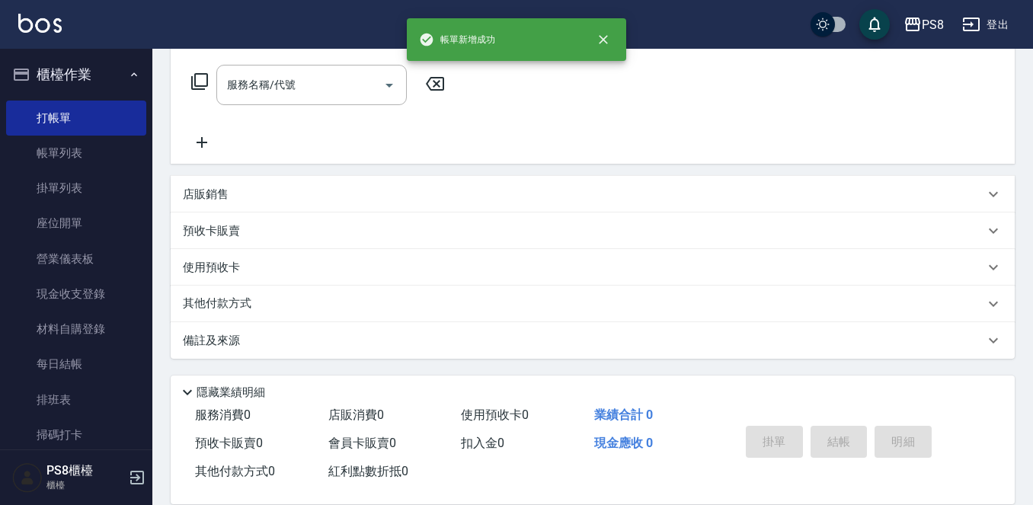
scroll to position [0, 0]
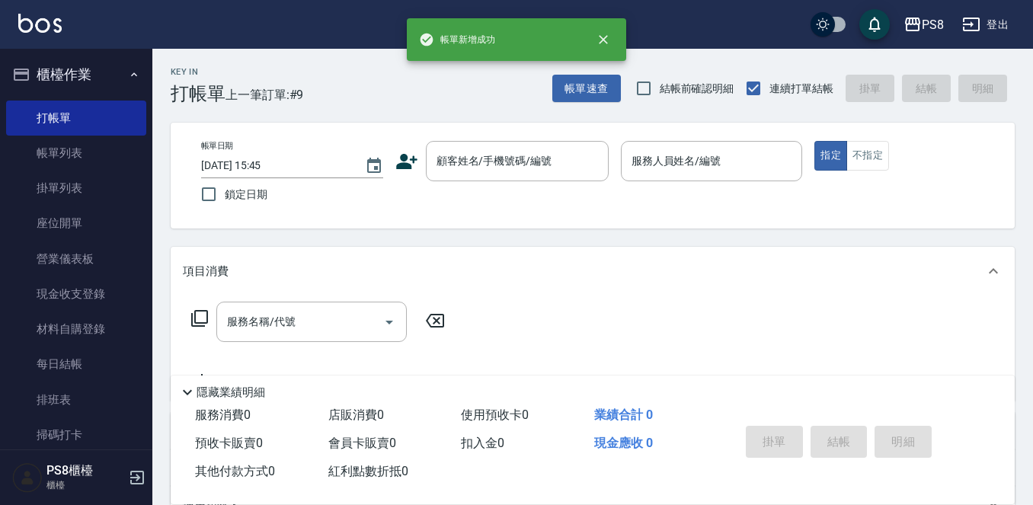
click at [146, 206] on nav "櫃檯作業 打帳單 帳單列表 掛單列表 座位開單 營業儀表板 現金收支登錄 材料自購登錄 每日結帳 排班表 掃碼打卡 預約管理 預約管理 單日預約紀錄 單週預約…" at bounding box center [76, 249] width 152 height 401
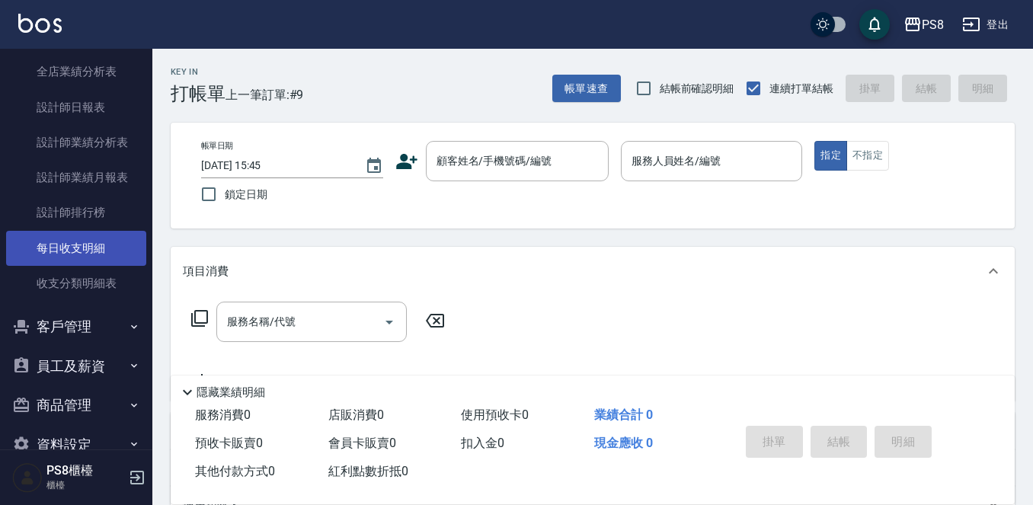
scroll to position [698, 0]
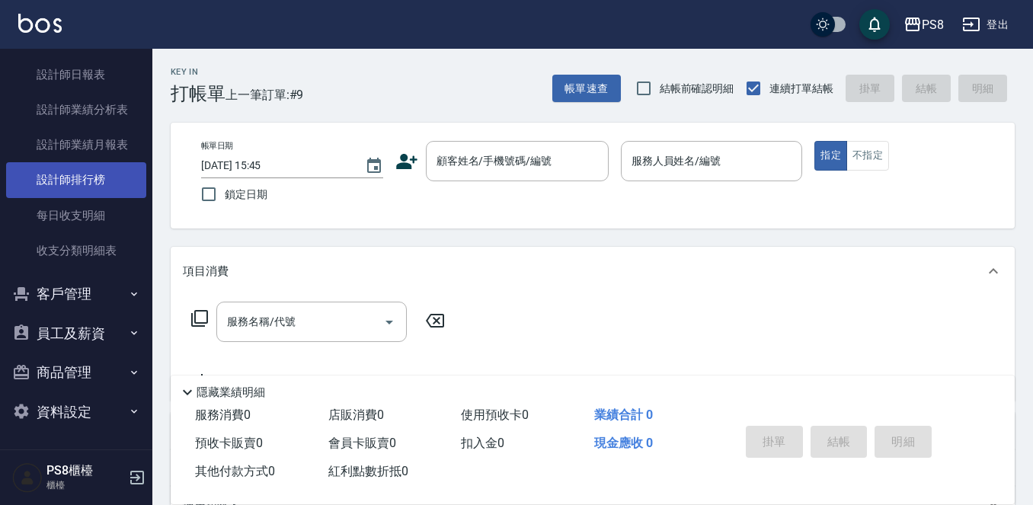
click at [94, 187] on link "設計師排行榜" at bounding box center [76, 179] width 140 height 35
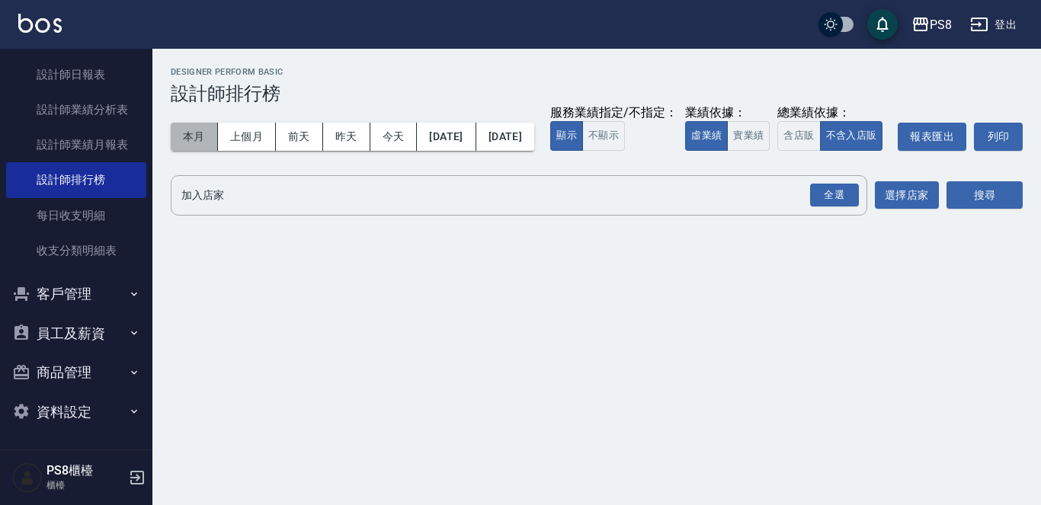
click at [197, 132] on button "本月" at bounding box center [194, 137] width 47 height 28
click at [727, 151] on button "實業績" at bounding box center [748, 136] width 43 height 30
click at [827, 207] on div "全選" at bounding box center [834, 196] width 49 height 24
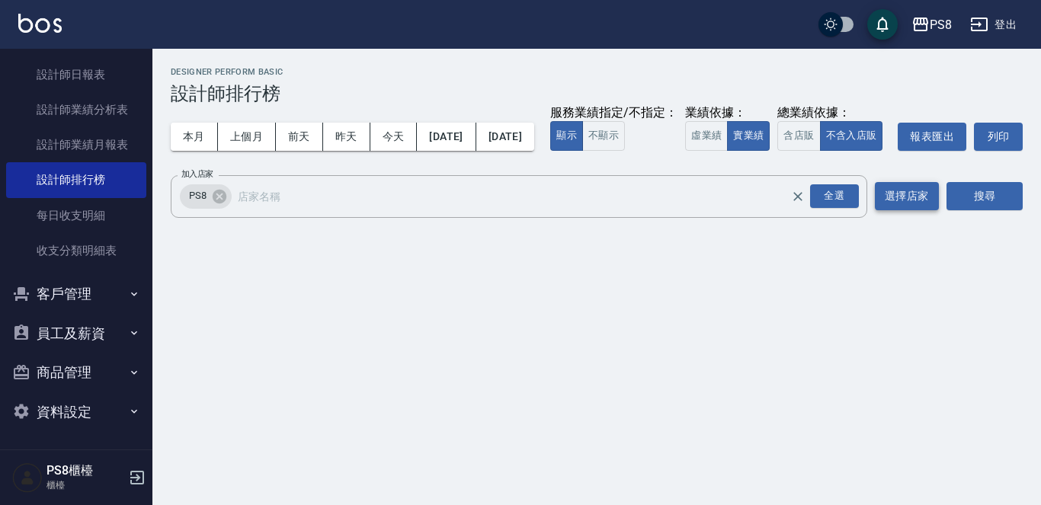
click at [926, 210] on button "選擇店家" at bounding box center [907, 196] width 64 height 28
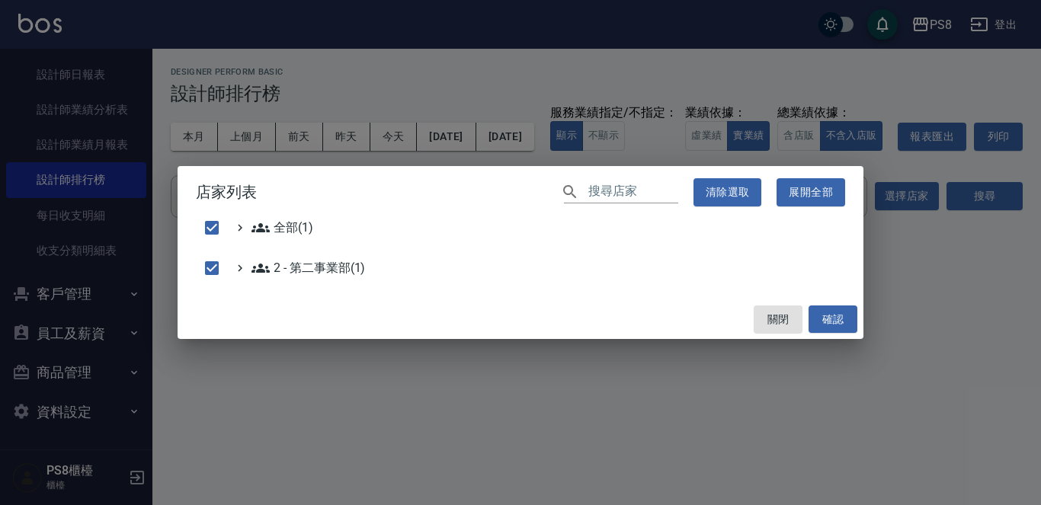
click at [954, 223] on div "店家列表 ​ 清除選取 展開全部 全部(1) 2 - 第二事業部(1) 關閉 確認" at bounding box center [520, 252] width 1041 height 505
checkbox input "false"
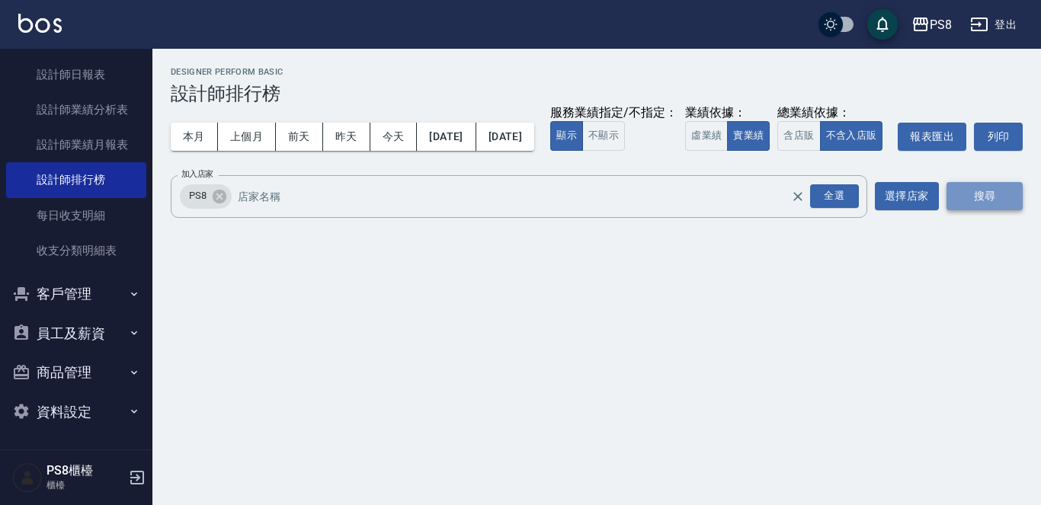
click at [980, 210] on button "搜尋" at bounding box center [984, 196] width 76 height 28
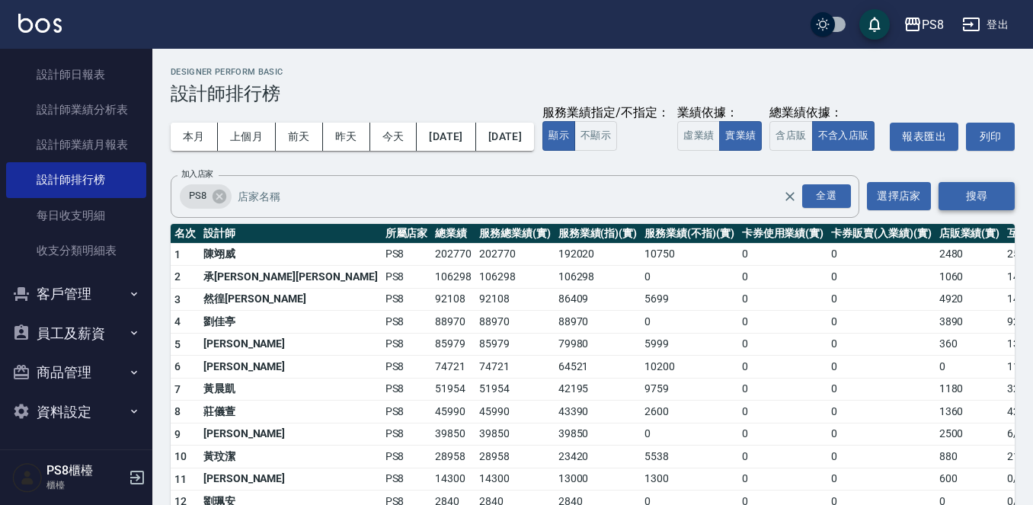
click at [982, 210] on button "搜尋" at bounding box center [977, 196] width 76 height 28
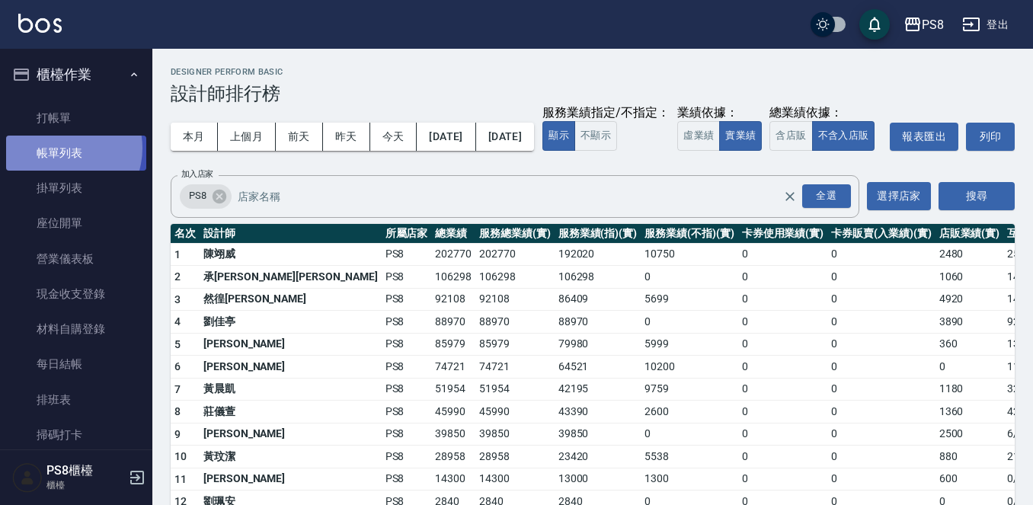
click at [64, 149] on link "帳單列表" at bounding box center [76, 153] width 140 height 35
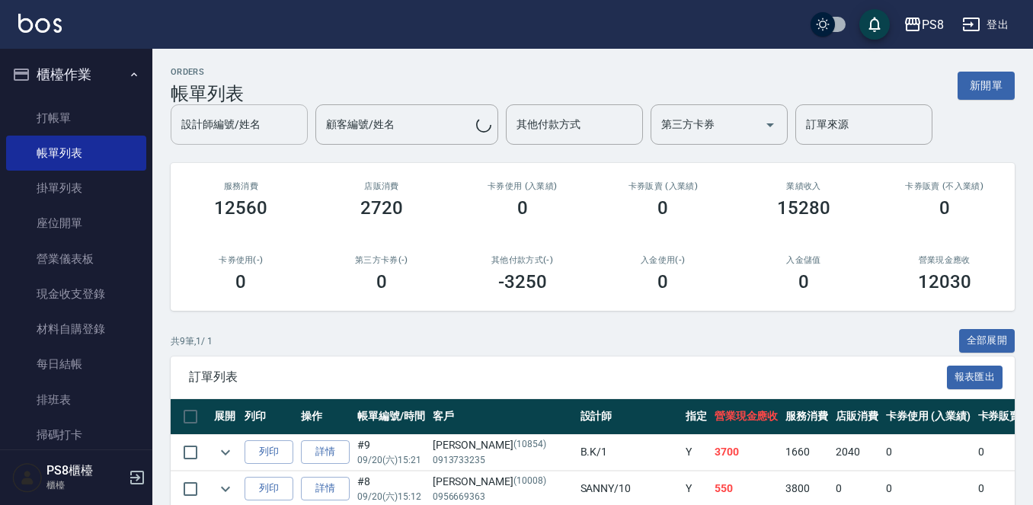
click at [214, 137] on input "設計師編號/姓名" at bounding box center [239, 124] width 123 height 27
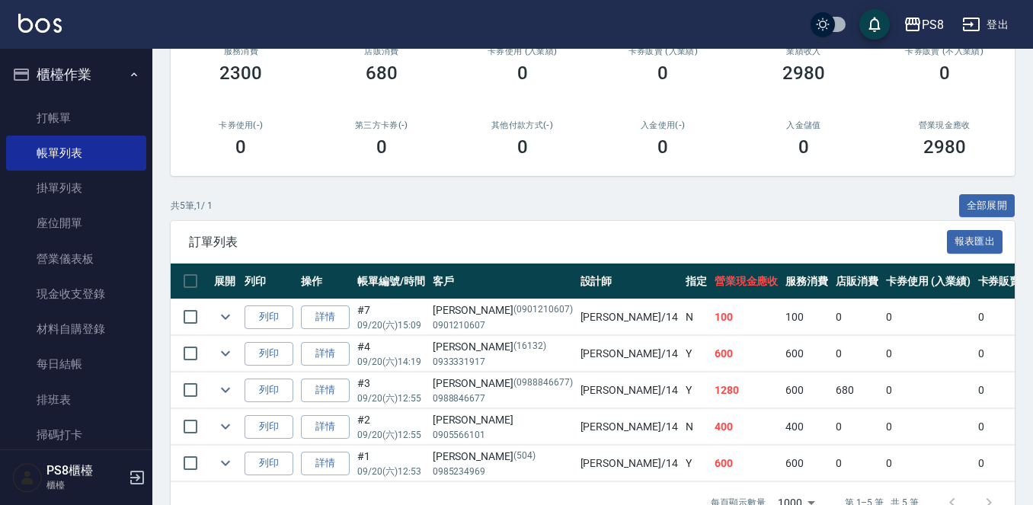
scroll to position [181, 0]
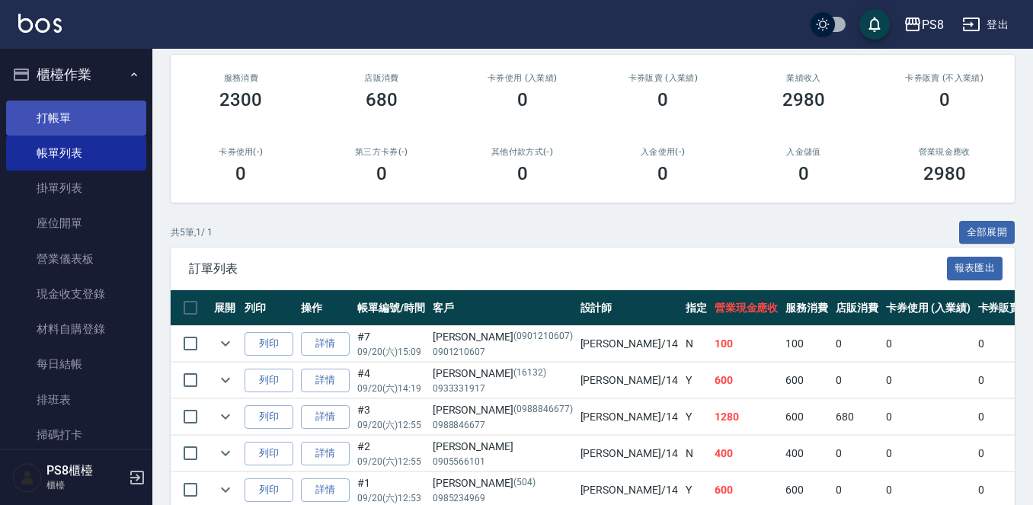
type input "Joan-14"
click at [136, 112] on link "打帳單" at bounding box center [76, 118] width 140 height 35
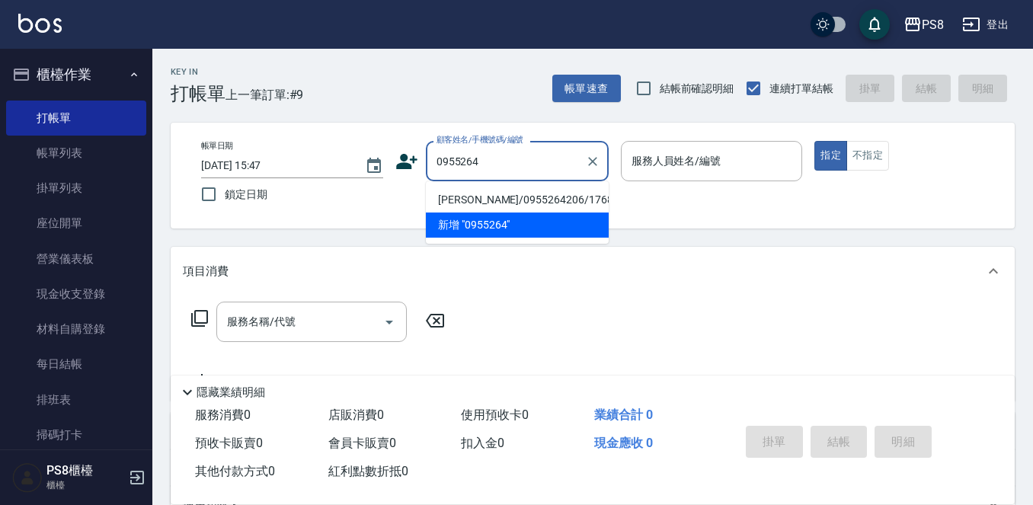
drag, startPoint x: 576, startPoint y: 200, endPoint x: 512, endPoint y: 183, distance: 66.2
click at [577, 200] on li "蔡昀哲/0955264206/17684" at bounding box center [517, 199] width 183 height 25
type input "蔡昀哲/0955264206/17684"
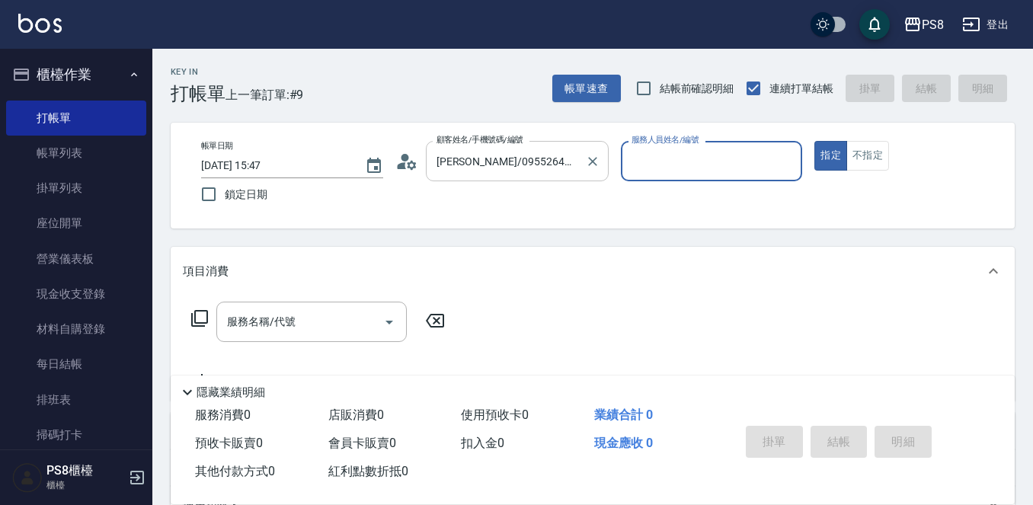
type input "佳亭-8"
click at [596, 168] on icon "Clear" at bounding box center [592, 161] width 15 height 15
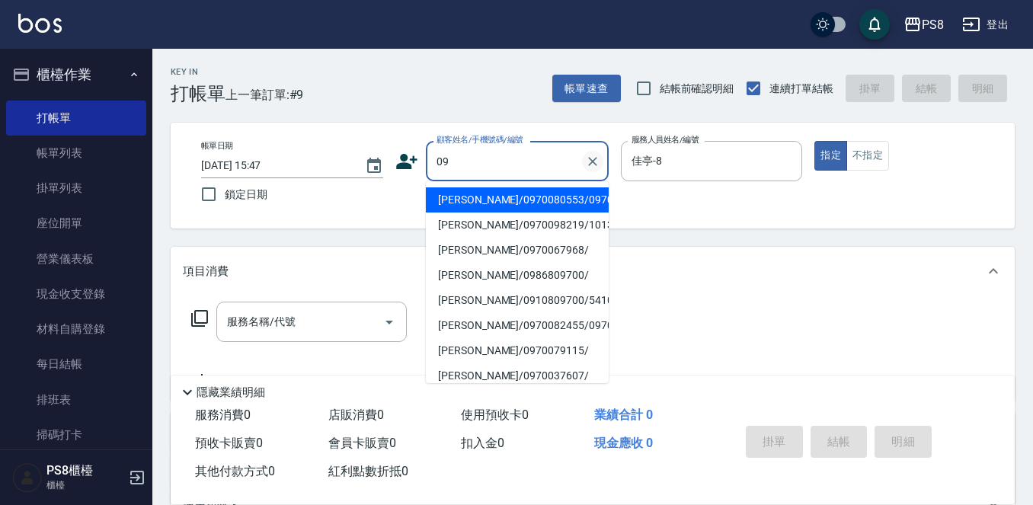
type input "0"
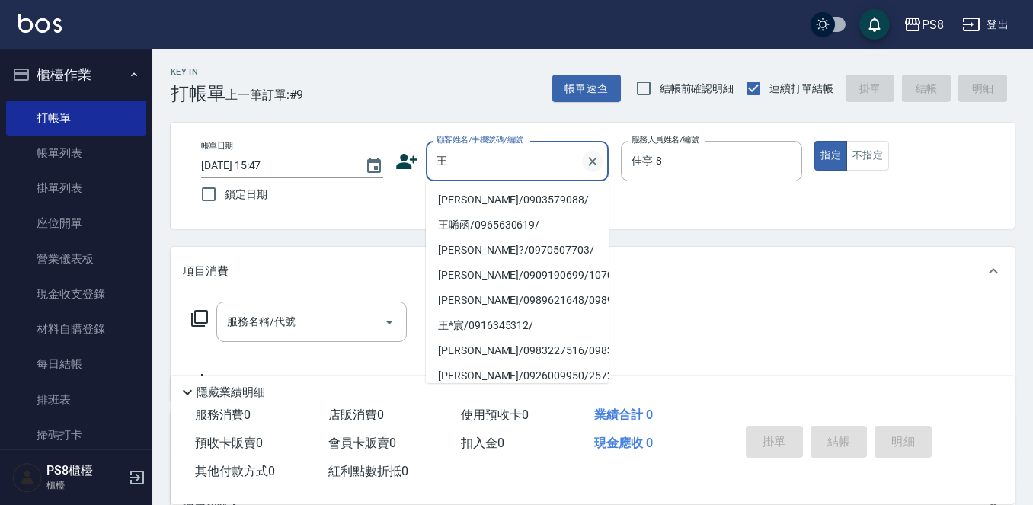
type input "王"
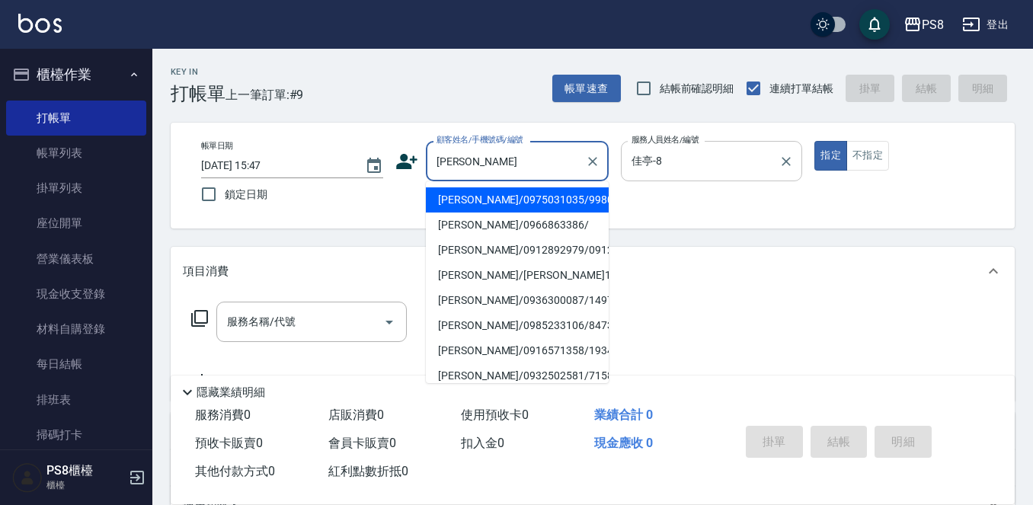
click at [783, 163] on icon "Clear" at bounding box center [786, 161] width 15 height 15
type input "王柏"
click at [480, 169] on input "顧客姓名/手機號碼/編號" at bounding box center [506, 161] width 146 height 27
click at [593, 158] on icon "Clear" at bounding box center [592, 161] width 15 height 15
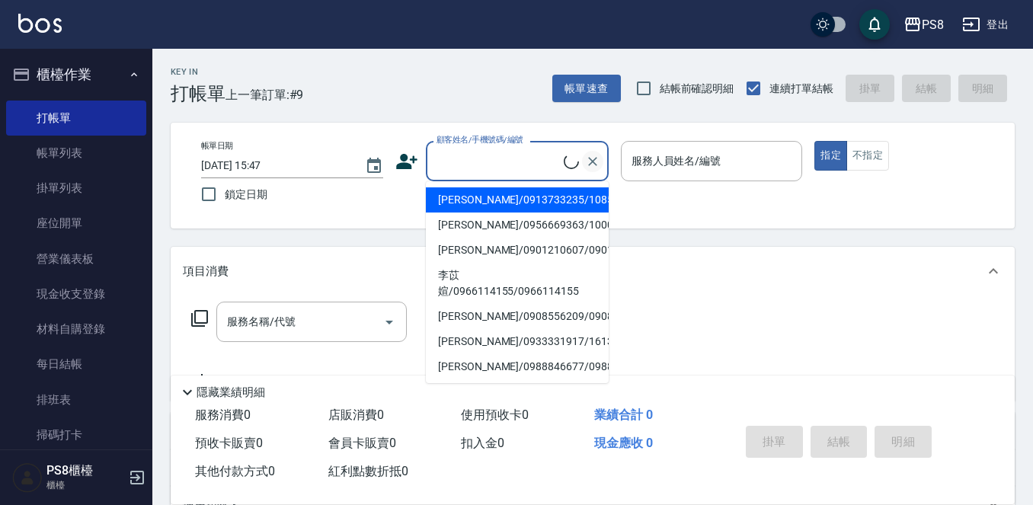
click at [590, 163] on icon "Clear" at bounding box center [592, 161] width 15 height 15
click at [594, 165] on icon "Clear" at bounding box center [592, 161] width 15 height 15
click at [465, 113] on div "Key In 打帳單 上一筆訂單:#9 帳單速查 結帳前確認明細 連續打單結帳 掛單 結帳 明細 帳單日期 2025/09/20 15:47 鎖定日期 顧客姓…" at bounding box center [592, 395] width 881 height 693
click at [470, 167] on input "顧客姓名/手機號碼/編號" at bounding box center [506, 161] width 146 height 27
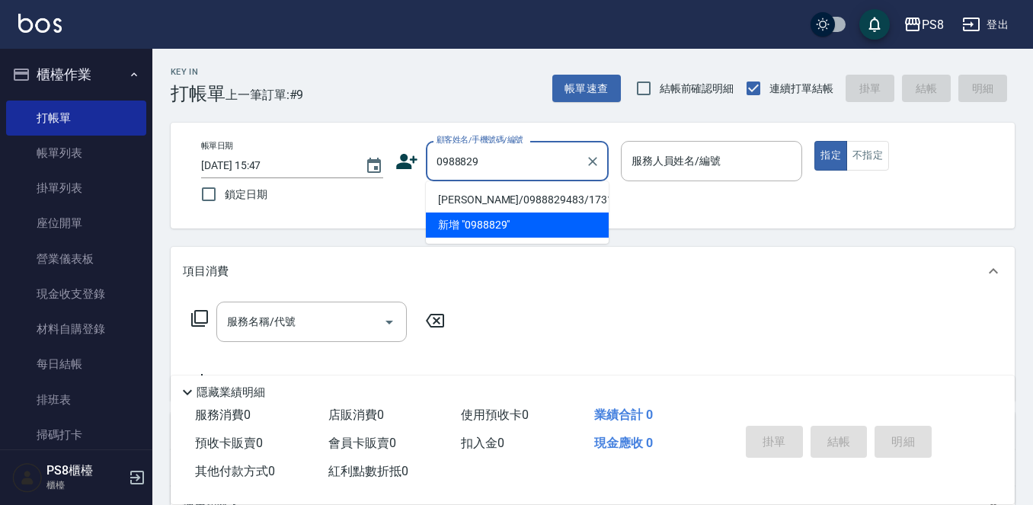
click at [475, 198] on li "許孟辰/0988829483/17316" at bounding box center [517, 199] width 183 height 25
type input "許孟辰/0988829483/17316"
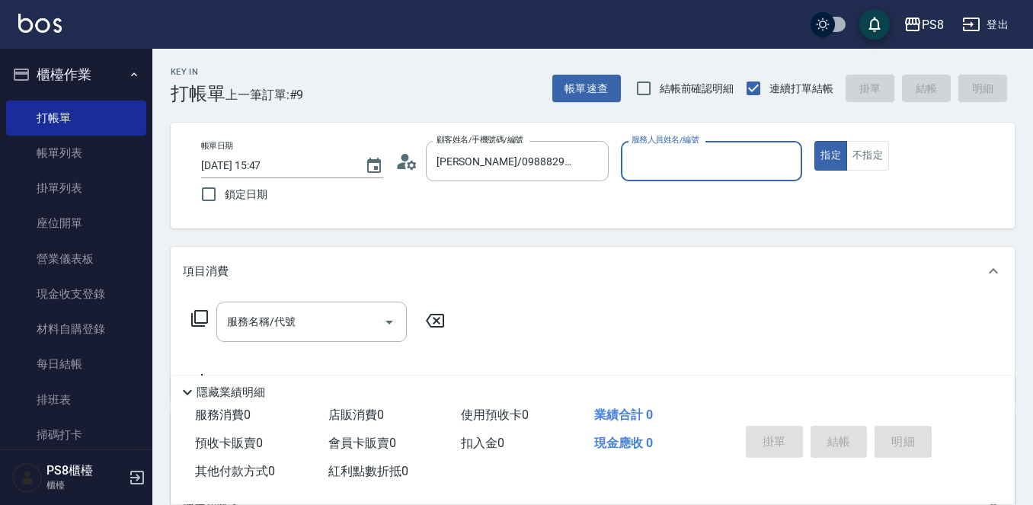
type input "小屋-18"
click at [598, 160] on icon "Clear" at bounding box center [592, 161] width 15 height 15
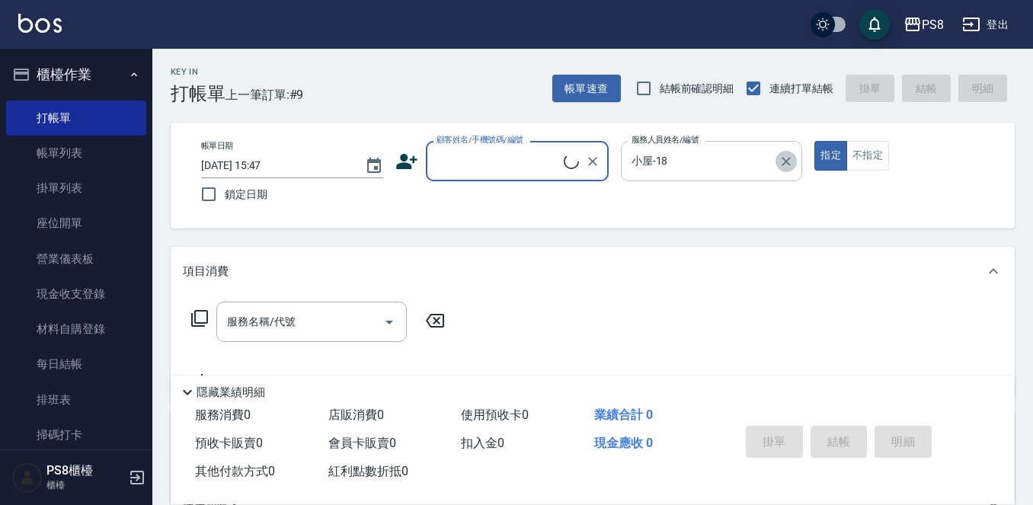
click at [778, 159] on button "Clear" at bounding box center [786, 161] width 21 height 21
click at [459, 149] on input "顧客姓名/手機號碼/編號" at bounding box center [506, 161] width 146 height 27
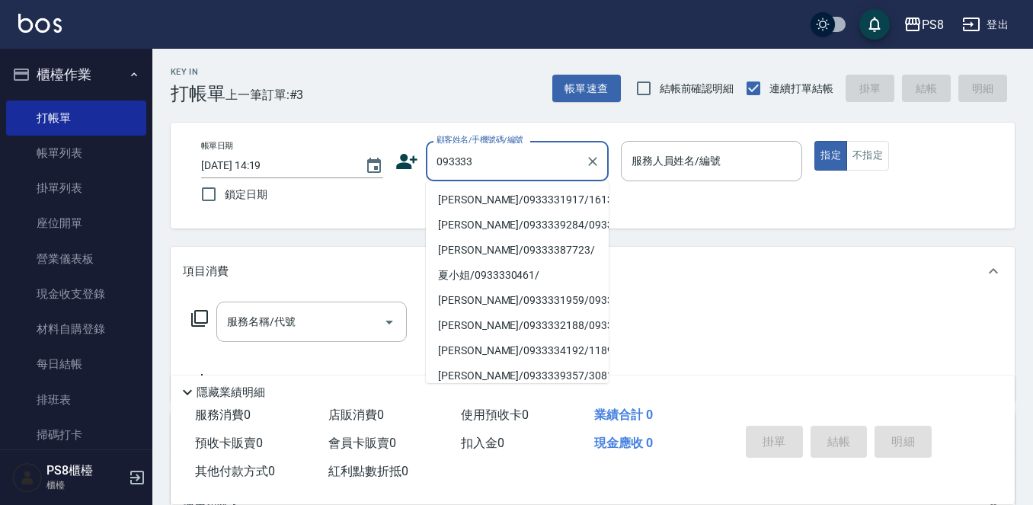
click at [513, 203] on li "[PERSON_NAME]/0933331917/16132" at bounding box center [517, 199] width 183 height 25
type input "[PERSON_NAME]/0933331917/16132"
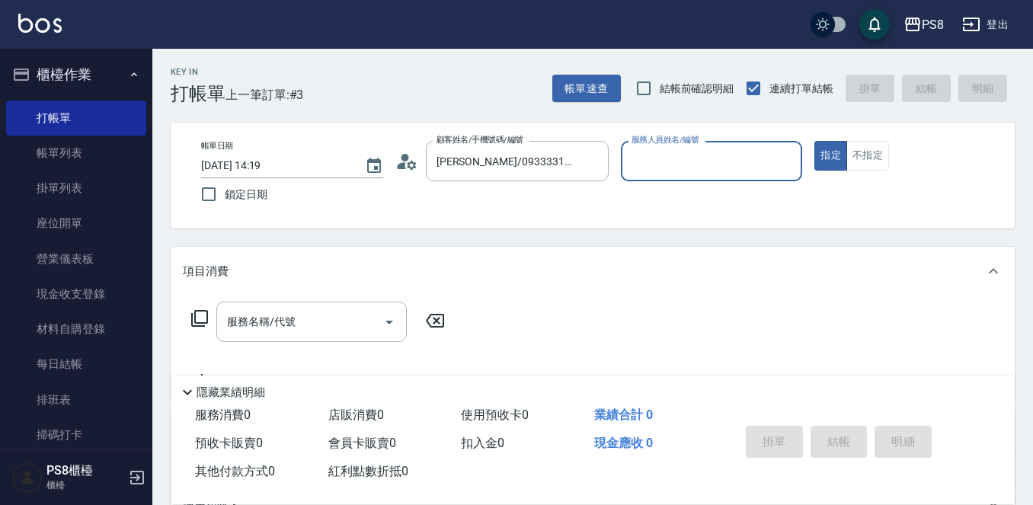
type input "Joan-14"
click at [336, 319] on input "服務名稱/代號" at bounding box center [300, 322] width 154 height 27
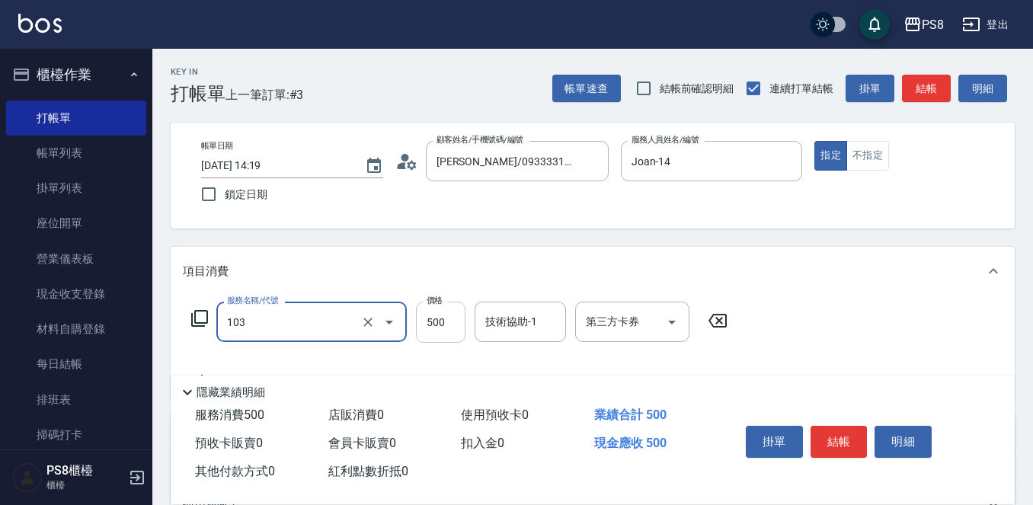
type input "B級洗剪500(103)"
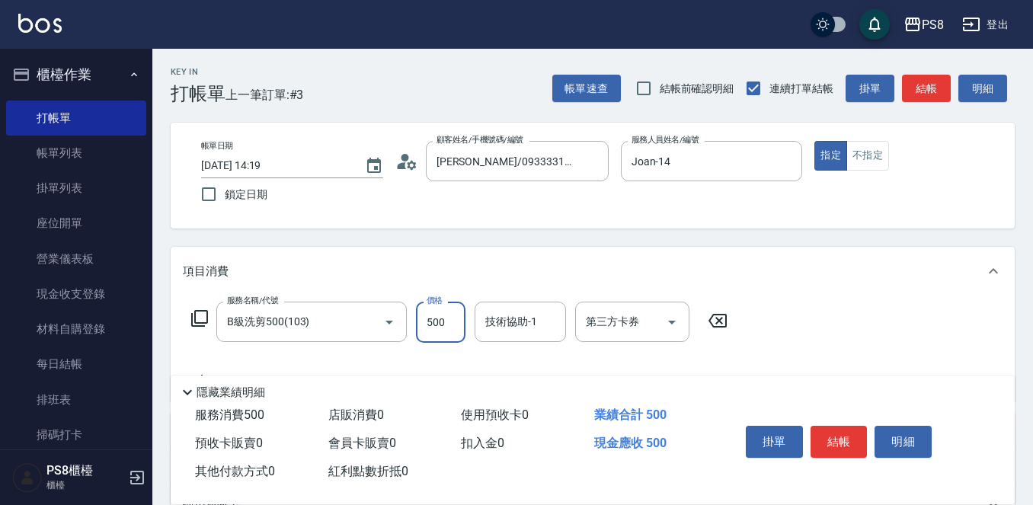
click at [457, 336] on input "500" at bounding box center [441, 322] width 50 height 41
type input "600"
click at [848, 434] on button "結帳" at bounding box center [839, 442] width 57 height 32
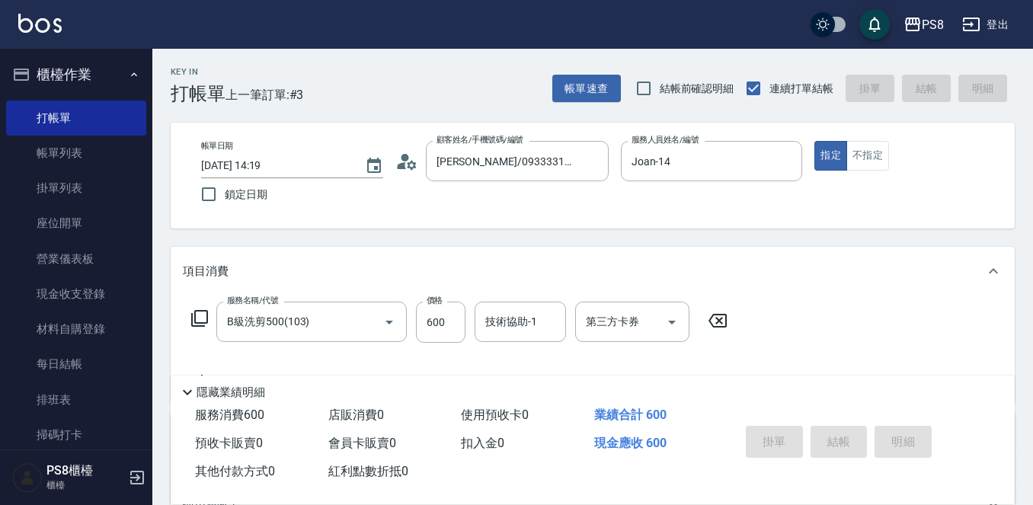
type input "[DATE] 14:54"
